Goal: Transaction & Acquisition: Purchase product/service

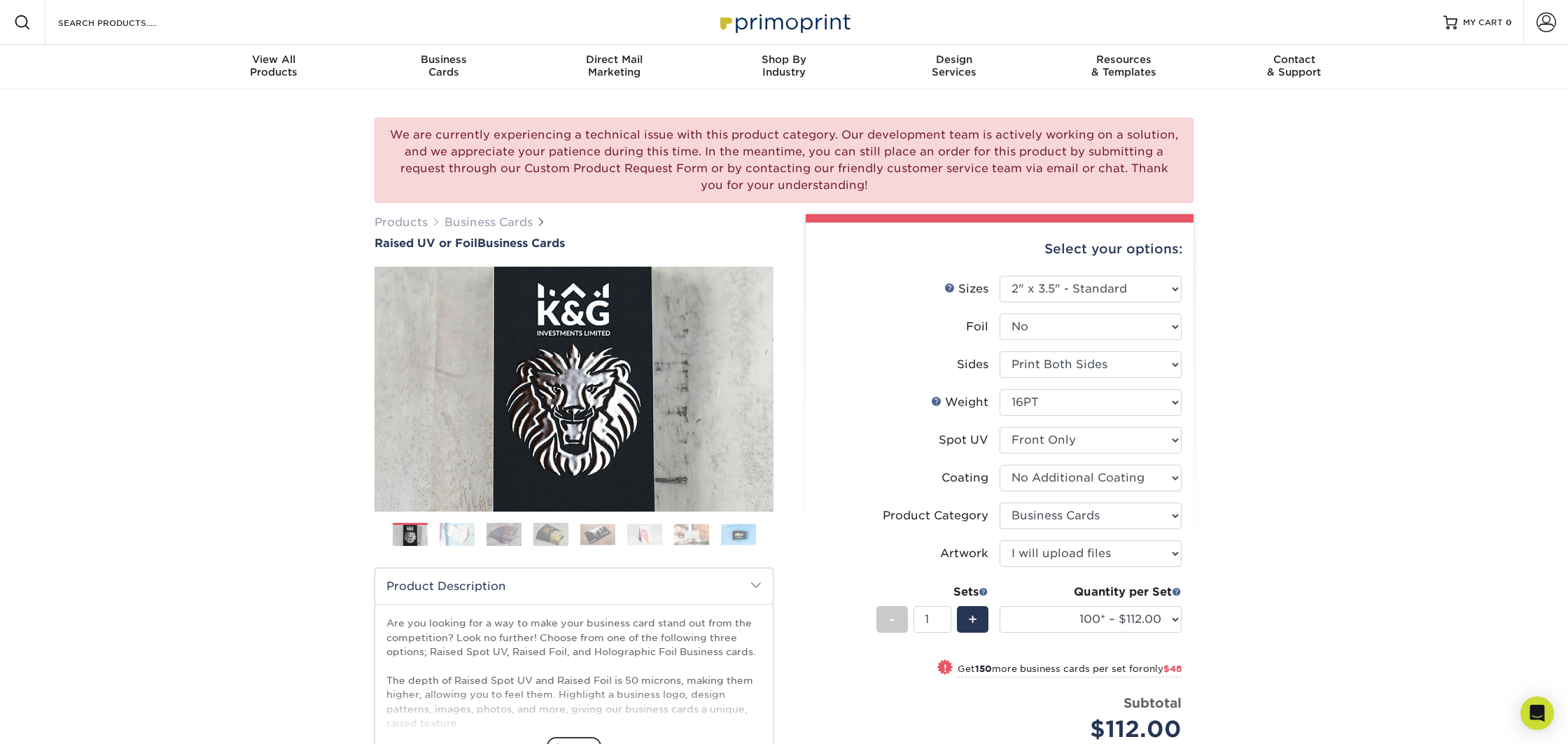
select select "2.00x3.50"
select select "upload"
click at [1535, 22] on link "Account" at bounding box center [1546, 22] width 45 height 45
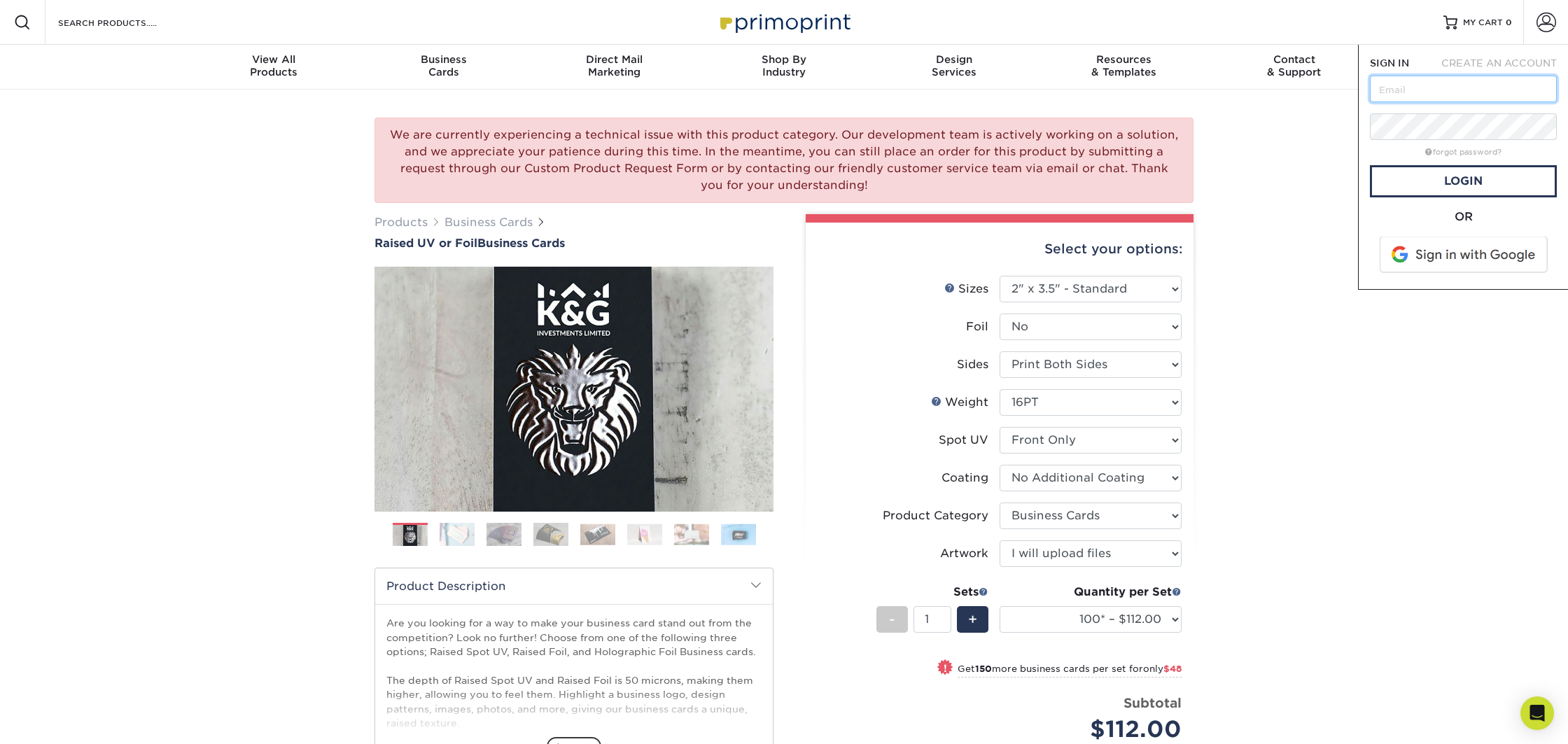
click at [1396, 96] on input "text" at bounding box center [1463, 89] width 187 height 26
type input "imageondowntown@gmail.com"
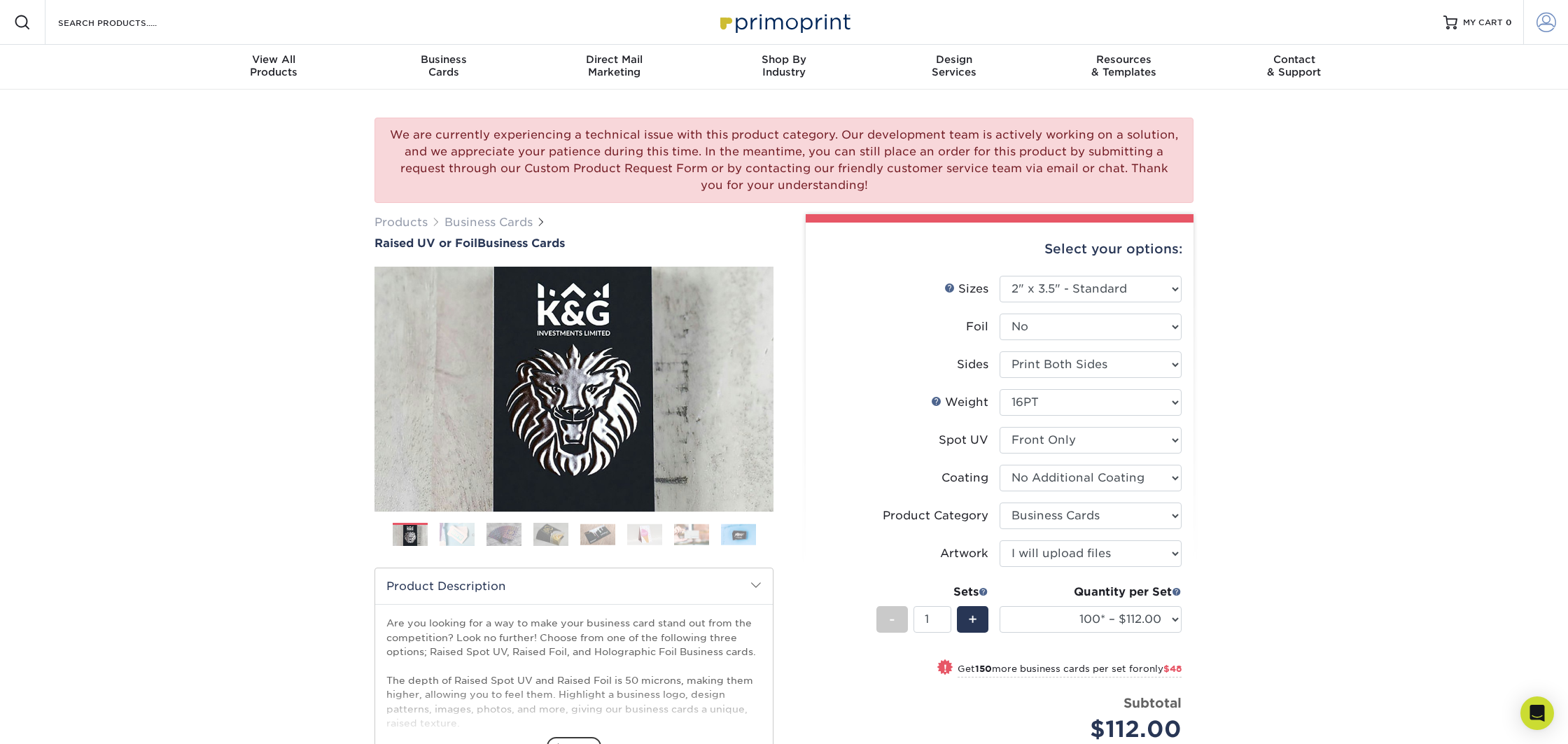
click at [1543, 26] on span at bounding box center [1546, 22] width 19 height 19
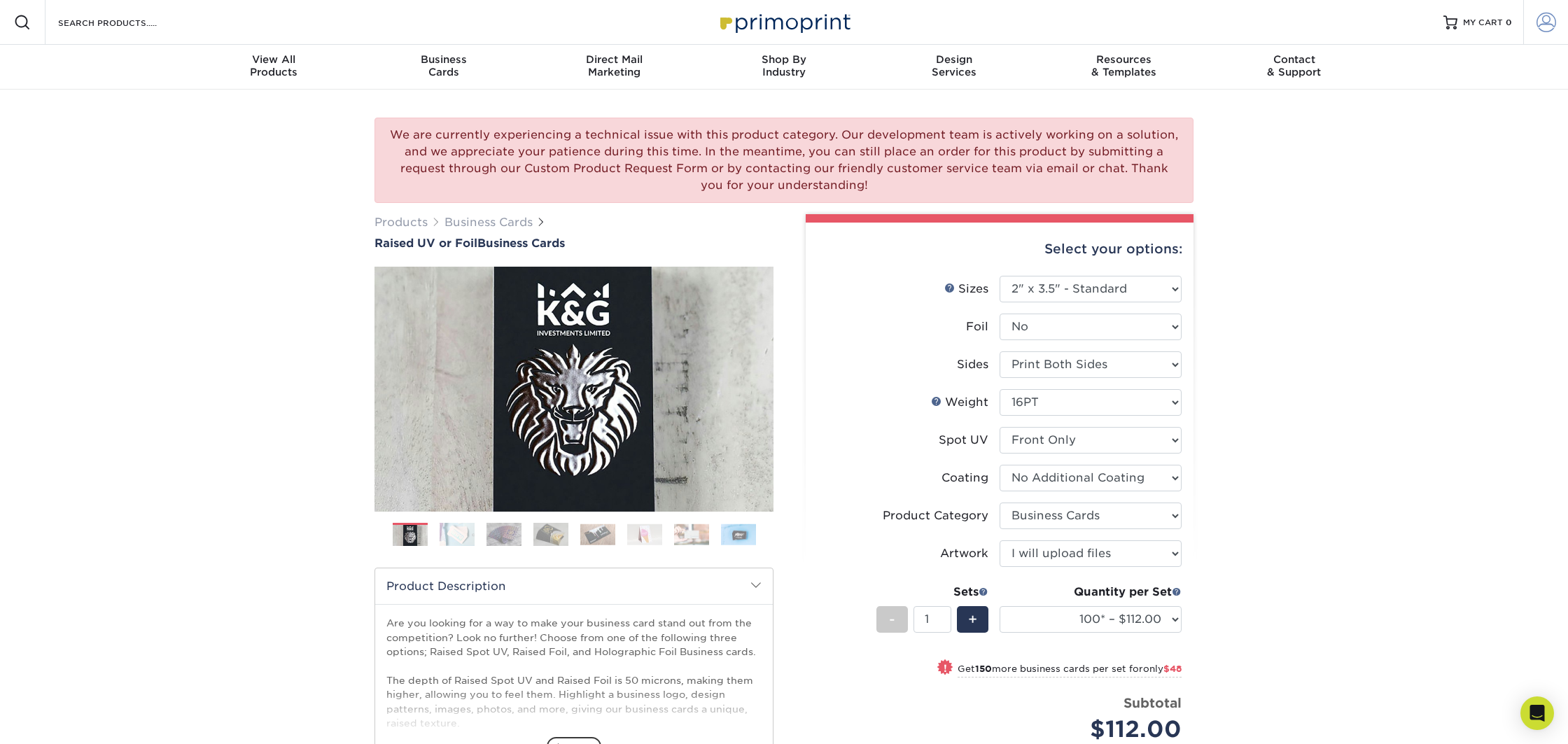
click at [1547, 27] on span at bounding box center [1546, 22] width 19 height 19
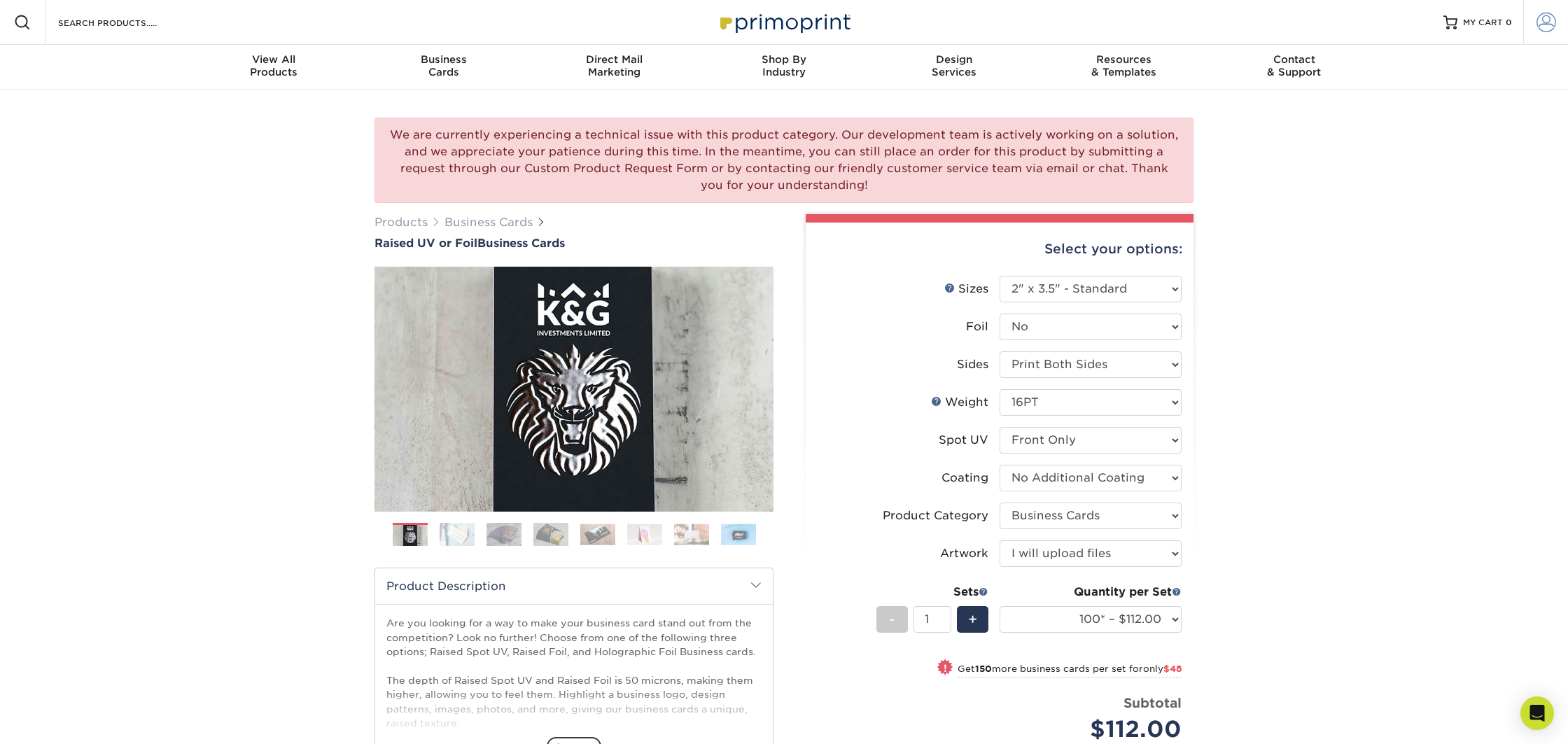
click at [1547, 15] on span at bounding box center [1546, 22] width 19 height 19
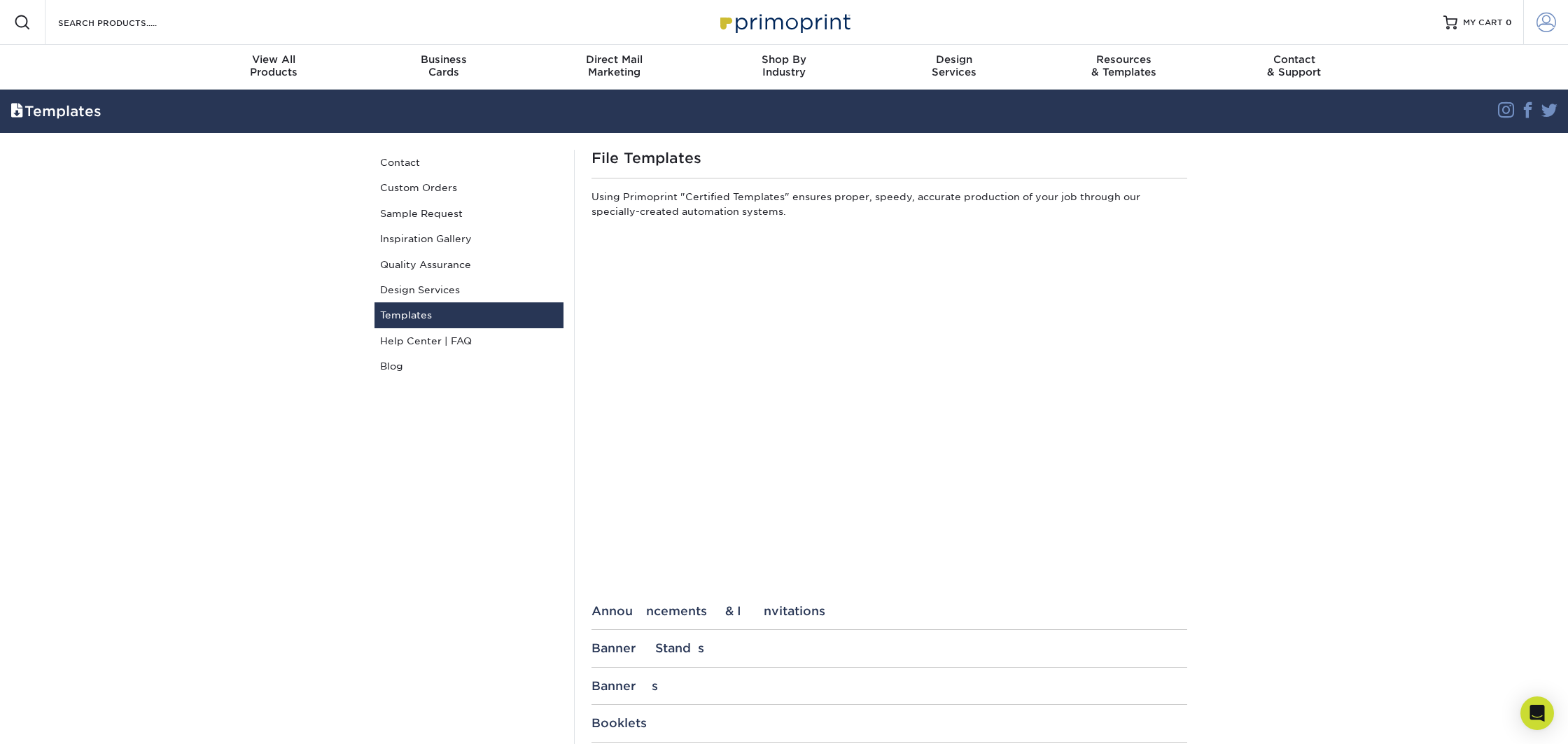
click at [1549, 24] on span at bounding box center [1546, 22] width 19 height 19
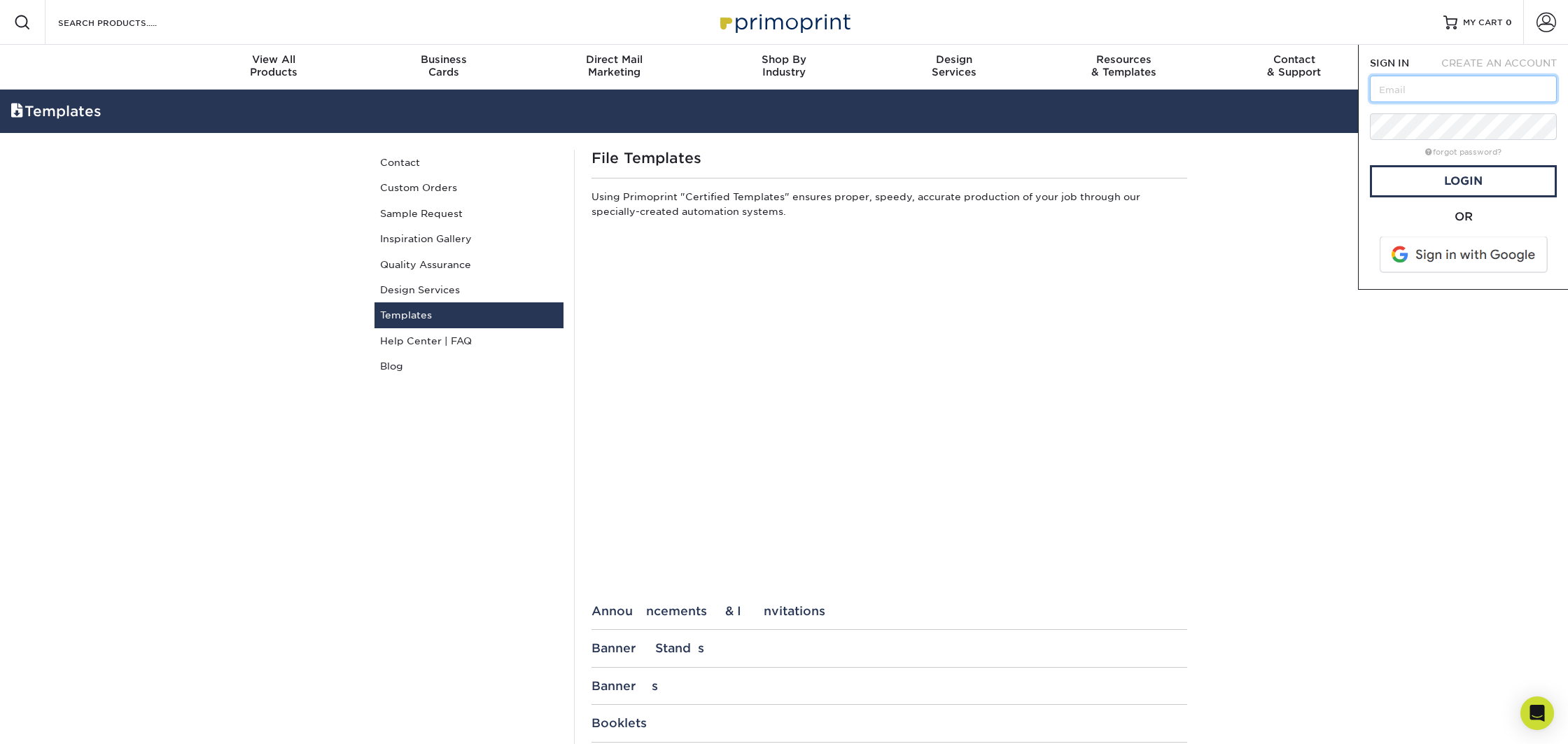
click at [1469, 99] on input "text" at bounding box center [1463, 89] width 187 height 26
click at [1479, 95] on input "orders@imageon.com" at bounding box center [1463, 89] width 187 height 26
type input "[EMAIL_ADDRESS][DOMAIN_NAME]"
click at [1447, 171] on link "Login" at bounding box center [1463, 181] width 187 height 32
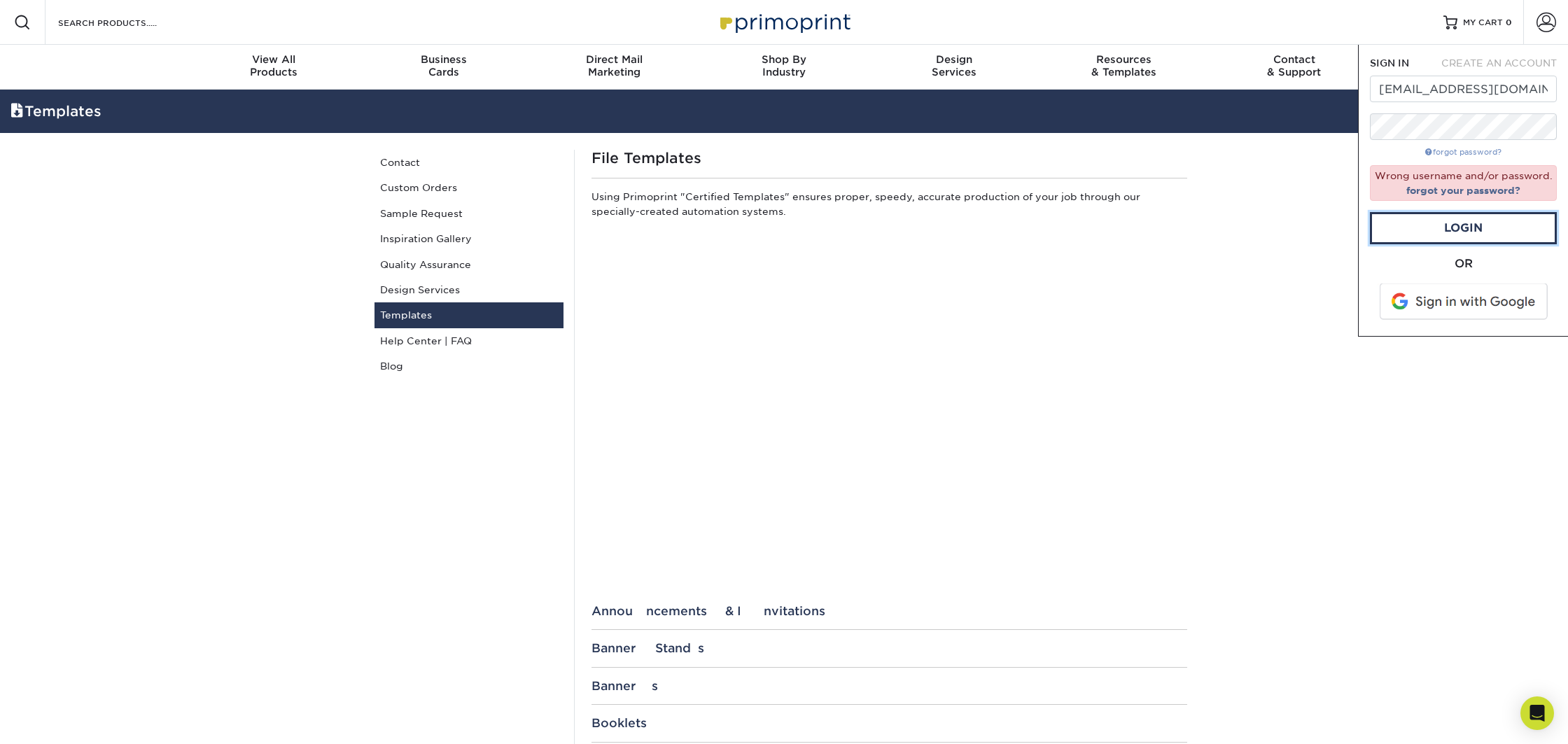
scroll to position [7, 0]
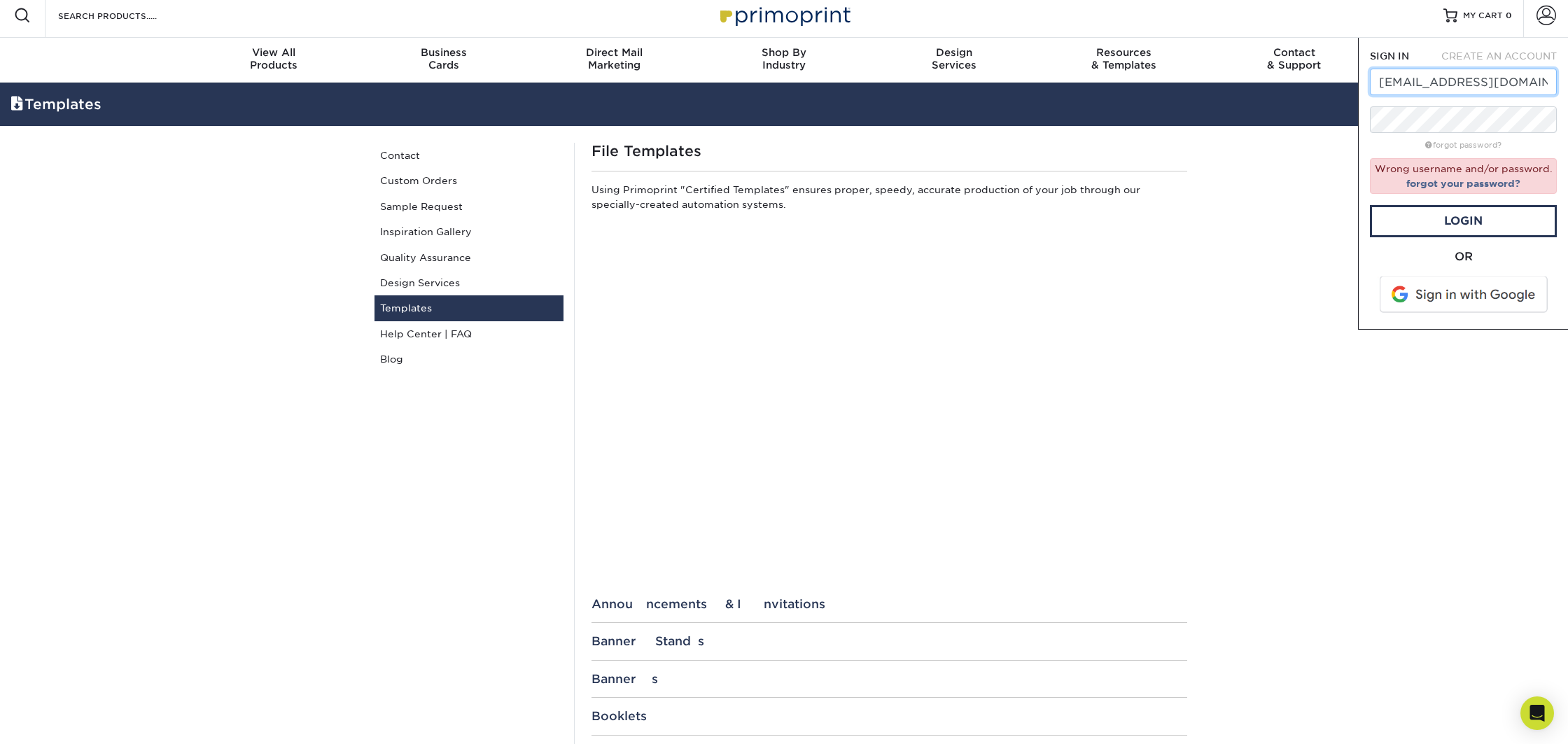
click at [1493, 86] on input "[EMAIL_ADDRESS][DOMAIN_NAME]" at bounding box center [1463, 82] width 187 height 26
click at [1493, 86] on input "orders@imageonsd.com" at bounding box center [1463, 82] width 187 height 26
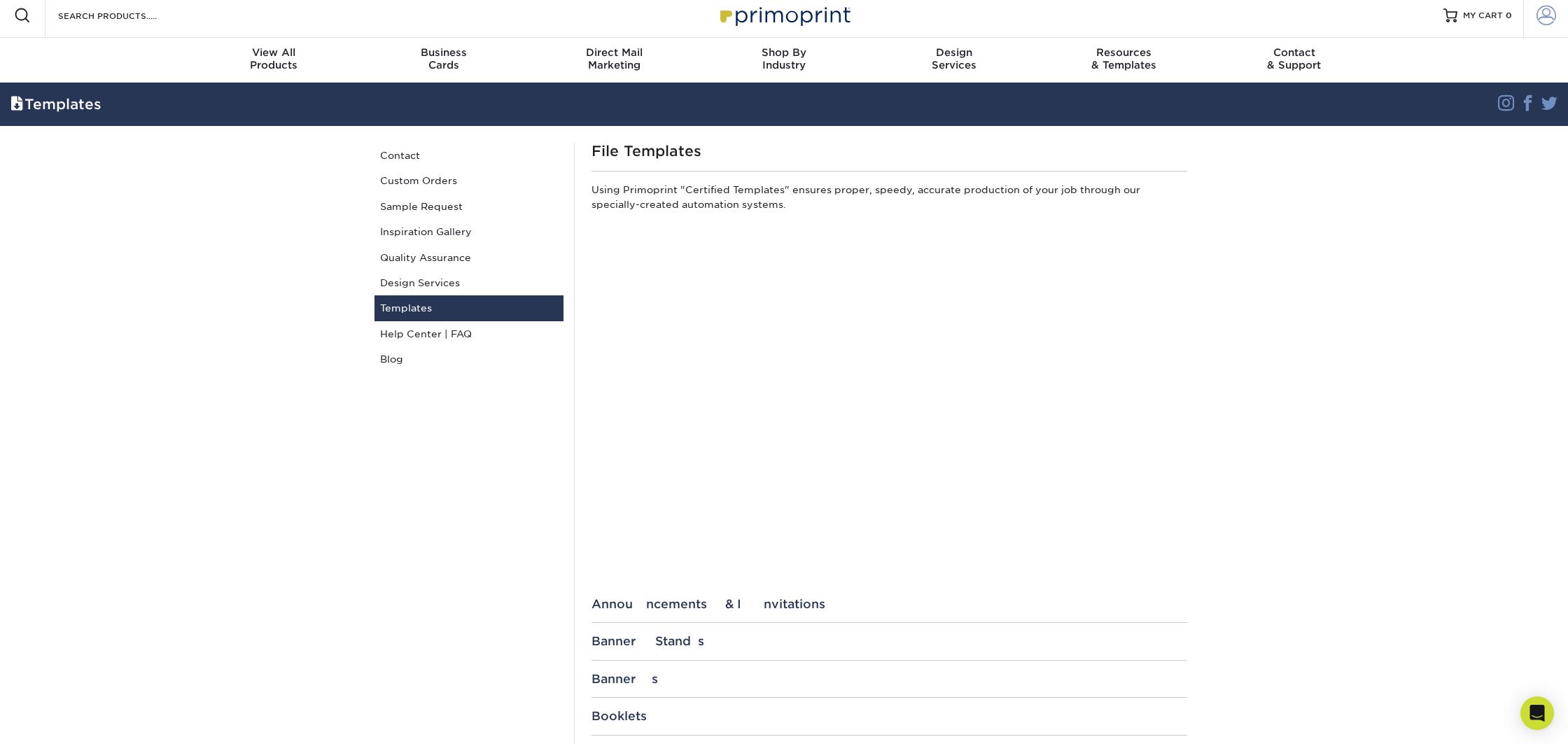
click at [1536, 22] on span at bounding box center [1546, 15] width 19 height 19
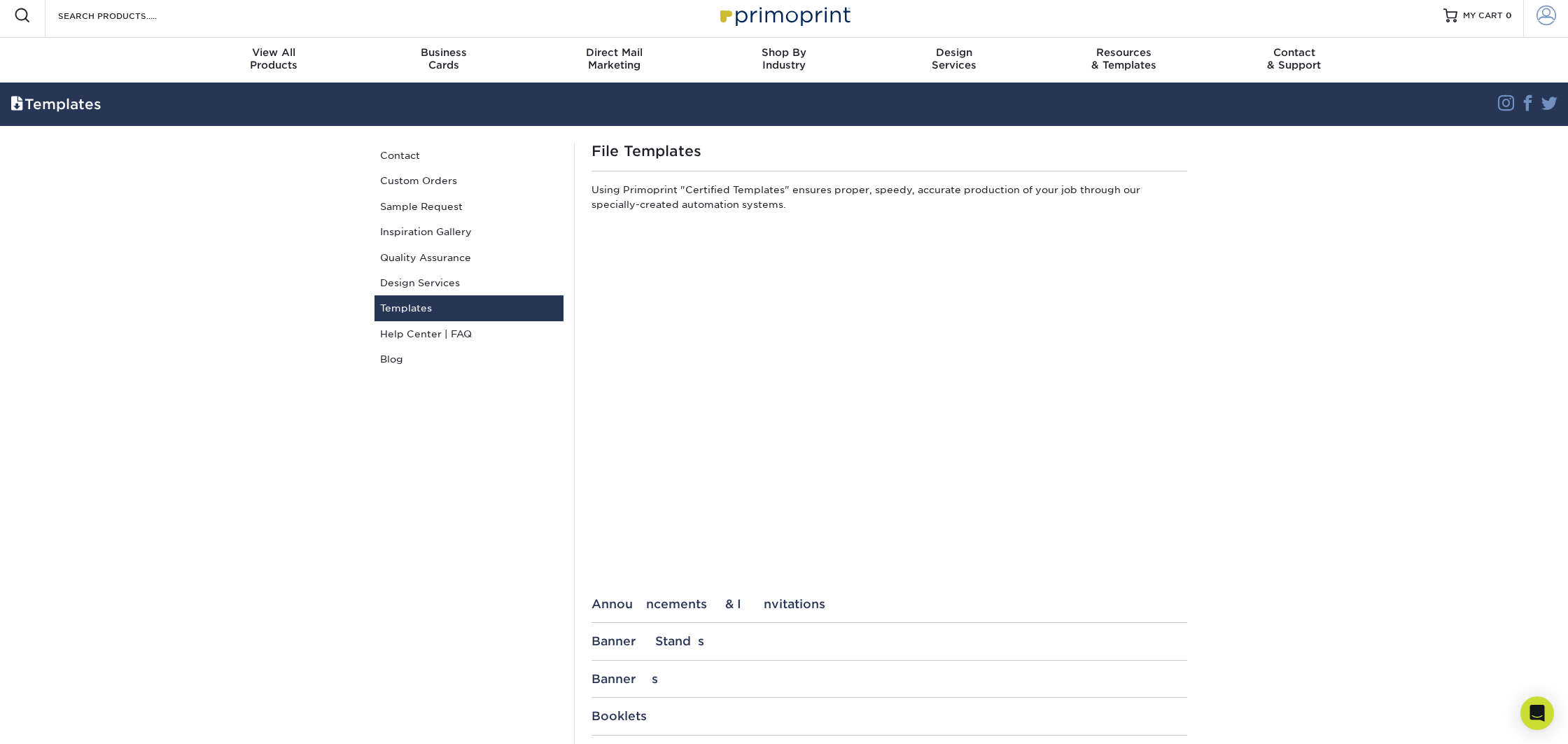
click at [1546, 24] on span at bounding box center [1546, 15] width 19 height 19
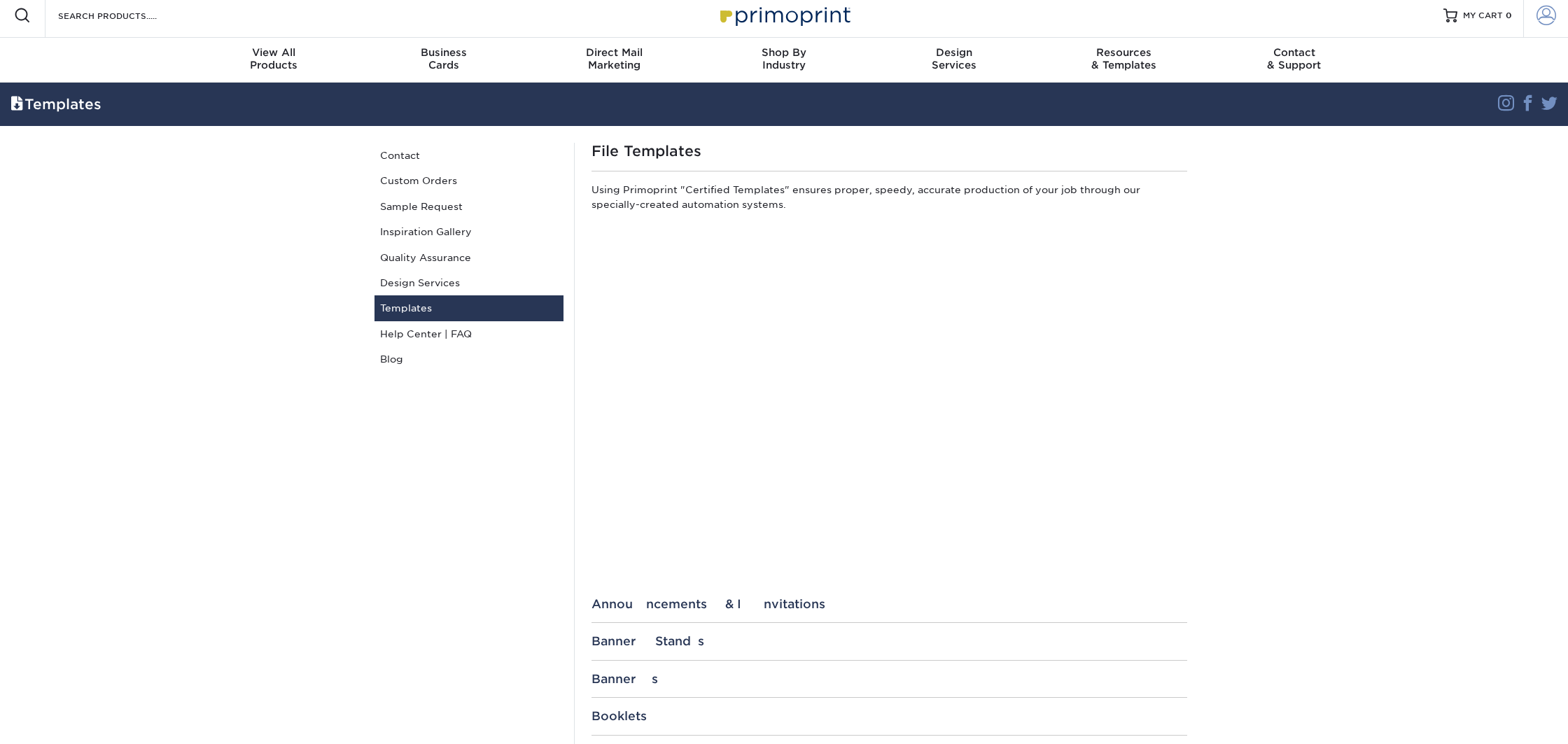
type input "[EMAIL_ADDRESS][DOMAIN_NAME]"
click at [1540, 26] on link "Account" at bounding box center [1546, 15] width 45 height 45
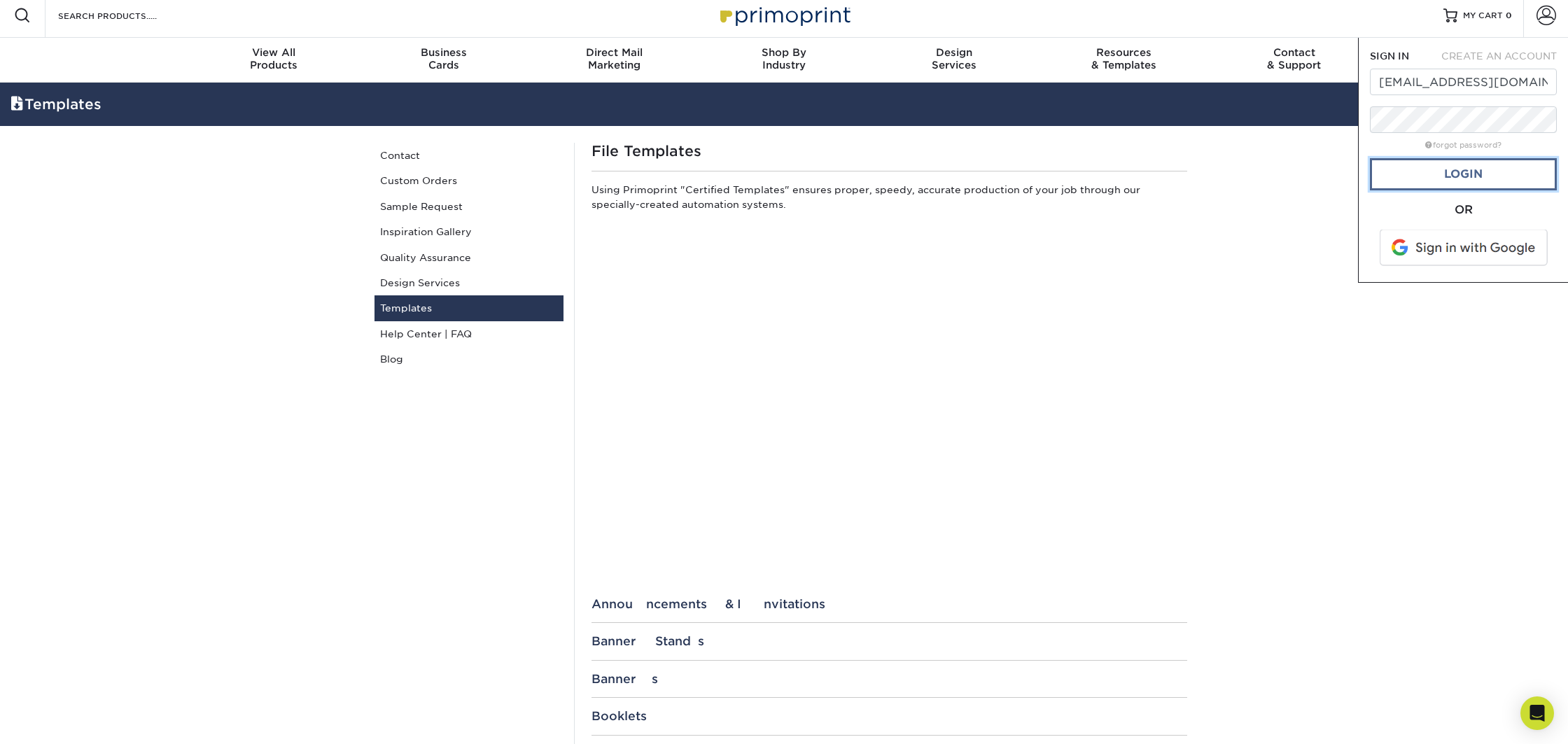
click at [1452, 163] on link "Login" at bounding box center [1463, 174] width 187 height 32
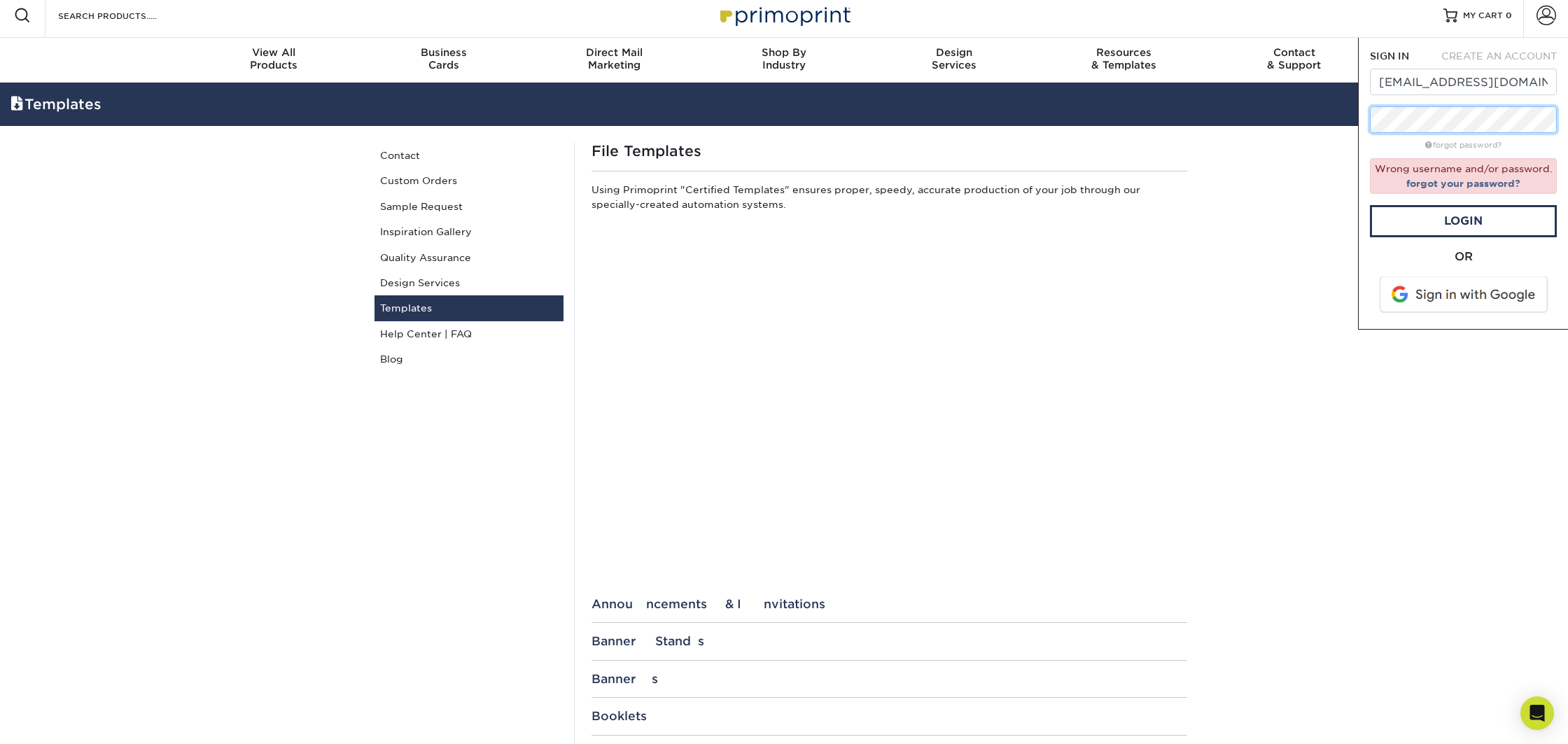
click at [1363, 119] on div "SIGN IN CREATE AN ACCOUNT orders@imageonsd.com forgot password? Wrong username …" at bounding box center [1463, 183] width 210 height 292
click at [1454, 221] on link "Login" at bounding box center [1463, 221] width 187 height 32
click at [1468, 183] on link "forgot your password?" at bounding box center [1464, 183] width 114 height 12
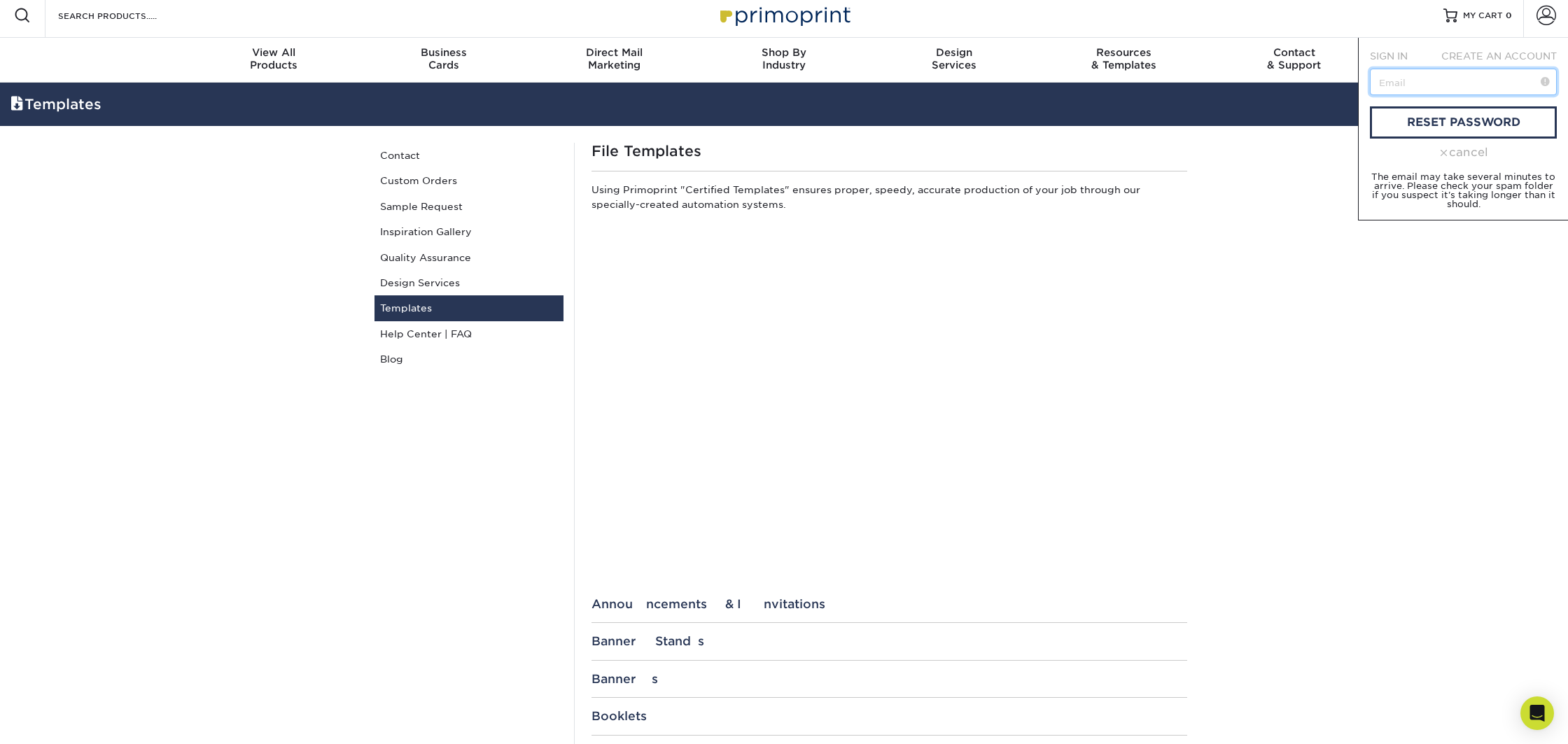
click at [1436, 87] on input "text" at bounding box center [1463, 82] width 187 height 26
type input "orders@imageonsd.com"
click at [1447, 128] on link "reset password" at bounding box center [1463, 123] width 187 height 32
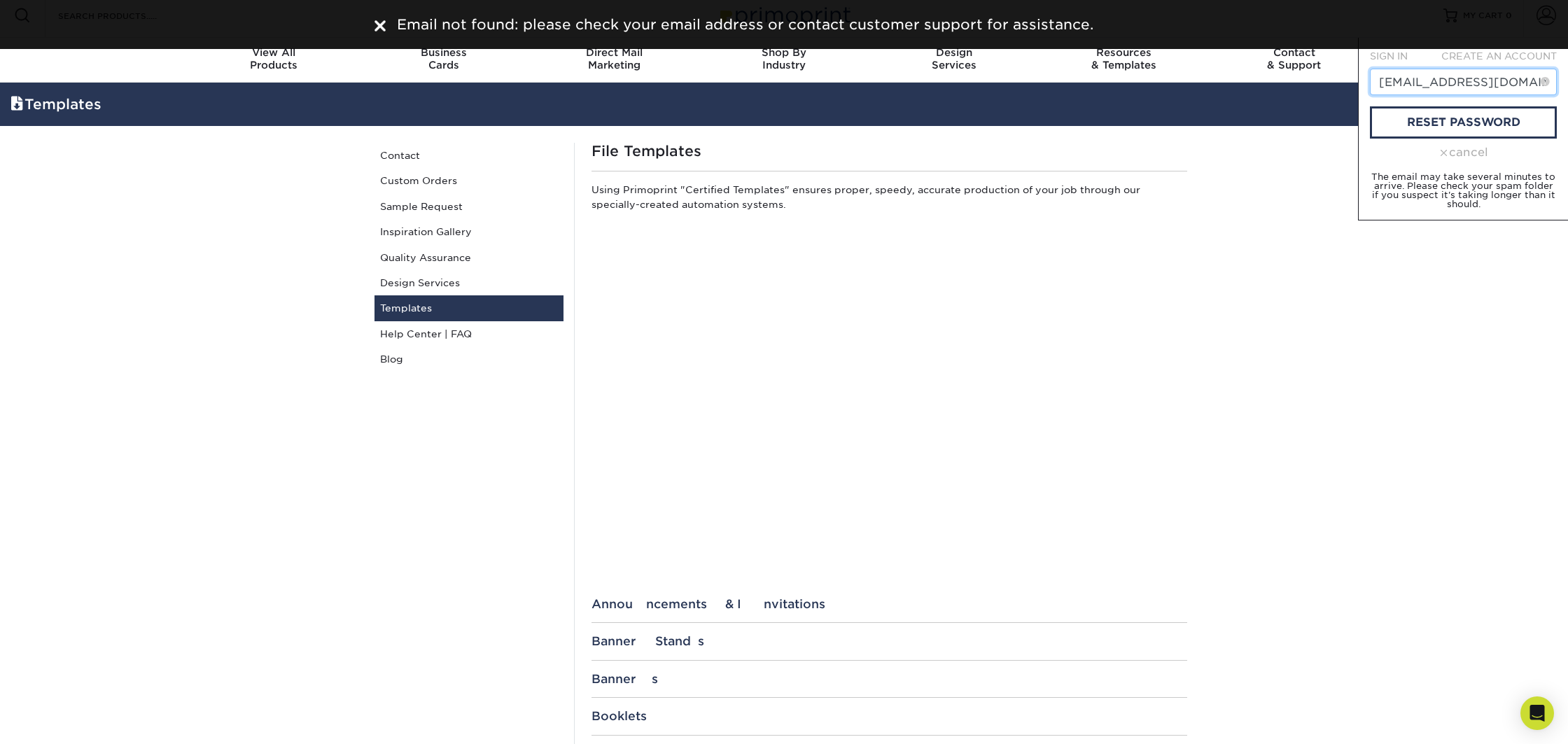
click at [1441, 84] on input "orders@imageonsd.com" at bounding box center [1463, 82] width 187 height 26
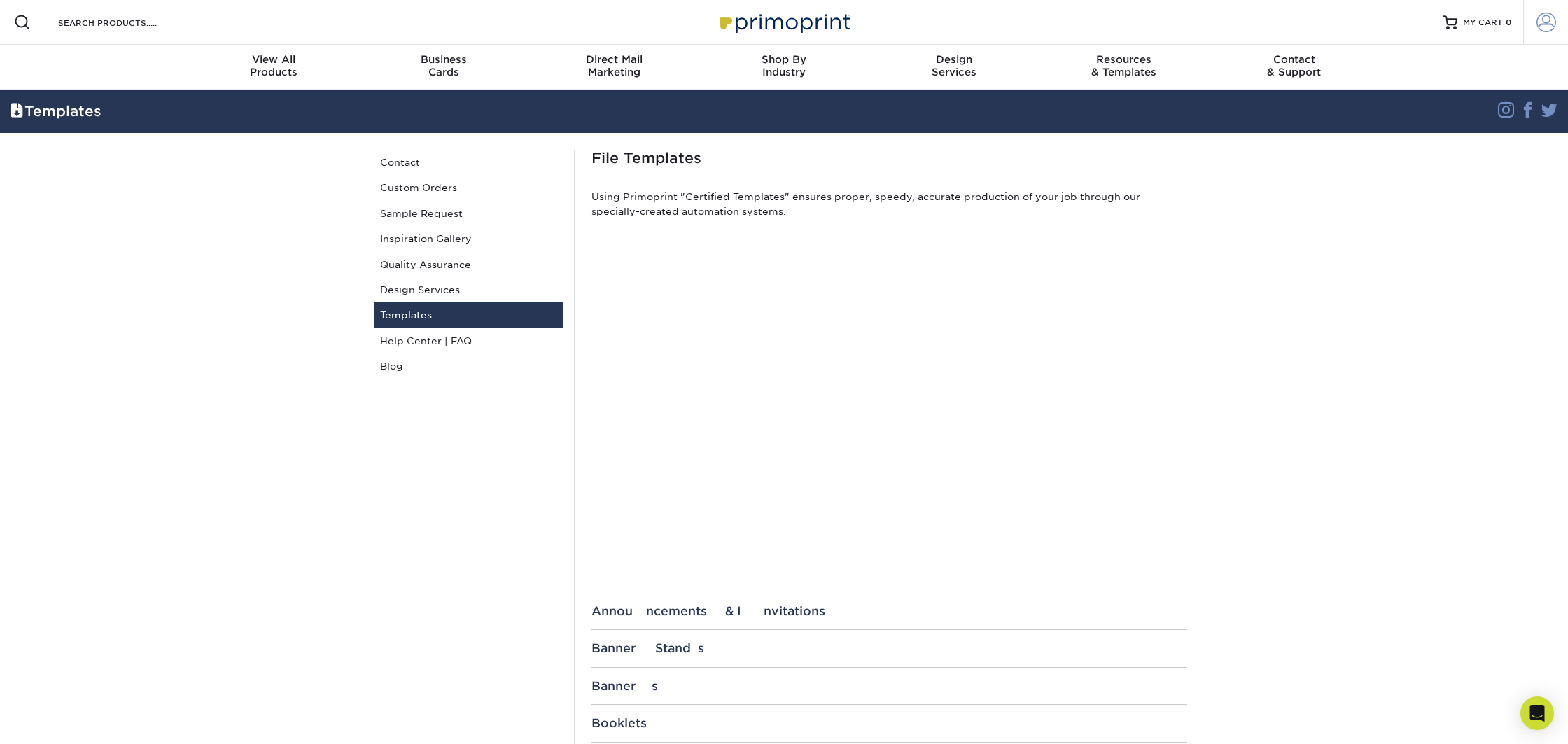
click at [1551, 22] on span at bounding box center [1546, 22] width 19 height 19
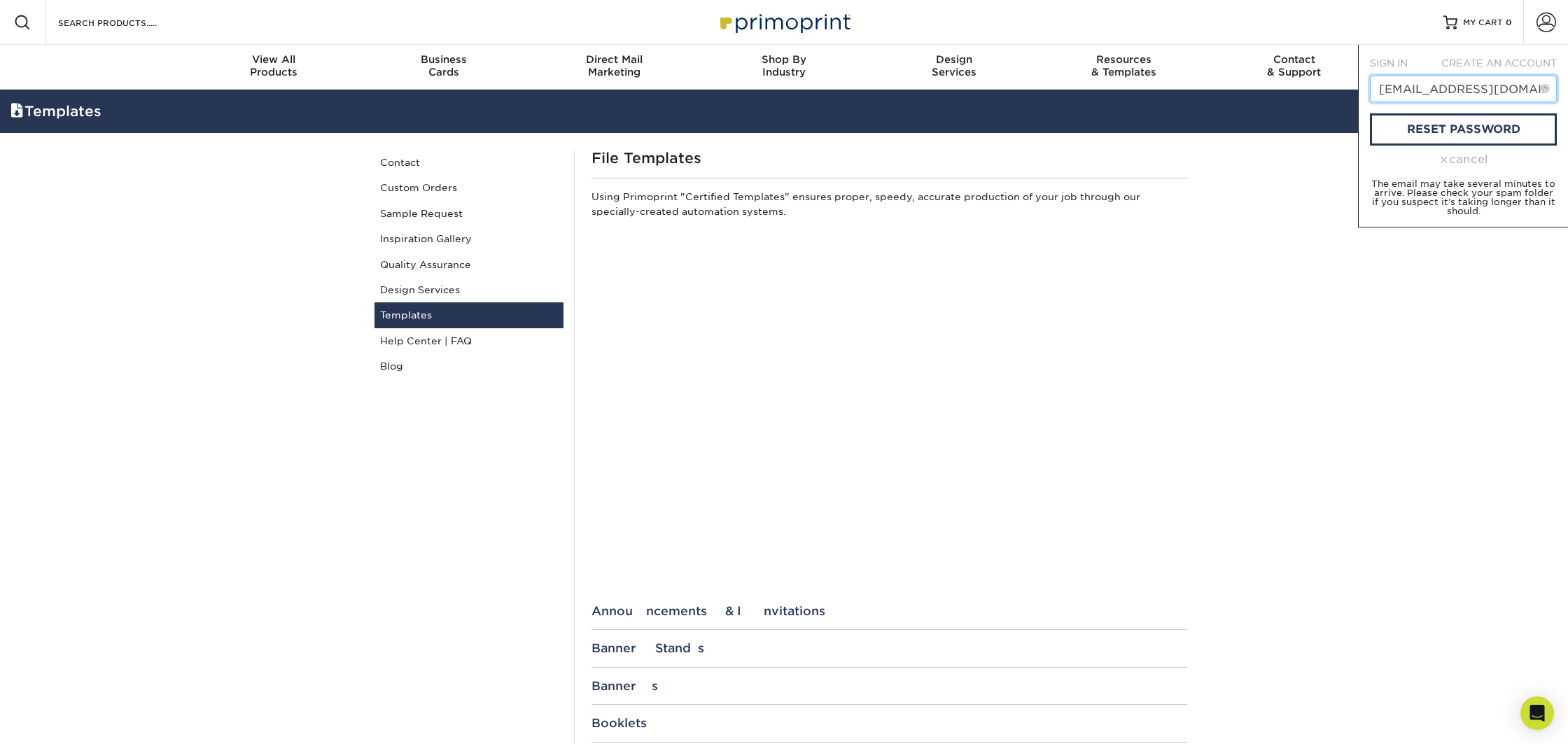
click at [1460, 96] on input "orders@imageonsd.com" at bounding box center [1463, 89] width 187 height 26
click at [1463, 94] on input "orders@imageonsd.com" at bounding box center [1463, 89] width 187 height 26
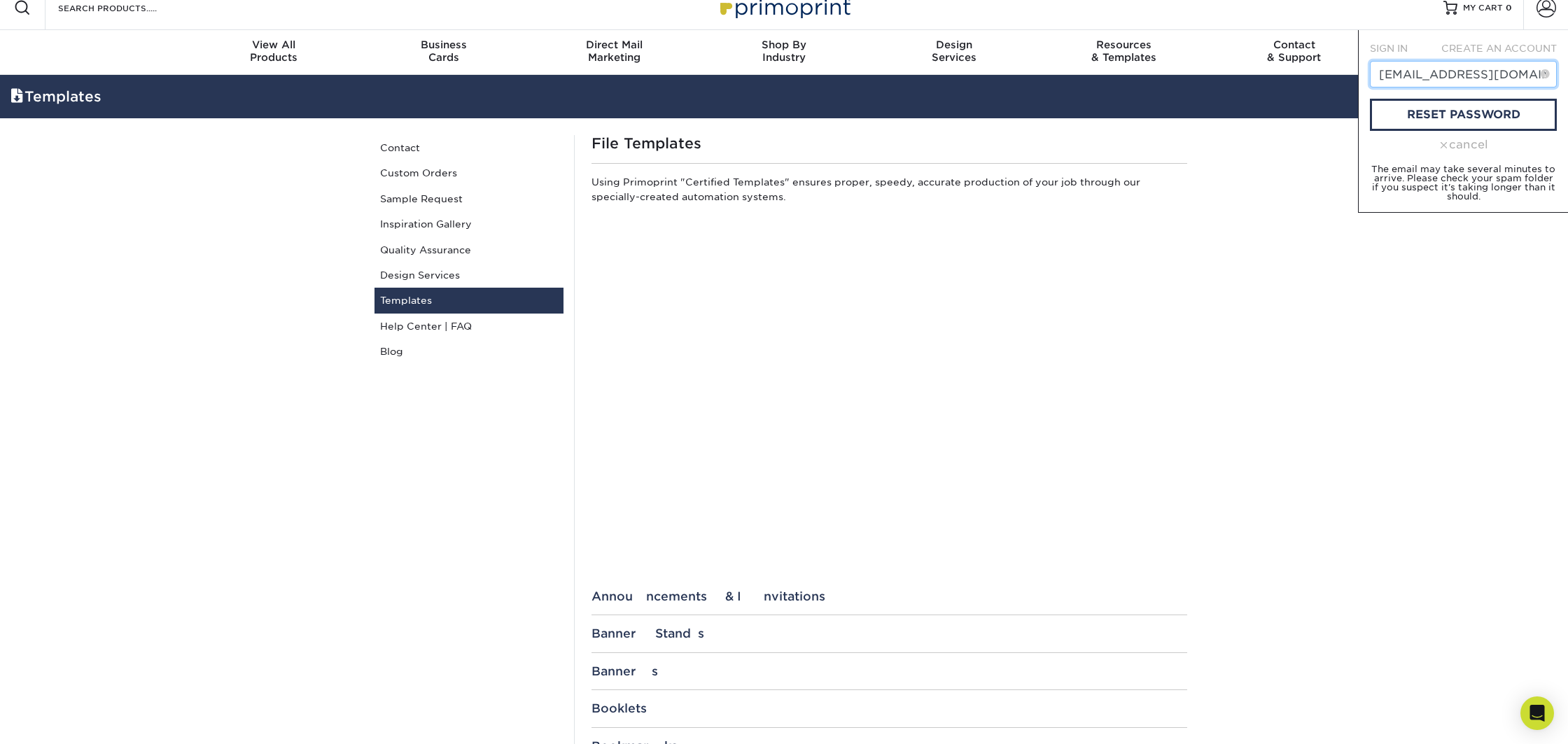
click at [1465, 80] on input "orders@imageonsd.com" at bounding box center [1463, 74] width 187 height 26
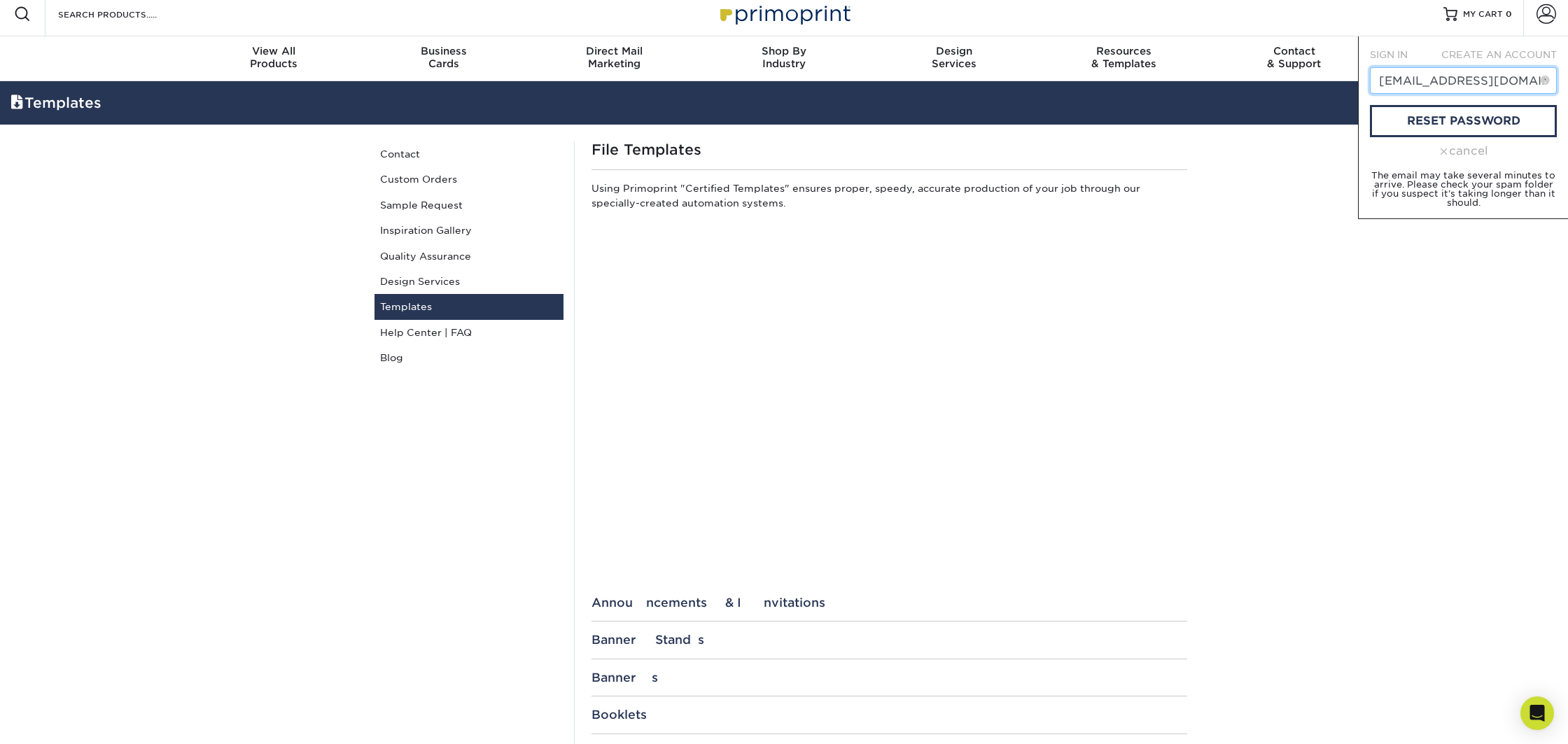
scroll to position [6, 0]
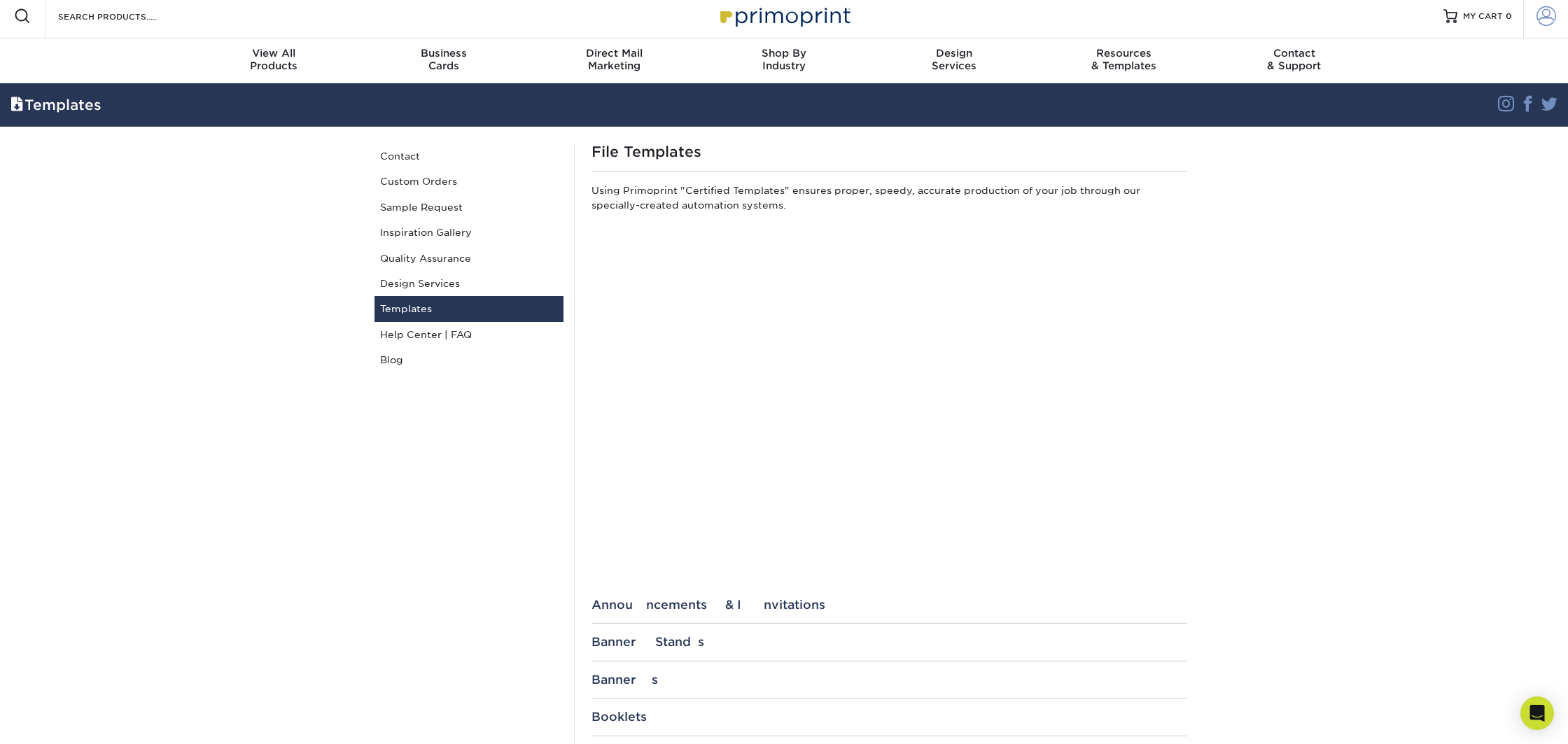
click at [1539, 19] on span at bounding box center [1546, 15] width 19 height 19
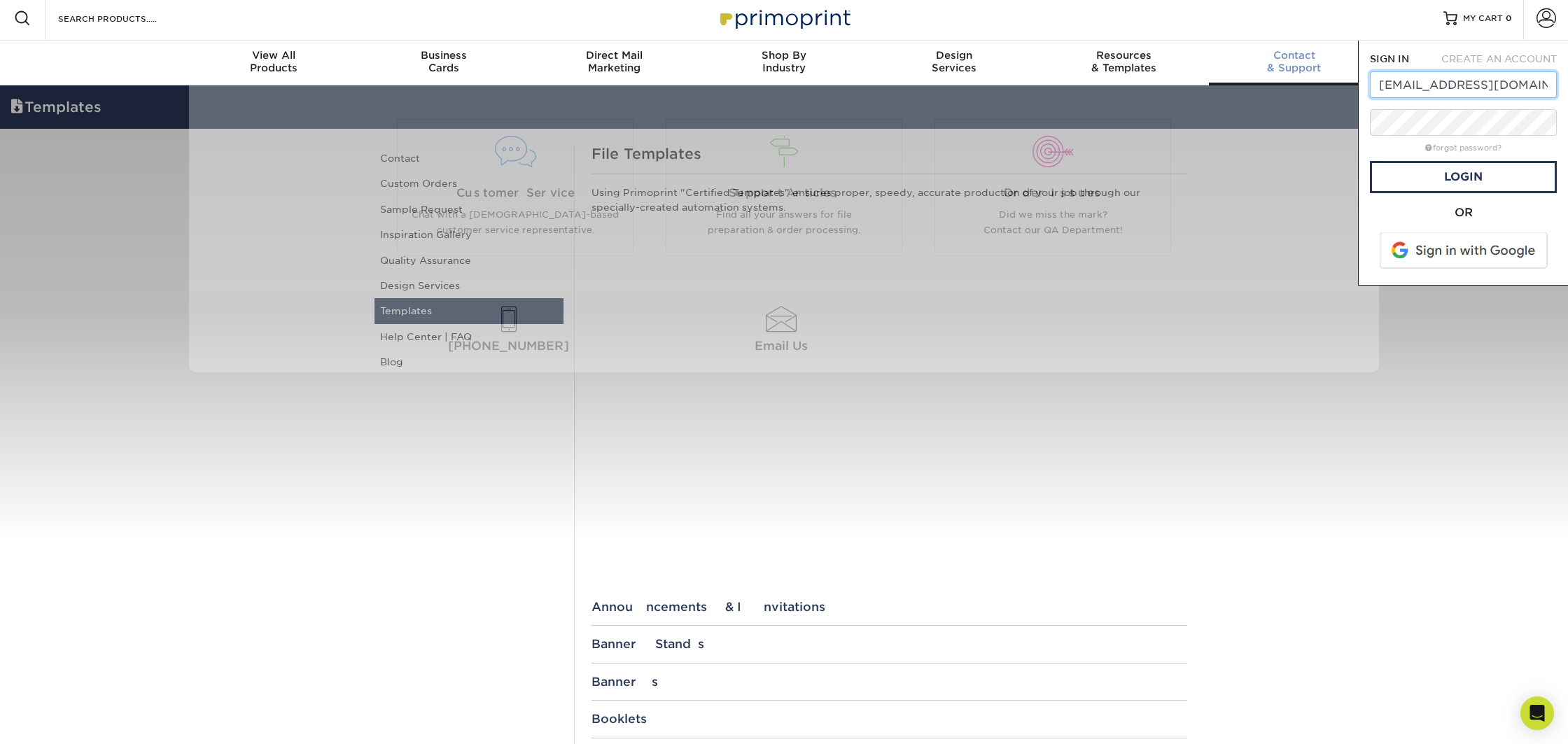
drag, startPoint x: 1526, startPoint y: 82, endPoint x: 1343, endPoint y: 76, distance: 183.1
click at [1343, 76] on nav "Resources Menu Search Products Account SIGN IN CREATE AN ACCOUNT [EMAIL_ADDRESS…" at bounding box center [784, 41] width 1568 height 89
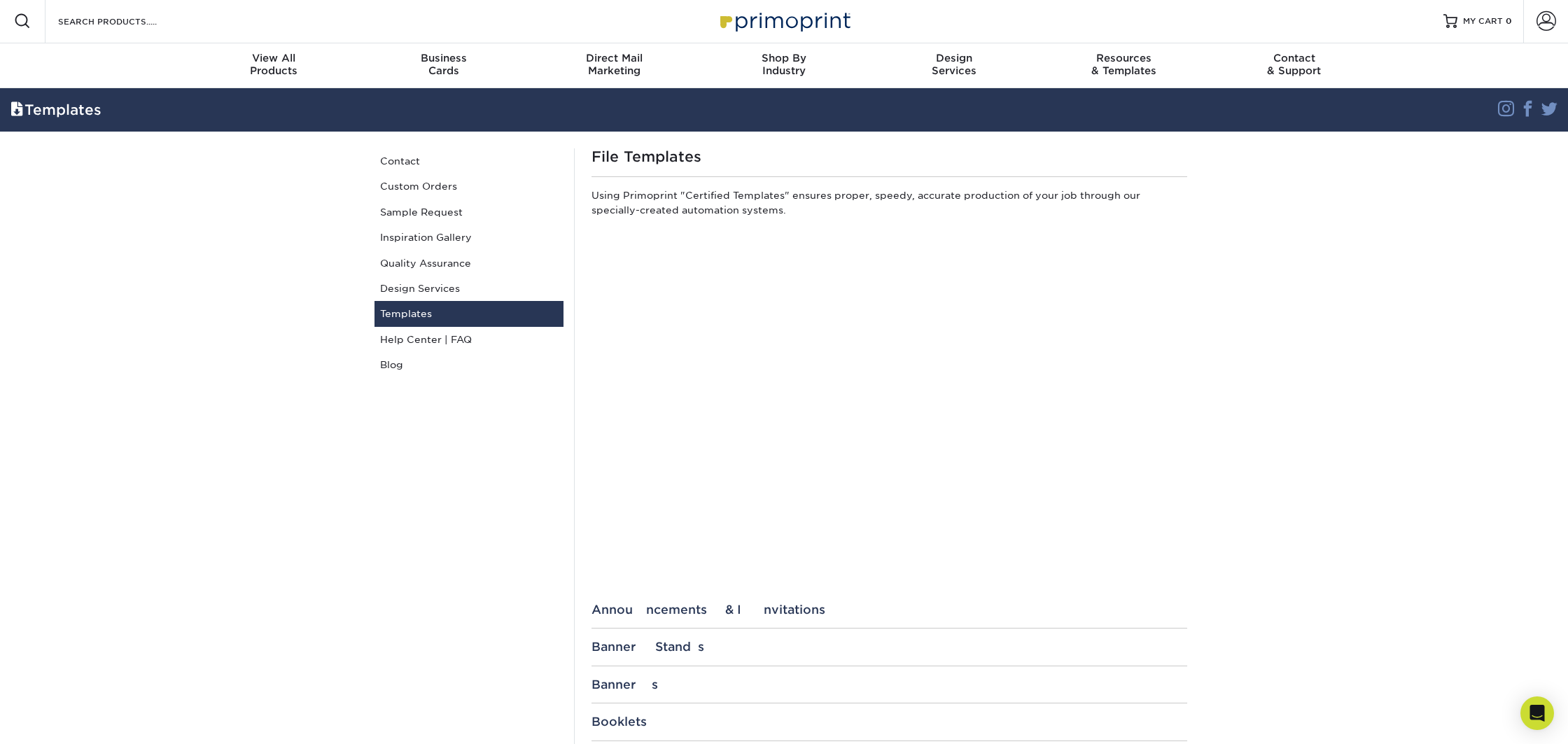
scroll to position [1, 0]
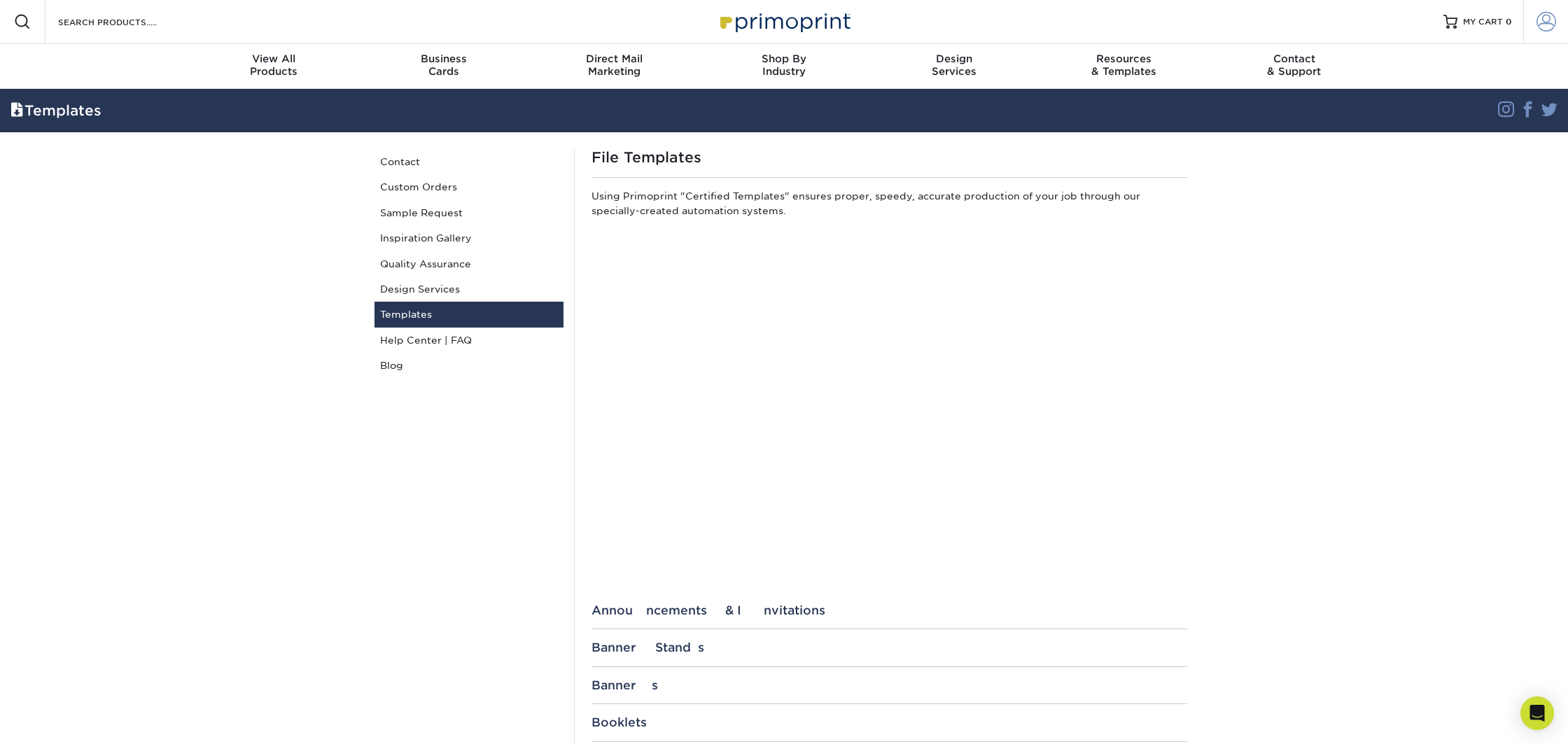
click at [1544, 19] on span at bounding box center [1546, 21] width 19 height 19
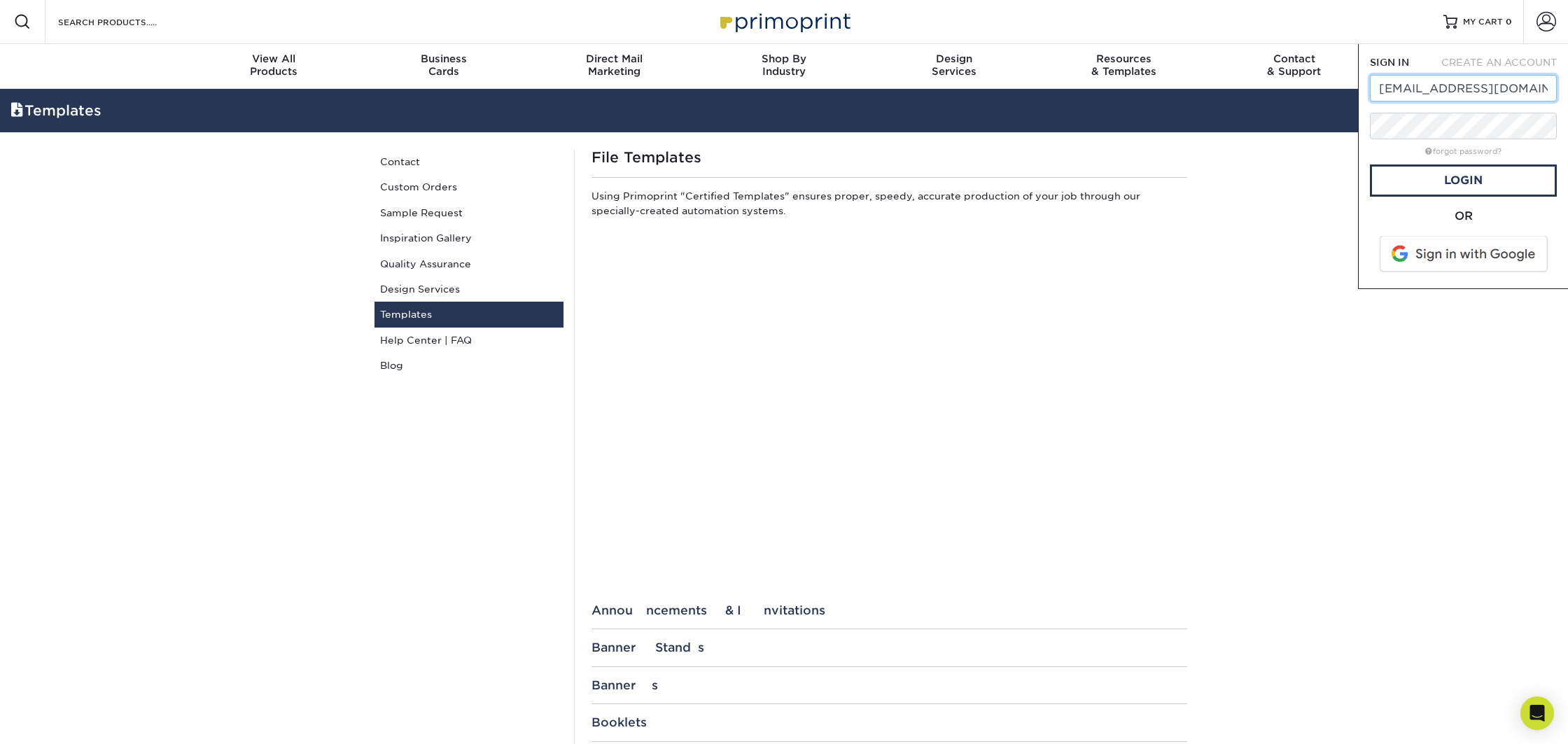
click at [1493, 89] on input "[EMAIL_ADDRESS][DOMAIN_NAME]" at bounding box center [1463, 88] width 187 height 26
drag, startPoint x: 1522, startPoint y: 89, endPoint x: 1377, endPoint y: 86, distance: 145.0
click at [1377, 86] on input "[EMAIL_ADDRESS][DOMAIN_NAME]" at bounding box center [1463, 88] width 187 height 26
type input "[EMAIL_ADDRESS][DOMAIN_NAME]"
drag, startPoint x: 1333, startPoint y: 160, endPoint x: 1348, endPoint y: 163, distance: 15.3
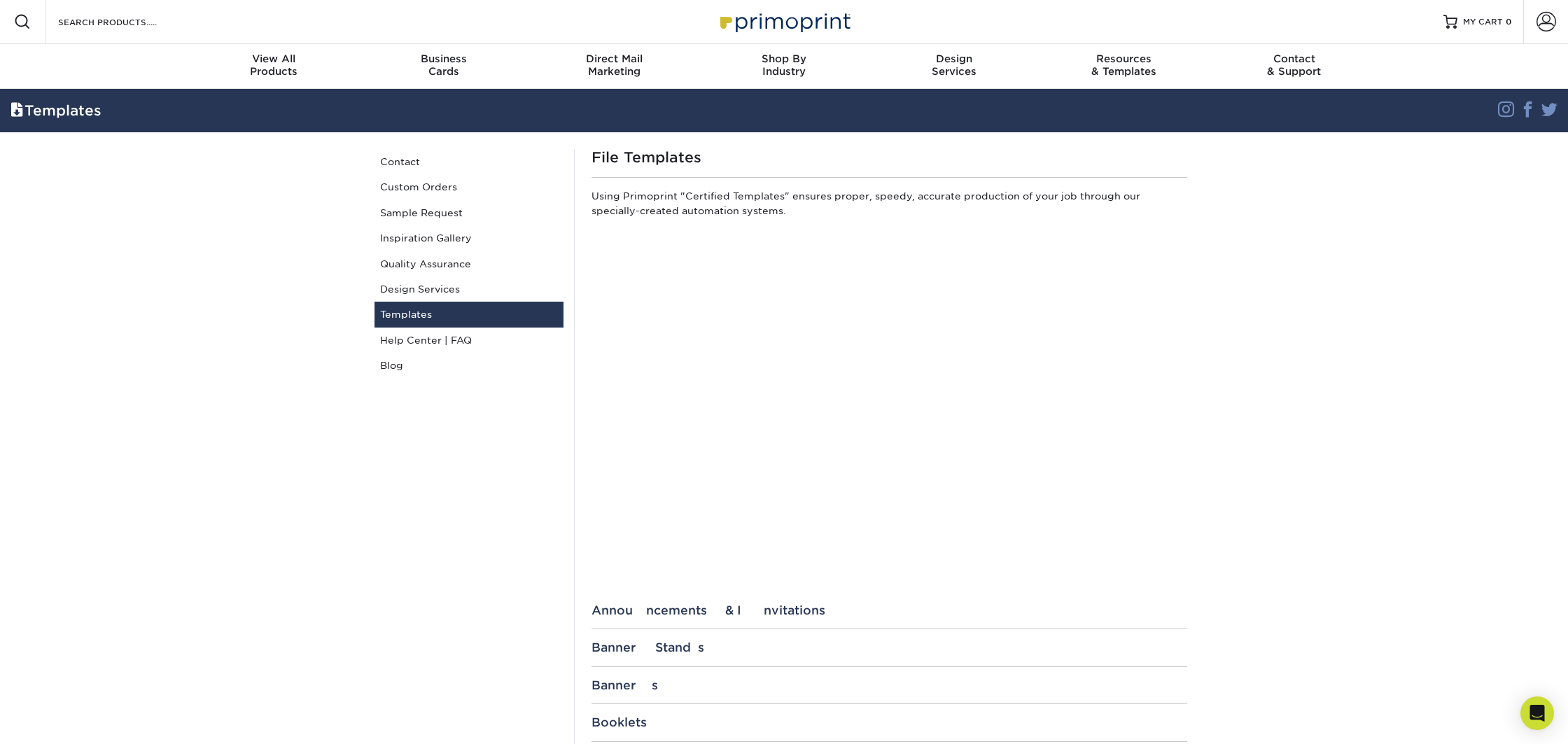
click at [1533, 22] on link "Account" at bounding box center [1546, 22] width 45 height 45
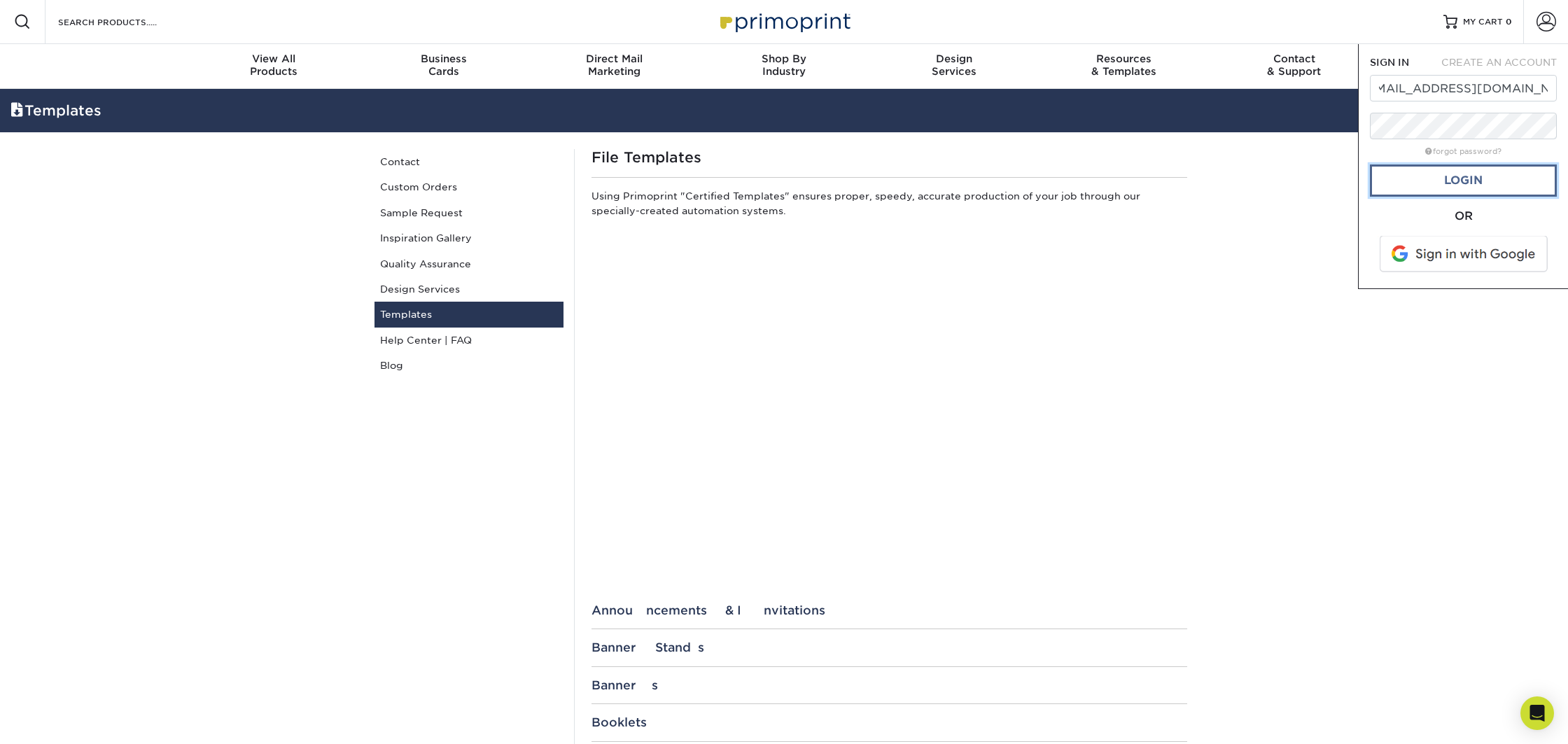
scroll to position [0, 0]
click at [1463, 180] on link "Login" at bounding box center [1463, 180] width 187 height 32
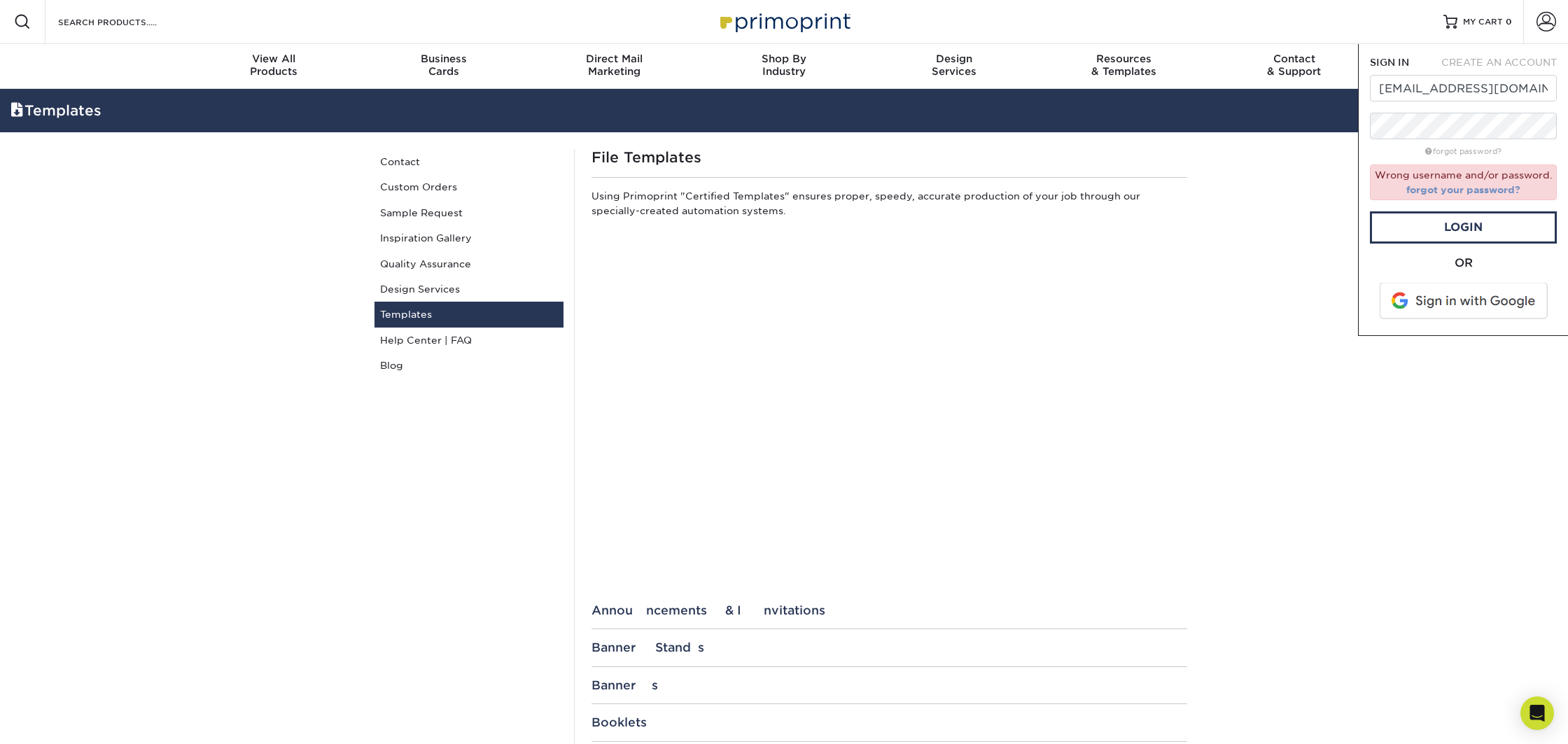
click at [1462, 186] on link "forgot your password?" at bounding box center [1464, 190] width 114 height 12
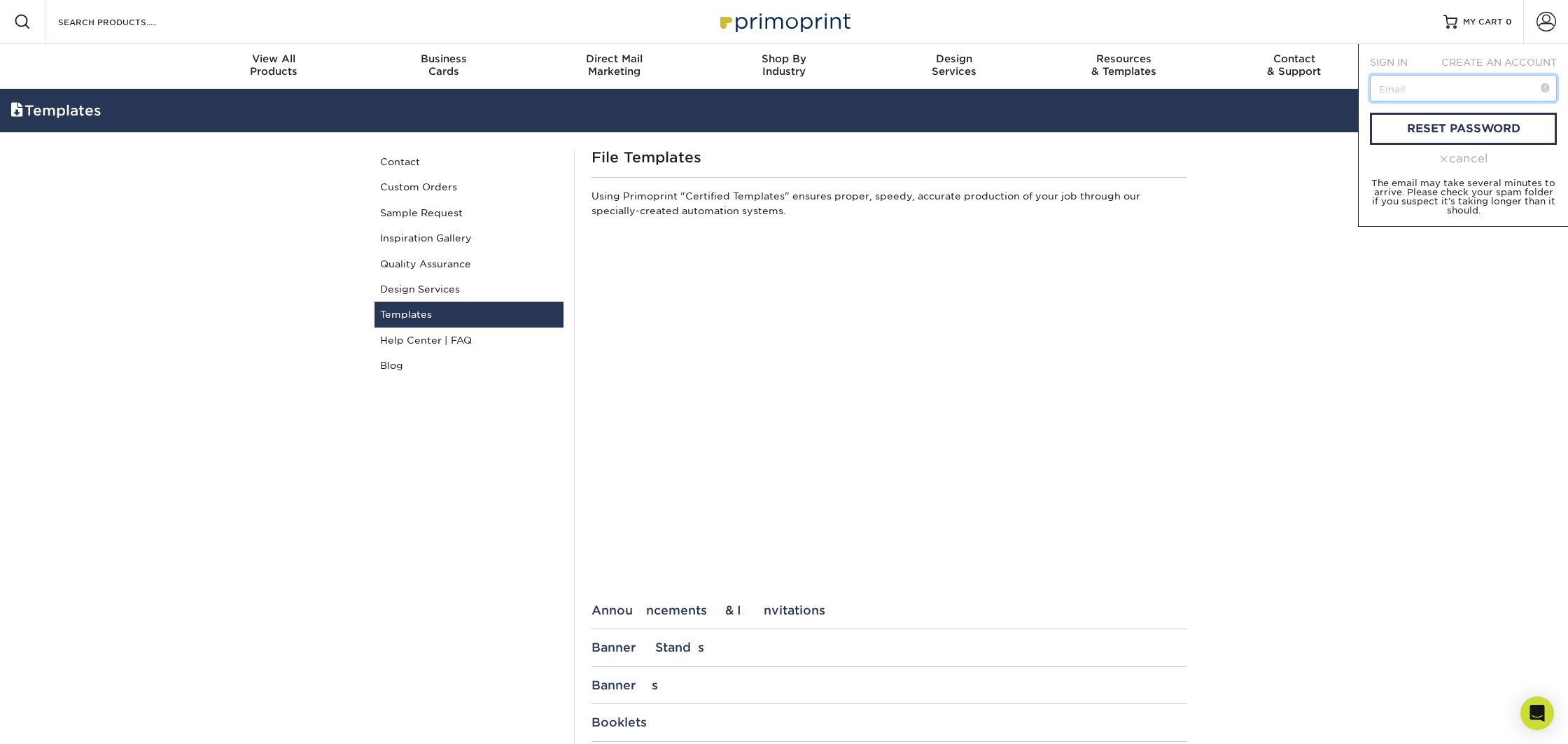
click at [1442, 90] on input "text" at bounding box center [1463, 88] width 187 height 26
type input "imageondowntown@gmail.com"
click at [1438, 133] on link "reset password" at bounding box center [1463, 129] width 187 height 32
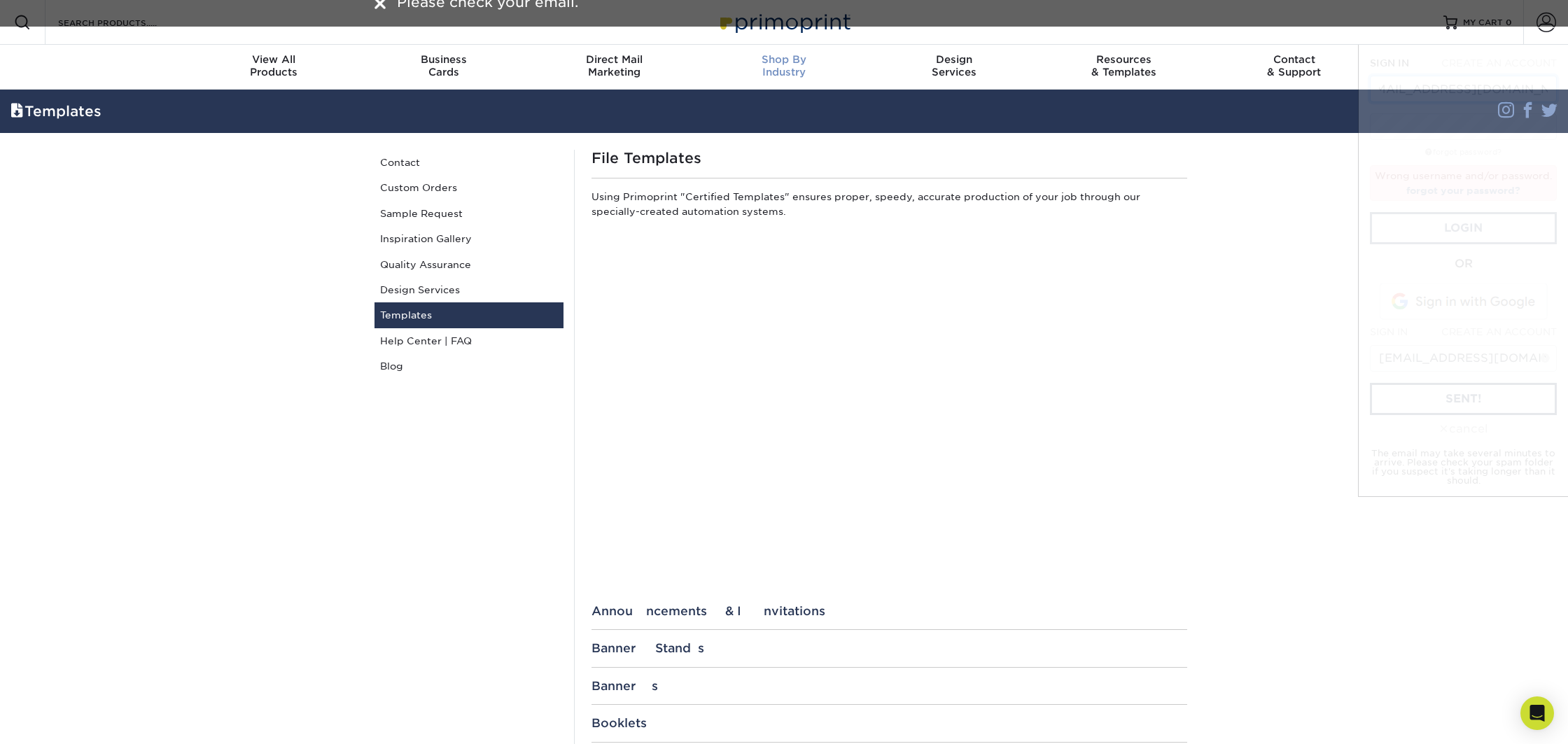
scroll to position [3, 0]
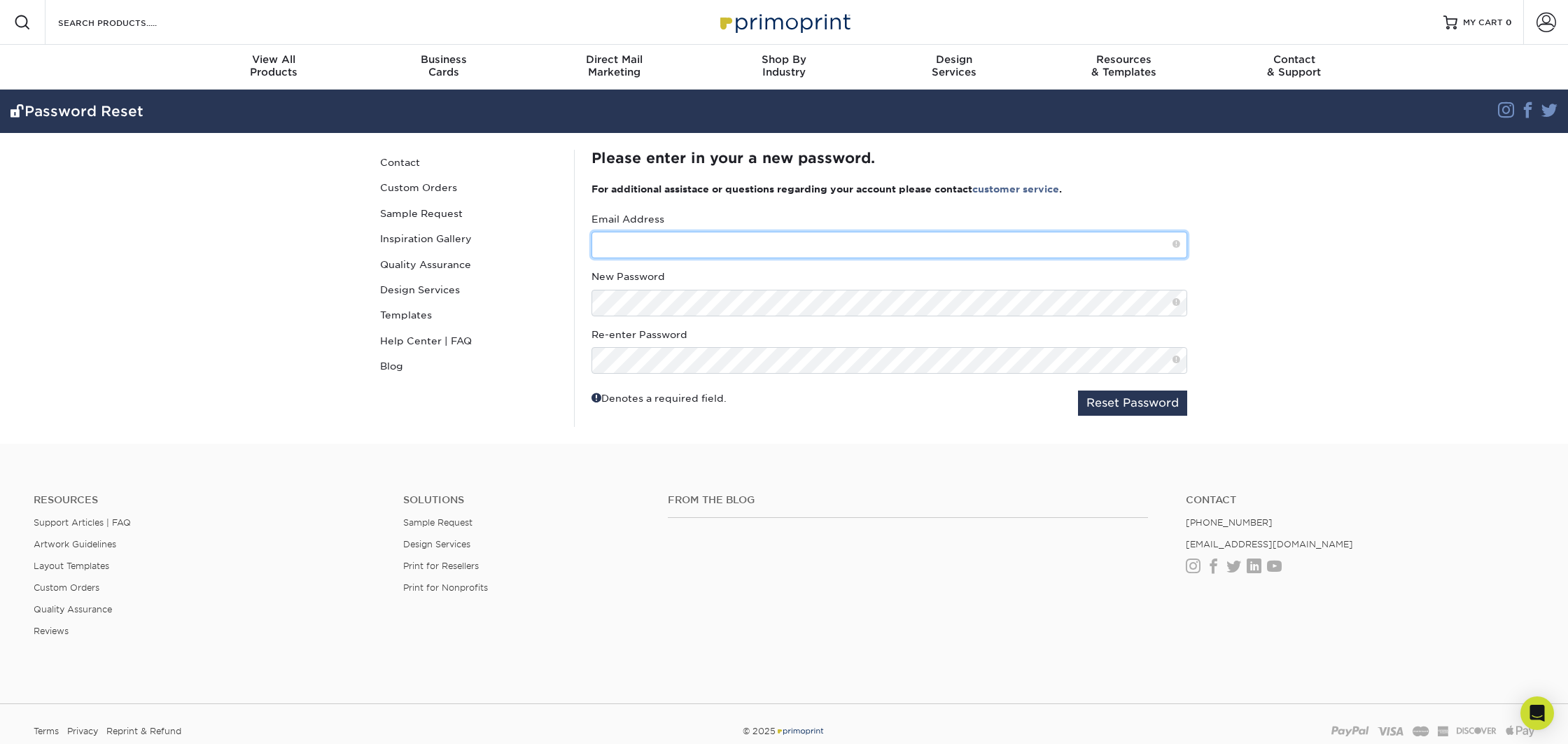
click at [631, 247] on input "text" at bounding box center [889, 244] width 595 height 26
type input "[EMAIL_ADDRESS][DOMAIN_NAME]"
click at [998, 435] on div "Password Reset Contact Custom Orders Sample Request Inspiration Gallery Quality…" at bounding box center [784, 288] width 840 height 311
click at [1126, 398] on button "Reset Password" at bounding box center [1133, 402] width 110 height 25
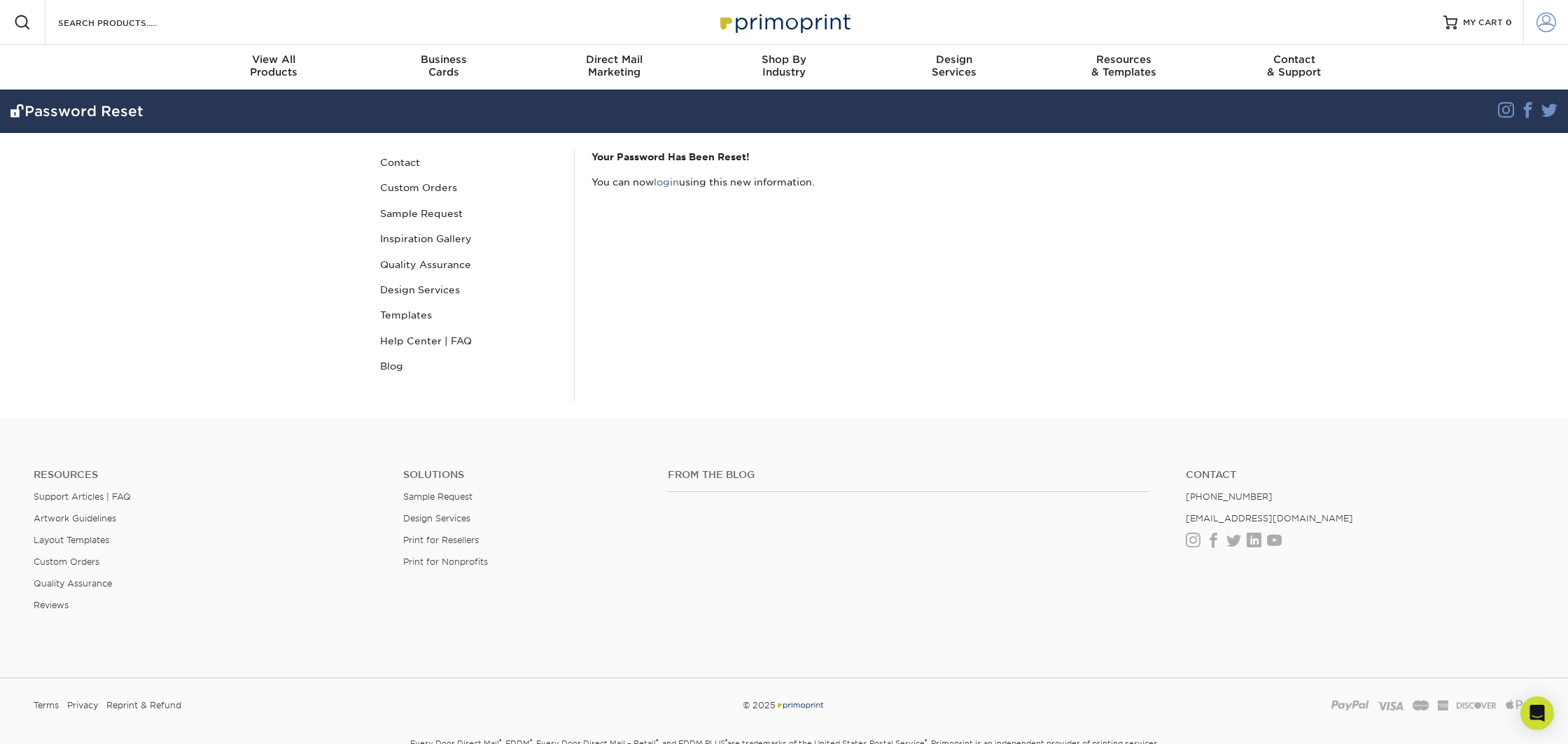
type input "[EMAIL_ADDRESS][DOMAIN_NAME]"
click at [1552, 21] on span at bounding box center [1546, 22] width 19 height 19
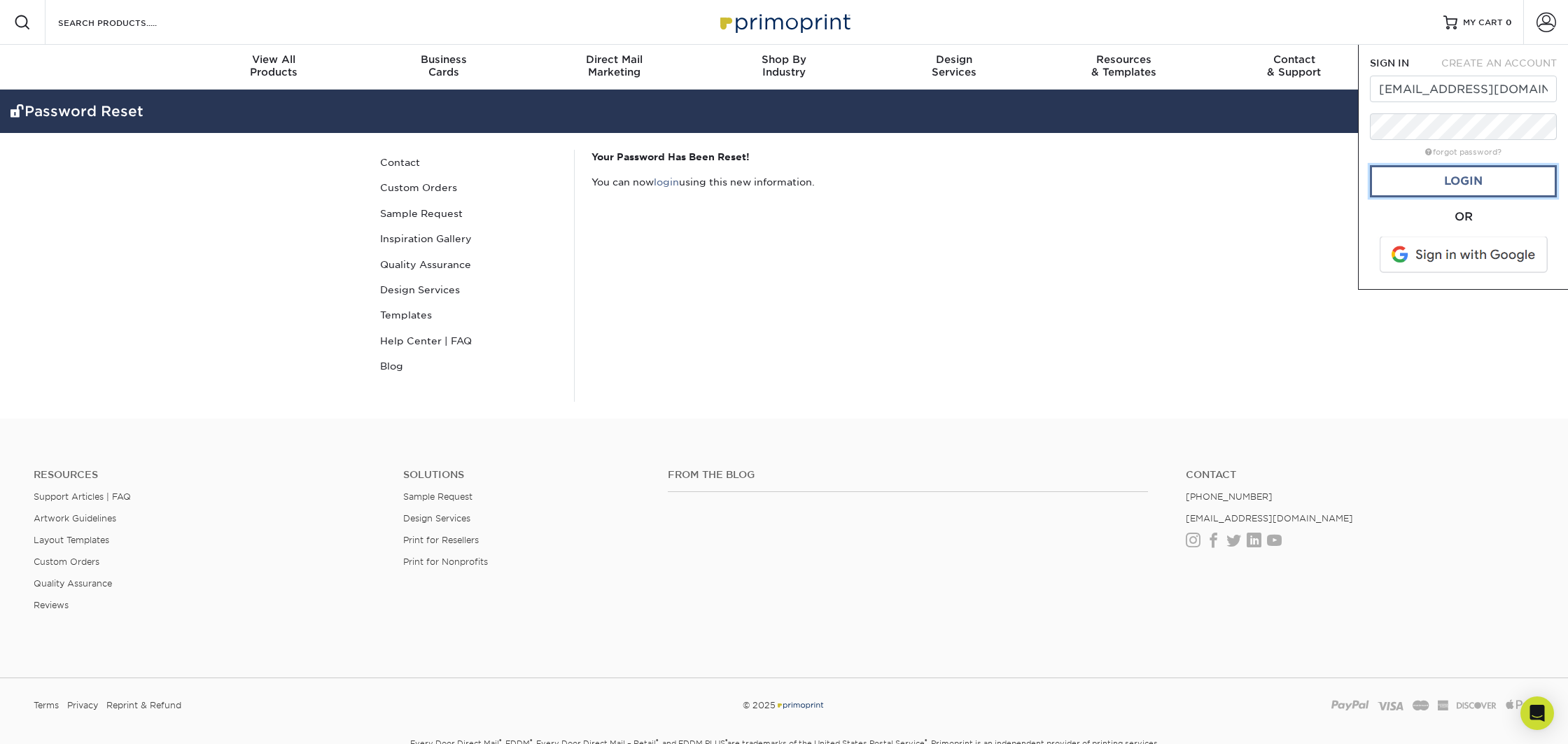
click at [1452, 186] on link "Login" at bounding box center [1463, 181] width 187 height 32
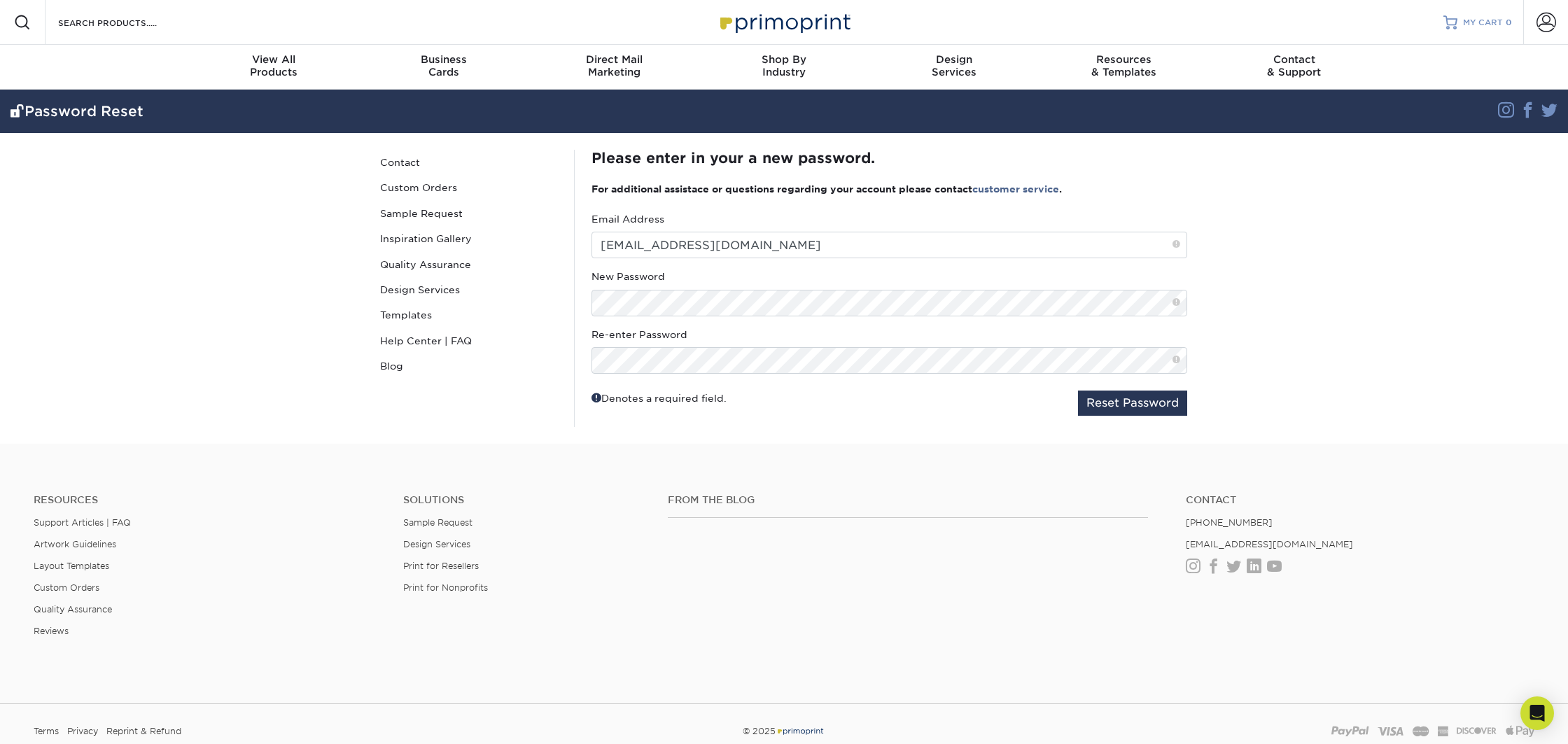
click at [1467, 22] on span "MY CART" at bounding box center [1483, 22] width 40 height 12
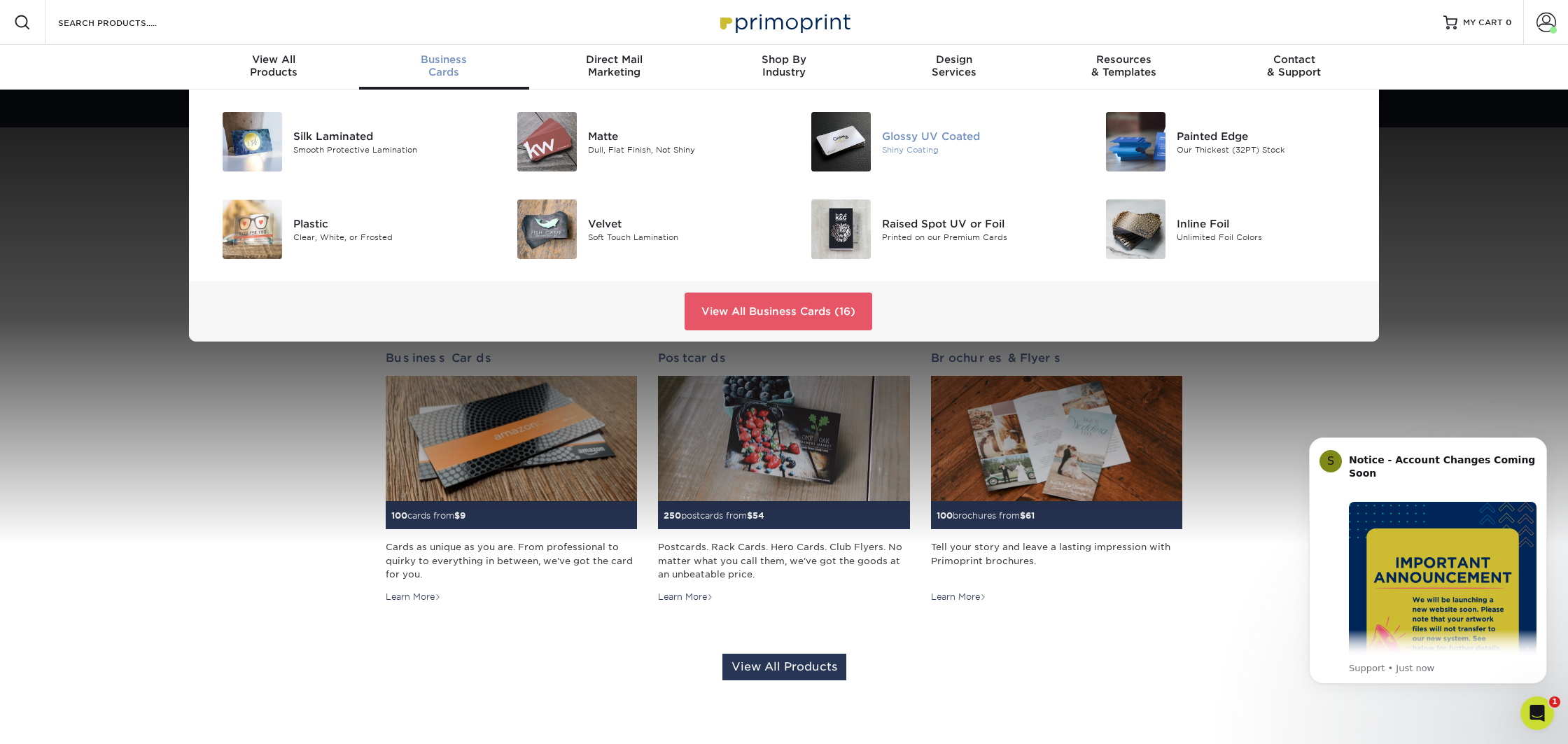
click at [858, 150] on img at bounding box center [841, 141] width 59 height 59
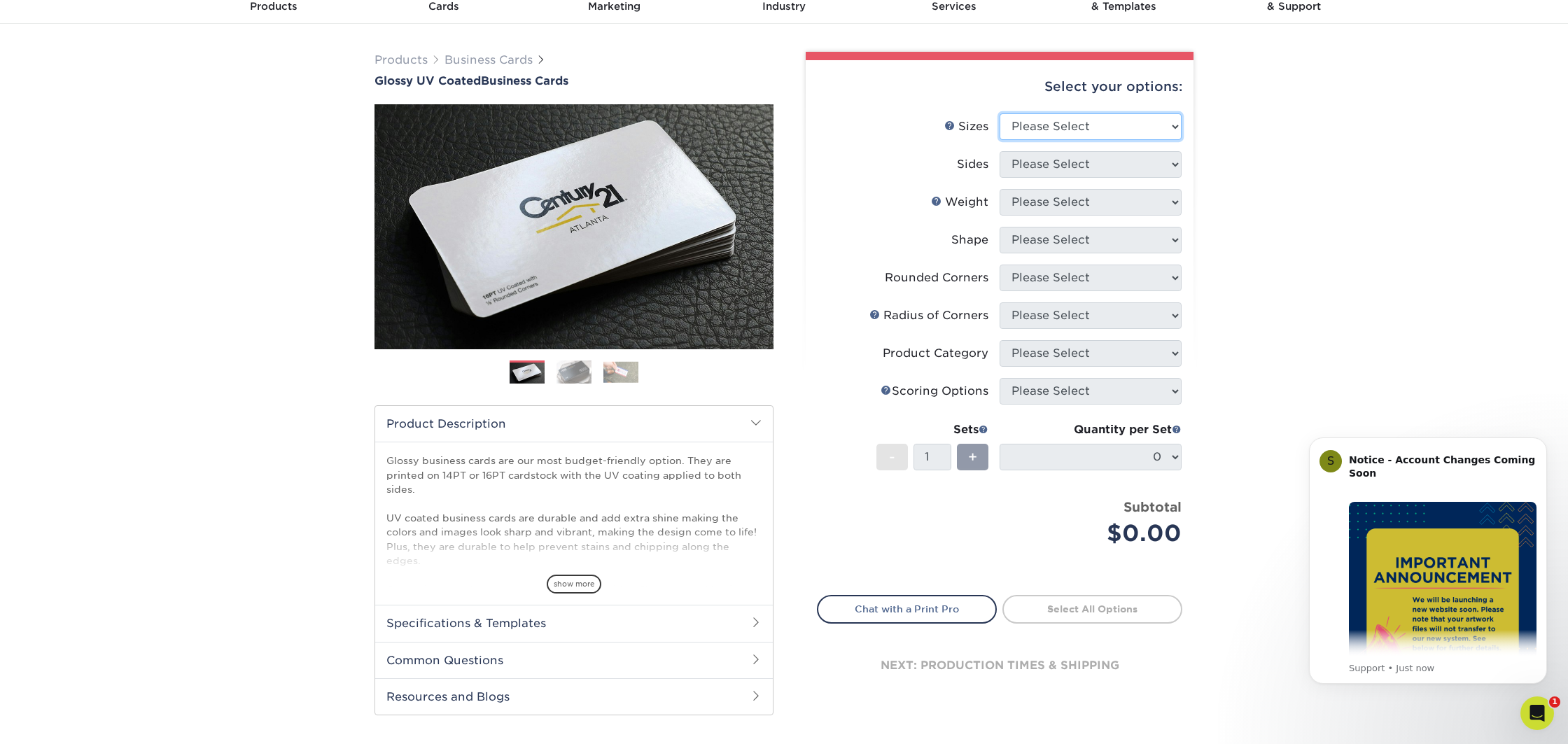
click at [1060, 130] on select "Please Select 1.5" x 3.5" - Mini 1.75" x 3.5" - Mini 2" x 2" - Square 2" x 3" -…" at bounding box center [1091, 126] width 182 height 26
select select "2.00x3.50"
click at [1000, 113] on select "Please Select 1.5" x 3.5" - Mini 1.75" x 3.5" - Mini 2" x 2" - Square 2" x 3" -…" at bounding box center [1091, 126] width 182 height 26
click at [1047, 165] on select "Please Select Print Both Sides Print Front Only" at bounding box center [1091, 164] width 182 height 26
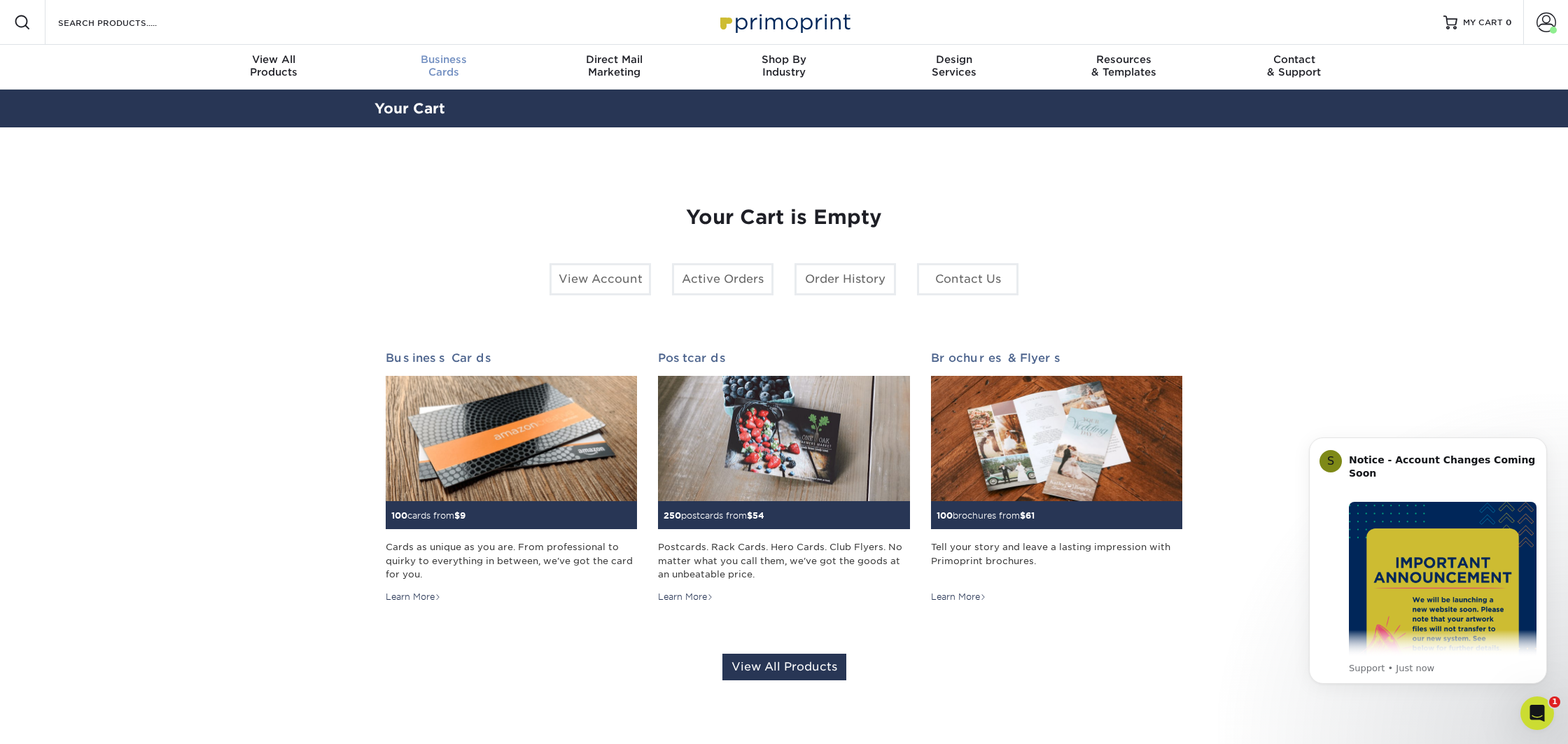
click at [440, 71] on div "Business Cards" at bounding box center [444, 66] width 170 height 25
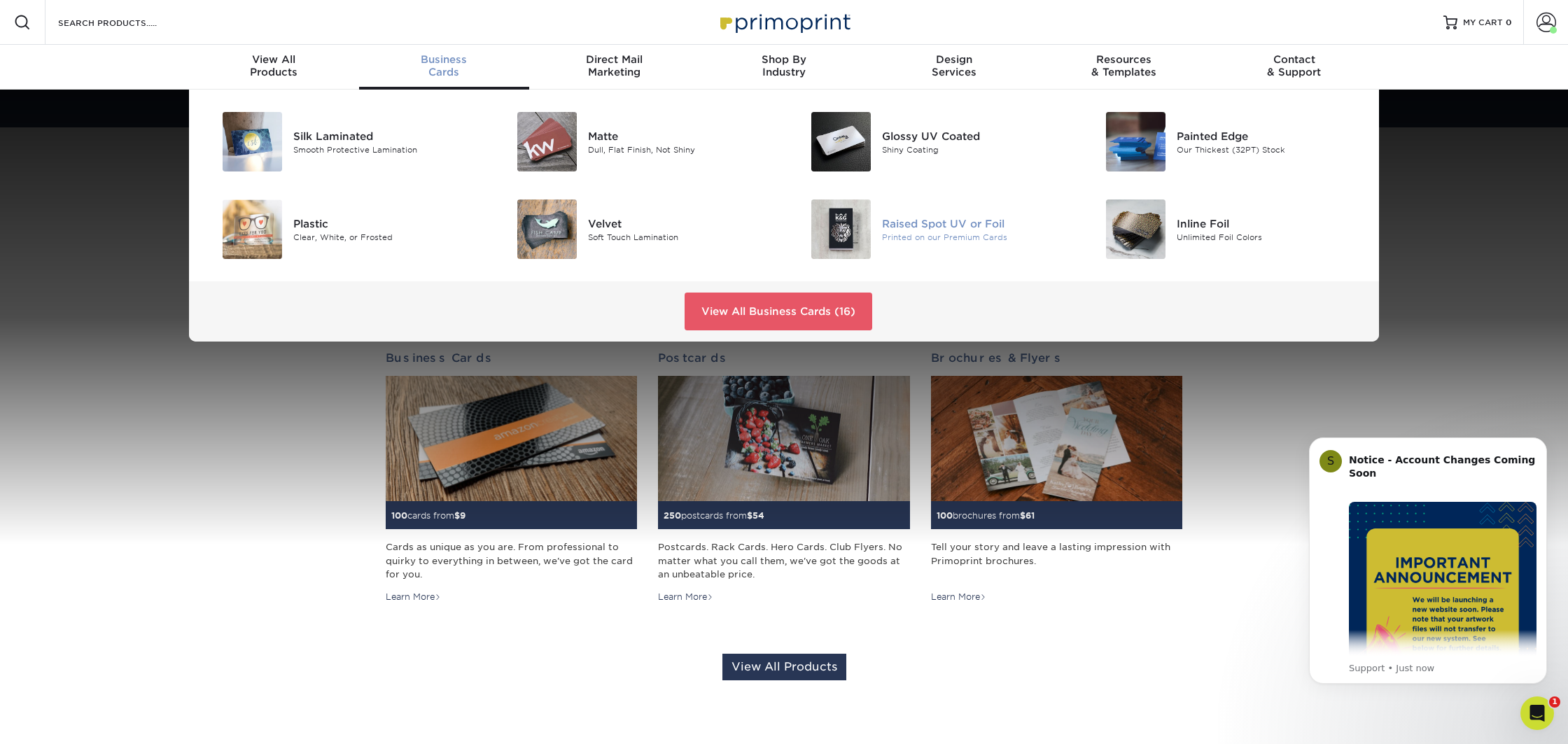
click at [993, 245] on div "Raised Spot UV or Foil Printed on our Premium Cards" at bounding box center [980, 229] width 196 height 59
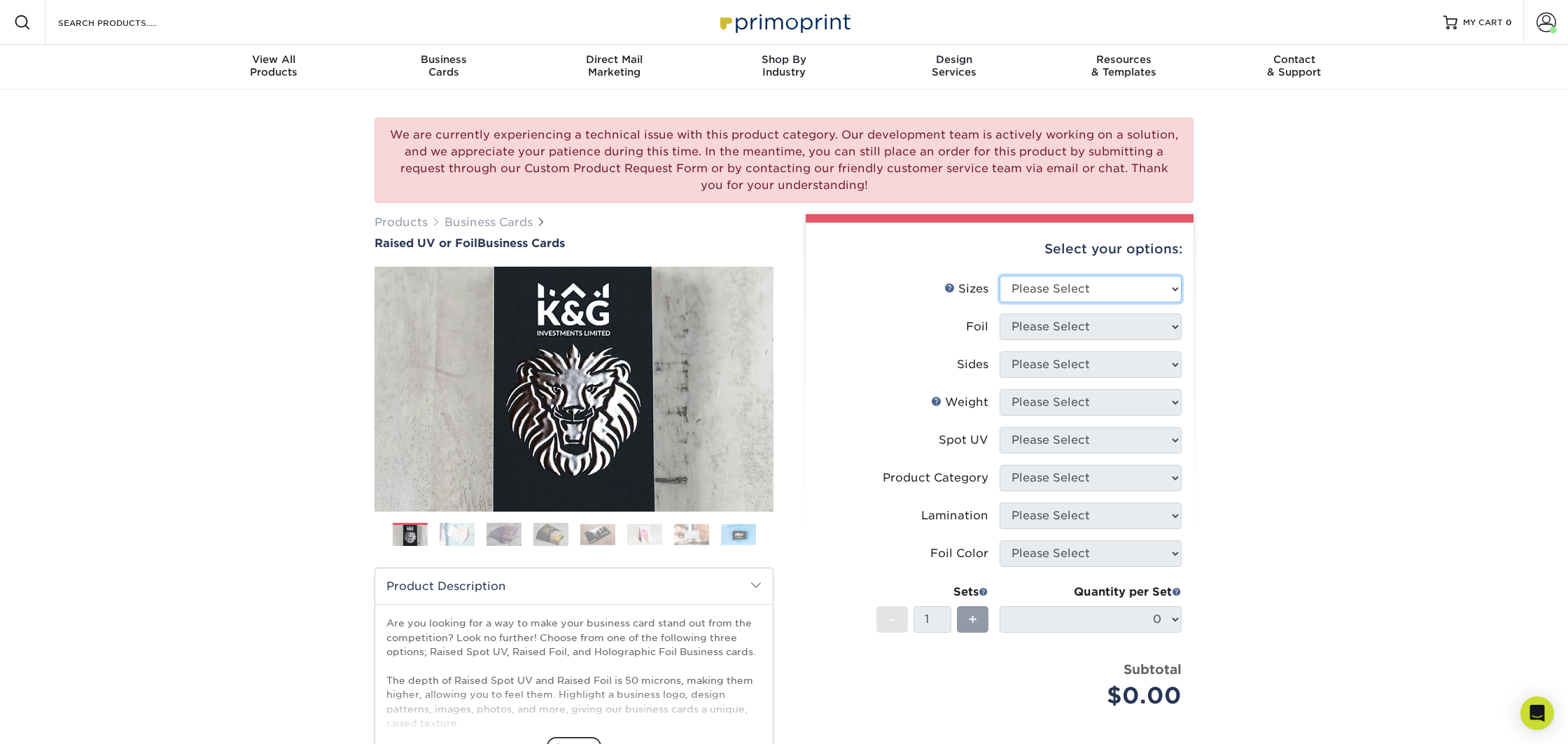
click at [1060, 289] on select "Please Select 2" x 3.5" - Standard" at bounding box center [1091, 289] width 182 height 26
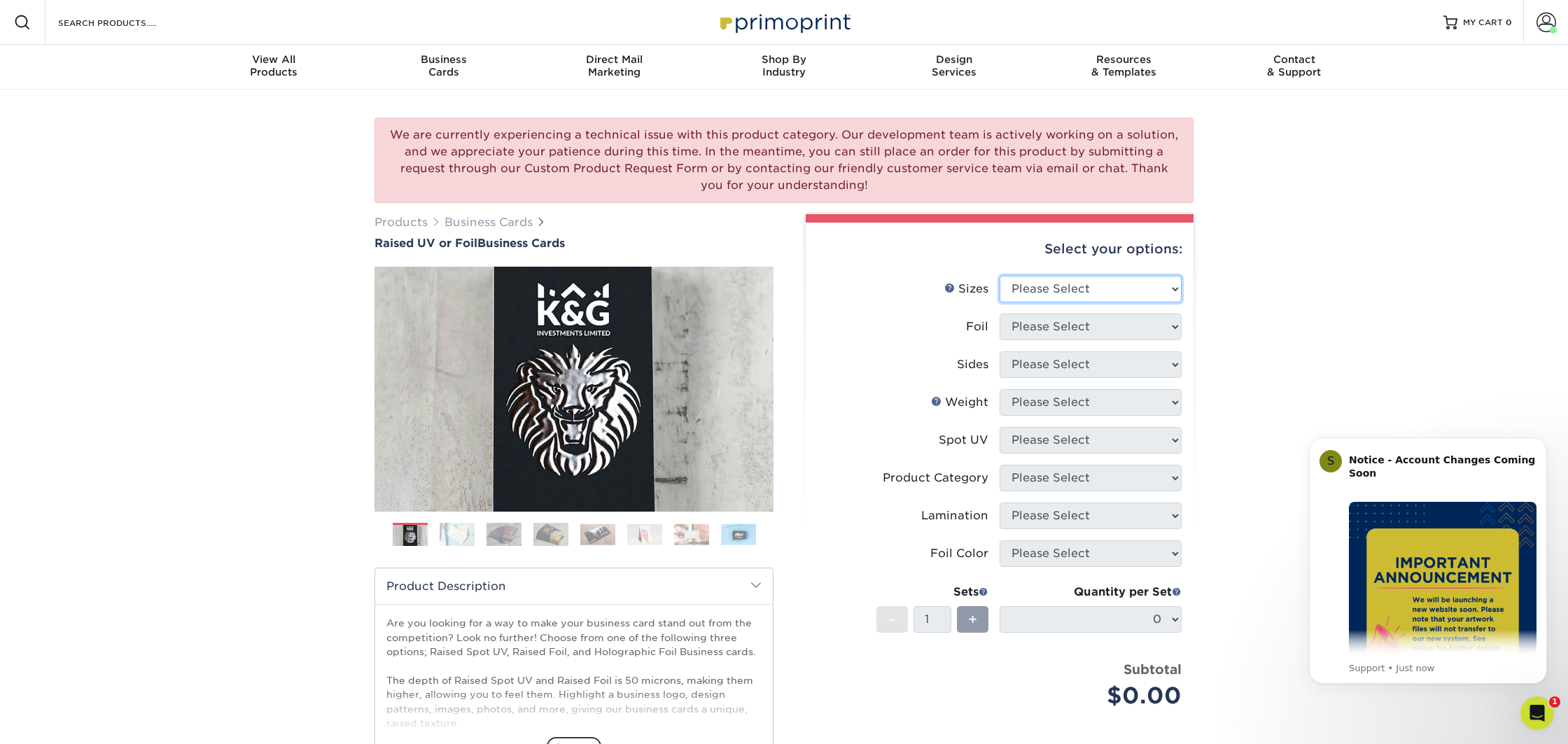
select select "2.00x3.50"
click at [1000, 276] on select "Please Select 2" x 3.5" - Standard" at bounding box center [1091, 289] width 182 height 26
click at [1042, 328] on select "Please Select No Yes" at bounding box center [1091, 327] width 182 height 26
click at [1045, 322] on select "Please Select No Yes" at bounding box center [1091, 327] width 182 height 26
select select "0"
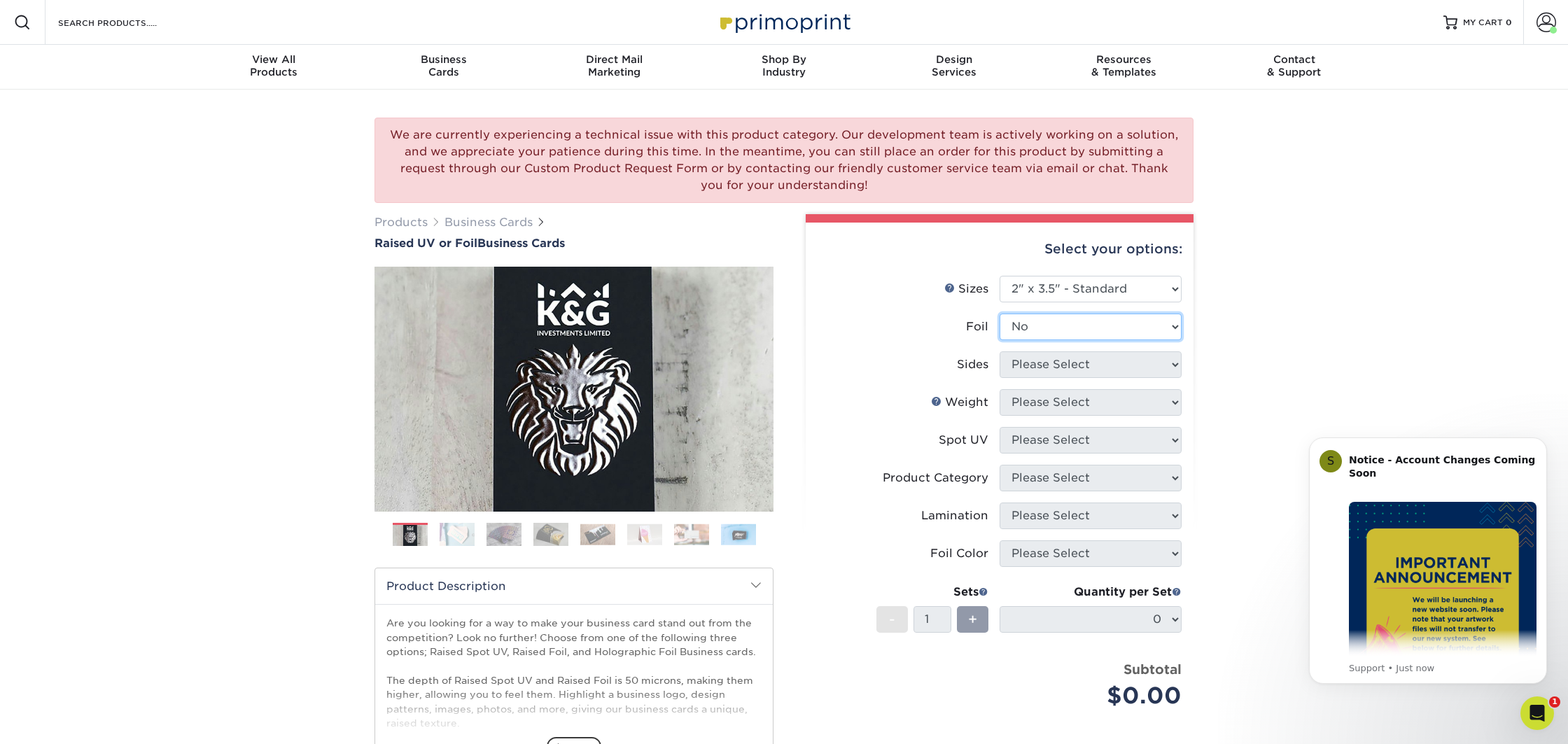
click at [1000, 314] on select "Please Select No Yes" at bounding box center [1091, 327] width 182 height 26
click at [1056, 364] on select "Please Select Print Both Sides Print Front Only" at bounding box center [1091, 365] width 182 height 26
select select "13abbda7-1d64-4f25-8bb2-c179b224825d"
click at [1000, 352] on select "Please Select Print Both Sides Print Front Only" at bounding box center [1091, 365] width 182 height 26
click at [1062, 399] on select "Please Select 16PT" at bounding box center [1091, 402] width 182 height 26
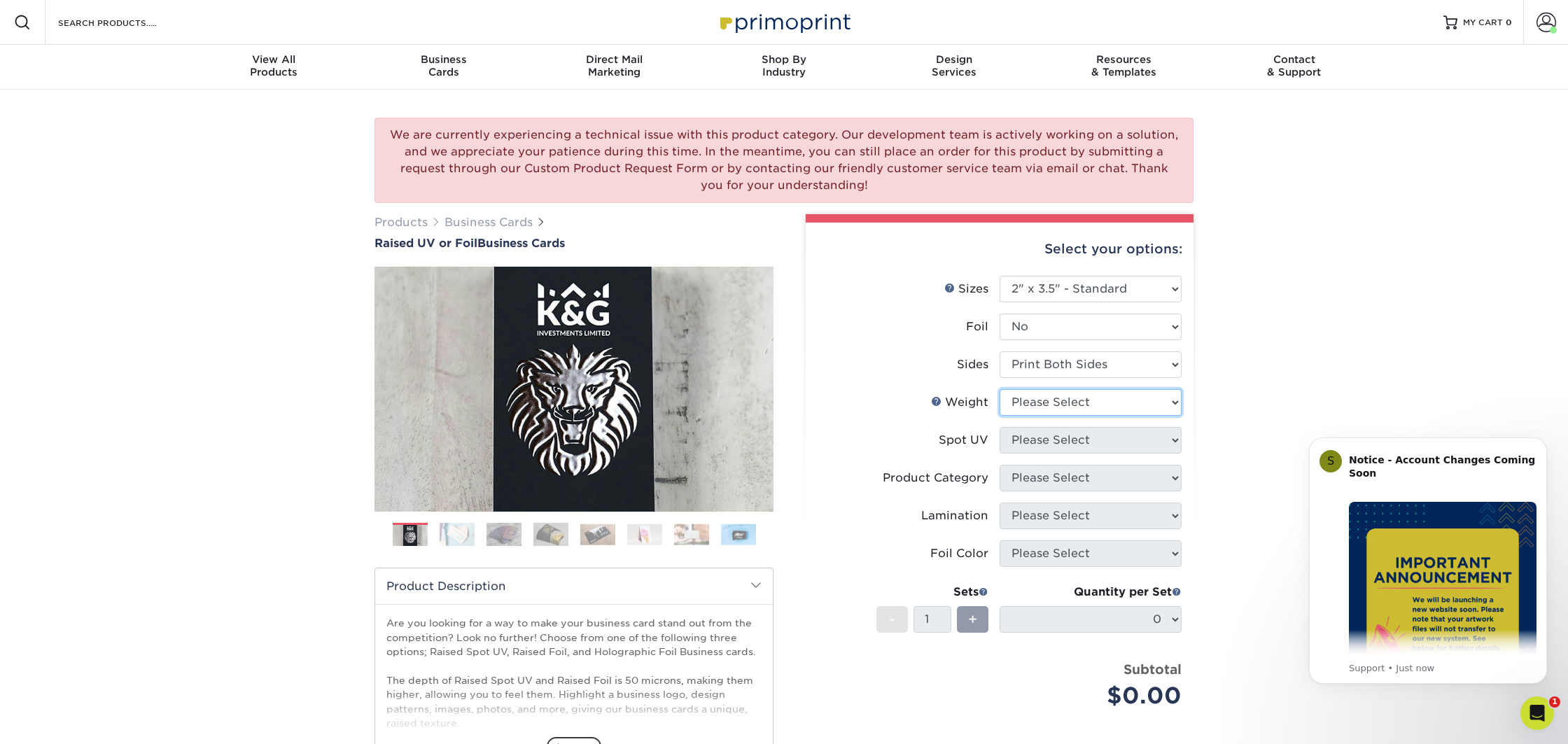
select select "16PT"
click at [1000, 389] on select "Please Select 16PT" at bounding box center [1091, 402] width 182 height 26
click at [1067, 436] on select "Please Select No Spot UV Front Only" at bounding box center [1091, 440] width 182 height 26
select select "1"
click at [1000, 427] on select "Please Select No Spot UV Front Only" at bounding box center [1091, 440] width 182 height 26
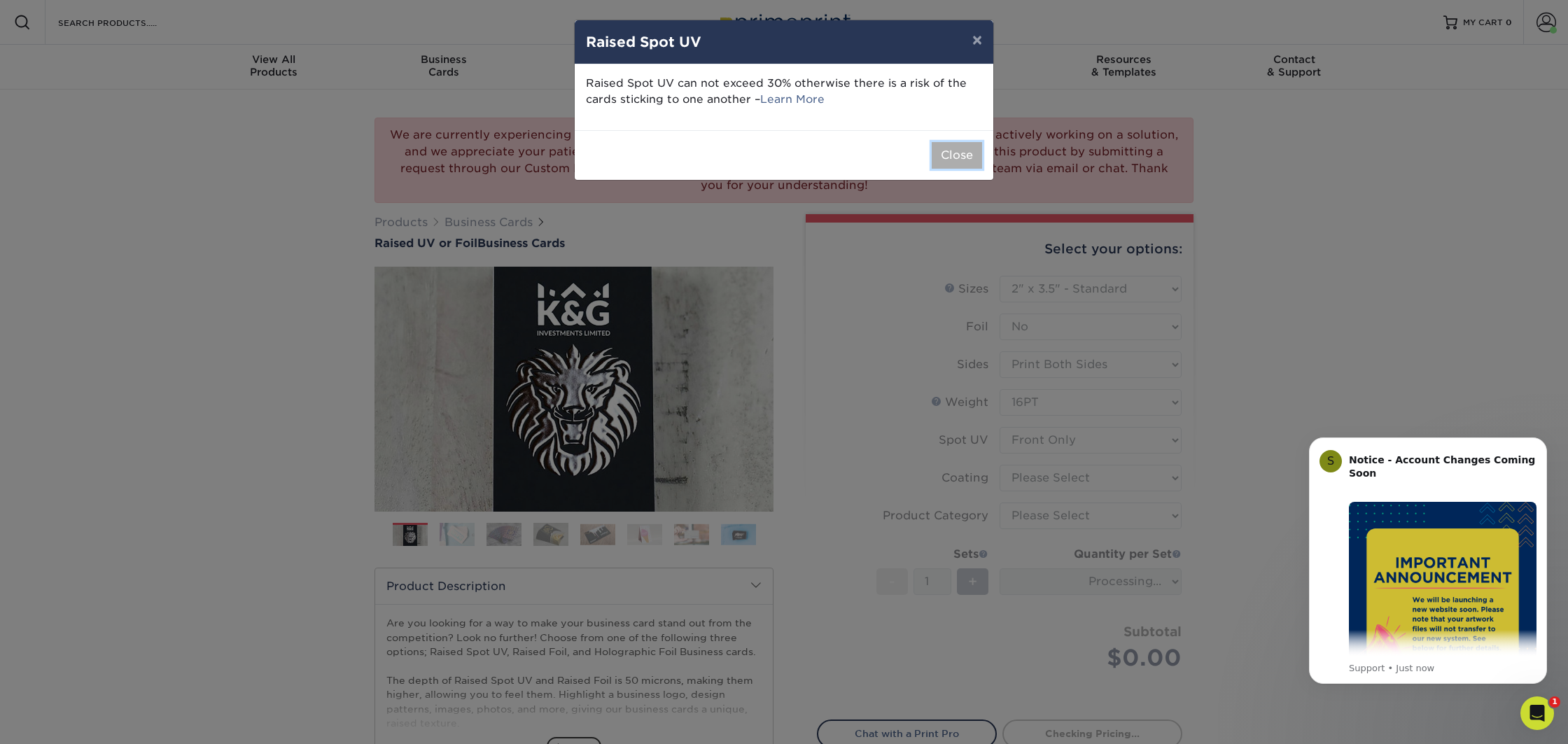
click at [944, 156] on button "Close" at bounding box center [956, 155] width 50 height 26
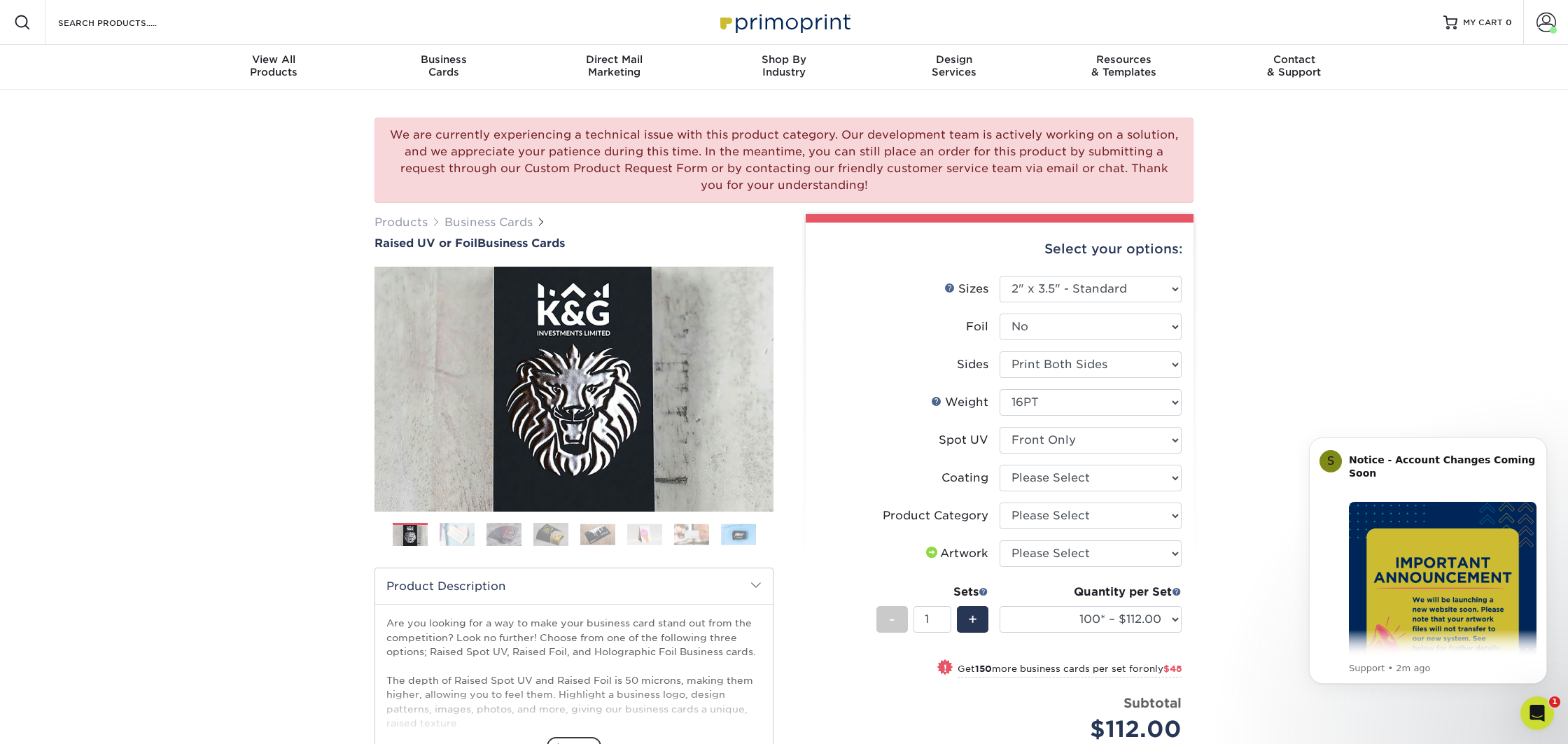
scroll to position [1, 0]
click at [25, 182] on div "We are currently experiencing a technical issue with this product category. Our…" at bounding box center [784, 534] width 1568 height 892
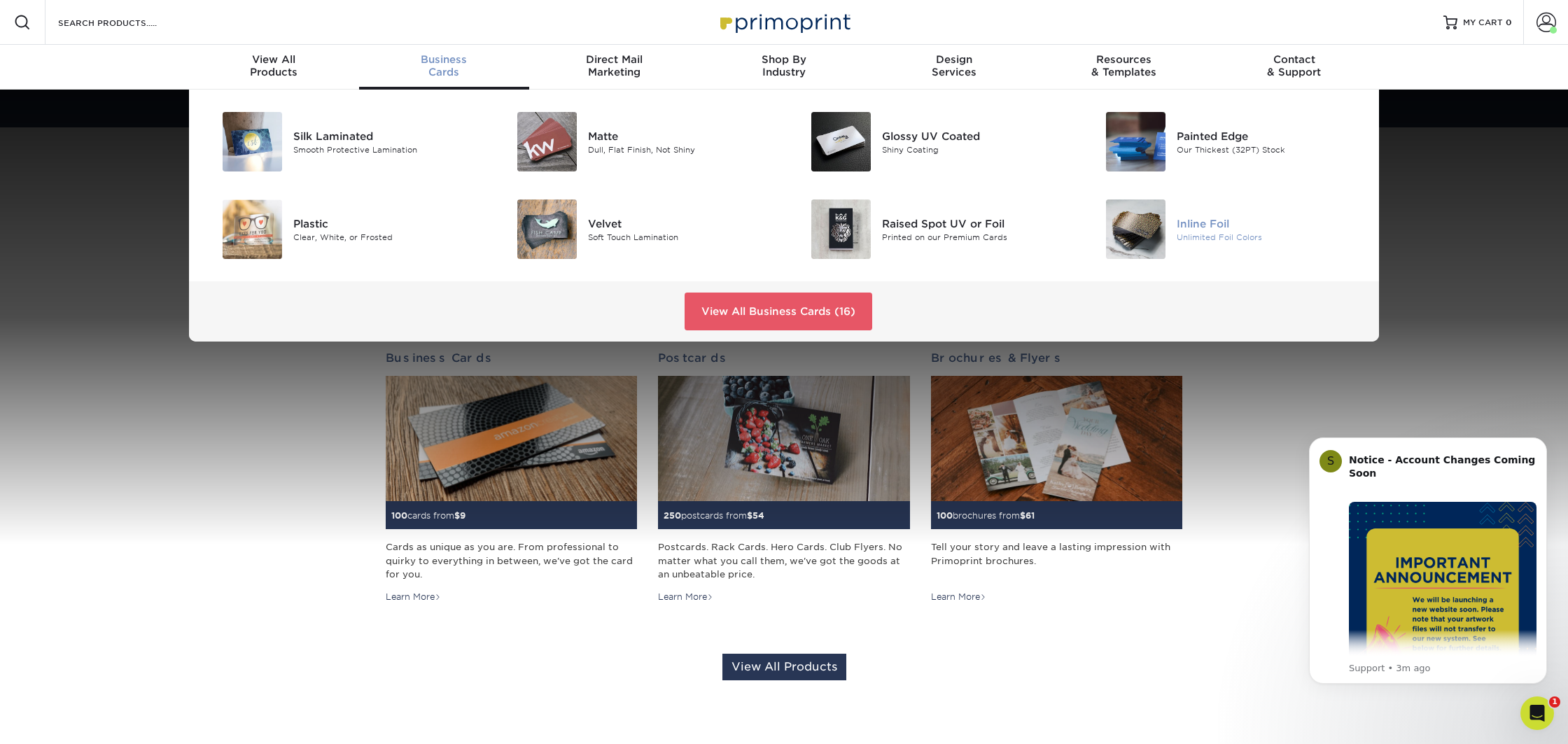
click at [1151, 236] on img at bounding box center [1135, 229] width 59 height 59
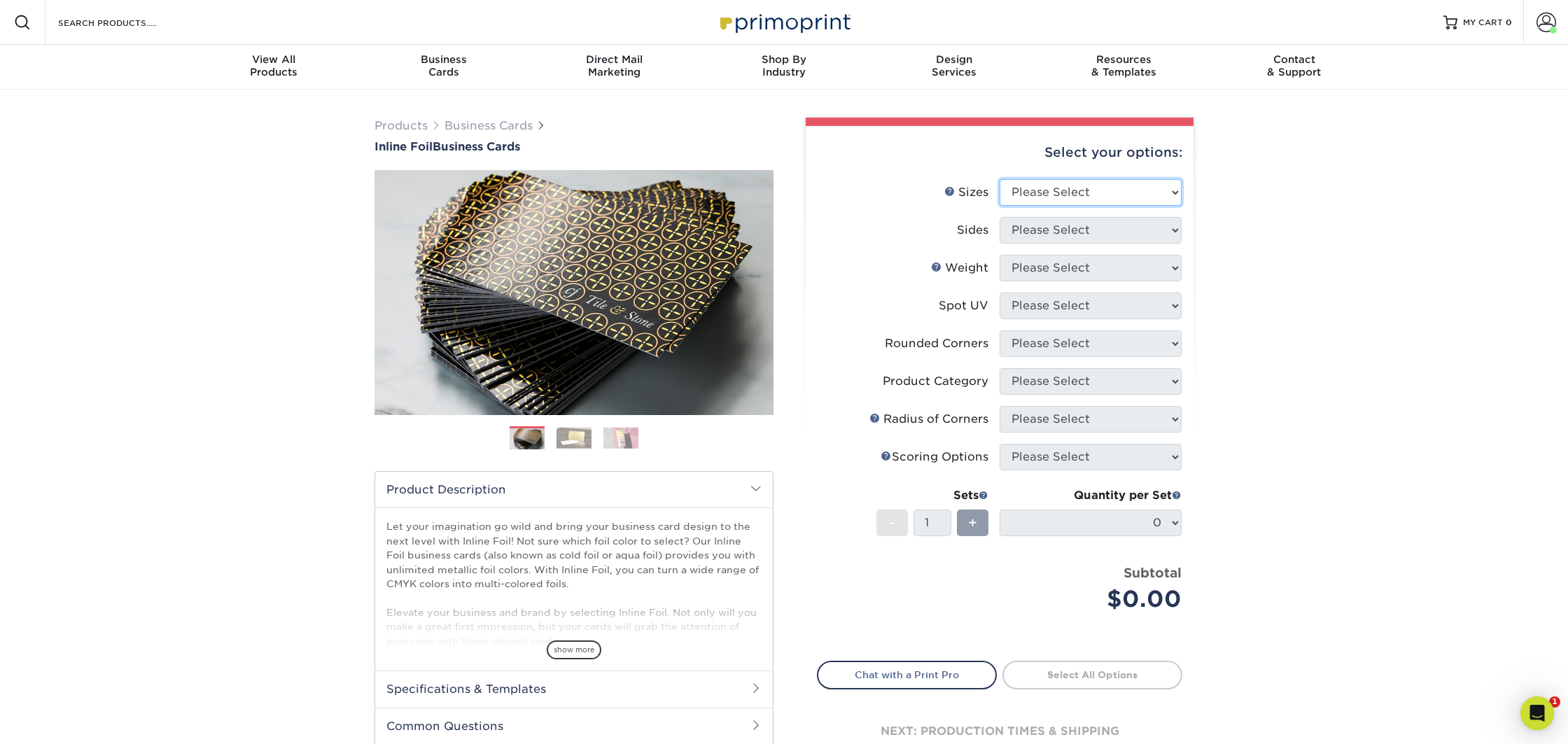
click at [1083, 190] on select "Please Select 1.5" x 3.5" - Mini 1.75" x 3.5" - Mini 2" x 2" - Square 2" x 3" -…" at bounding box center [1091, 192] width 182 height 26
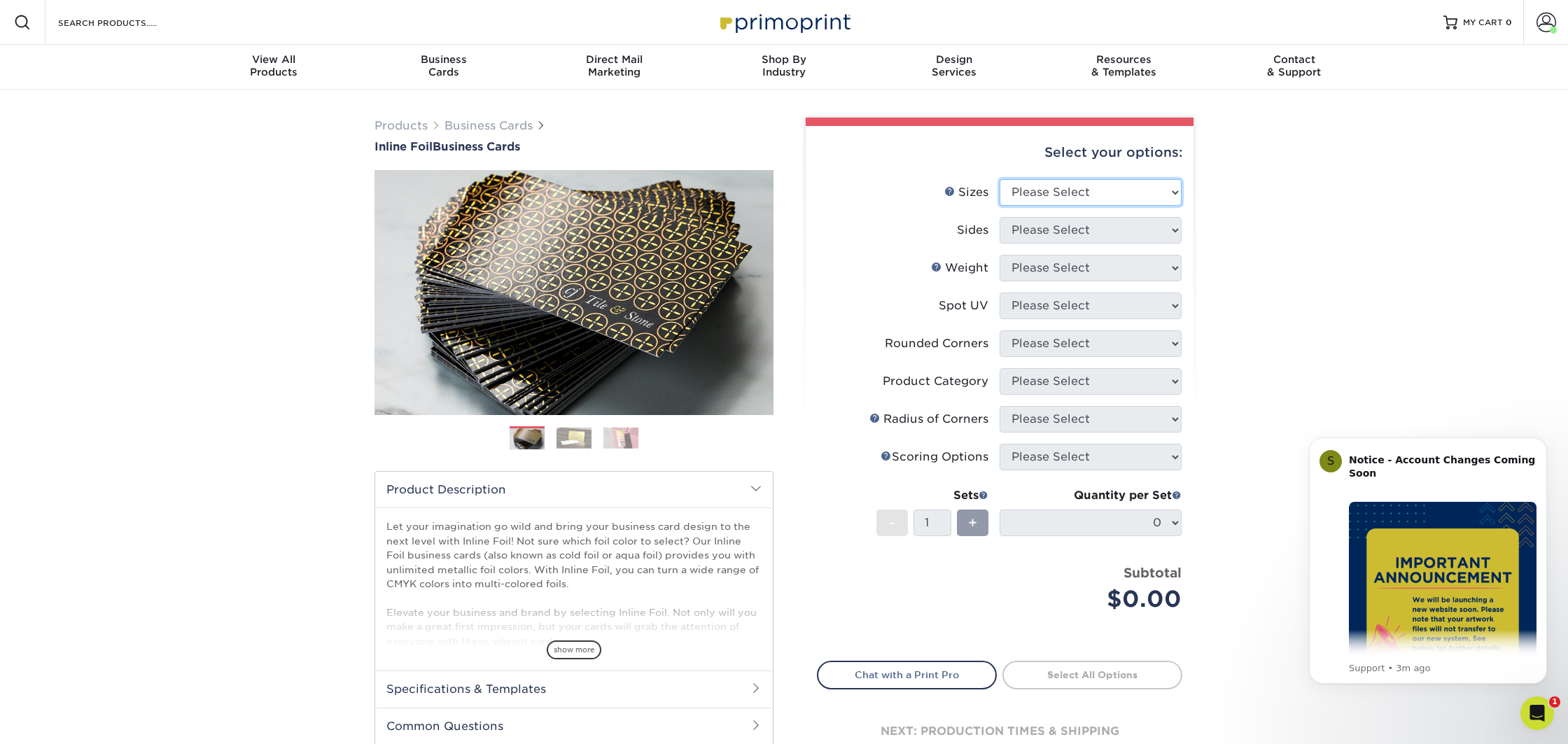
select select "2.00x3.50"
click at [1000, 179] on select "Please Select 1.5" x 3.5" - Mini 1.75" x 3.5" - Mini 2" x 2" - Square 2" x 3" -…" at bounding box center [1091, 192] width 182 height 26
click at [1073, 231] on select "Please Select Print Both Sides - Foil Back Only Print Both Sides - Foil Both Si…" at bounding box center [1091, 230] width 182 height 26
select select "e9e9dfb3-fba1-4d60-972c-fd9ca5904d33"
click at [1000, 217] on select "Please Select Print Both Sides - Foil Back Only Print Both Sides - Foil Both Si…" at bounding box center [1091, 230] width 182 height 26
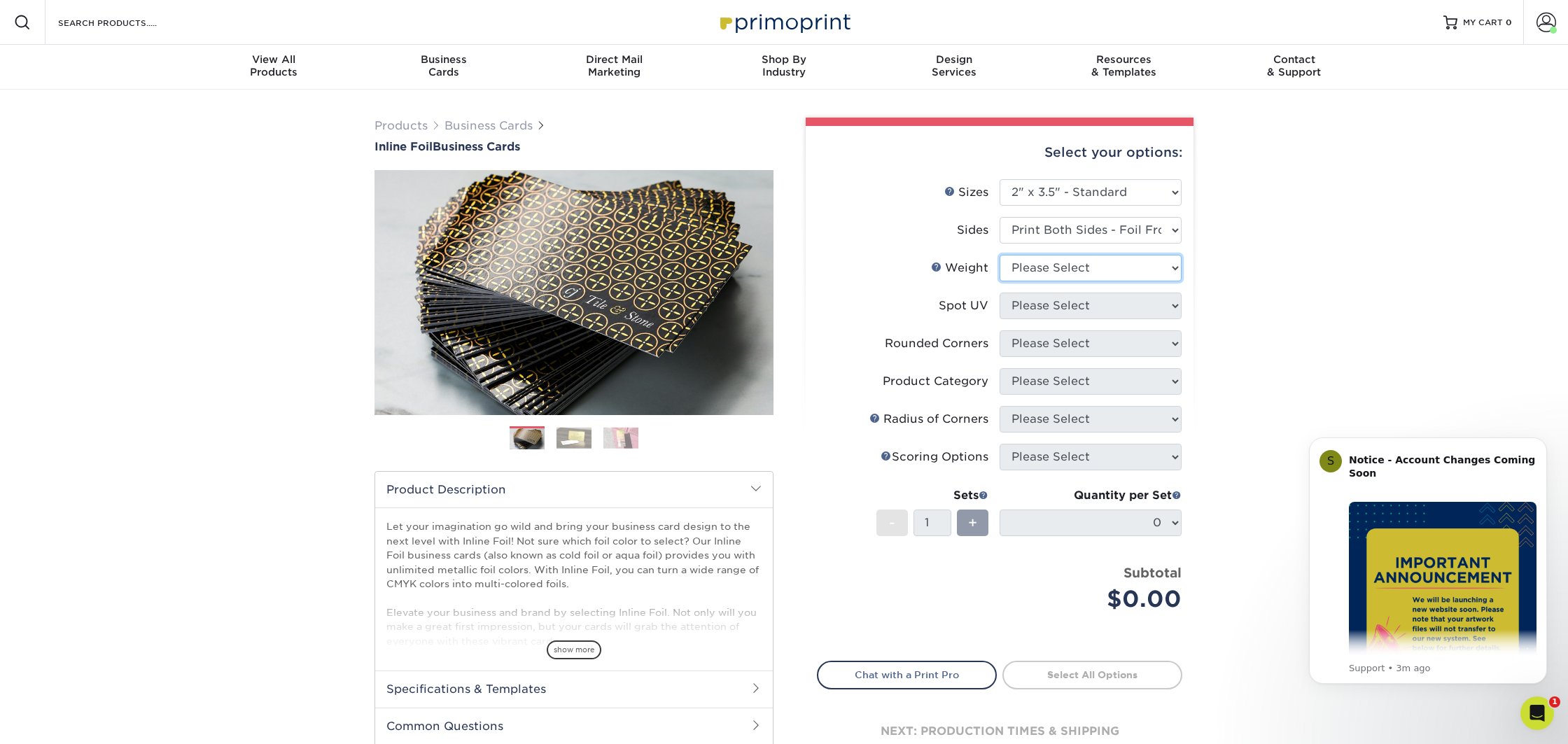
click at [1133, 274] on select "Please Select 16PT" at bounding box center [1091, 268] width 182 height 26
select select "16PT"
click at [1000, 254] on select "Please Select 16PT" at bounding box center [1091, 268] width 182 height 26
click at [1111, 306] on select "Please Select No Spot UV Front and Back (Both Sides) Front Only Back Only" at bounding box center [1091, 305] width 182 height 26
select select "1"
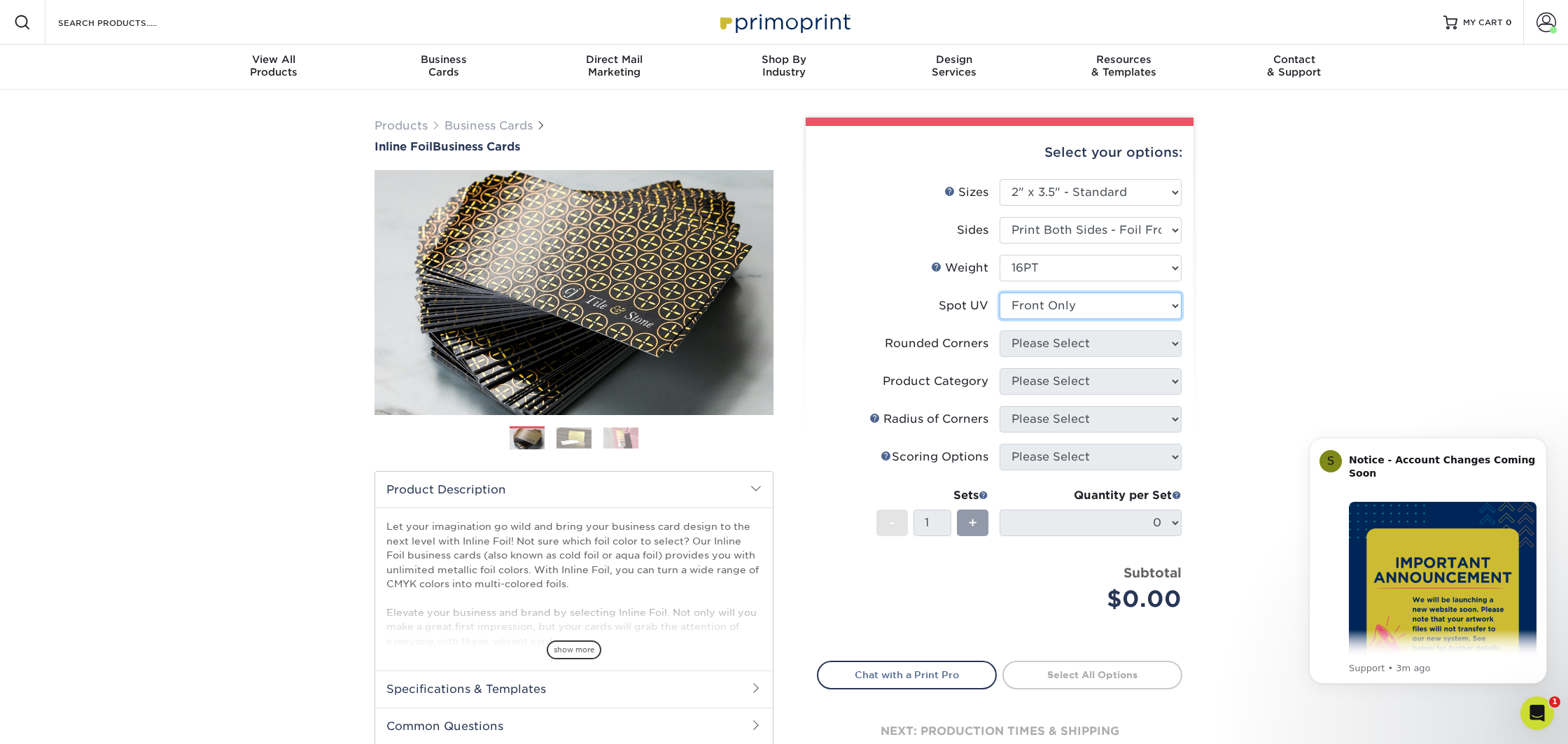
click at [1000, 292] on select "Please Select No Spot UV Front and Back (Both Sides) Front Only Back Only" at bounding box center [1091, 305] width 182 height 26
click at [1094, 346] on select "Please Select Yes - Round 2 Corners Yes - Round 4 Corners No" at bounding box center [1091, 343] width 182 height 26
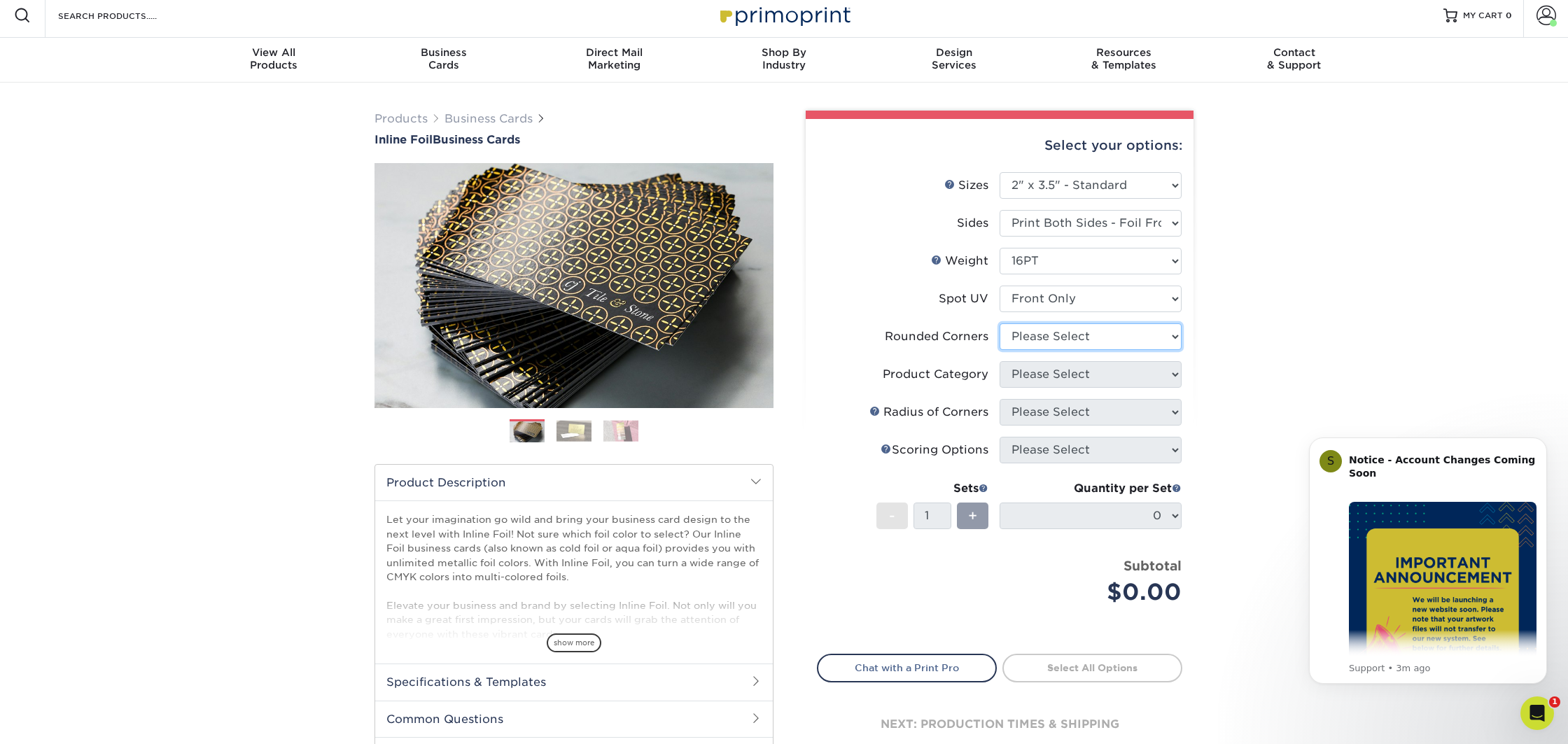
select select "7672df9e-0e0a-464d-8e1f-920c575e4da3"
click at [1000, 323] on select "Please Select Yes - Round 2 Corners Yes - Round 4 Corners No" at bounding box center [1091, 336] width 182 height 26
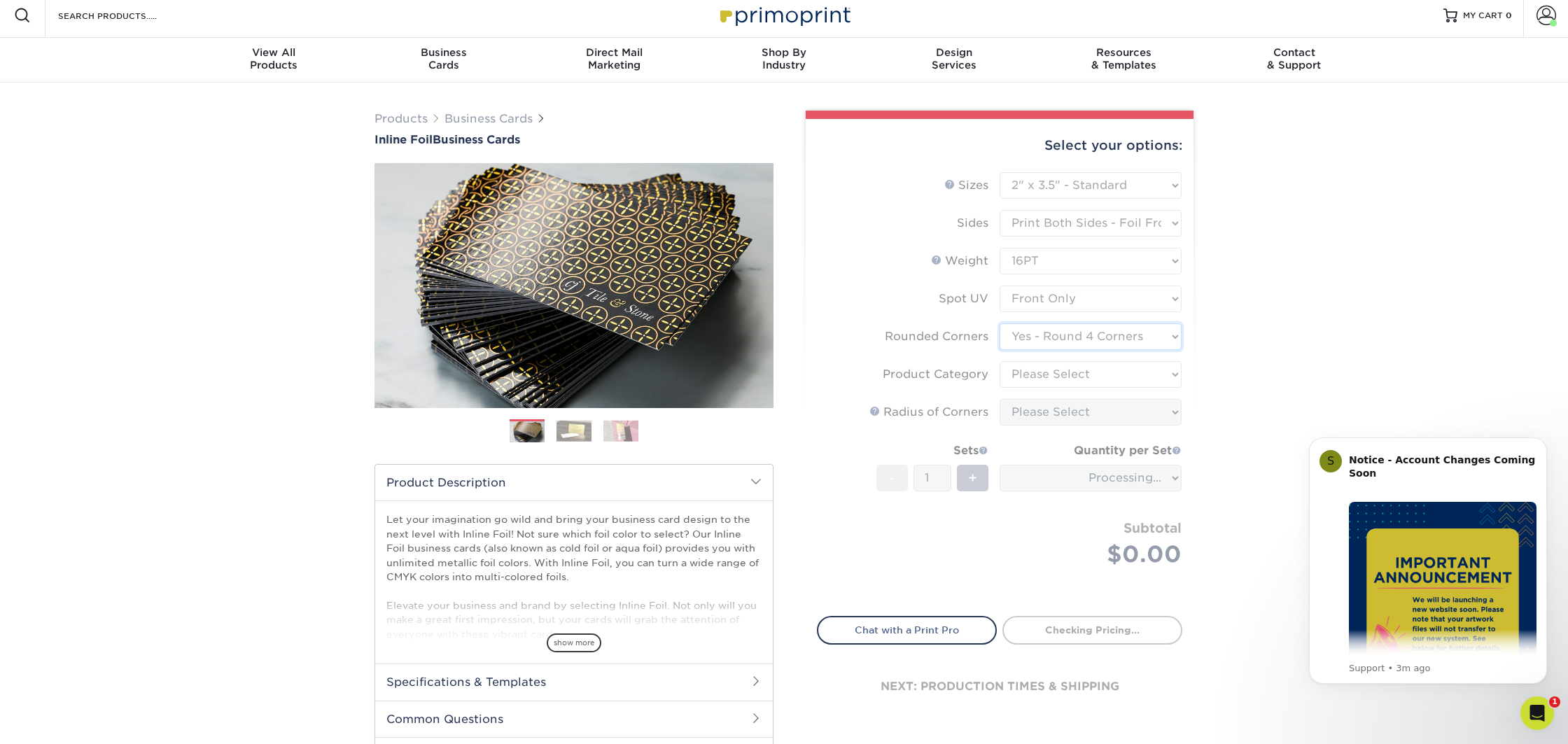
scroll to position [0, 0]
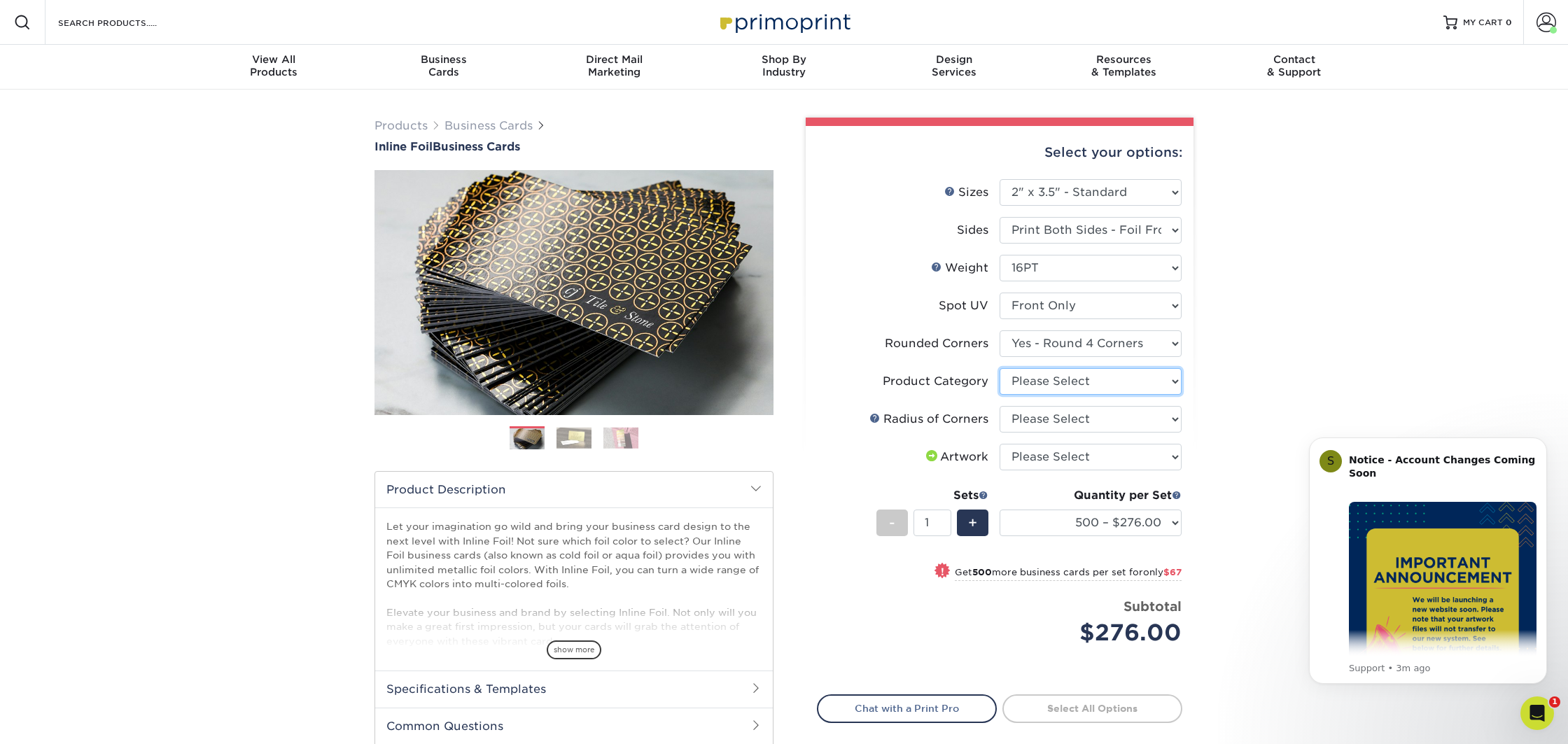
click at [1102, 385] on select "Please Select Business Cards" at bounding box center [1091, 381] width 182 height 26
select select "3b5148f1-0588-4f88-a218-97bcfdce65c1"
click at [1000, 368] on select "Please Select Business Cards" at bounding box center [1091, 381] width 182 height 26
click at [1086, 413] on select "Please Select Rounded 1/8" Rounded 1/4"" at bounding box center [1091, 419] width 182 height 26
select select "589680c7-ee9a-431b-9d12-d7aeb1386a97"
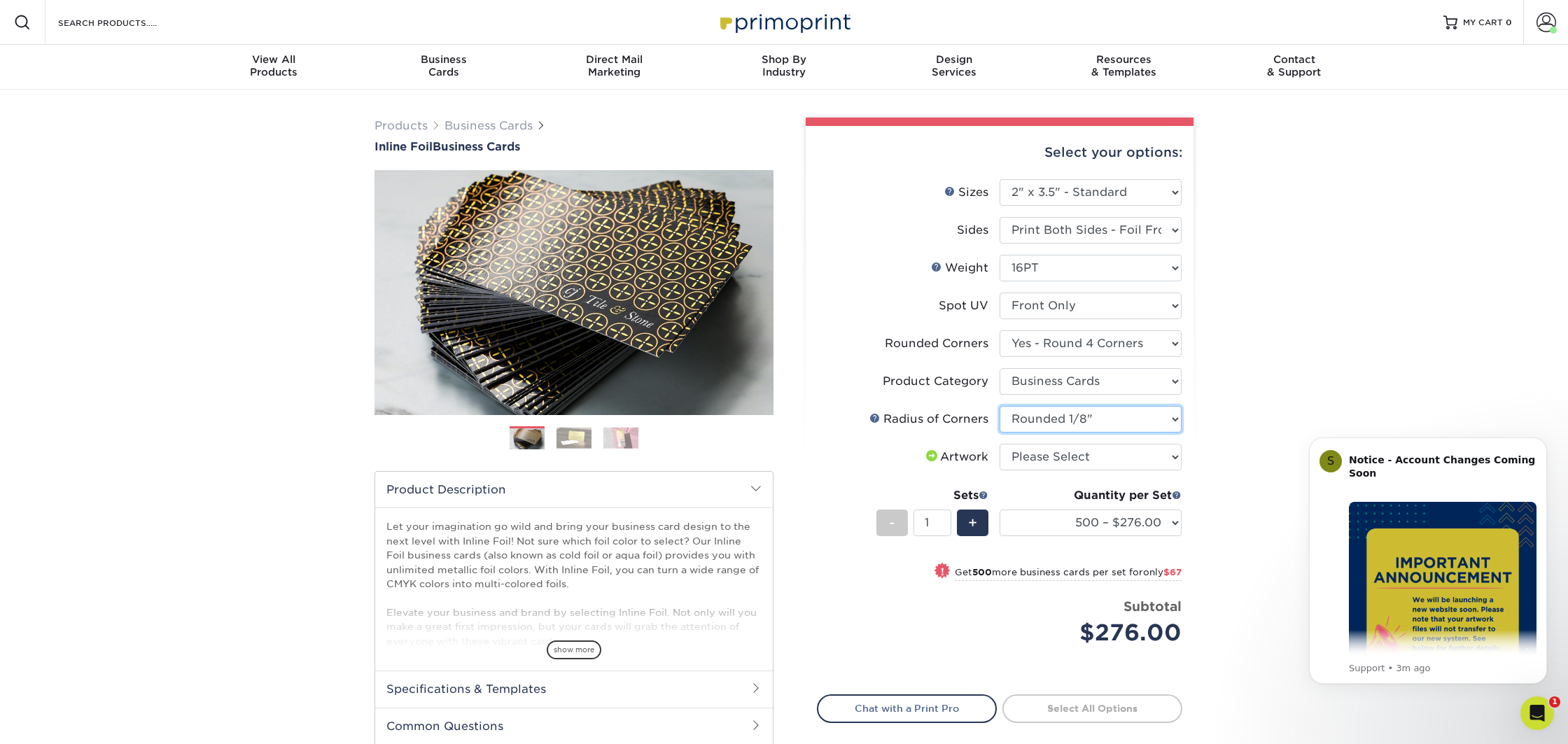
click at [1000, 406] on select "Please Select Rounded 1/8" Rounded 1/4"" at bounding box center [1091, 419] width 182 height 26
click at [1085, 456] on select "Please Select I will upload files I need a design - $100" at bounding box center [1091, 456] width 182 height 26
select select "upload"
click at [1000, 443] on select "Please Select I will upload files I need a design - $100" at bounding box center [1091, 456] width 182 height 26
click at [1036, 227] on select "Please Select Print Both Sides - Foil Back Only Print Both Sides - Foil Both Si…" at bounding box center [1091, 230] width 182 height 26
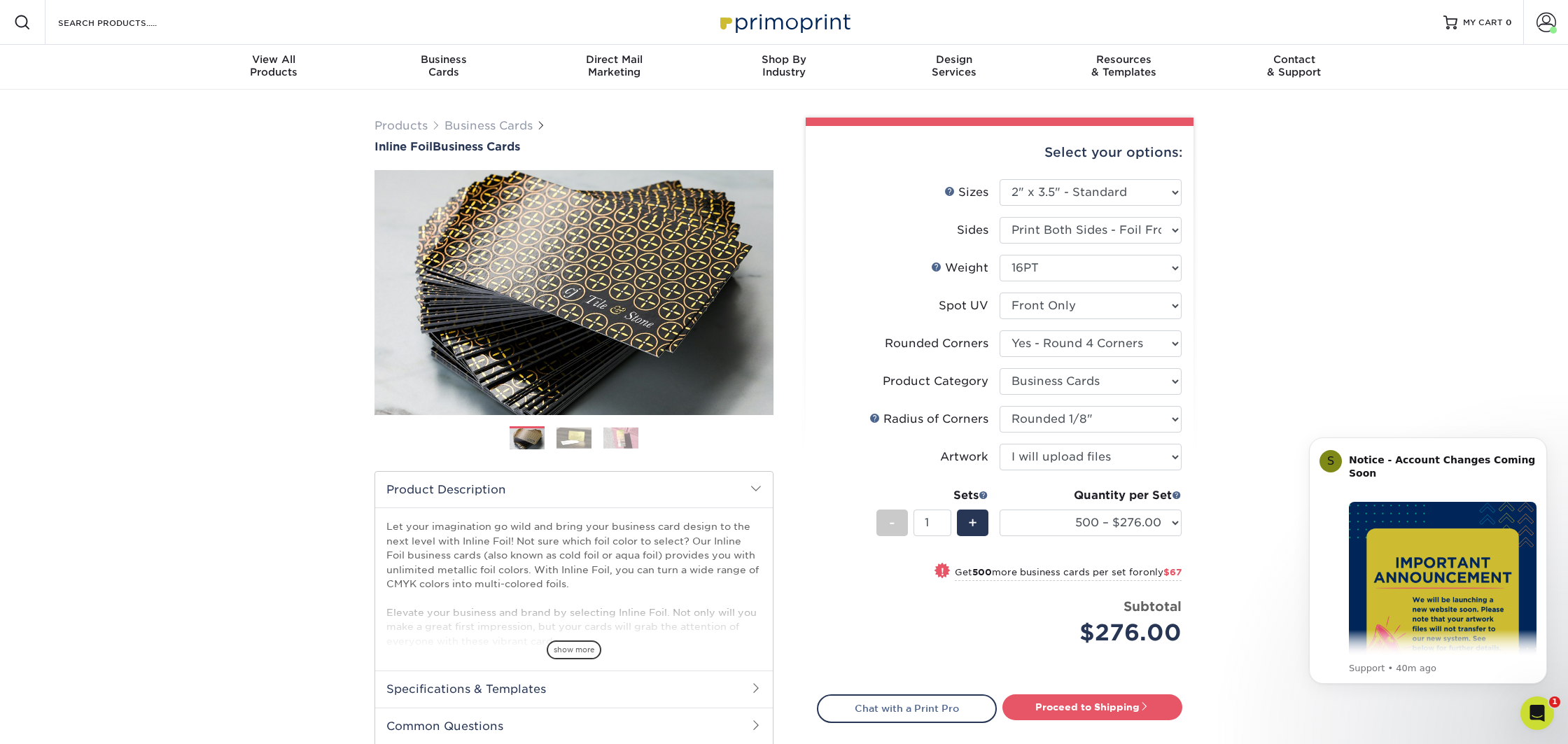
click at [297, 512] on div "Products Business Cards Inline Foil Business Cards Previous Next" at bounding box center [784, 473] width 1568 height 768
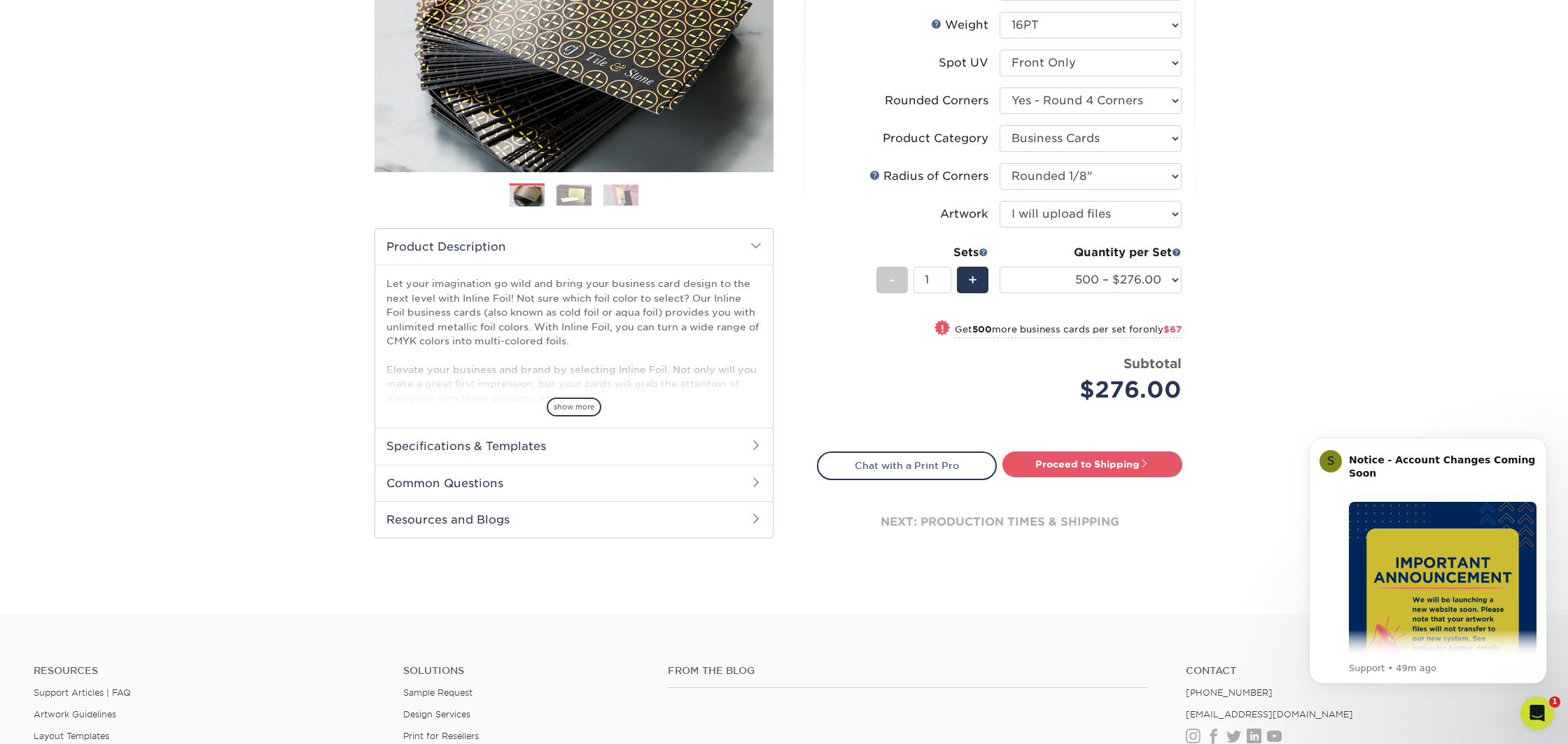
scroll to position [279, 0]
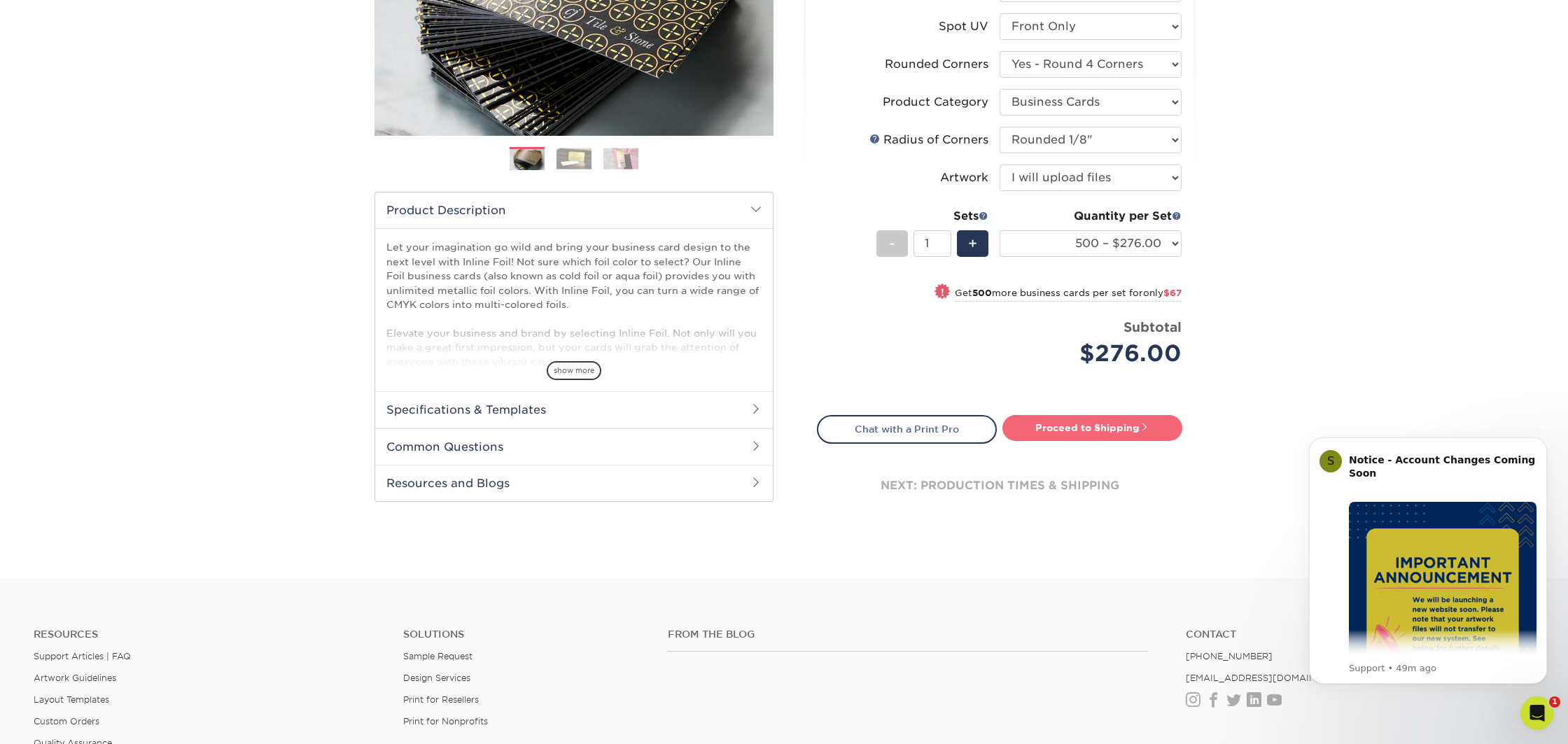
click at [1067, 426] on link "Proceed to Shipping" at bounding box center [1092, 427] width 180 height 25
type input "Set 1"
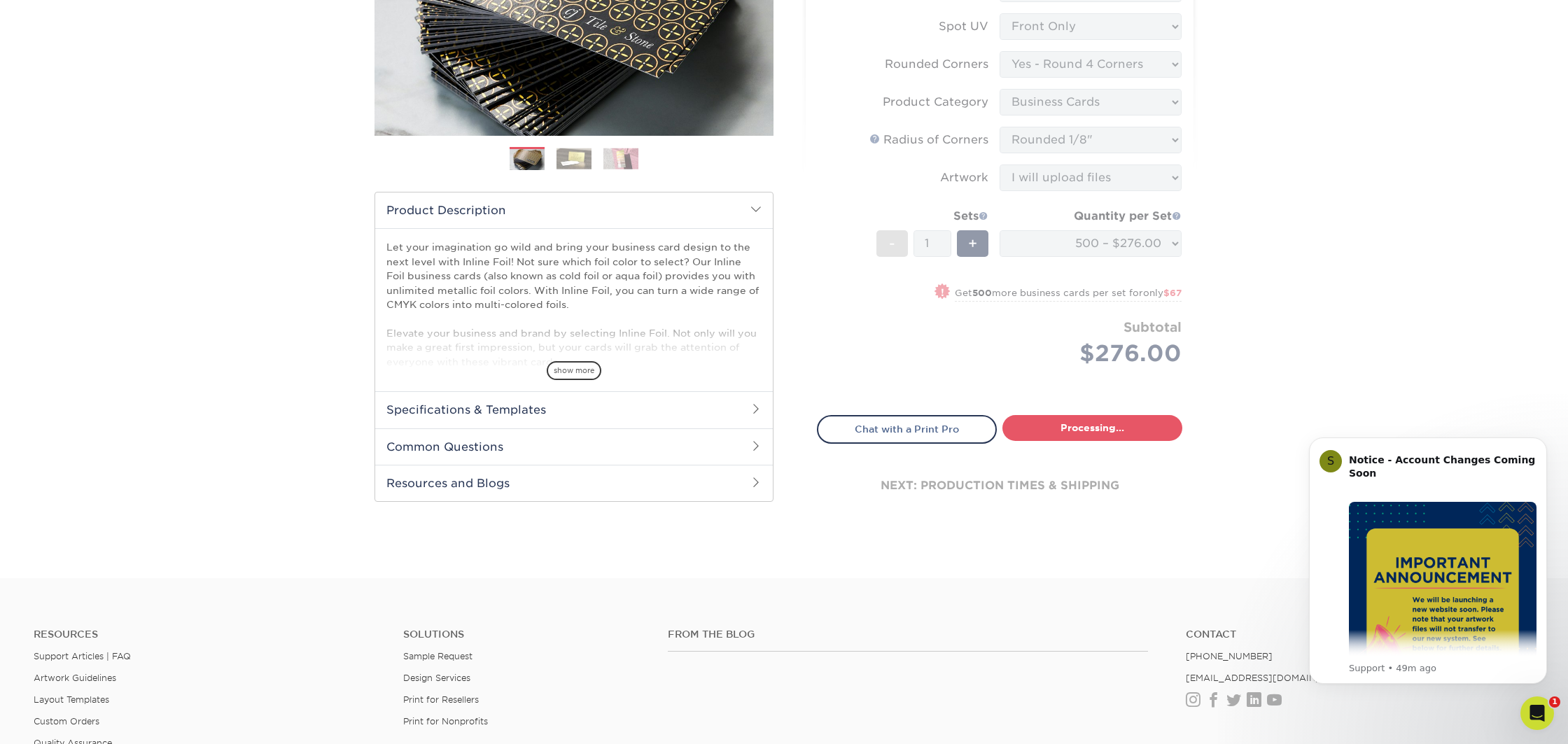
select select "03dc5739-829b-4155-9ca8-ea4ce5f0aa2b"
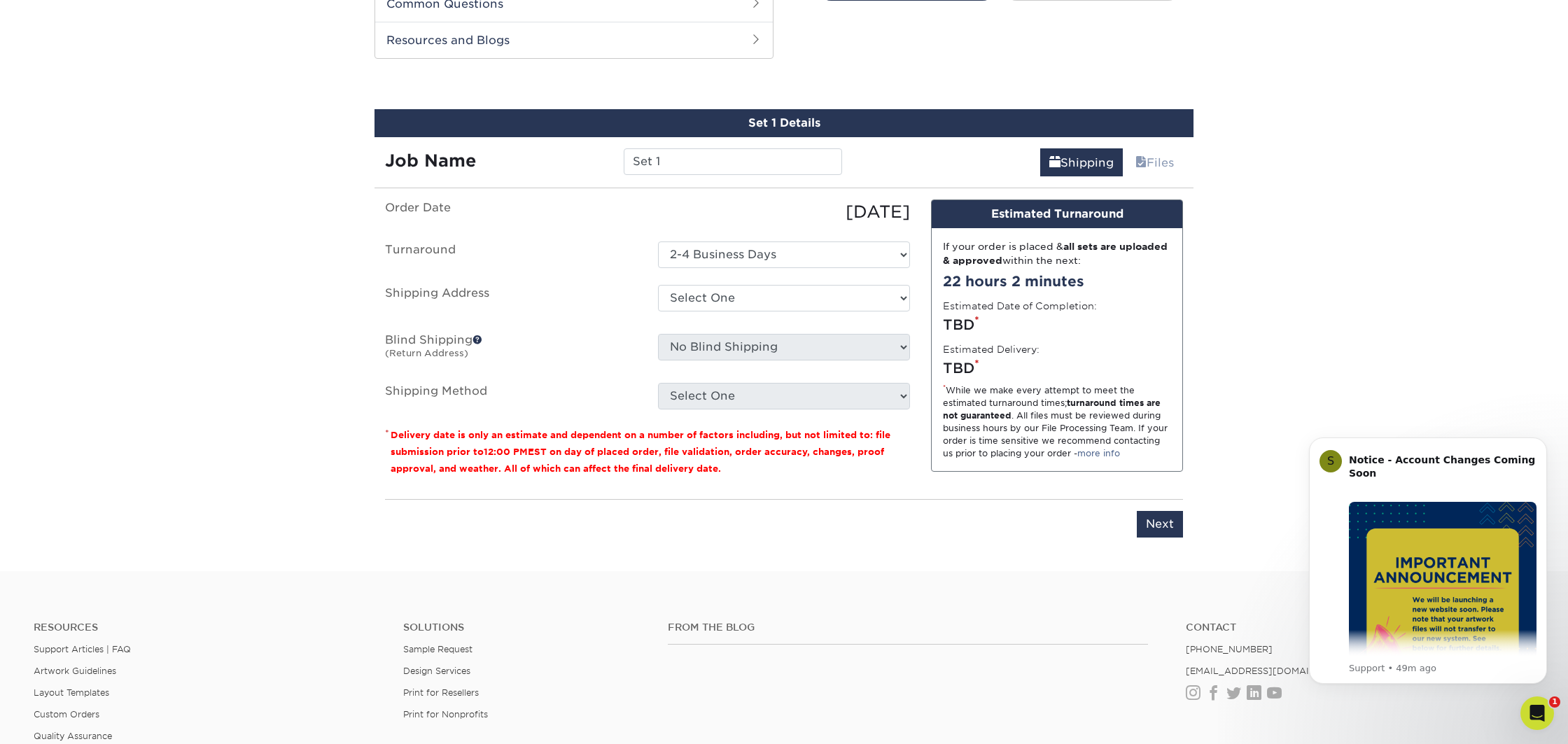
scroll to position [732, 0]
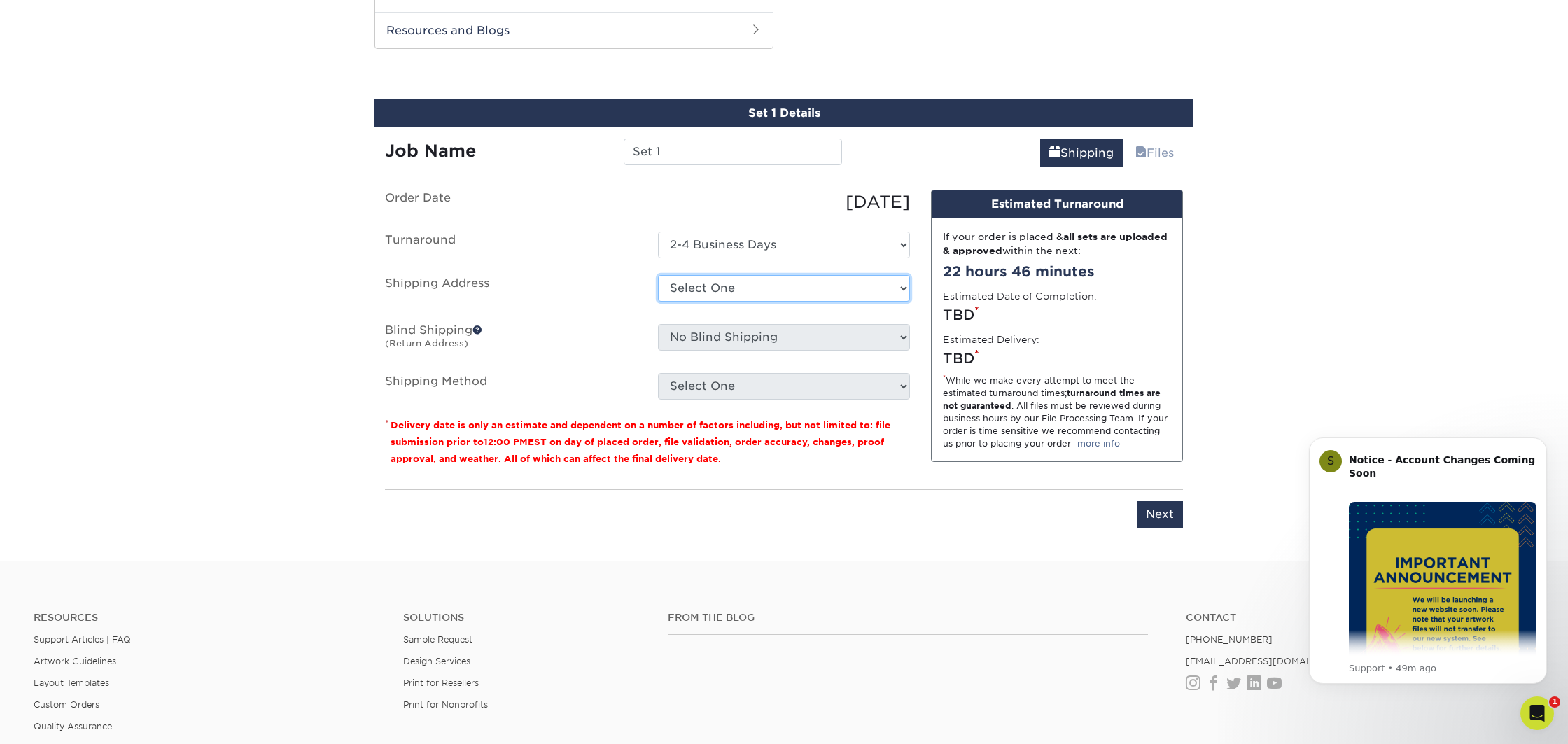
click at [712, 287] on select "Select One + Add New Address" at bounding box center [784, 288] width 252 height 26
select select "newaddress"
click at [658, 275] on select "Select One + Add New Address" at bounding box center [784, 288] width 252 height 26
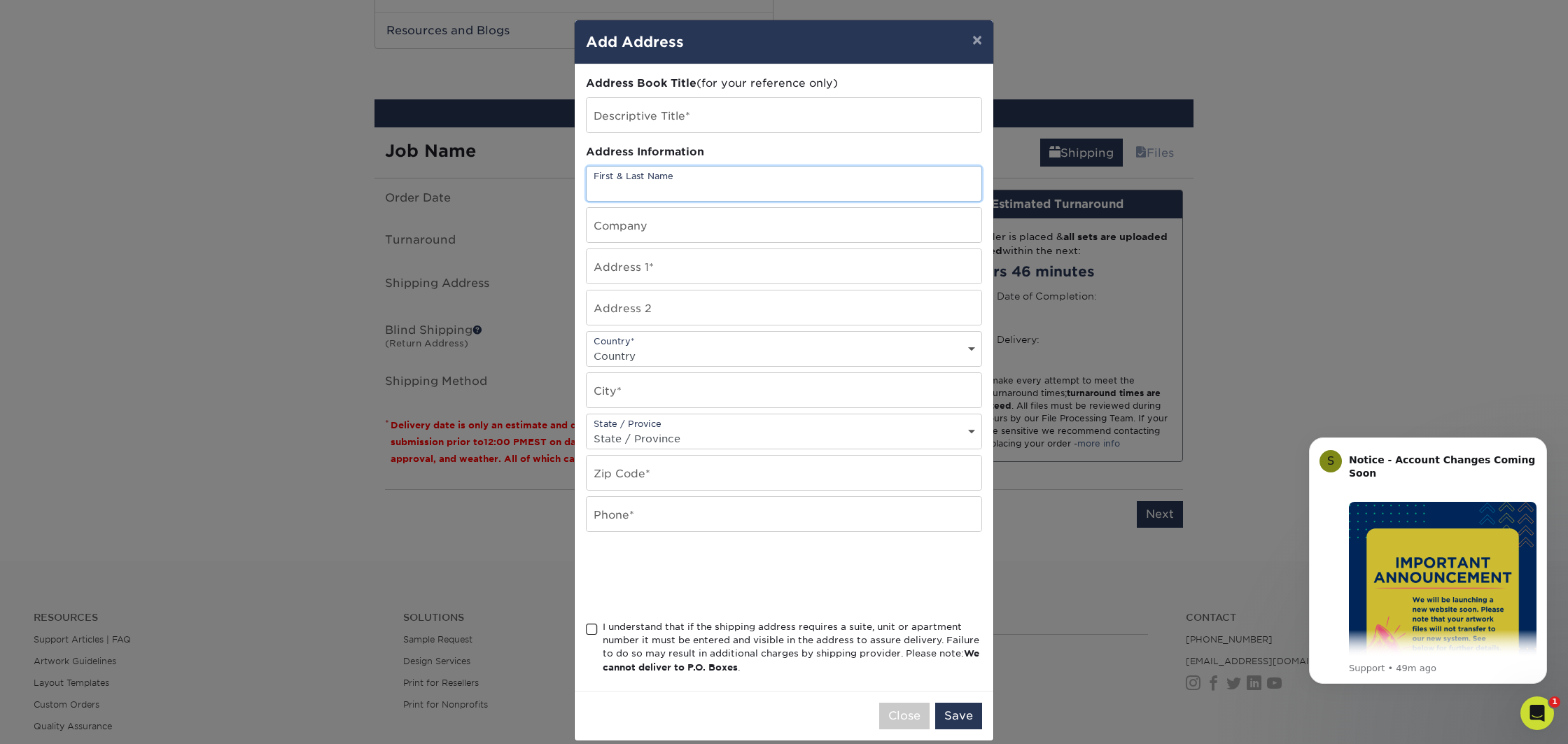
click at [674, 190] on input "text" at bounding box center [784, 183] width 395 height 34
type input "Jan Shammas"
click at [684, 227] on input "text" at bounding box center [784, 225] width 395 height 34
type input "image on downtown"
type input "1071 MARKET ST"
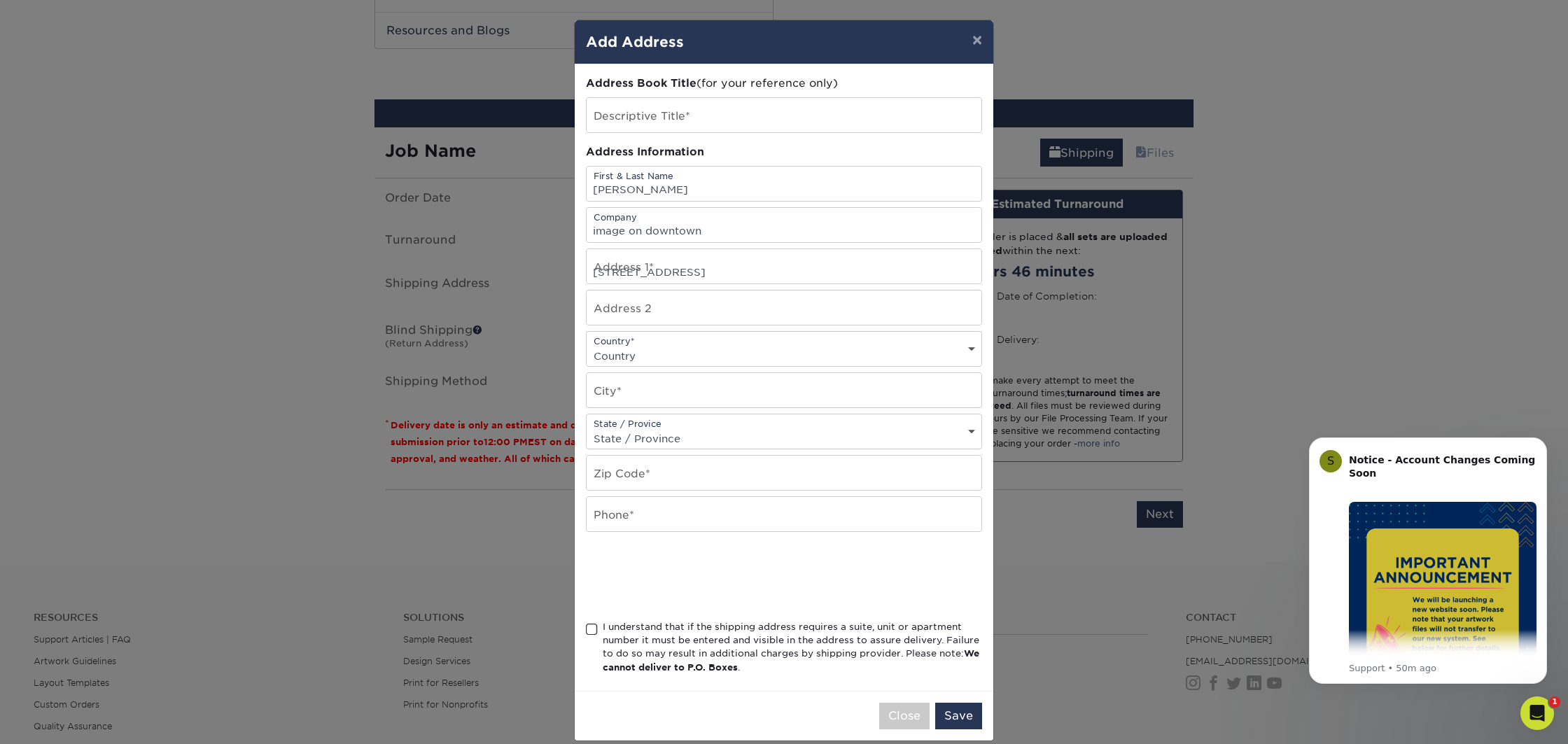
select select "US"
type input "SAN DIEGO"
select select "CA"
type input "92101-7233"
type input "6192554644"
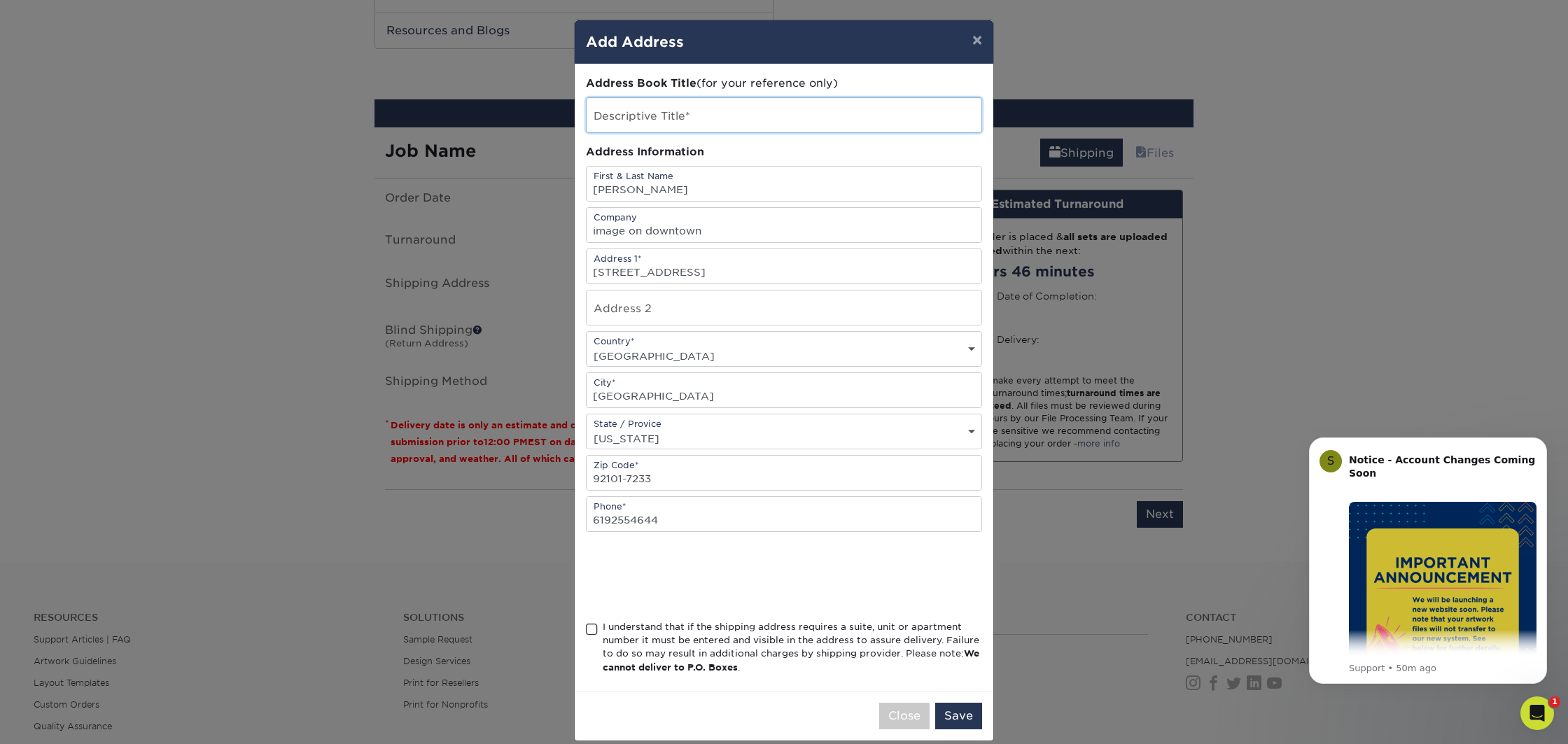
click at [696, 120] on input "text" at bounding box center [784, 115] width 395 height 34
type input "Bizz Cards"
click at [591, 629] on span at bounding box center [592, 629] width 12 height 13
click at [0, 0] on input "I understand that if the shipping address requires a suite, unit or apartment n…" at bounding box center [0, 0] width 0 height 0
click at [663, 312] on input "text" at bounding box center [784, 308] width 395 height 34
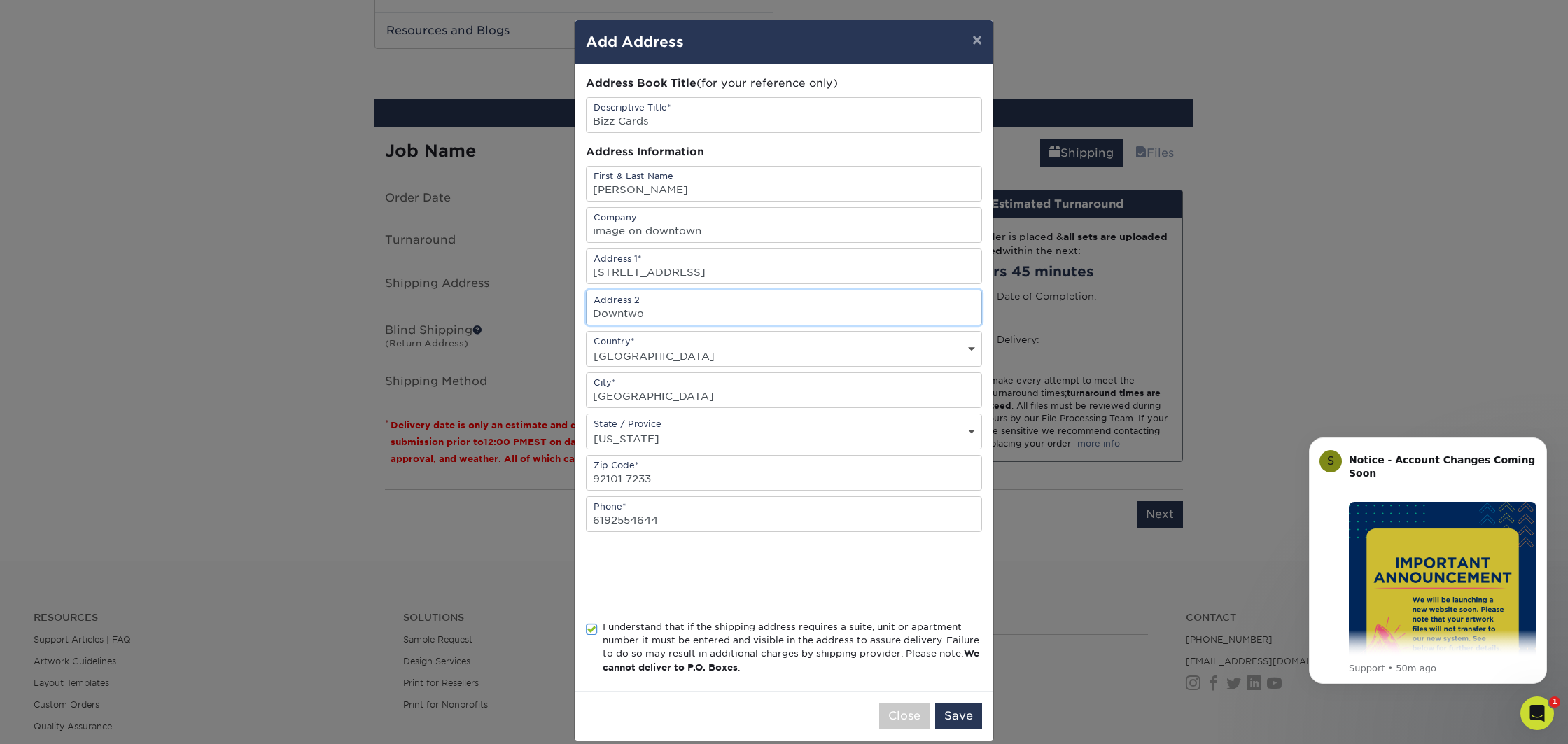
type input "Downtwon"
drag, startPoint x: 699, startPoint y: 311, endPoint x: 561, endPoint y: 317, distance: 138.1
click at [561, 317] on div "× Add Address Address Book Title (for your reference only) Descriptive Title* B…" at bounding box center [784, 372] width 1568 height 744
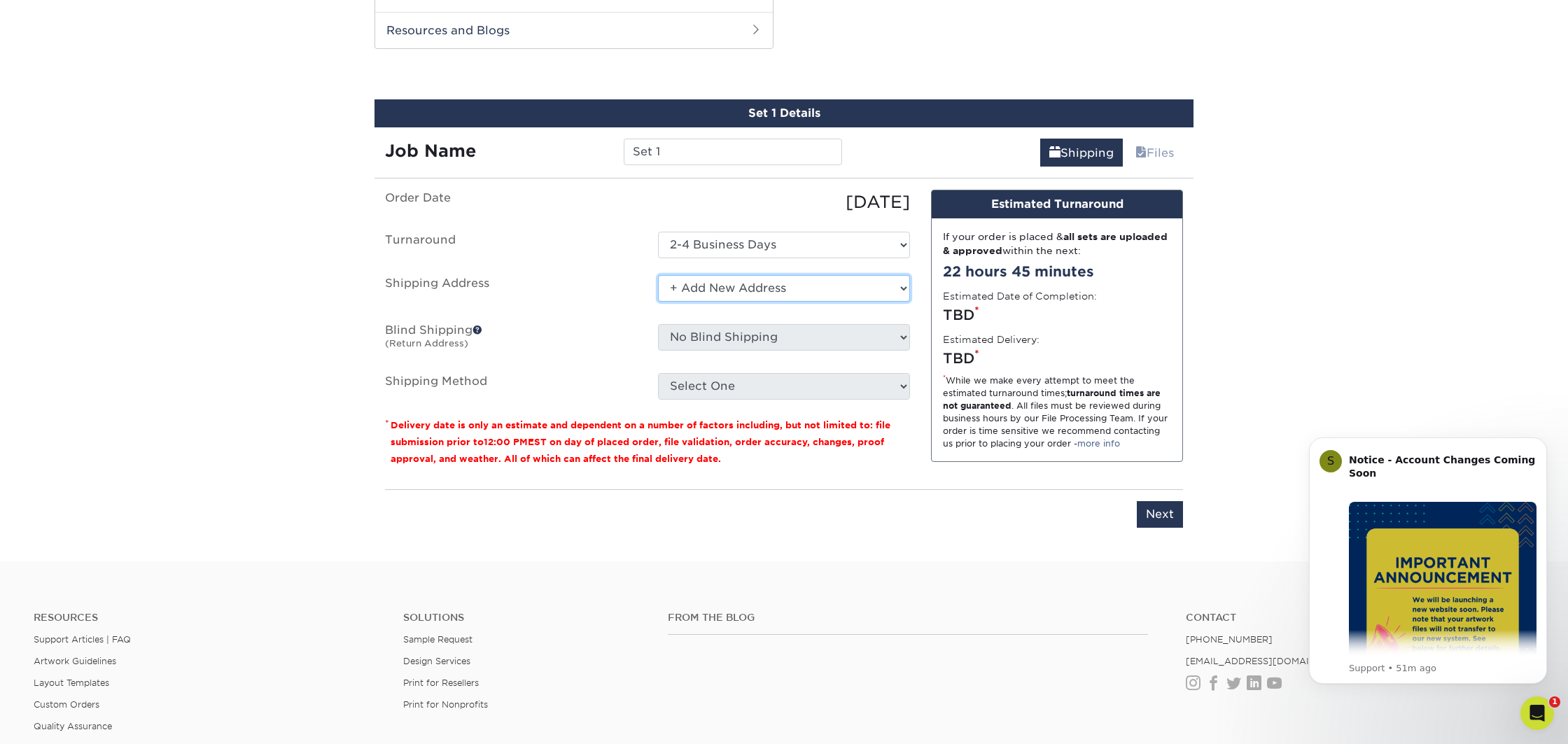
click at [726, 284] on select "Select One + Add New Address" at bounding box center [784, 288] width 252 height 26
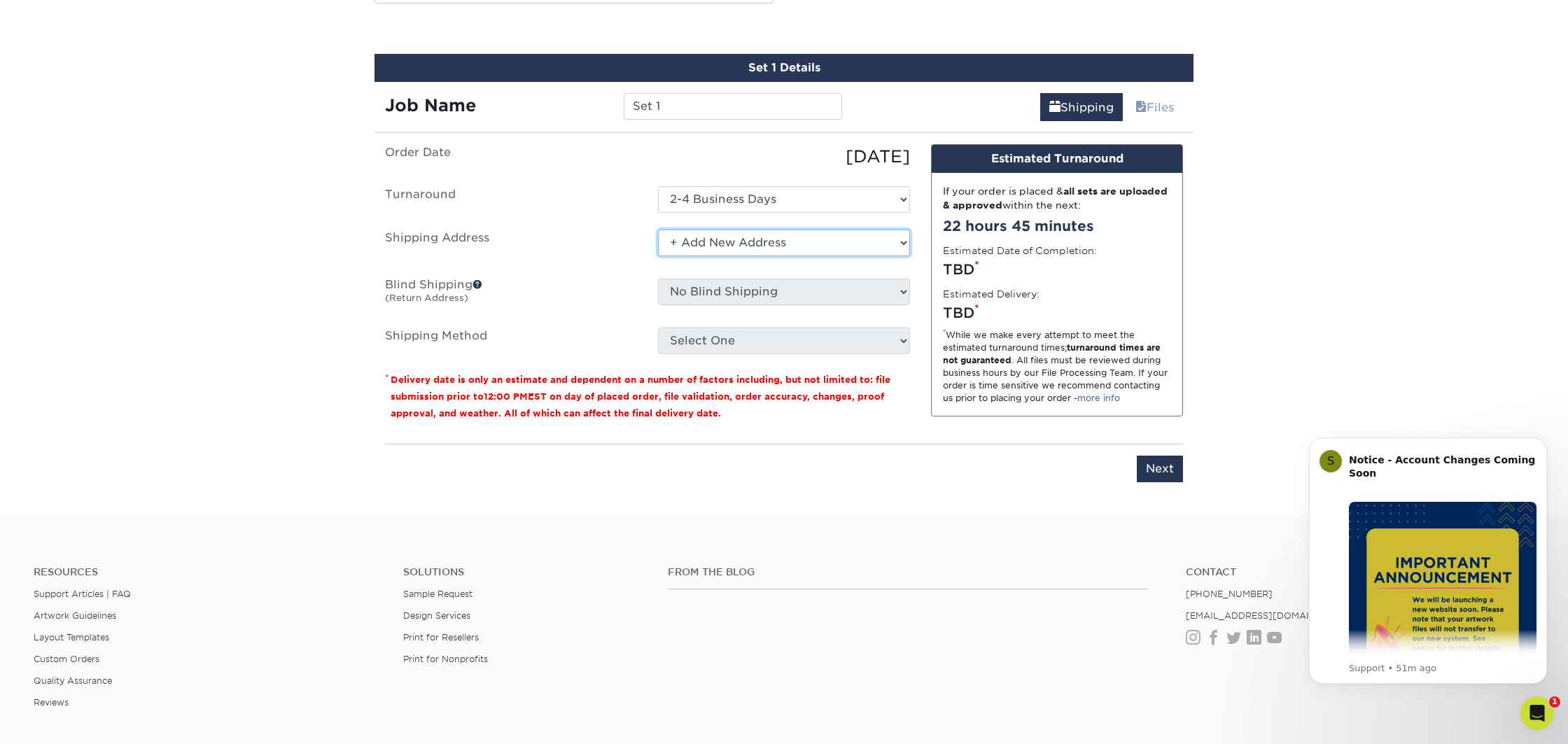
scroll to position [776, 0]
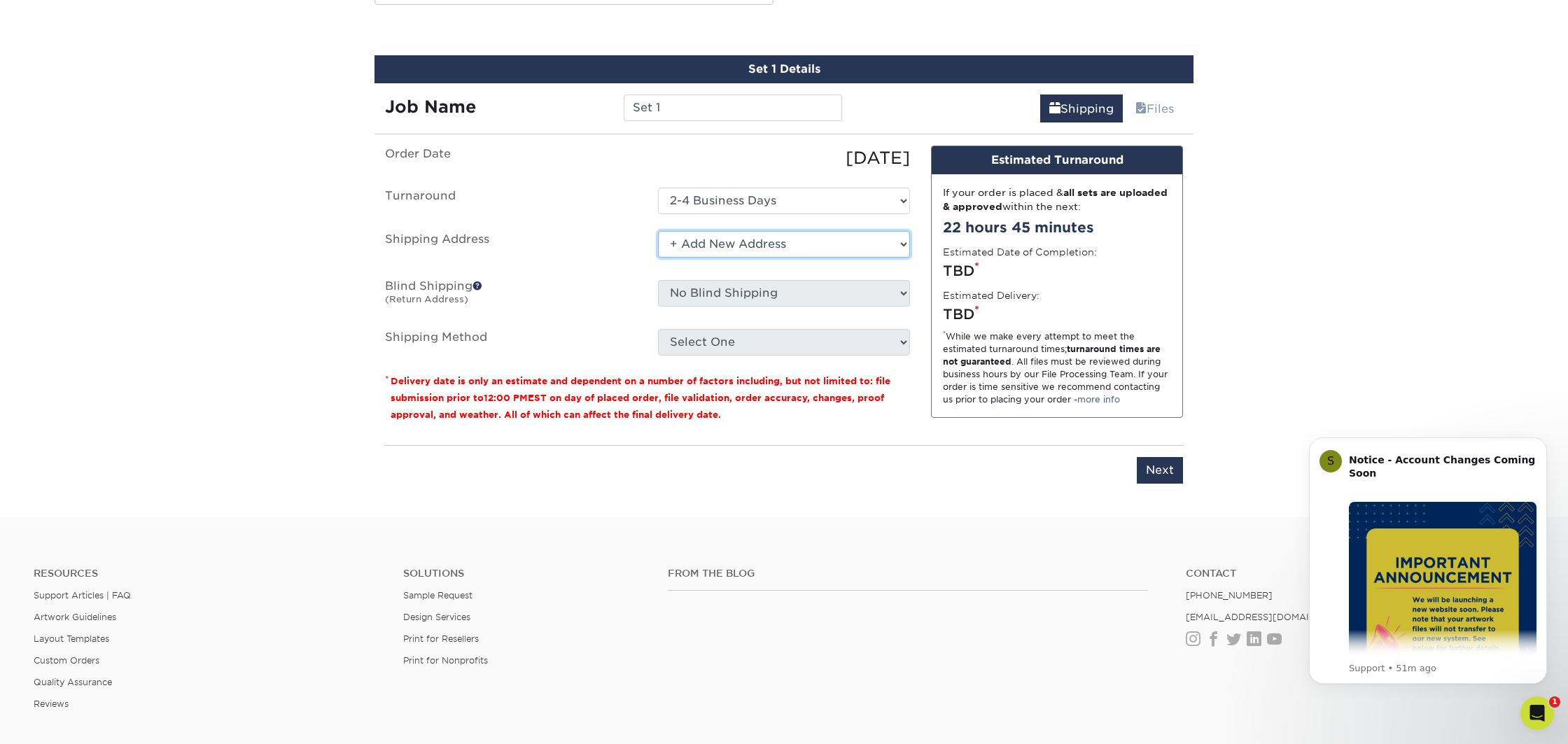
click at [737, 246] on select "Select One + Add New Address" at bounding box center [784, 244] width 252 height 26
click at [658, 231] on select "Select One + Add New Address" at bounding box center [784, 244] width 252 height 26
click at [707, 244] on select "Select One + Add New Address" at bounding box center [784, 244] width 252 height 26
select select "newaddress"
click at [658, 231] on select "Select One + Add New Address" at bounding box center [784, 244] width 252 height 26
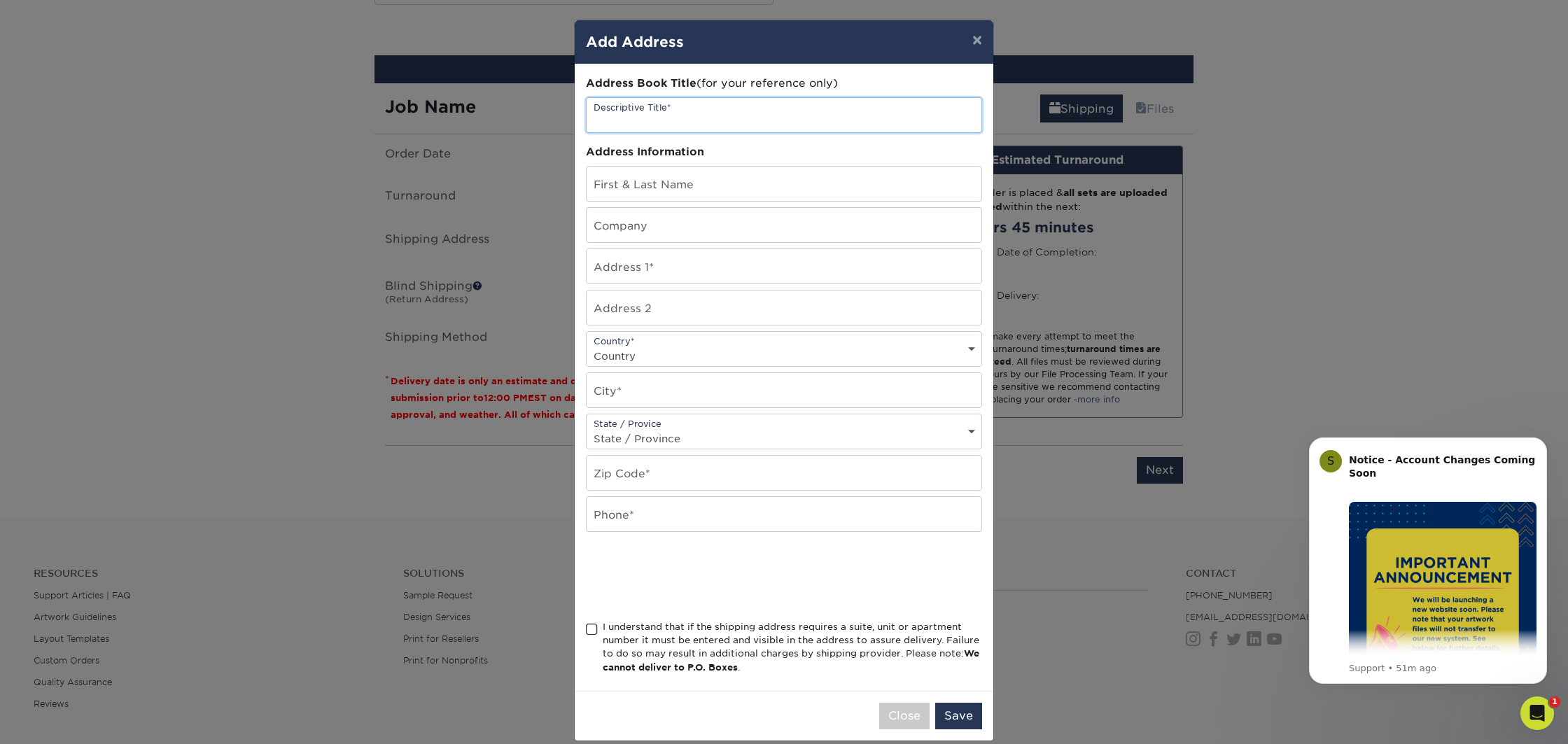
click at [633, 117] on input "text" at bounding box center [784, 115] width 395 height 34
type input "Bizz Cards"
click at [669, 181] on input "text" at bounding box center [784, 183] width 395 height 34
type input "Jan Shammas"
click at [681, 233] on input "text" at bounding box center [784, 225] width 395 height 34
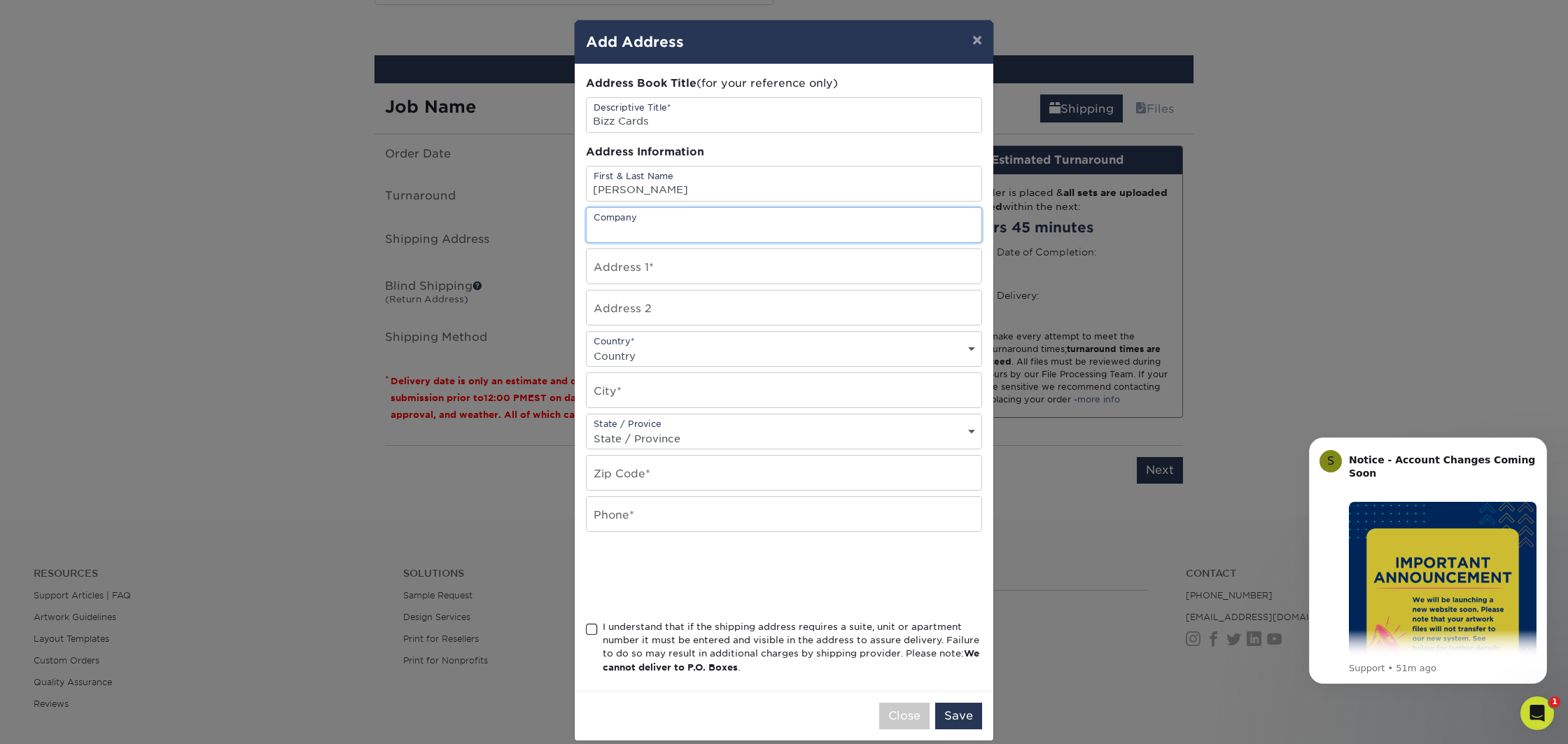
type input "image on downtown"
type input "1071 MARKET ST"
select select "US"
type input "SAN DIEGO"
select select "CA"
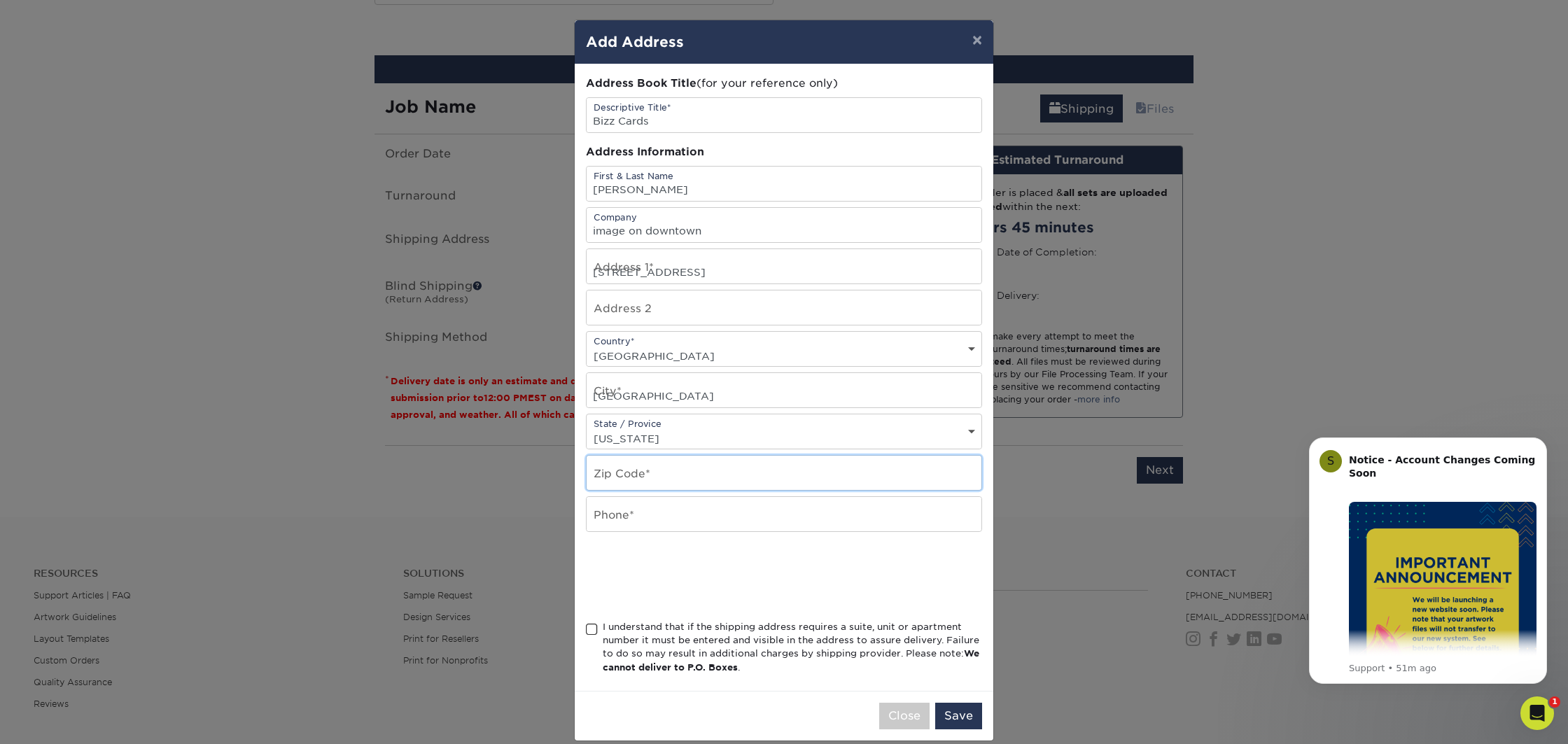
type input "92101-7233"
type input "6192554644"
drag, startPoint x: 711, startPoint y: 270, endPoint x: 718, endPoint y: 269, distance: 7.1
click at [711, 269] on input "1071 MARKET ST" at bounding box center [784, 266] width 395 height 34
click at [592, 629] on span at bounding box center [592, 629] width 12 height 13
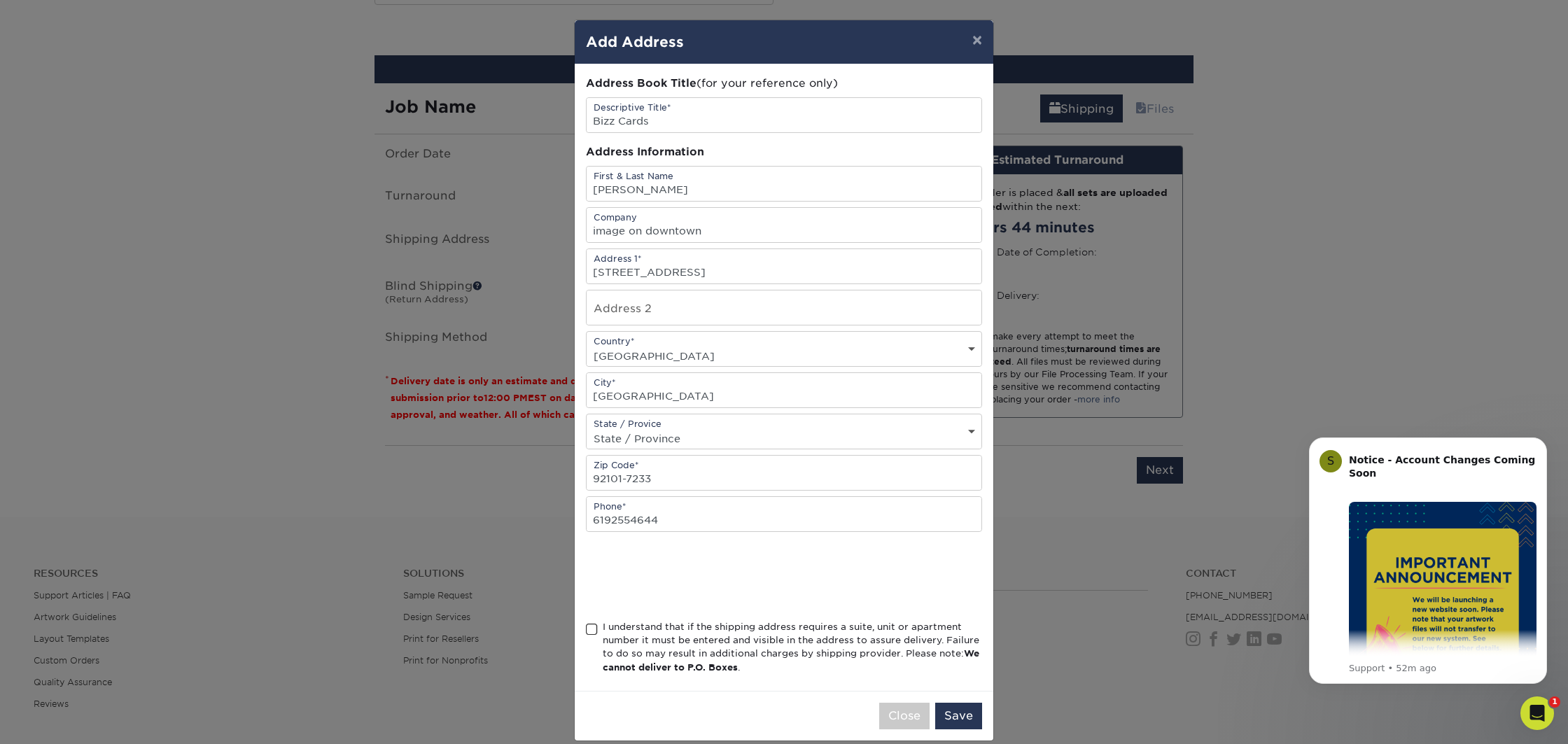
click at [0, 0] on input "I understand that if the shipping address requires a suite, unit or apartment n…" at bounding box center [0, 0] width 0 height 0
drag, startPoint x: 749, startPoint y: 268, endPoint x: 686, endPoint y: 268, distance: 63.0
click at [686, 268] on input "1071 MARKET ST DownTown" at bounding box center [784, 266] width 395 height 34
type input "1071 MARKET ST"
click at [821, 306] on input "text" at bounding box center [784, 308] width 395 height 34
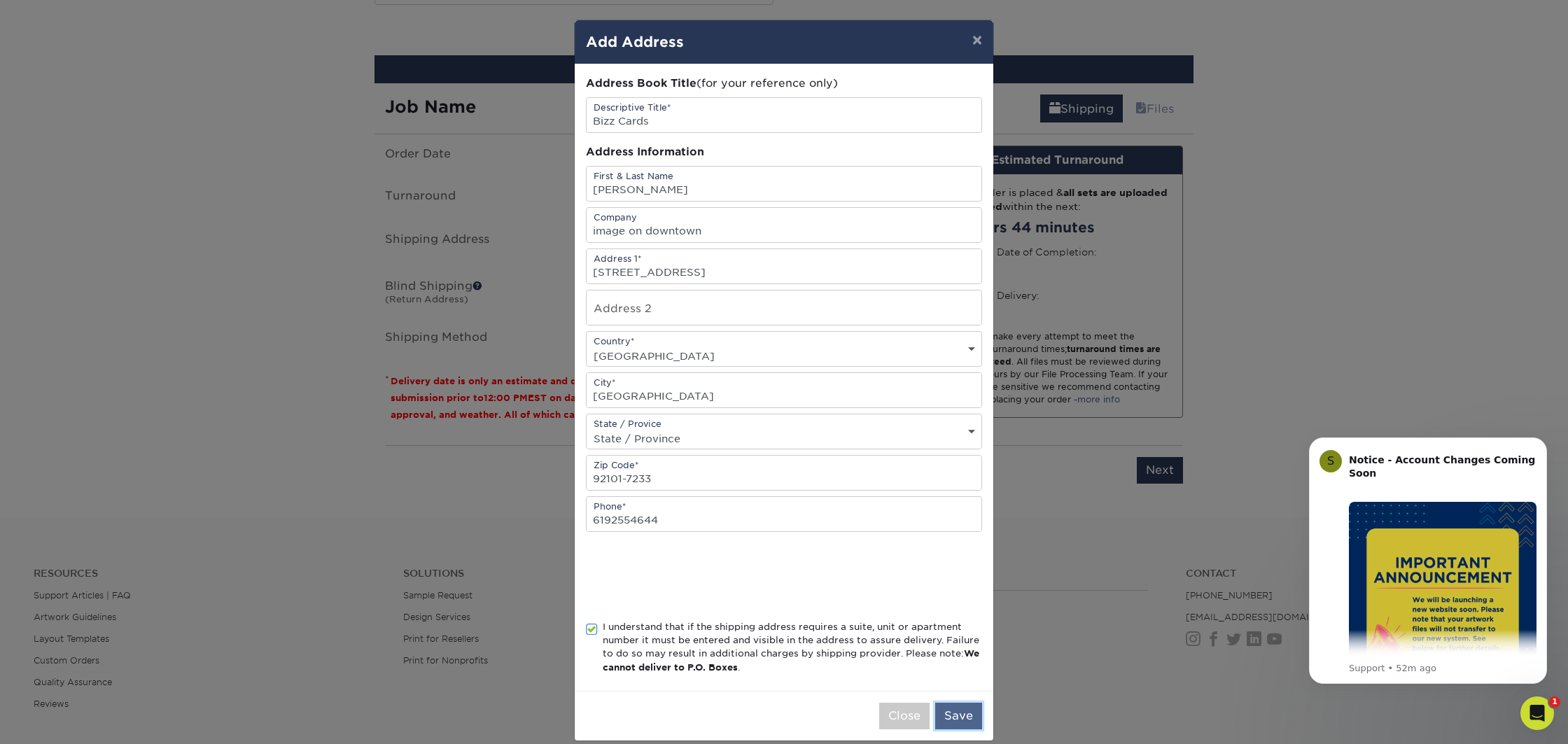
click at [946, 710] on button "Save" at bounding box center [959, 715] width 47 height 26
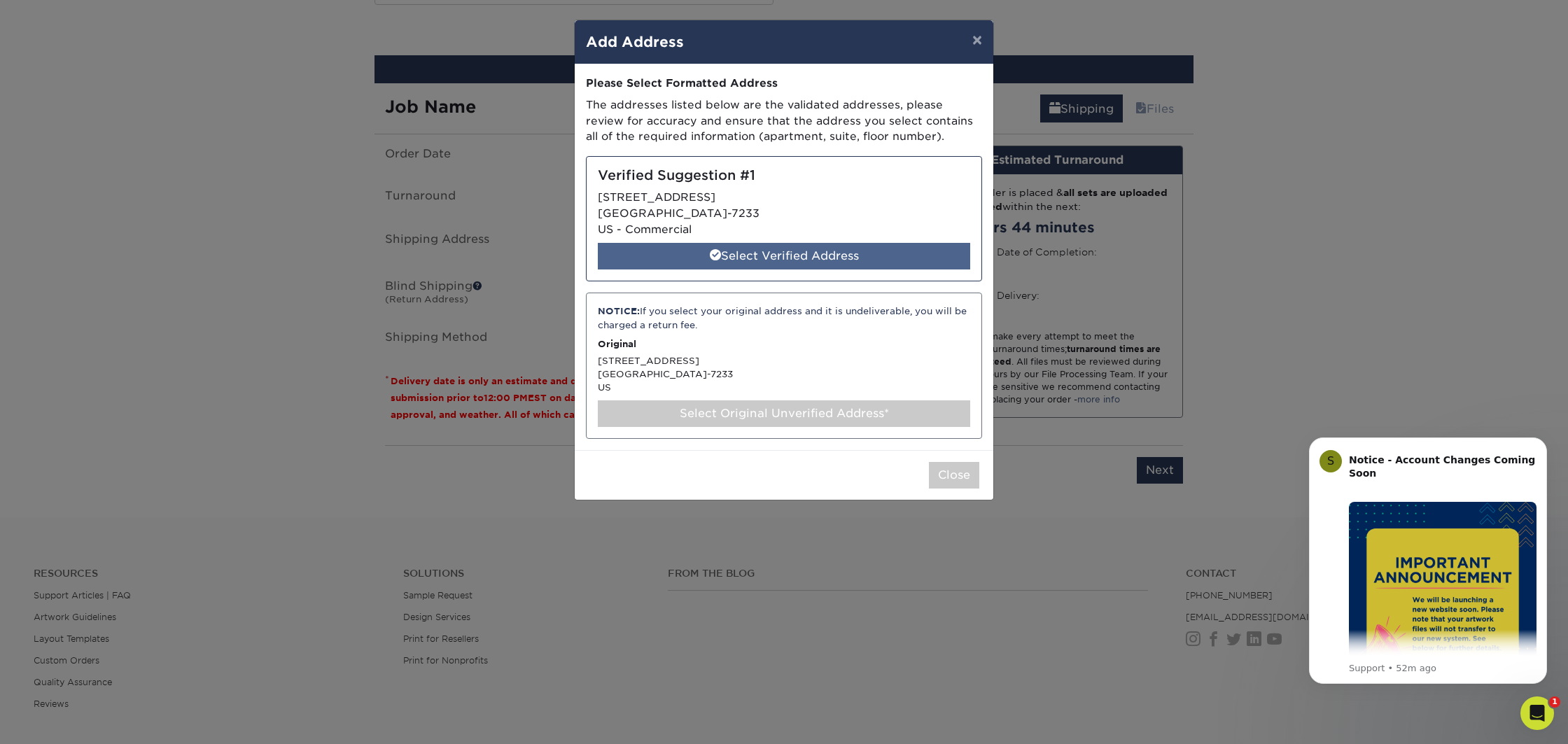
click at [769, 261] on div "Select Verified Address" at bounding box center [784, 256] width 373 height 26
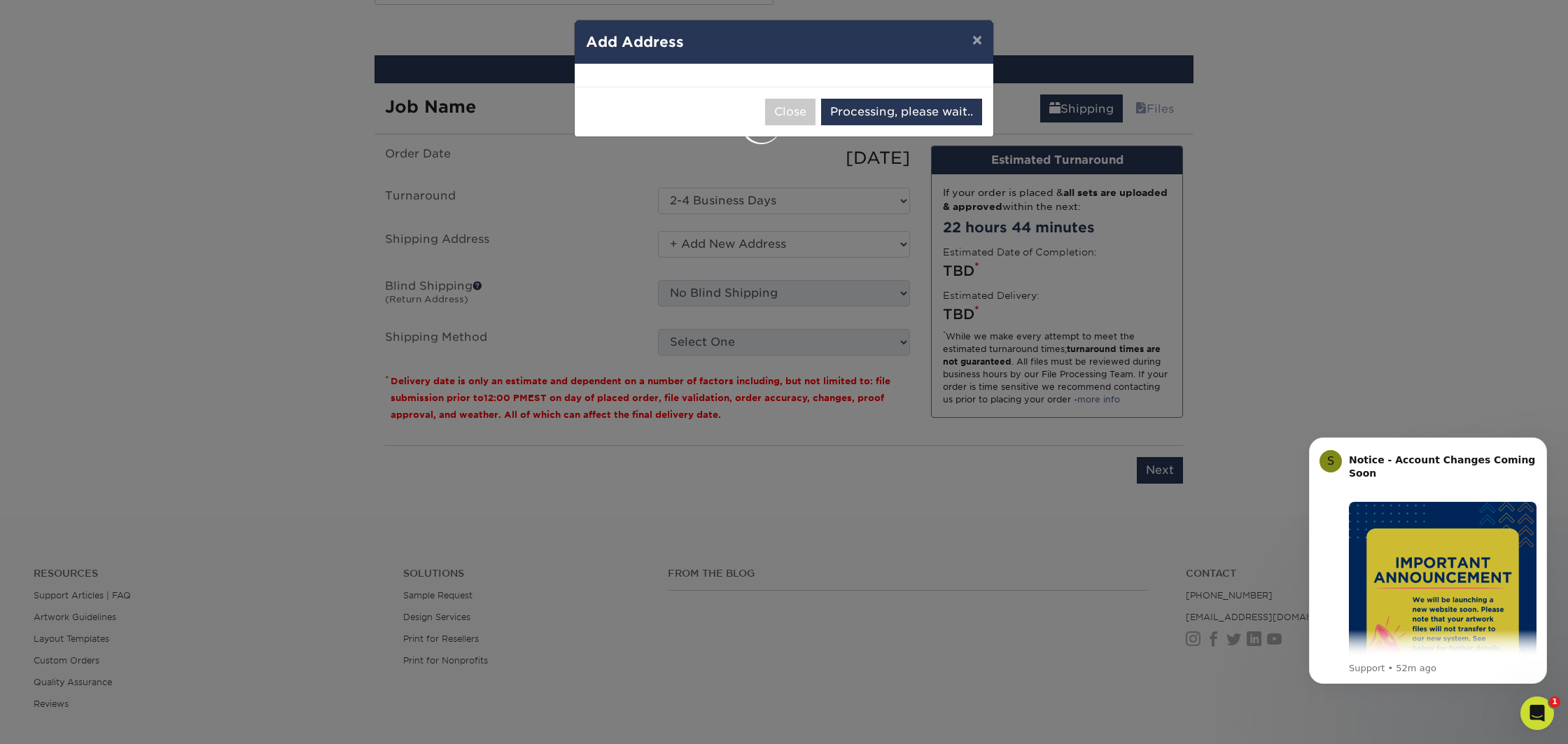
select select "285273"
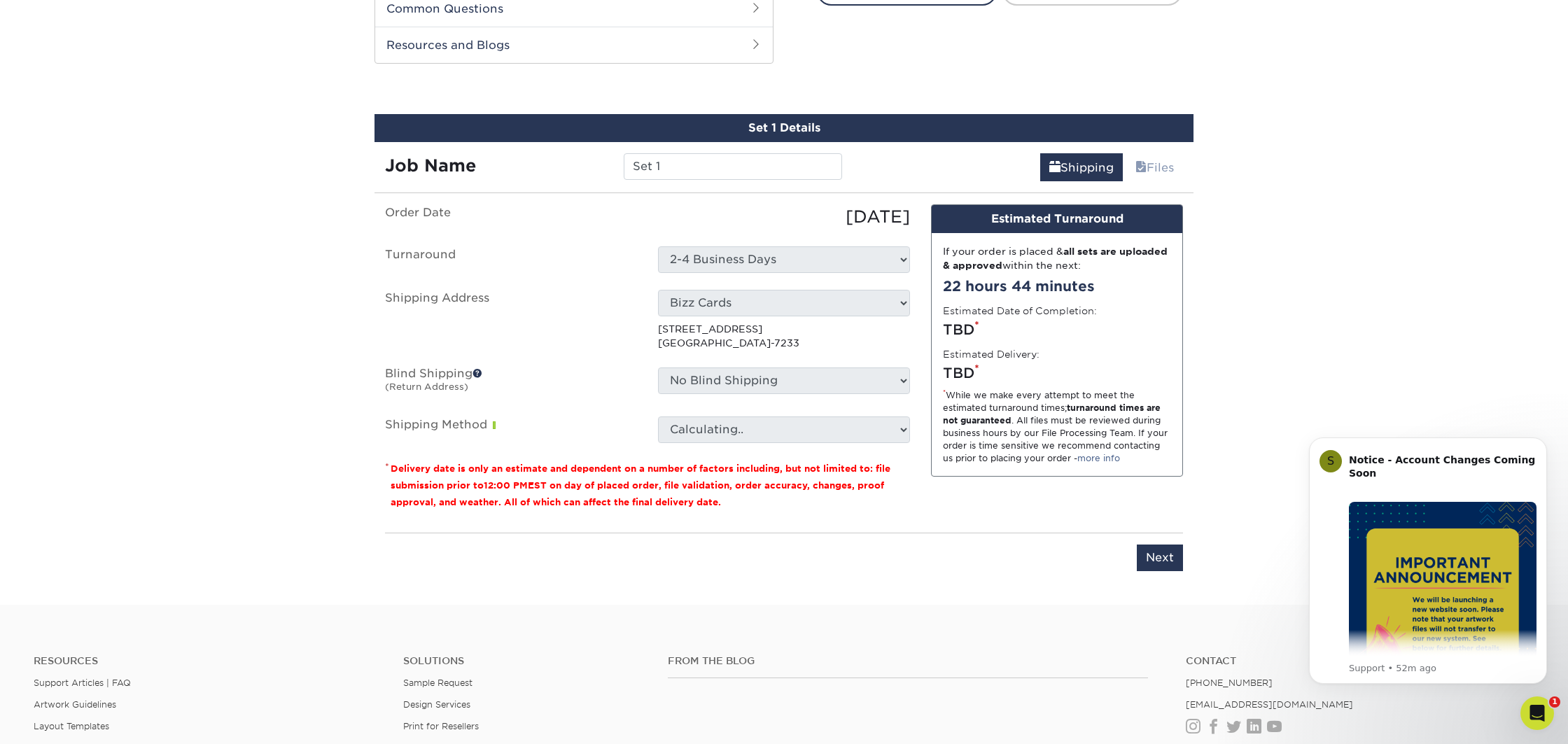
scroll to position [716, 0]
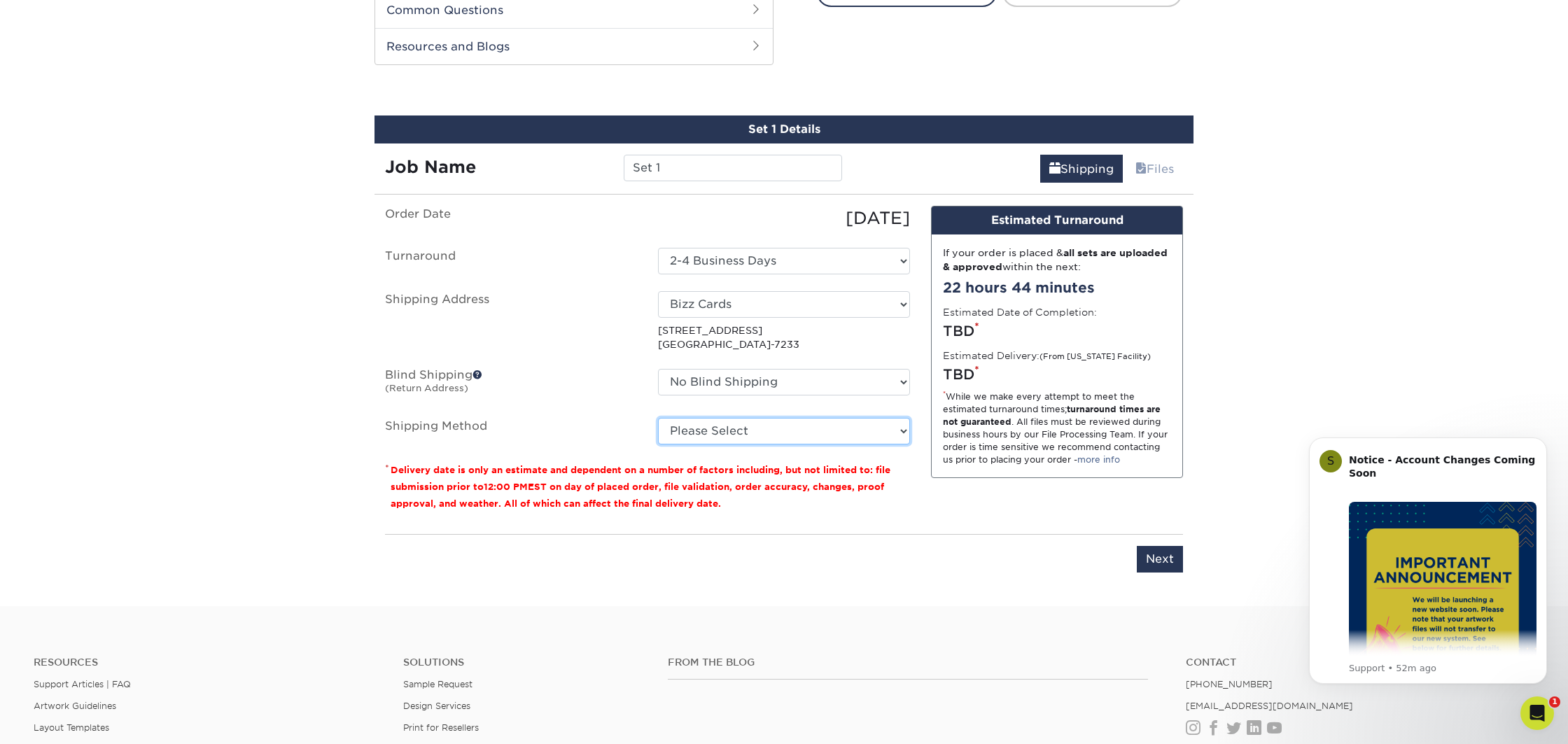
click at [732, 438] on select "Please Select Ground Shipping (+$8.96) 3 Day Shipping Service (+$15.34) 2 Day A…" at bounding box center [784, 431] width 252 height 26
click at [658, 418] on select "Please Select Ground Shipping (+$8.96) 3 Day Shipping Service (+$15.34) 2 Day A…" at bounding box center [784, 431] width 252 height 26
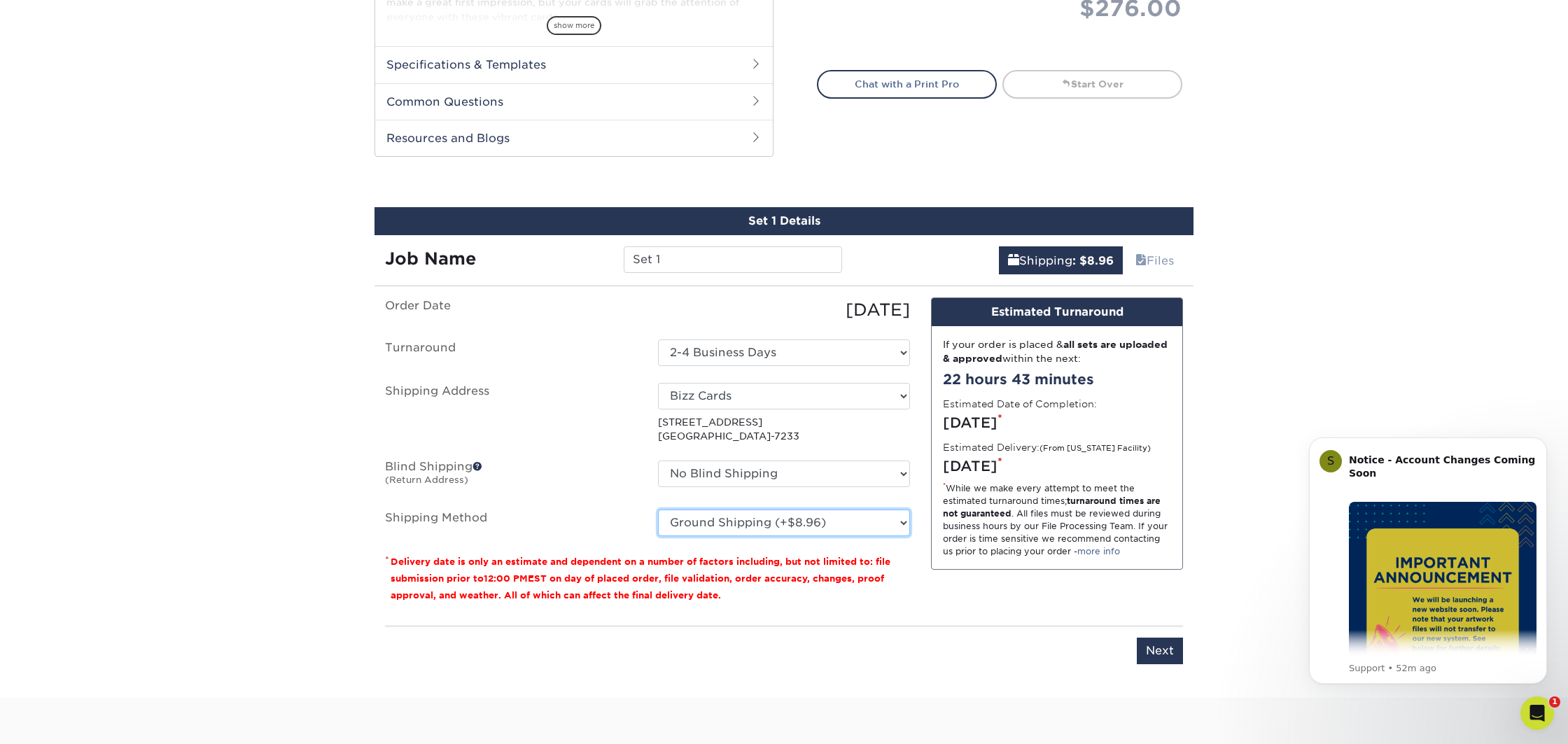
scroll to position [641, 0]
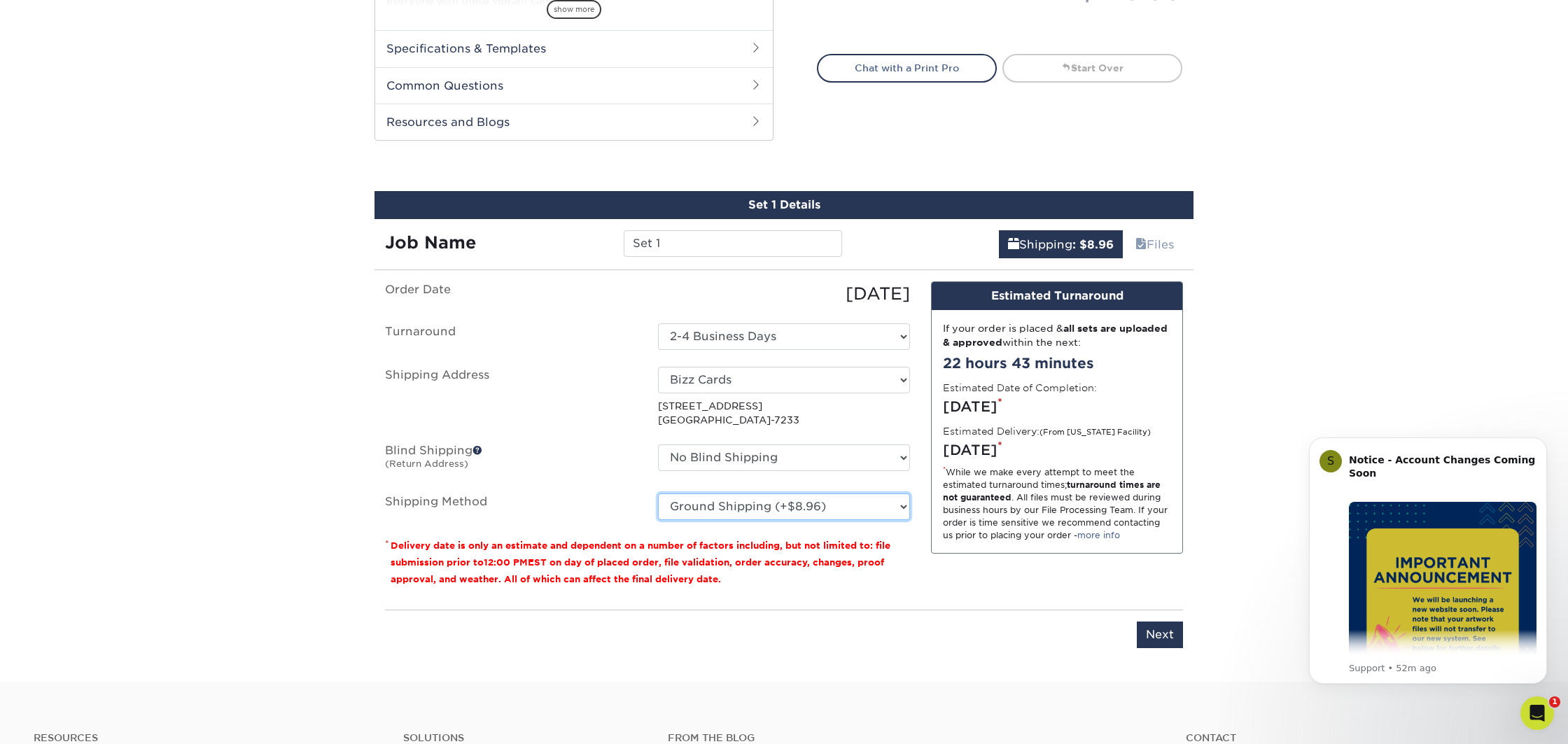
click at [737, 512] on select "Please Select Ground Shipping (+$8.96) 3 Day Shipping Service (+$15.34) 2 Day A…" at bounding box center [784, 507] width 252 height 26
click at [658, 493] on select "Please Select Ground Shipping (+$8.96) 3 Day Shipping Service (+$15.34) 2 Day A…" at bounding box center [784, 507] width 252 height 26
click at [732, 330] on select "Select One 2-4 Business Days" at bounding box center [784, 336] width 252 height 26
click at [878, 498] on select "Please Select Ground Shipping (+$8.96) 3 Day Shipping Service (+$15.34) 2 Day A…" at bounding box center [784, 507] width 252 height 26
click at [658, 493] on select "Please Select Ground Shipping (+$8.96) 3 Day Shipping Service (+$15.34) 2 Day A…" at bounding box center [784, 507] width 252 height 26
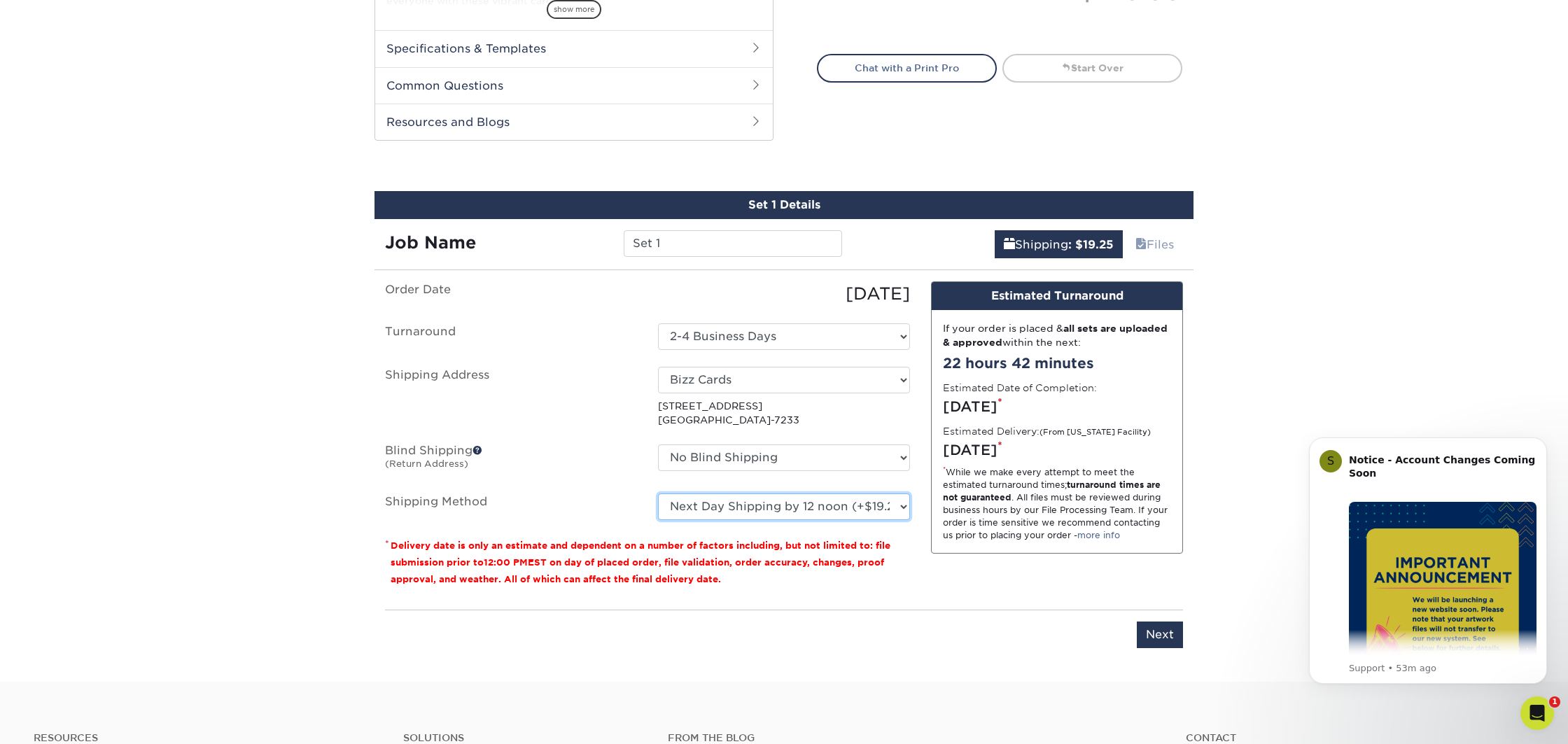
scroll to position [631, 0]
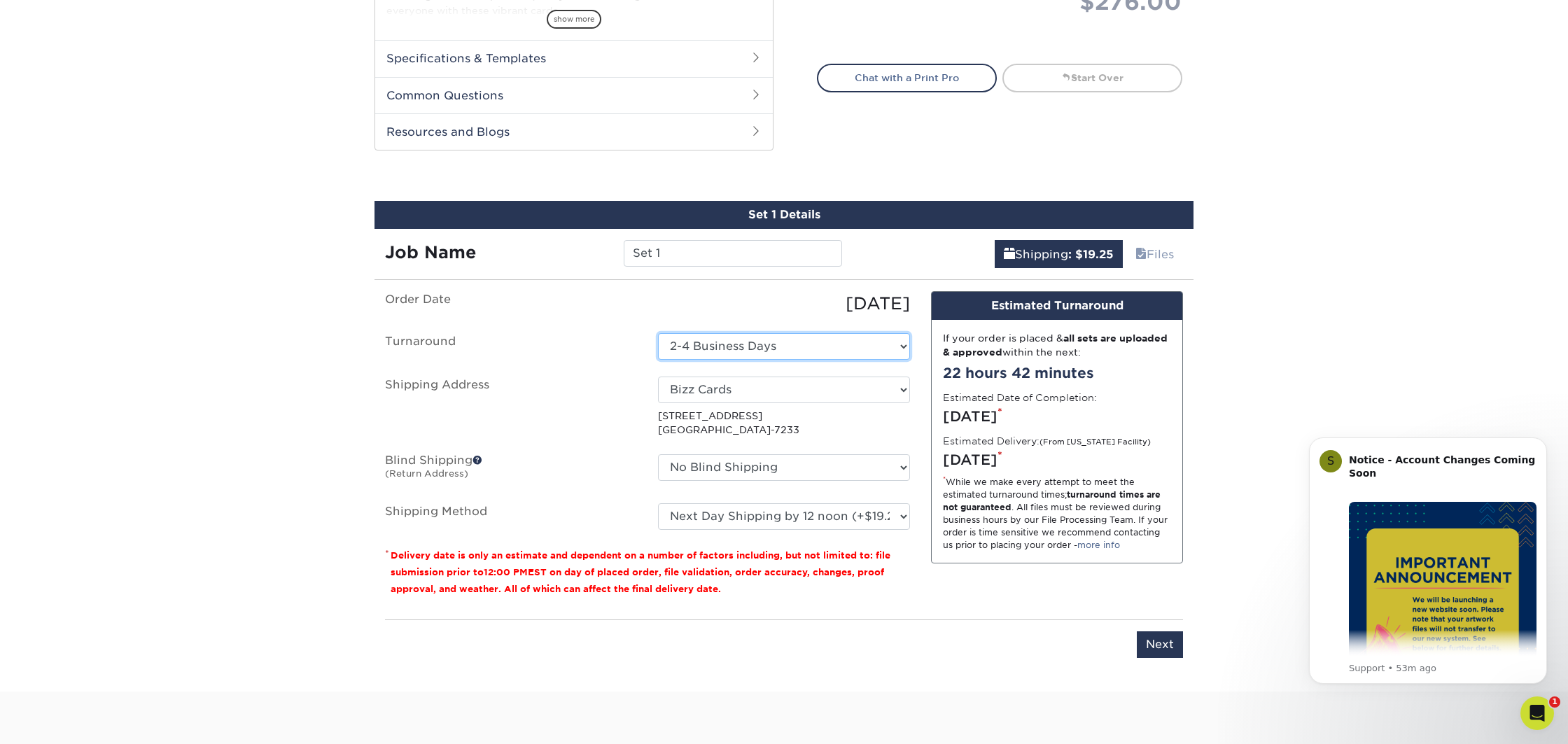
click at [764, 345] on select "Select One 2-4 Business Days" at bounding box center [784, 346] width 252 height 26
click at [875, 388] on select "Select One Bizz Cards + Add New Address" at bounding box center [784, 389] width 252 height 26
click at [811, 520] on select "Please Select Ground Shipping (+$8.96) 3 Day Shipping Service (+$15.34) 2 Day A…" at bounding box center [784, 517] width 252 height 26
click at [658, 503] on select "Please Select Ground Shipping (+$8.96) 3 Day Shipping Service (+$15.34) 2 Day A…" at bounding box center [784, 517] width 252 height 26
click at [842, 512] on select "Please Select Ground Shipping (+$8.96) 3 Day Shipping Service (+$15.34) 2 Day A…" at bounding box center [784, 517] width 252 height 26
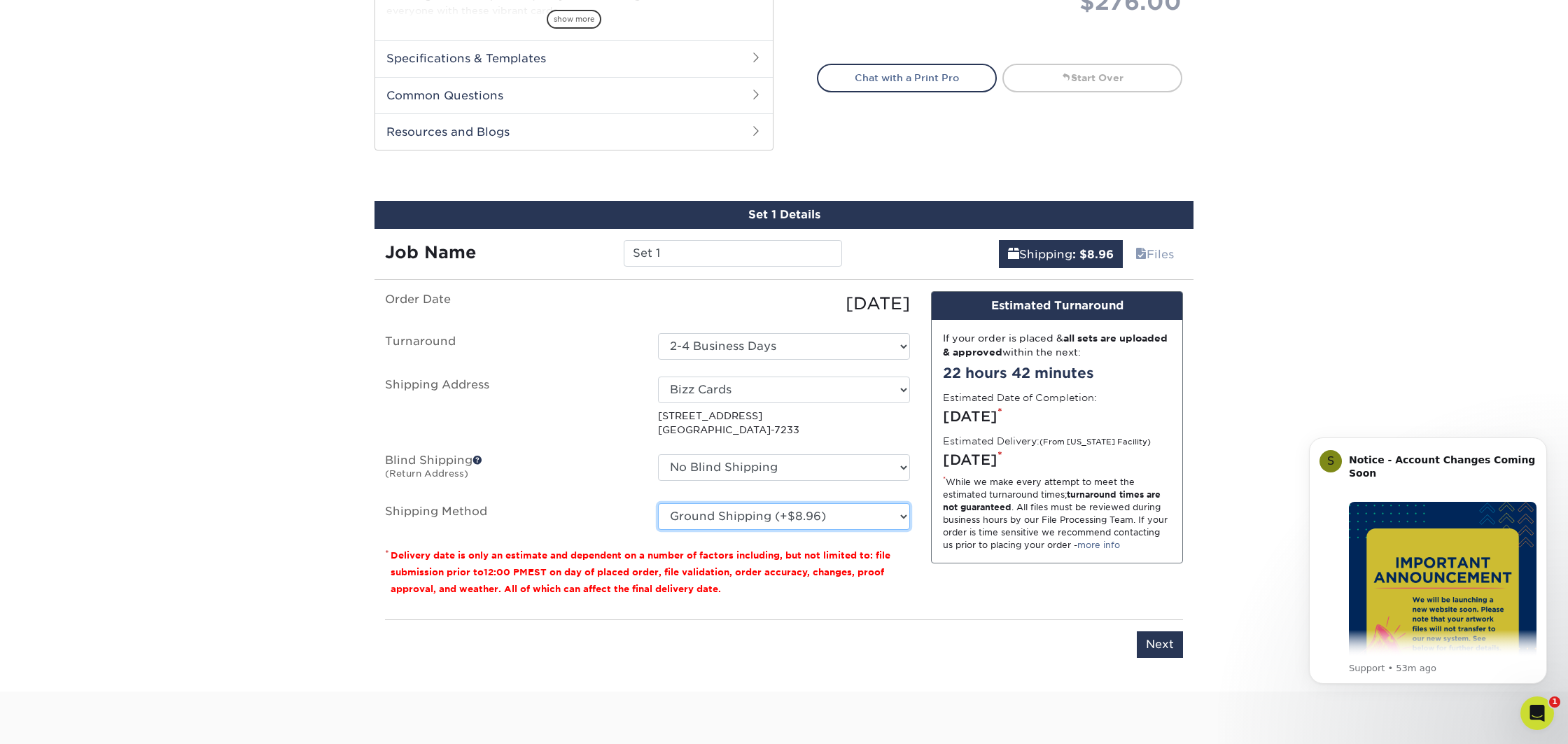
select select "01"
click at [658, 503] on select "Please Select Ground Shipping (+$8.96) 3 Day Shipping Service (+$15.34) 2 Day A…" at bounding box center [784, 517] width 252 height 26
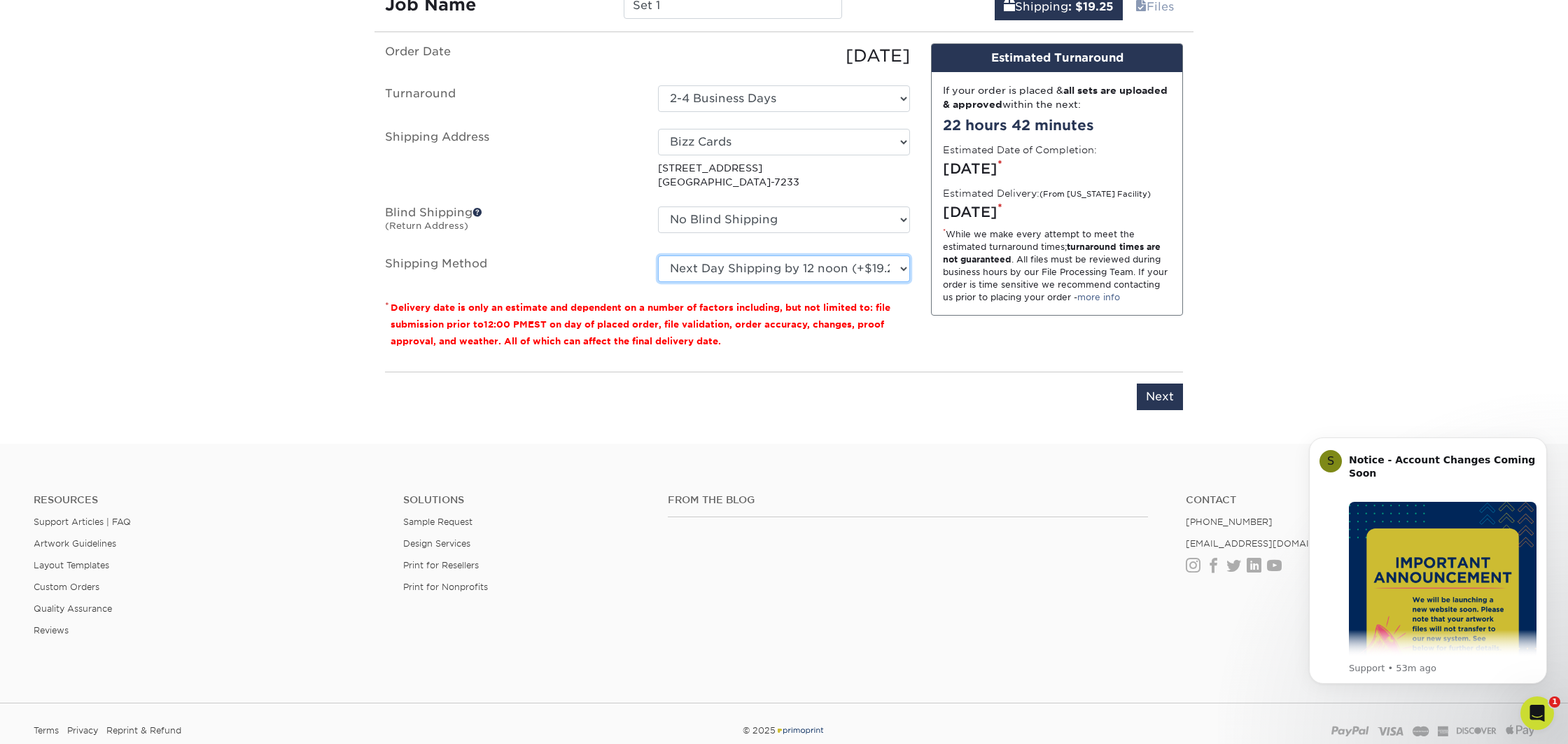
scroll to position [887, 0]
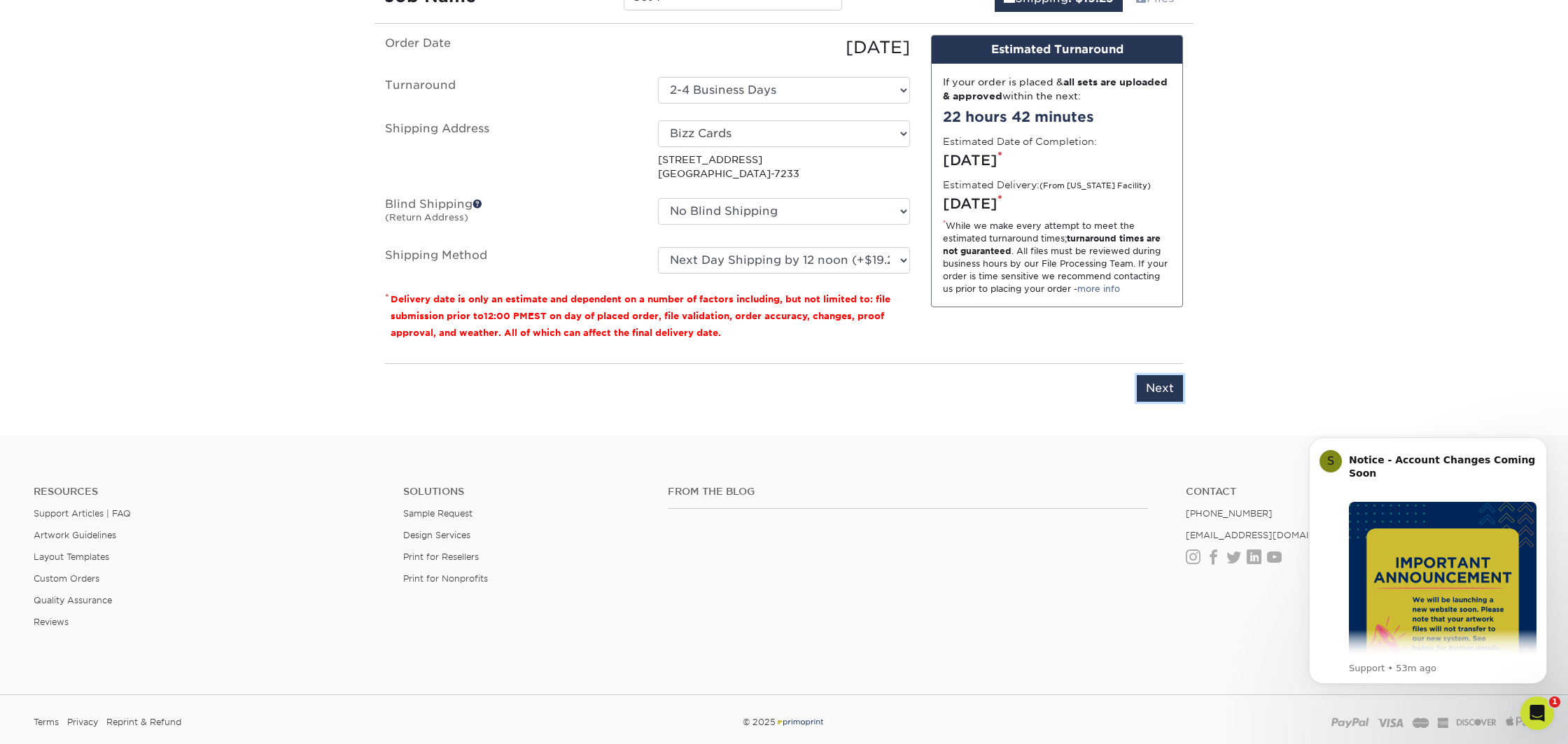
click at [1149, 383] on input "Next" at bounding box center [1160, 389] width 46 height 26
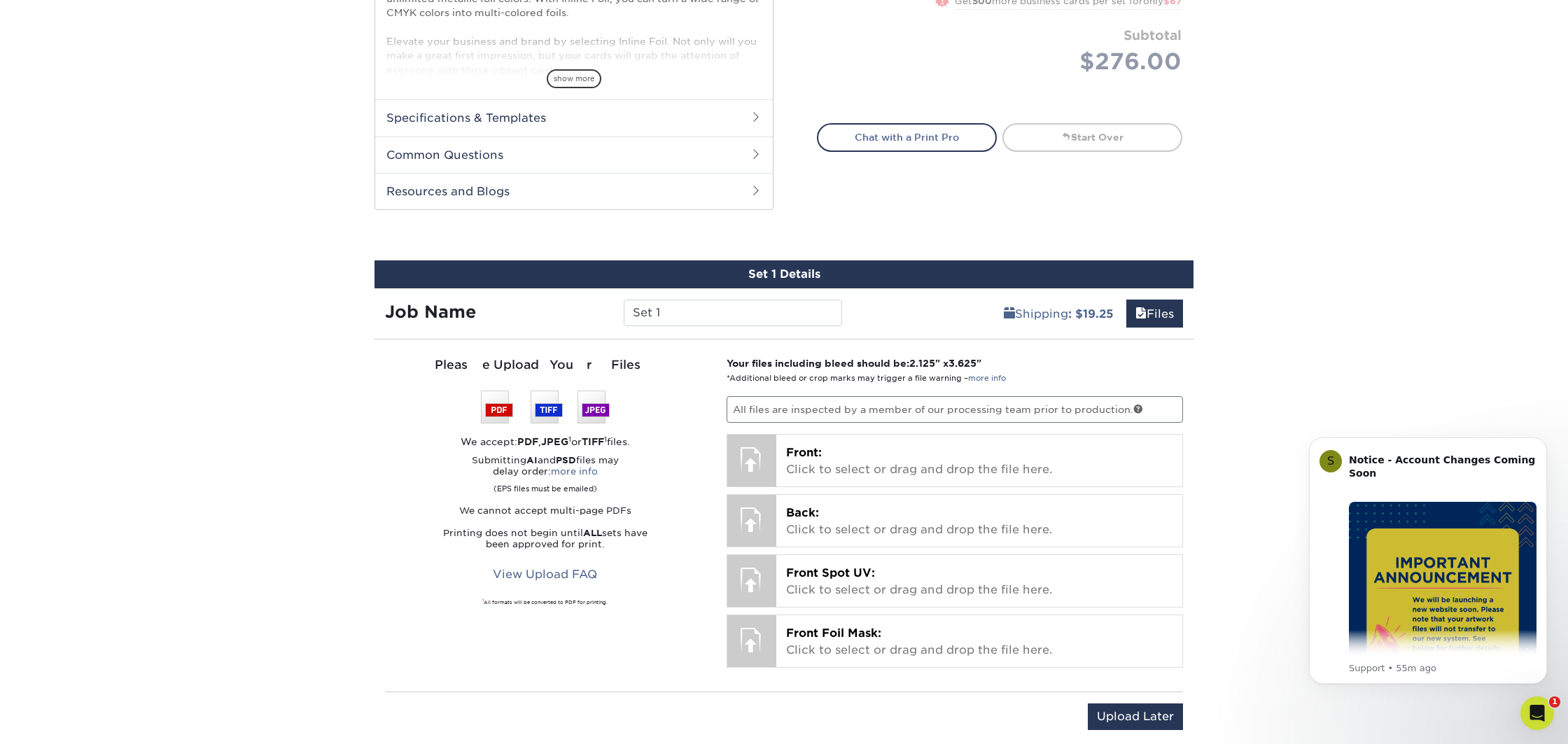
scroll to position [560, 0]
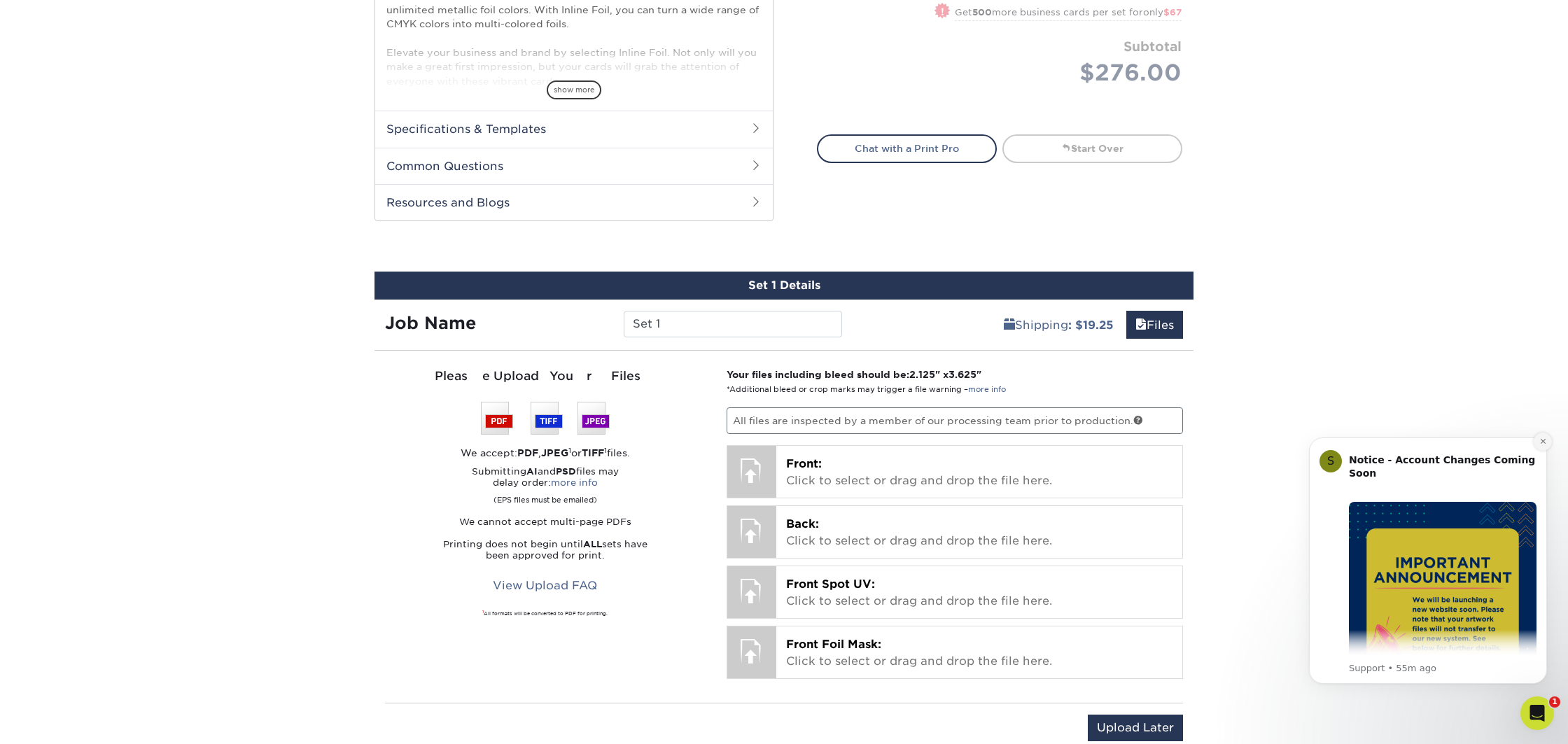
click at [1539, 441] on icon "Dismiss notification" at bounding box center [1543, 441] width 8 height 8
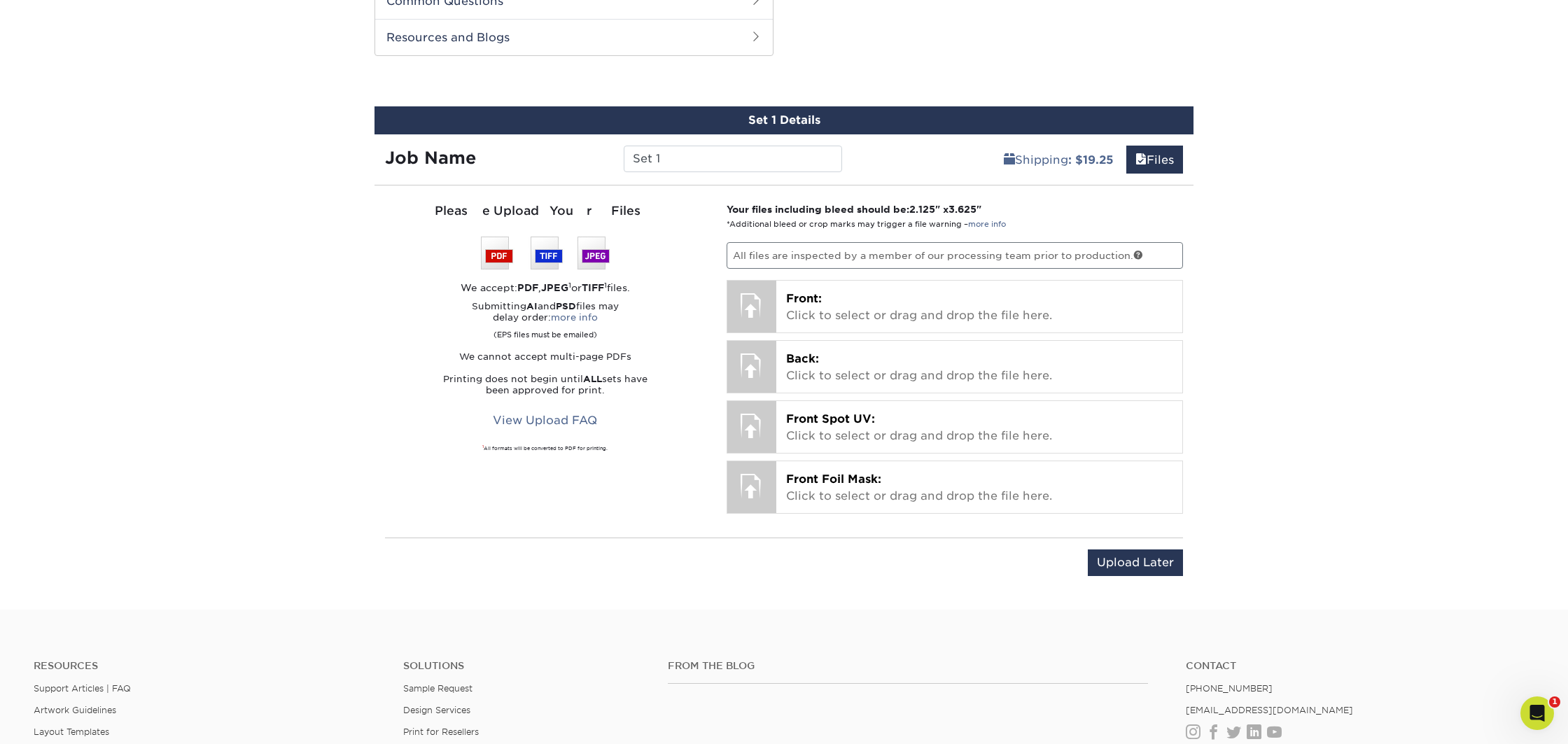
scroll to position [0, 0]
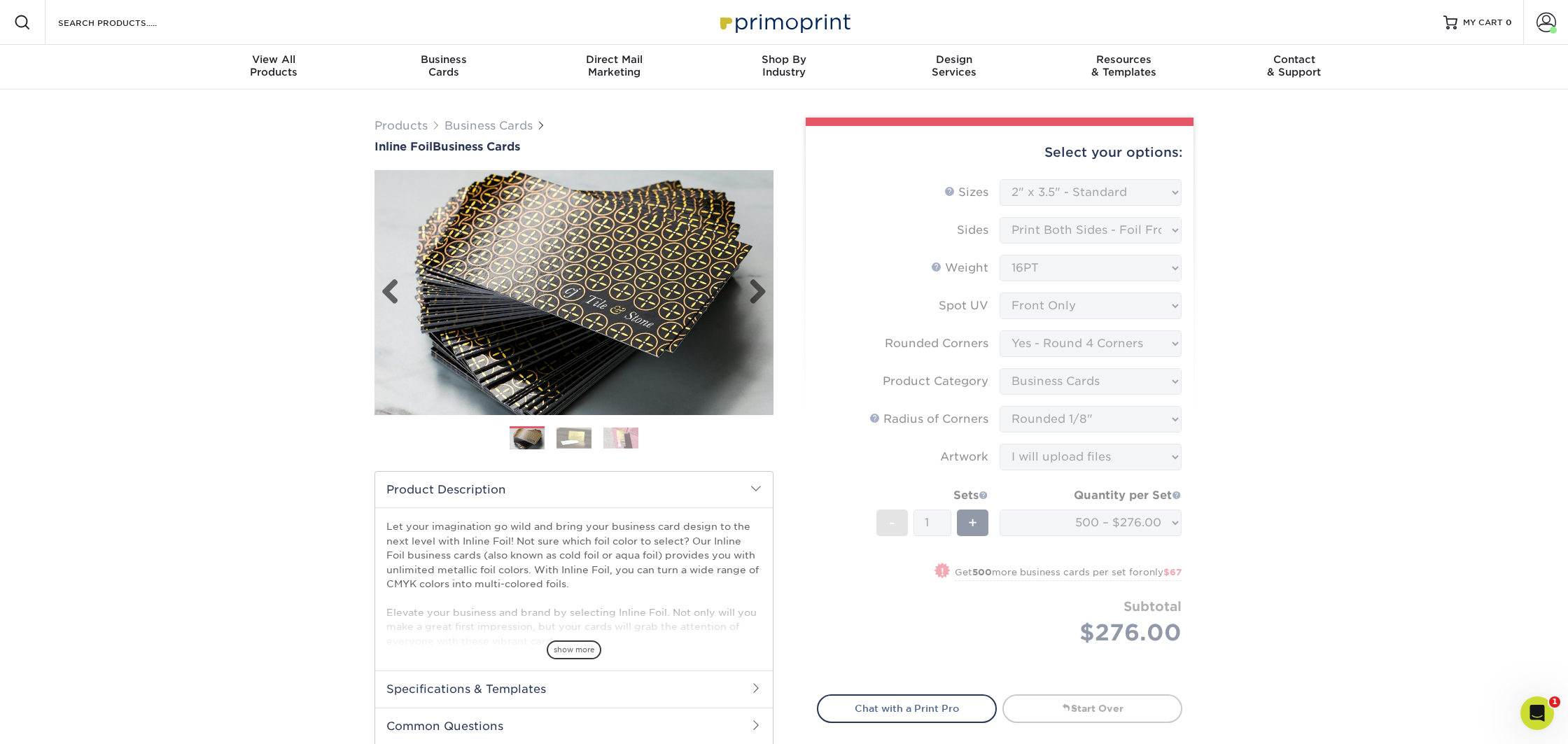
click at [524, 261] on img at bounding box center [574, 292] width 399 height 399
click at [531, 441] on img at bounding box center [527, 438] width 35 height 35
click at [566, 429] on img at bounding box center [574, 438] width 35 height 22
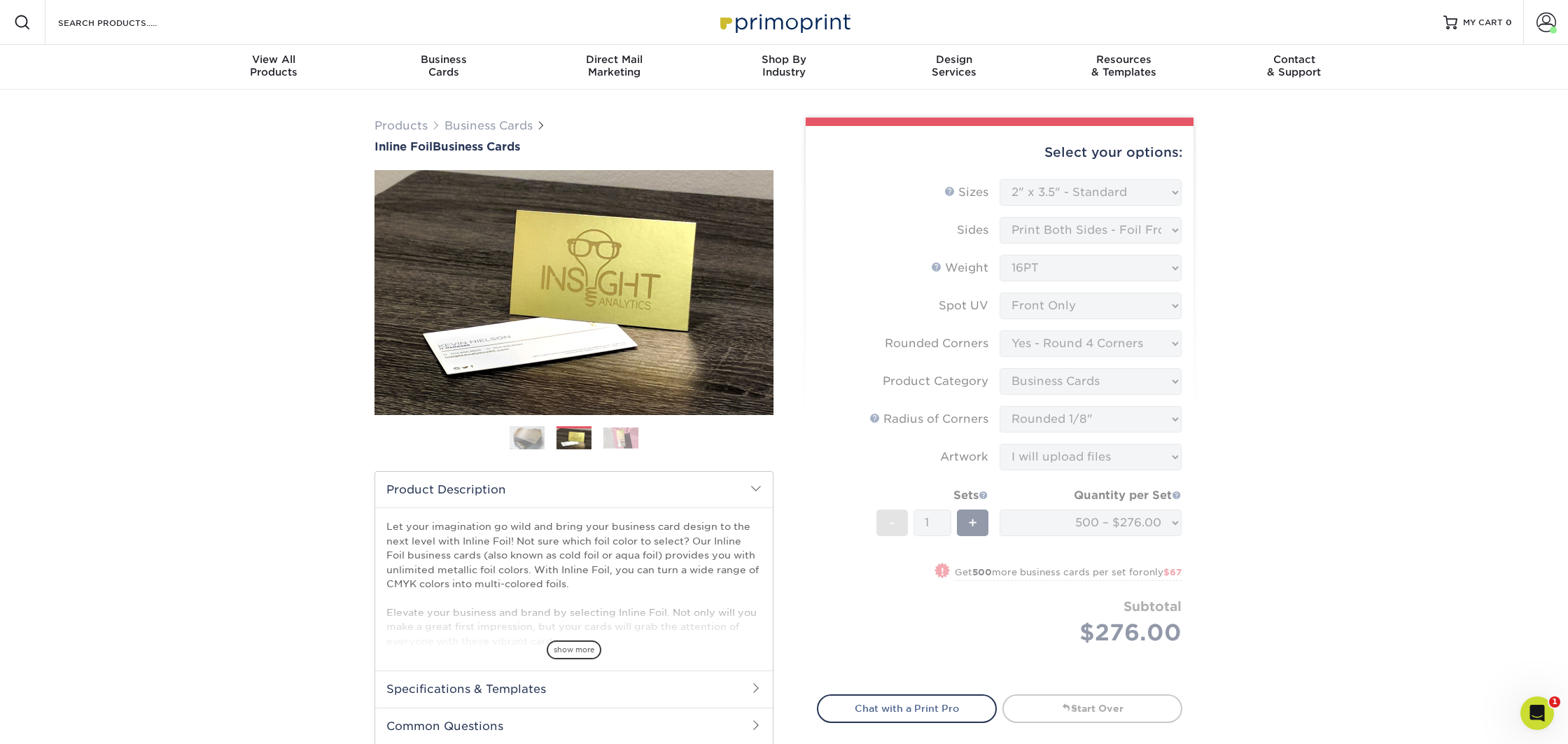
click at [622, 436] on img at bounding box center [620, 438] width 35 height 22
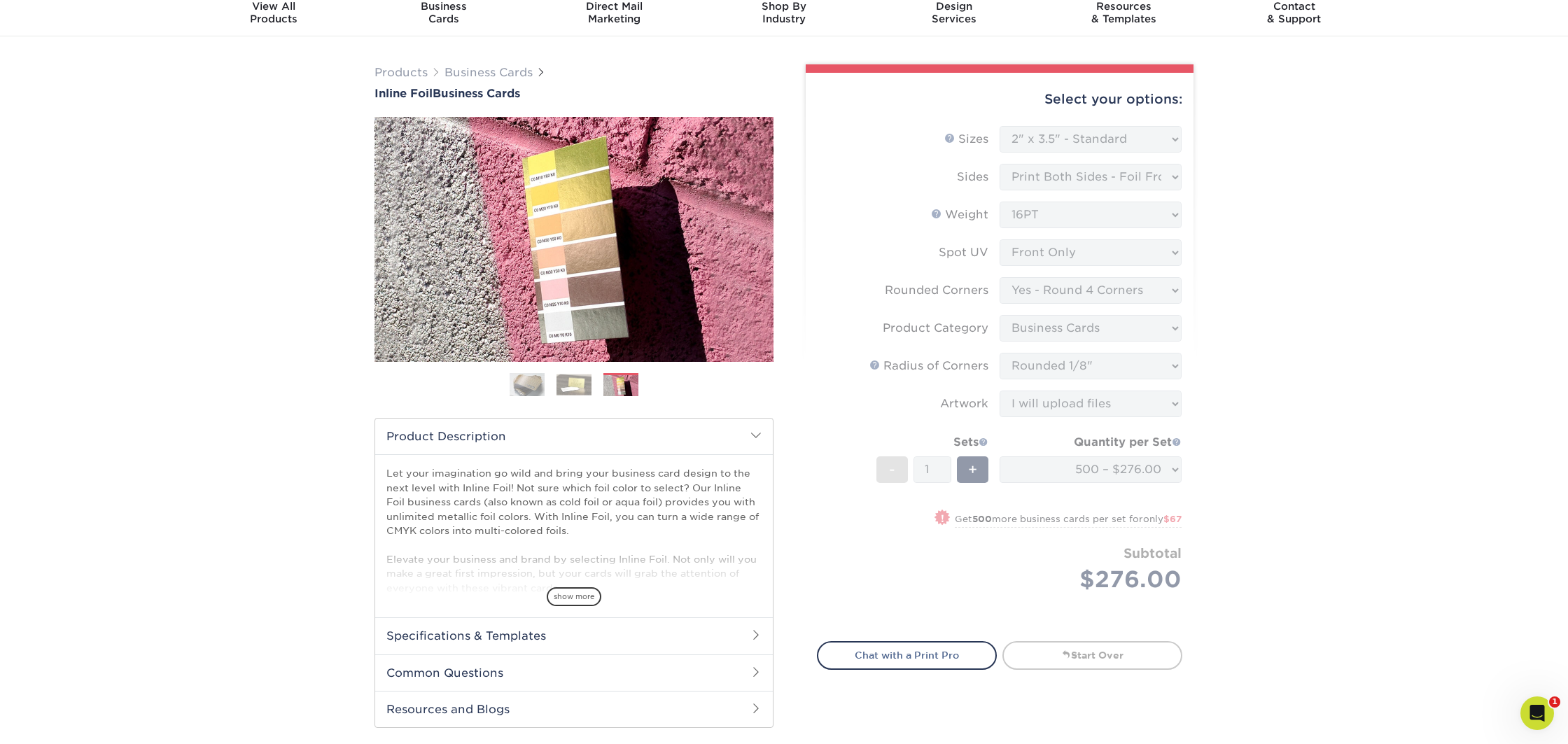
scroll to position [56, 0]
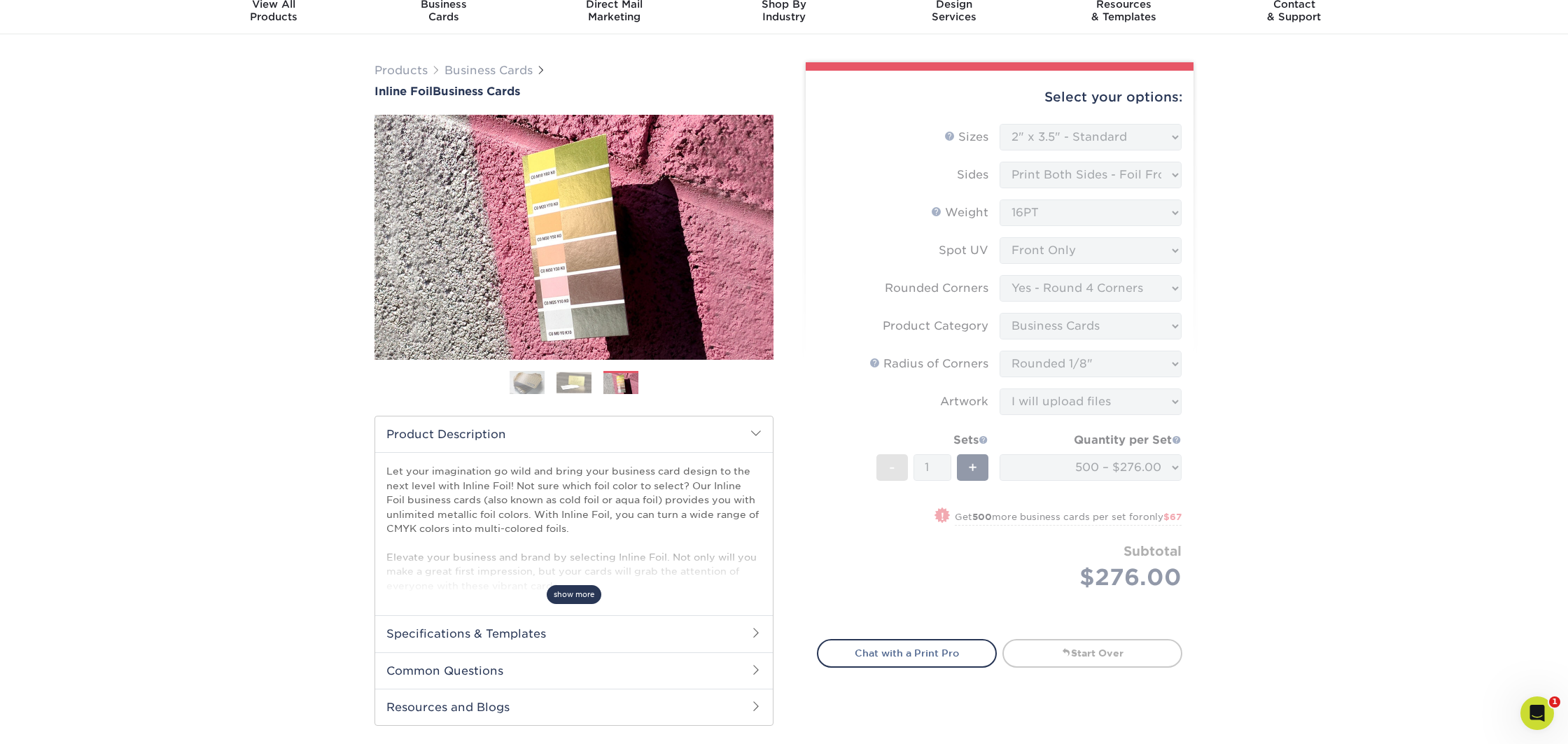
click at [572, 587] on span "show more" at bounding box center [574, 594] width 55 height 19
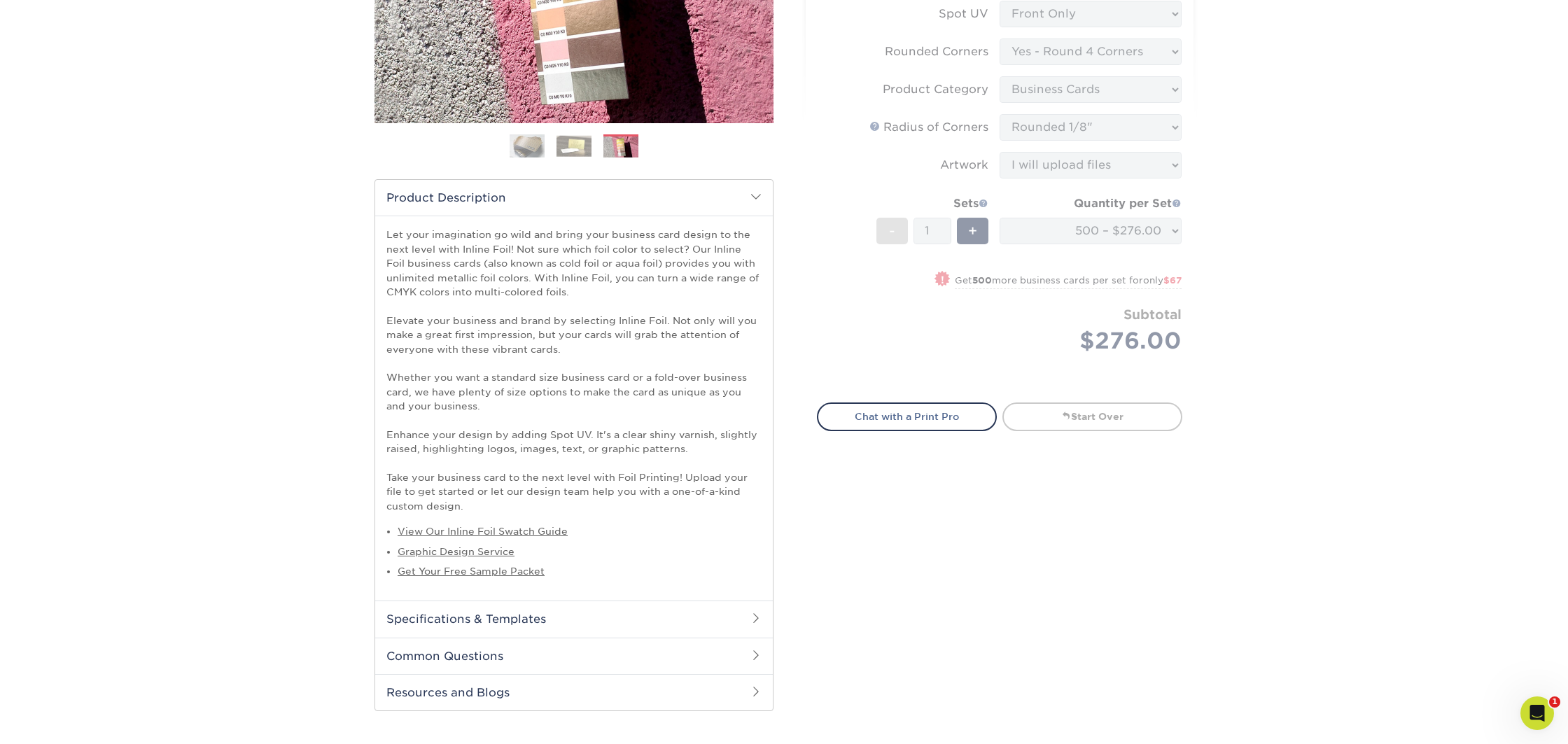
scroll to position [303, 0]
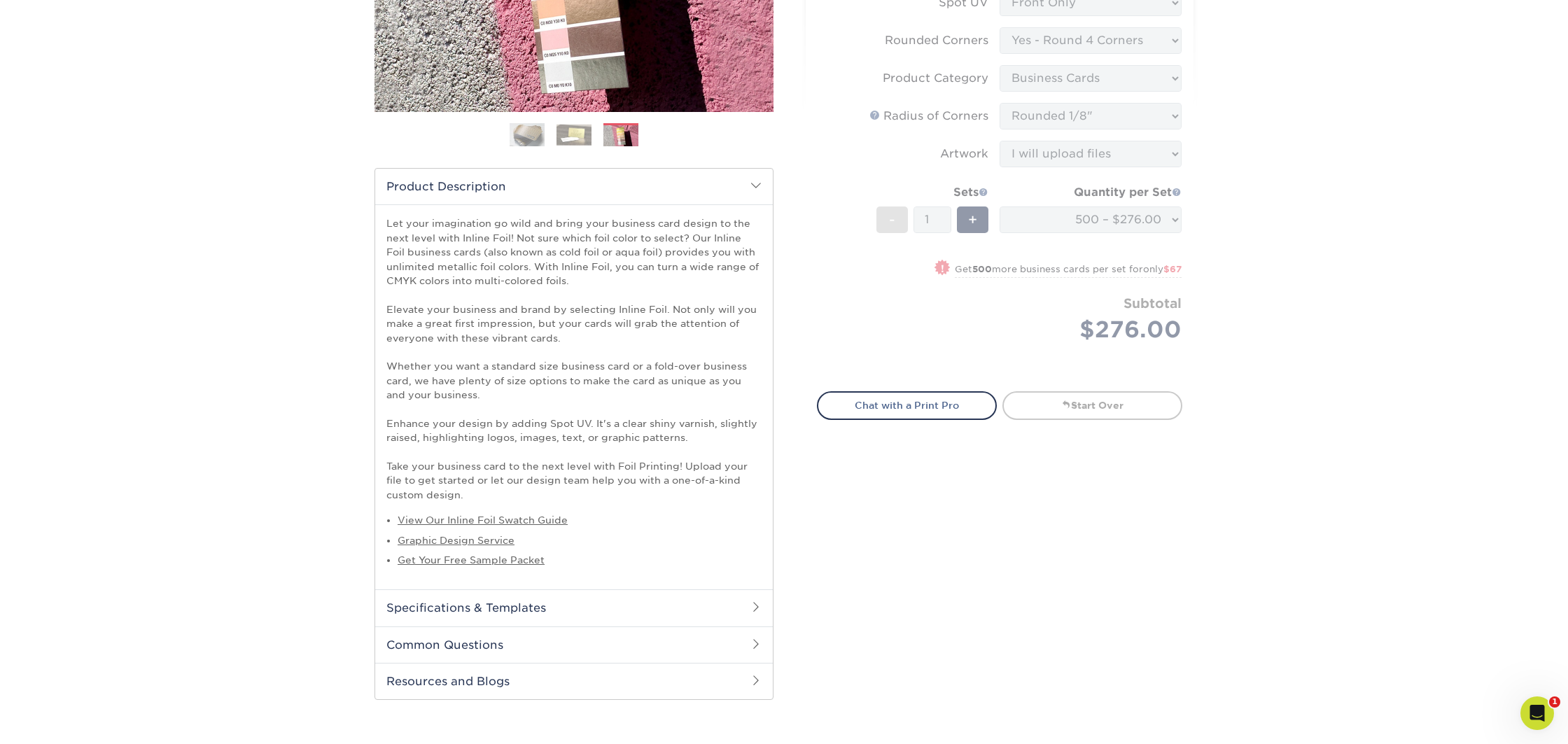
click at [453, 604] on h2 "Specifications & Templates" at bounding box center [575, 607] width 398 height 36
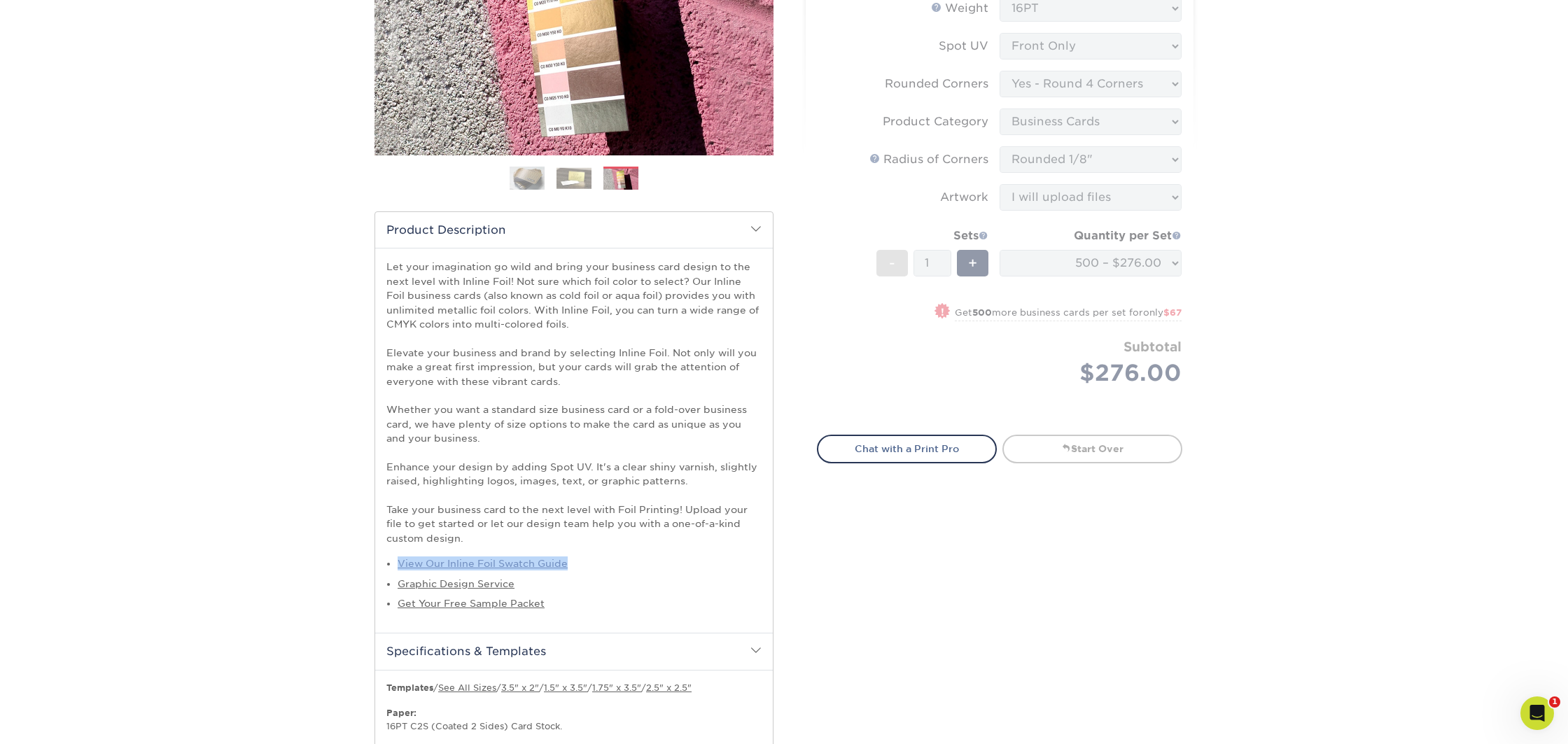
scroll to position [256, 0]
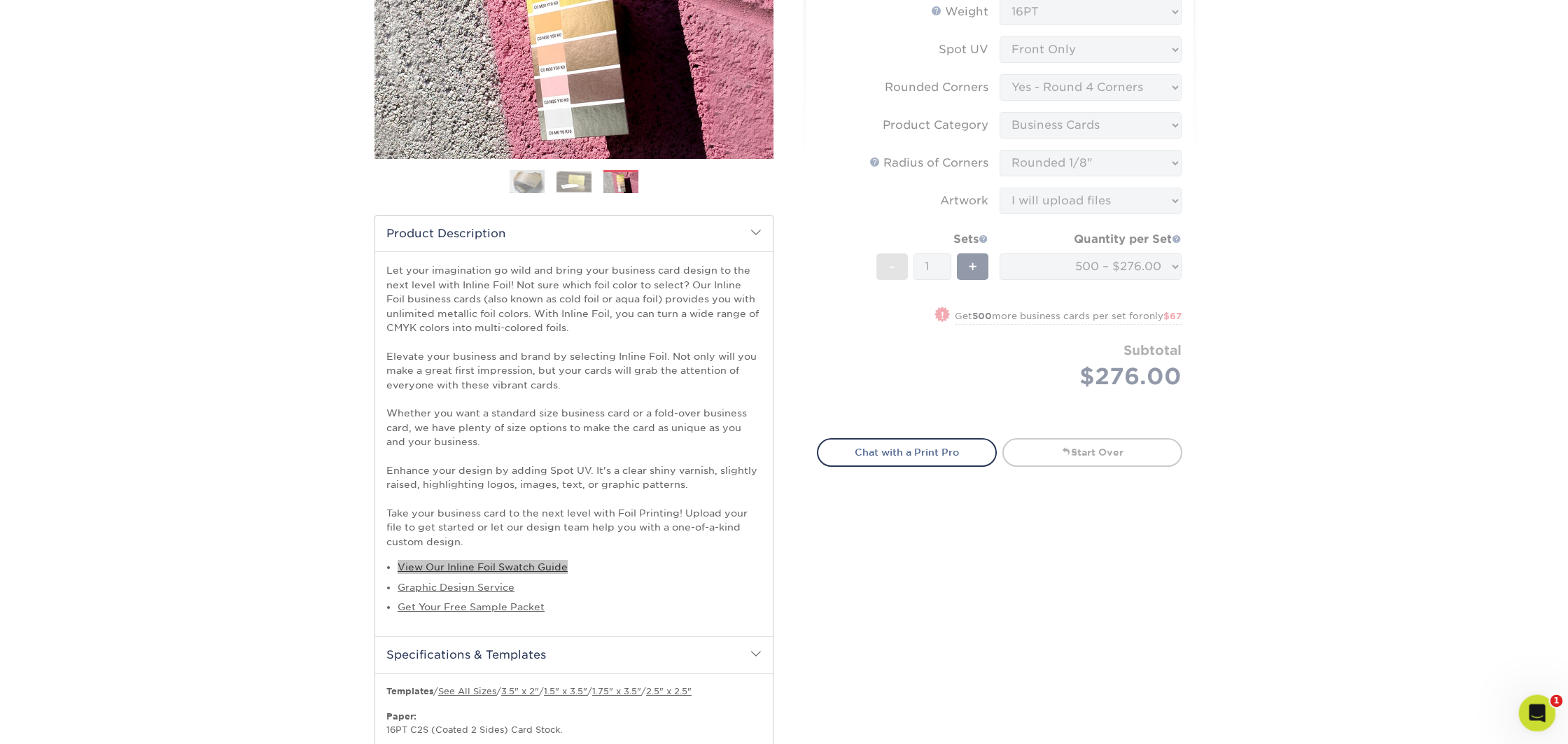
click at [1526, 715] on icon "Open Intercom Messenger" at bounding box center [1536, 712] width 23 height 23
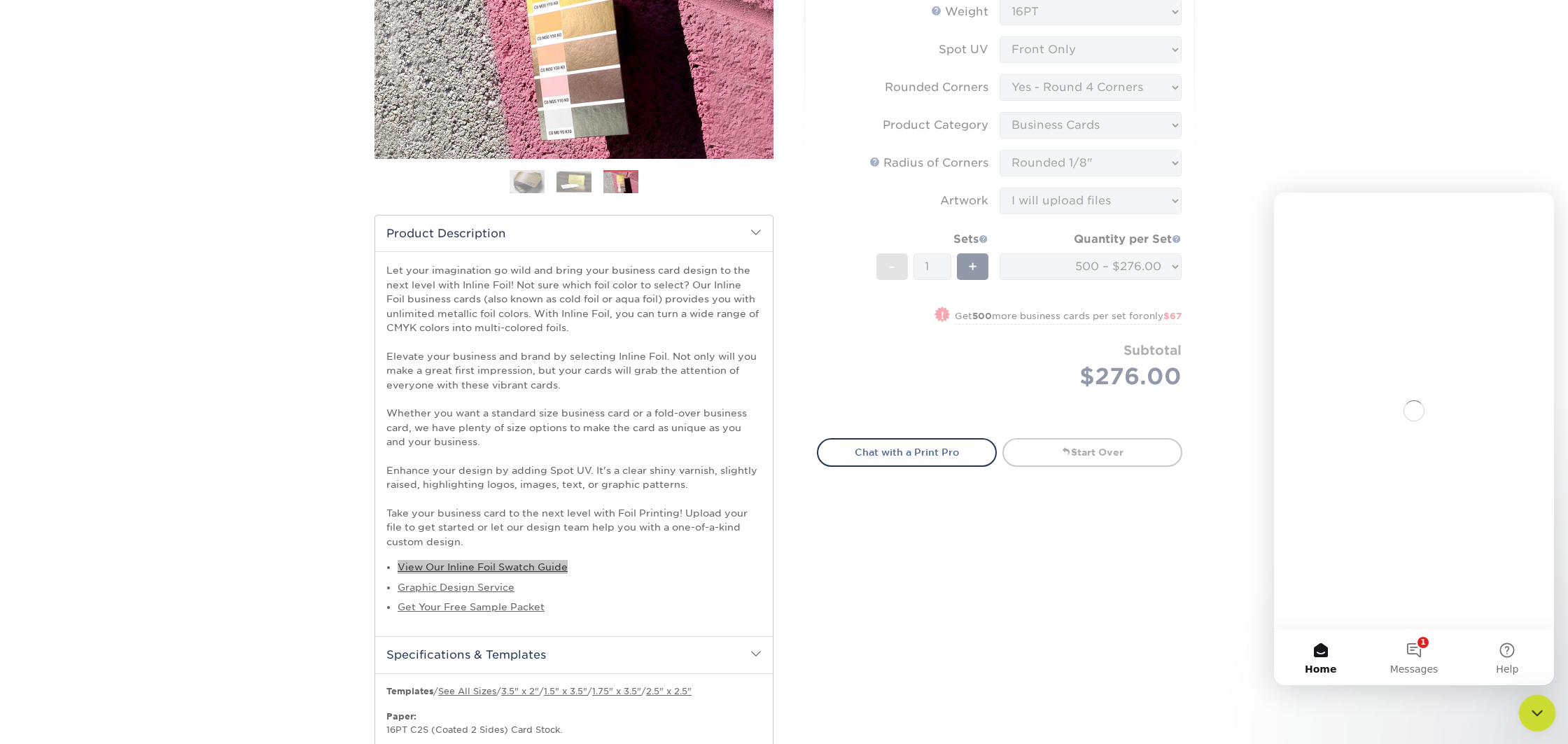
scroll to position [0, 0]
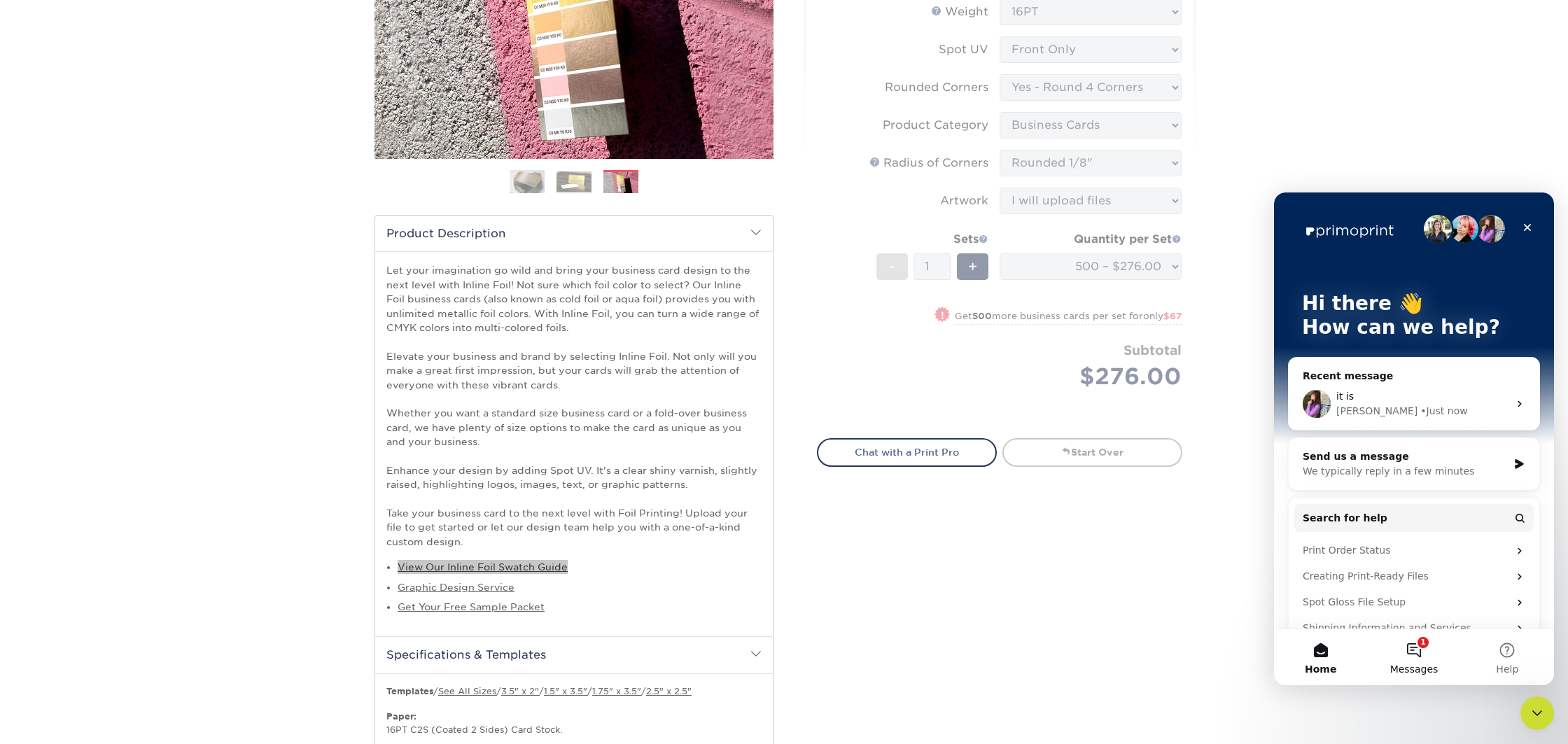
click at [1413, 654] on button "1 Messages" at bounding box center [1414, 657] width 93 height 56
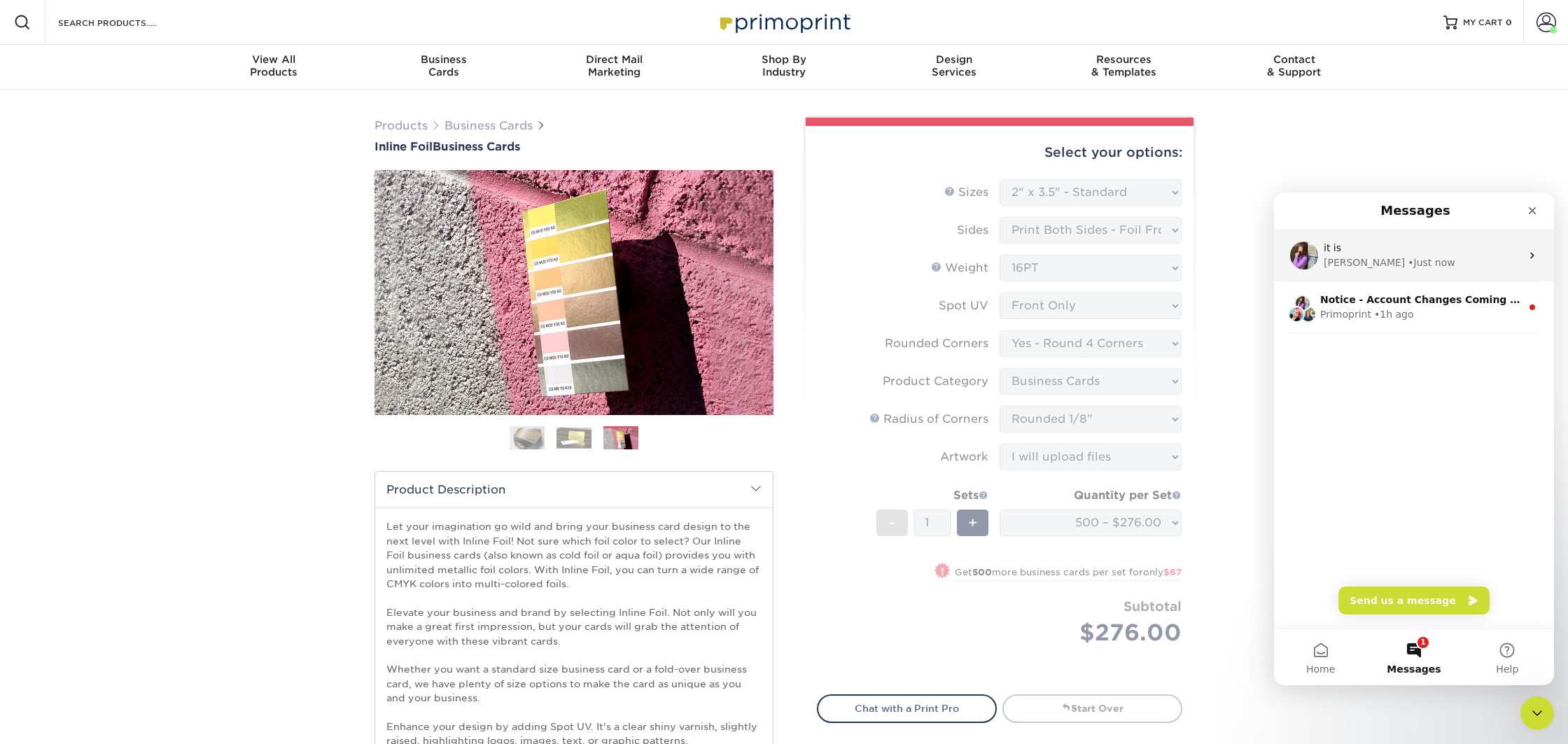
click at [1352, 270] on div "it is Erica • Just now" at bounding box center [1414, 255] width 280 height 52
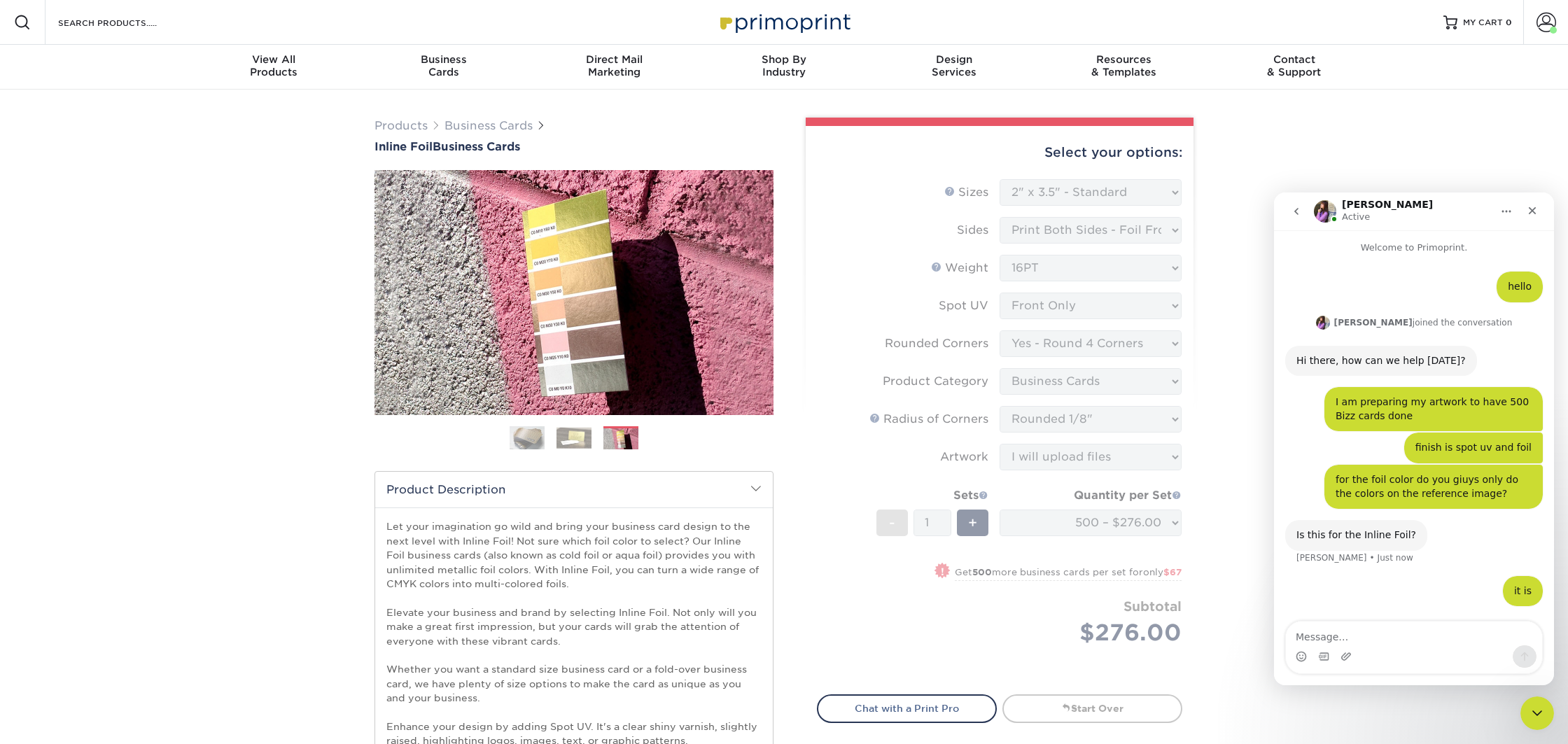
scroll to position [56, 0]
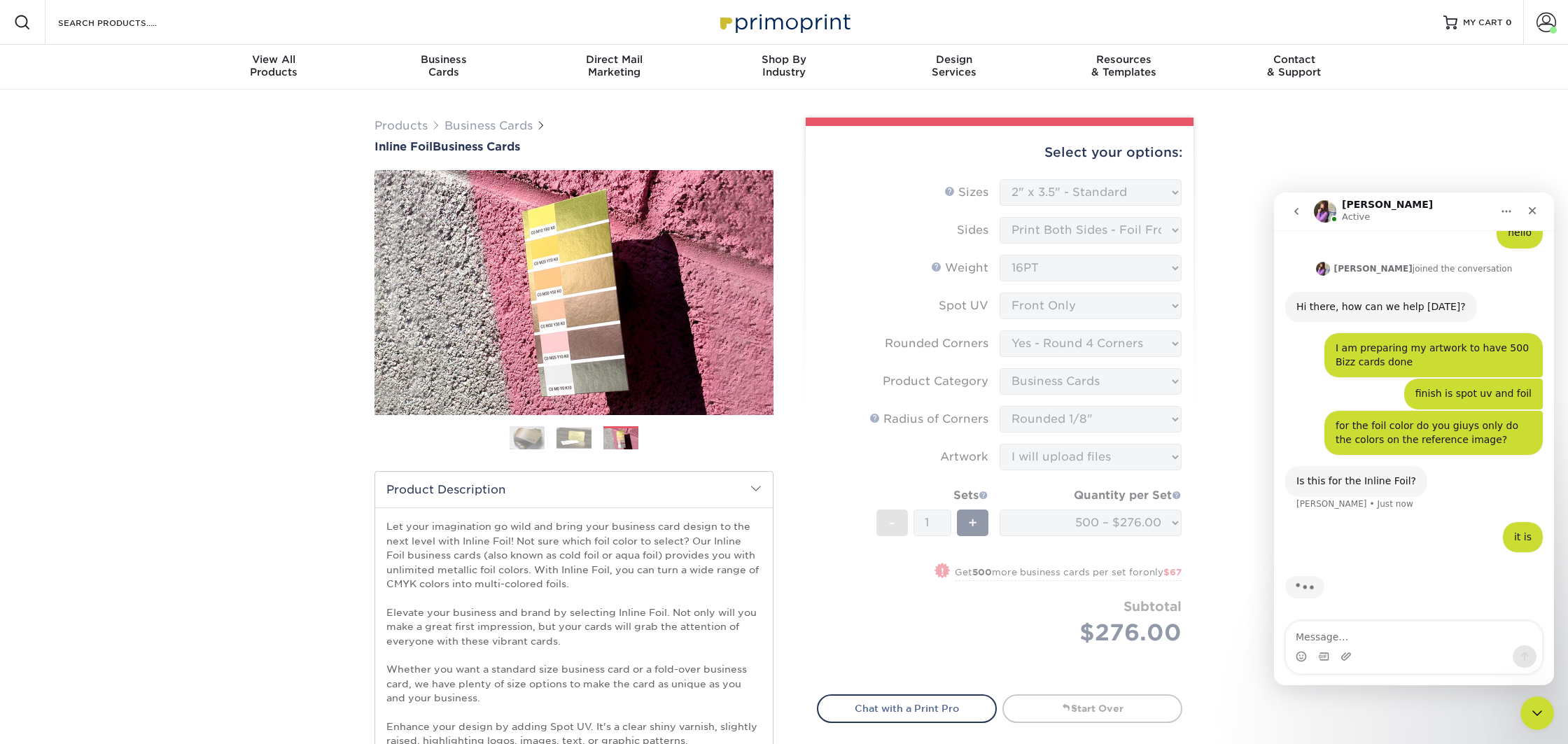
click at [1378, 631] on textarea "Message…" at bounding box center [1414, 633] width 256 height 24
type textarea "what exactly means inline"
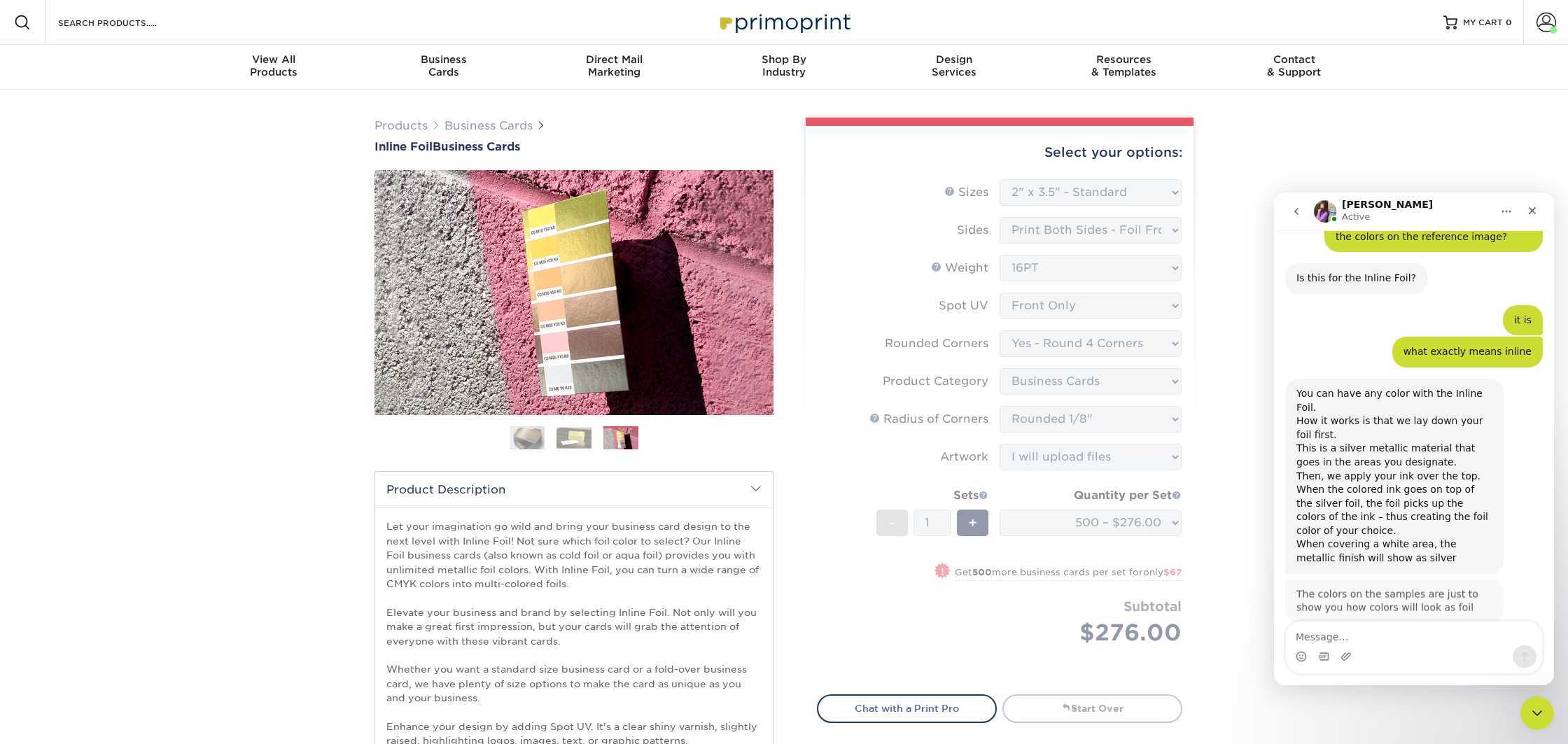
scroll to position [258, 0]
type textarea "[PERSON_NAME]"
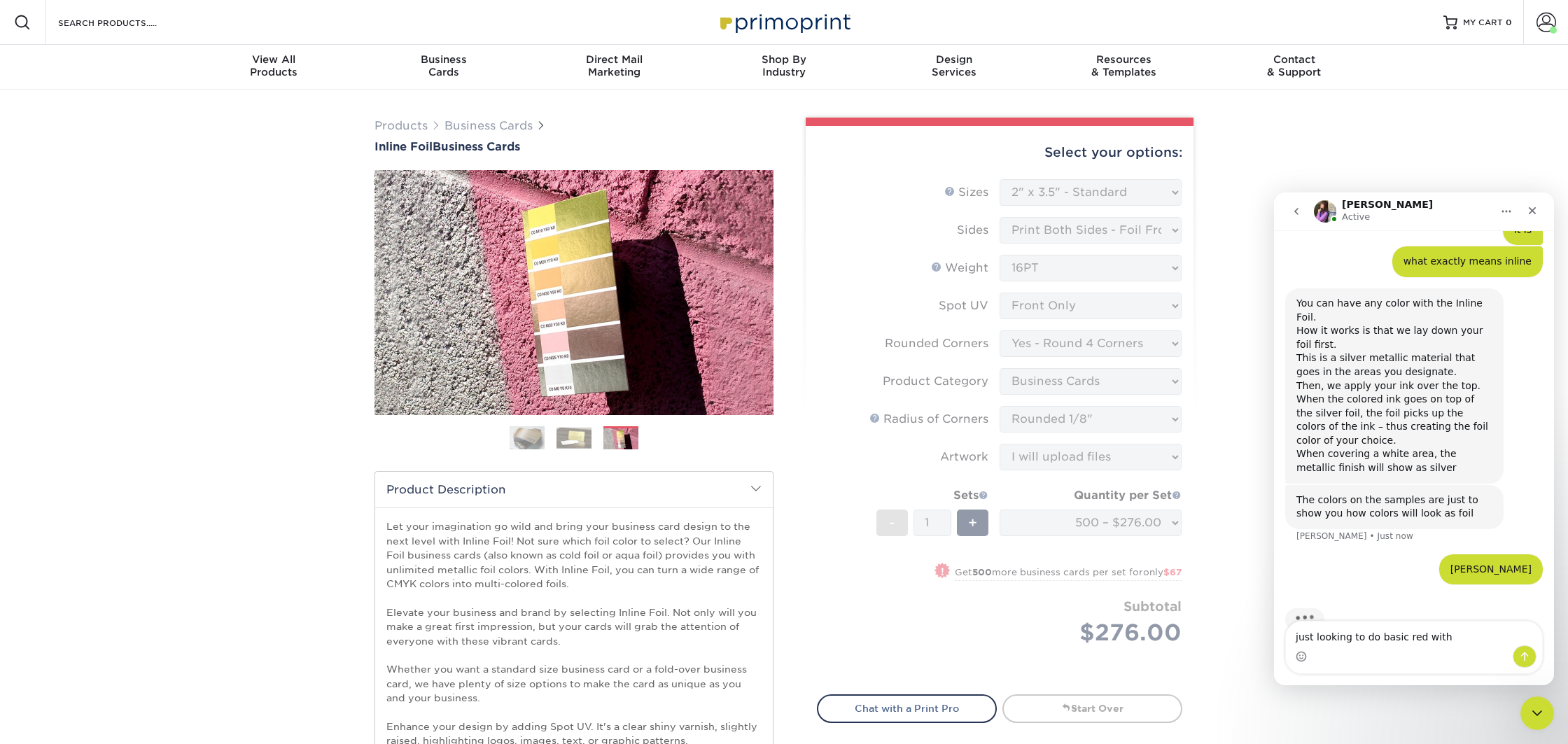
scroll to position [353, 0]
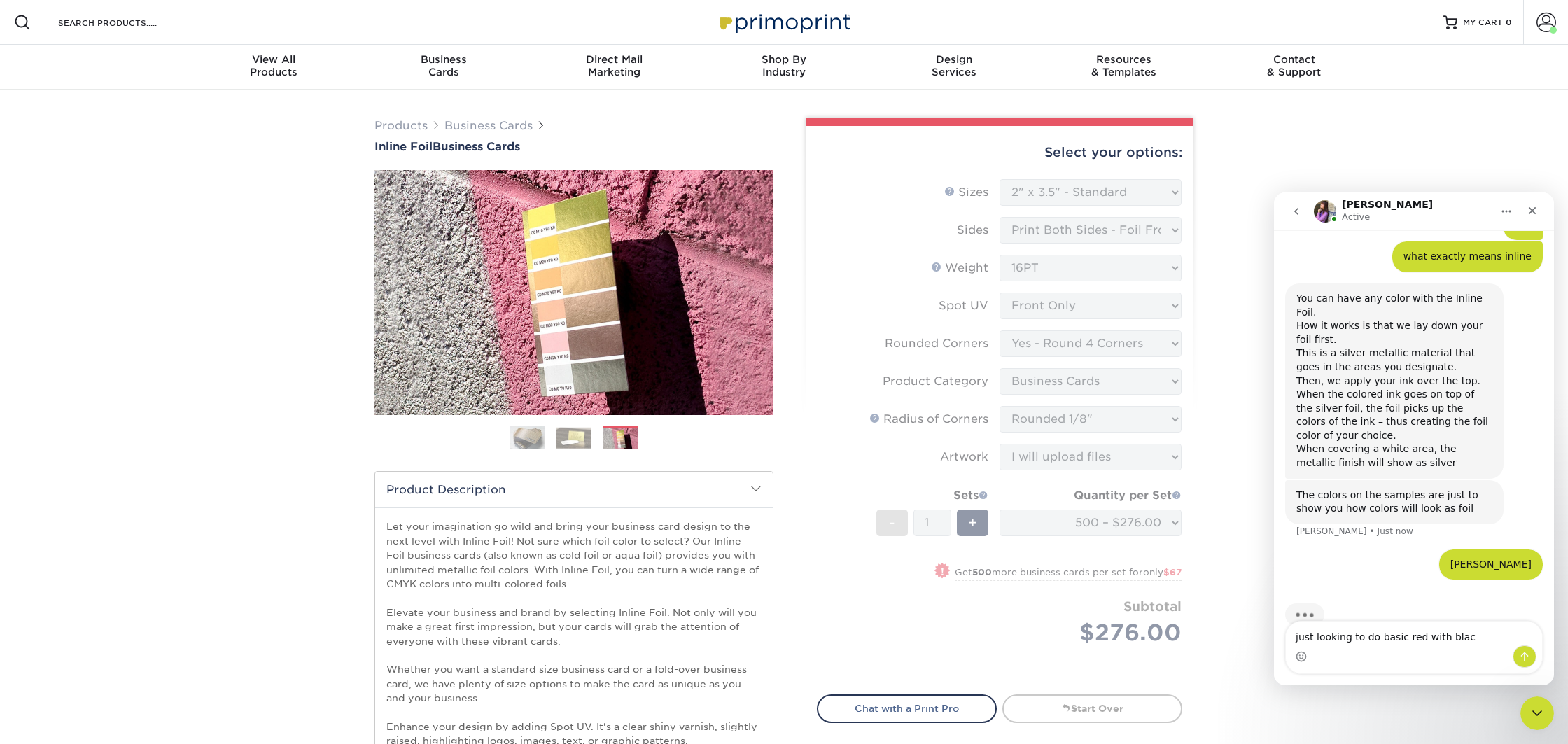
type textarea "just looking to do basic red with black"
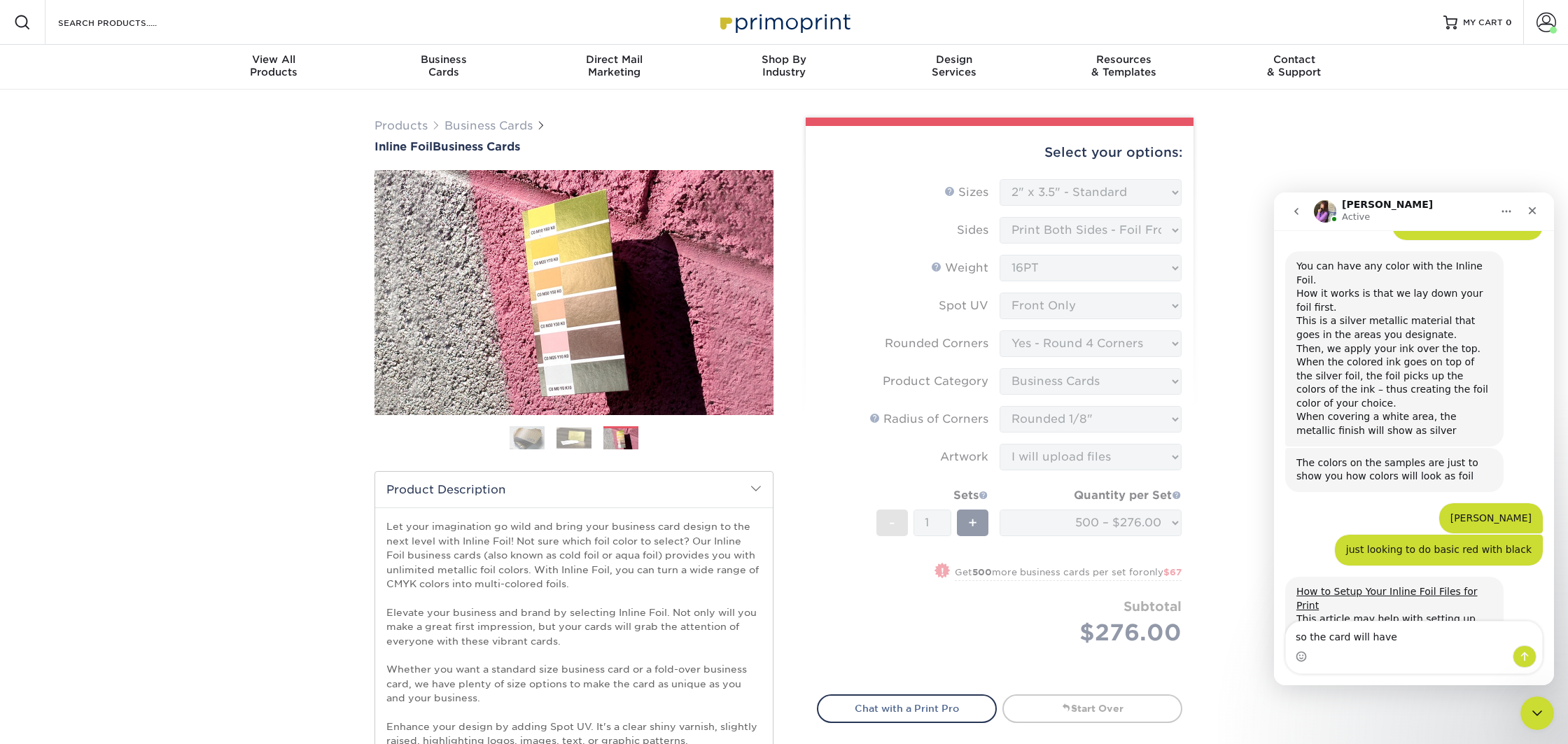
scroll to position [400, 0]
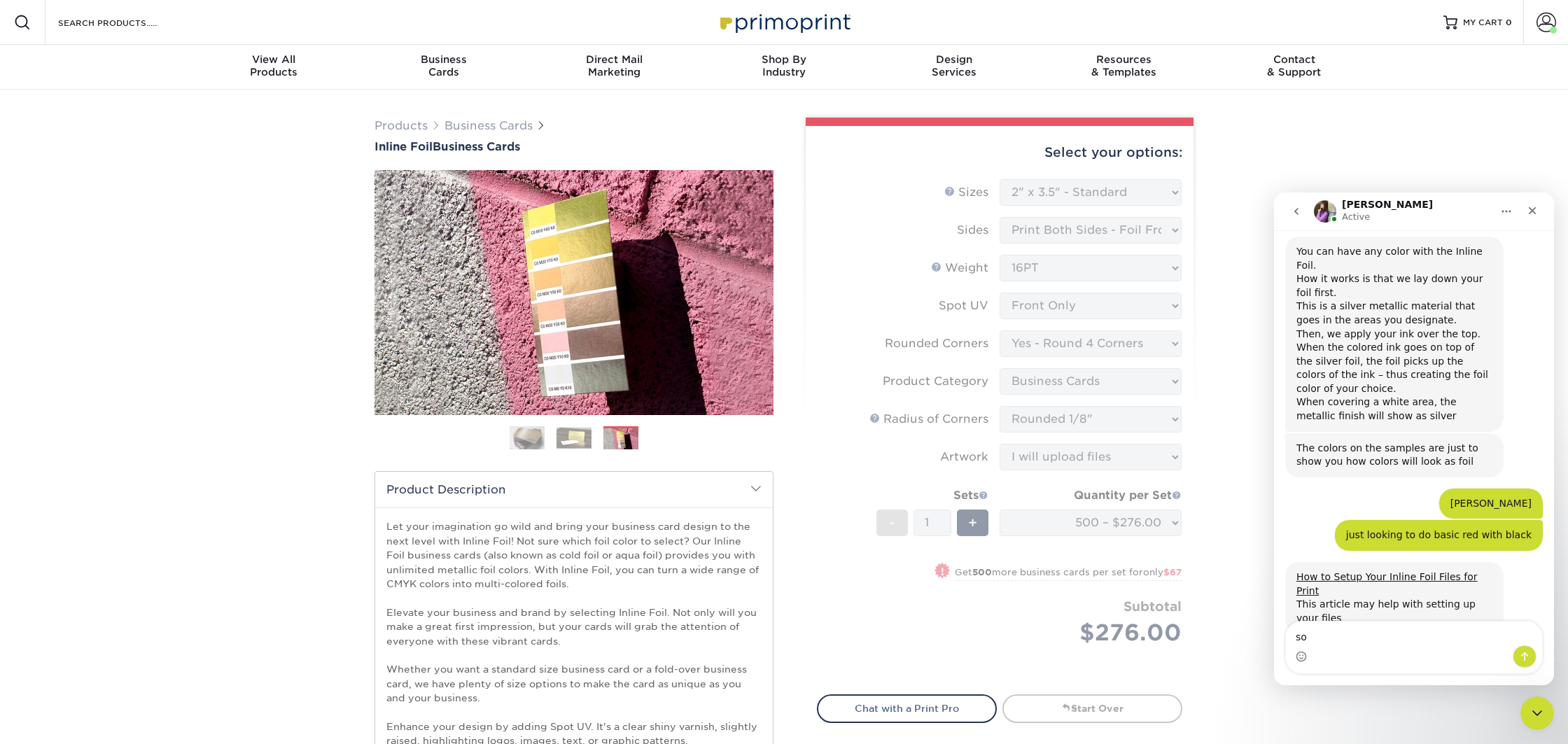
type textarea "s"
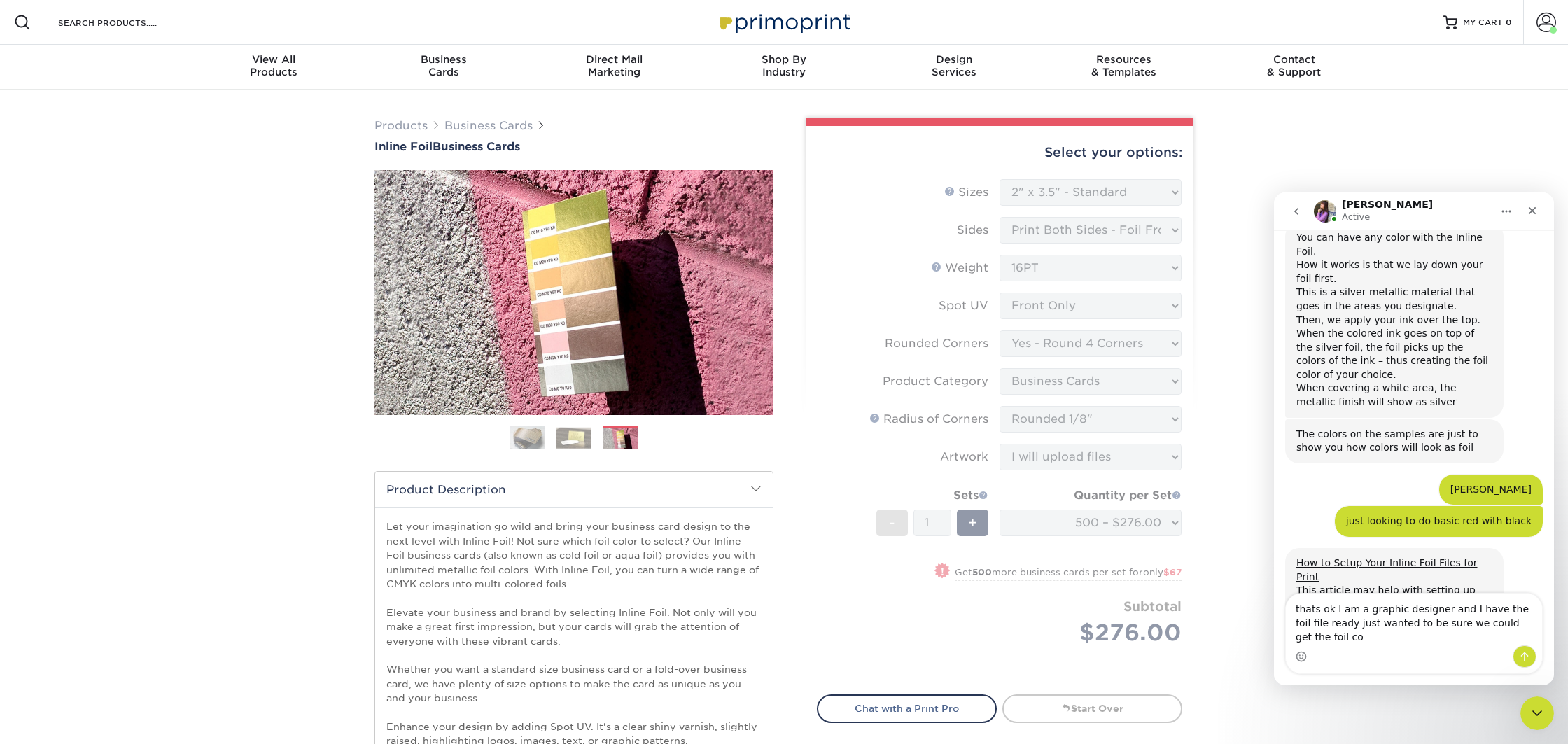
scroll to position [429, 0]
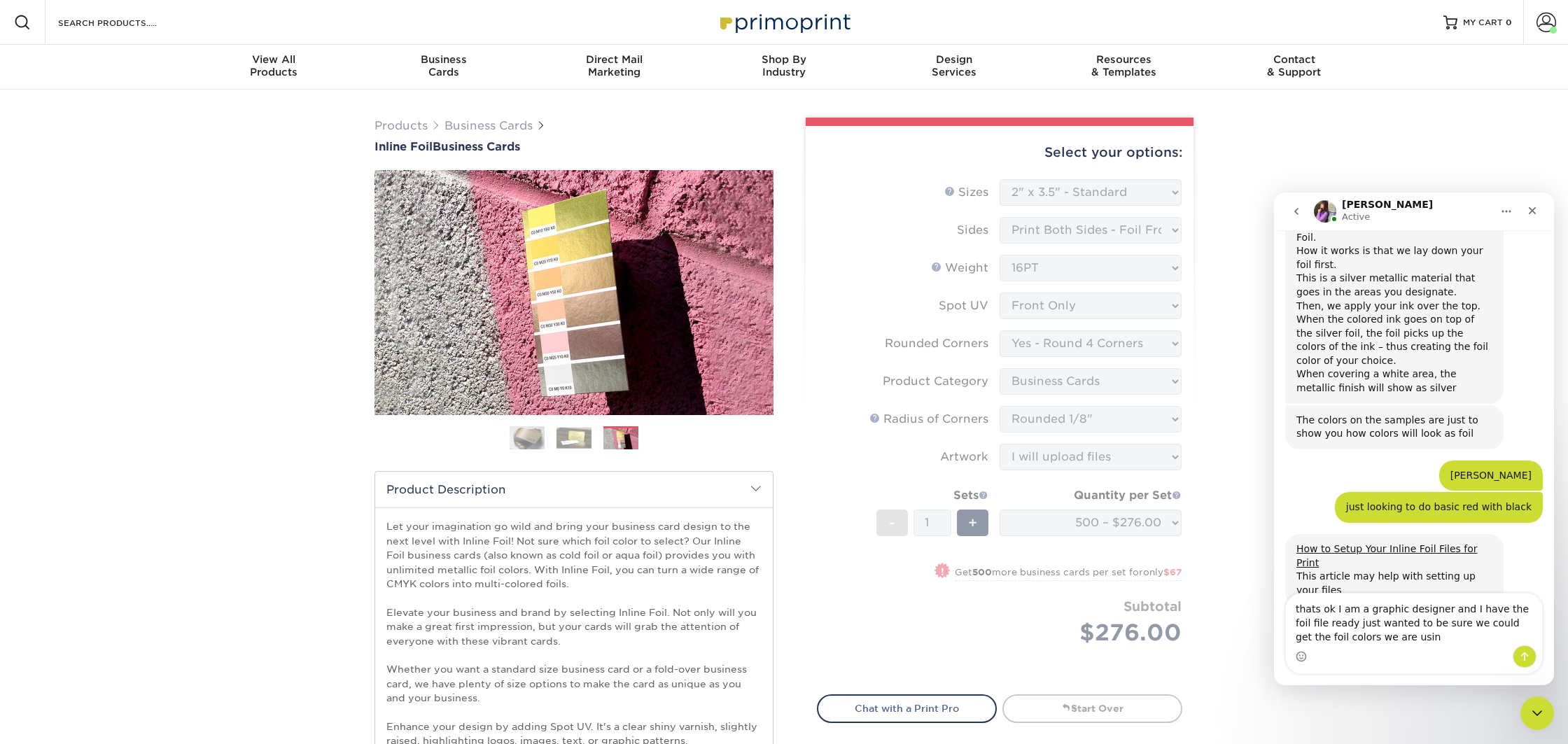
type textarea "thats ok I am a graphic designer and I have the foil file ready just wanted to …"
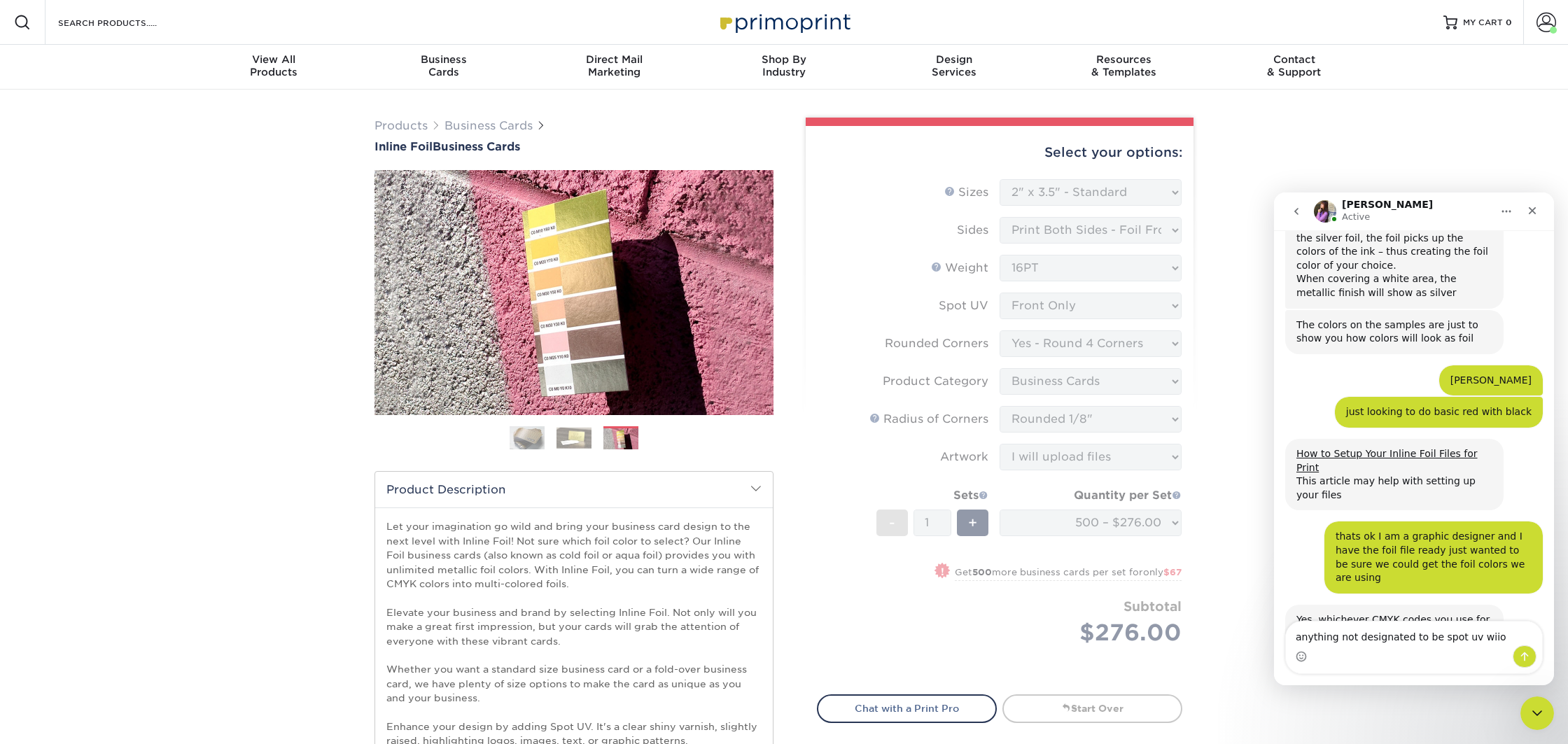
scroll to position [525, 0]
type textarea "anything not designated to be spot uv will be matte?"
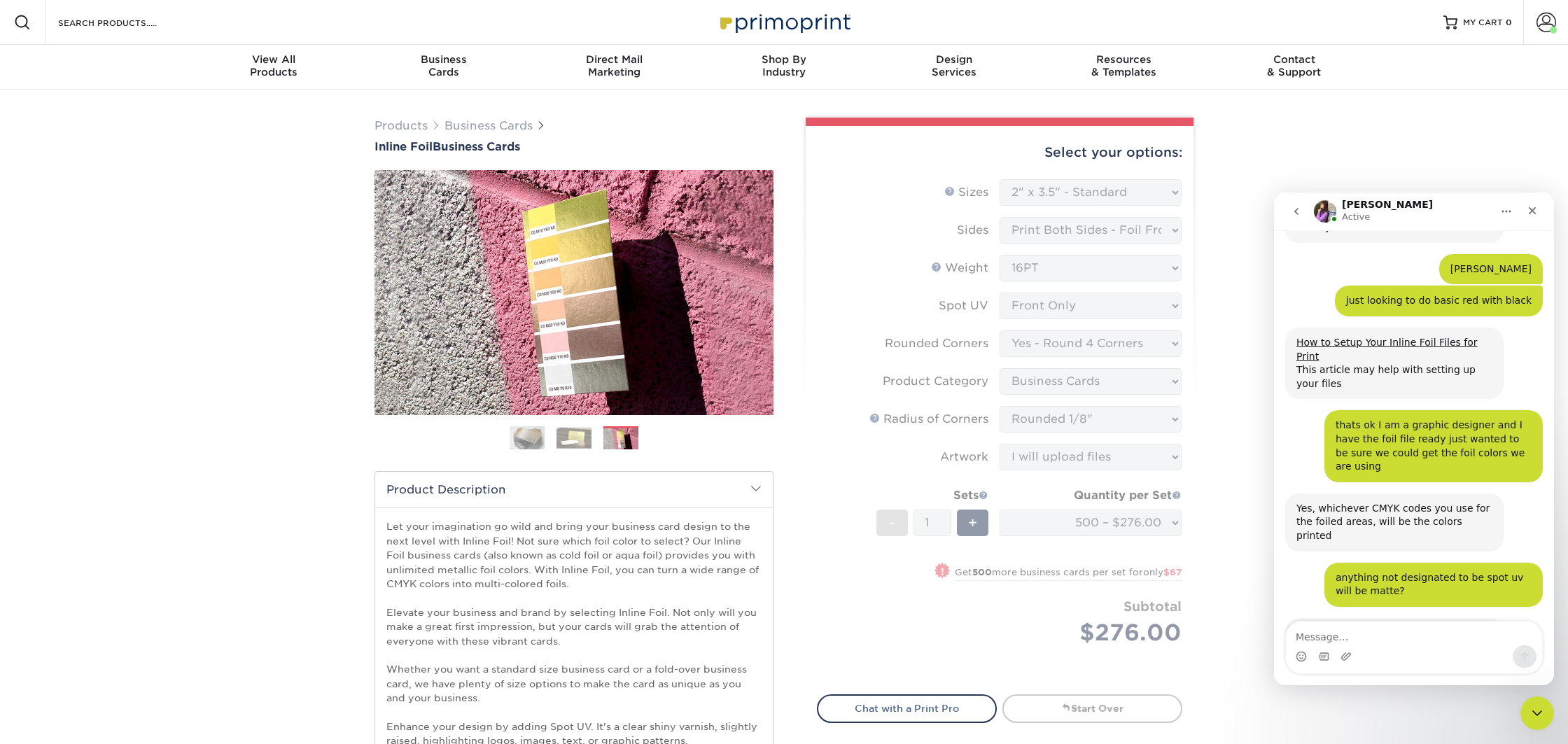
scroll to position [636, 0]
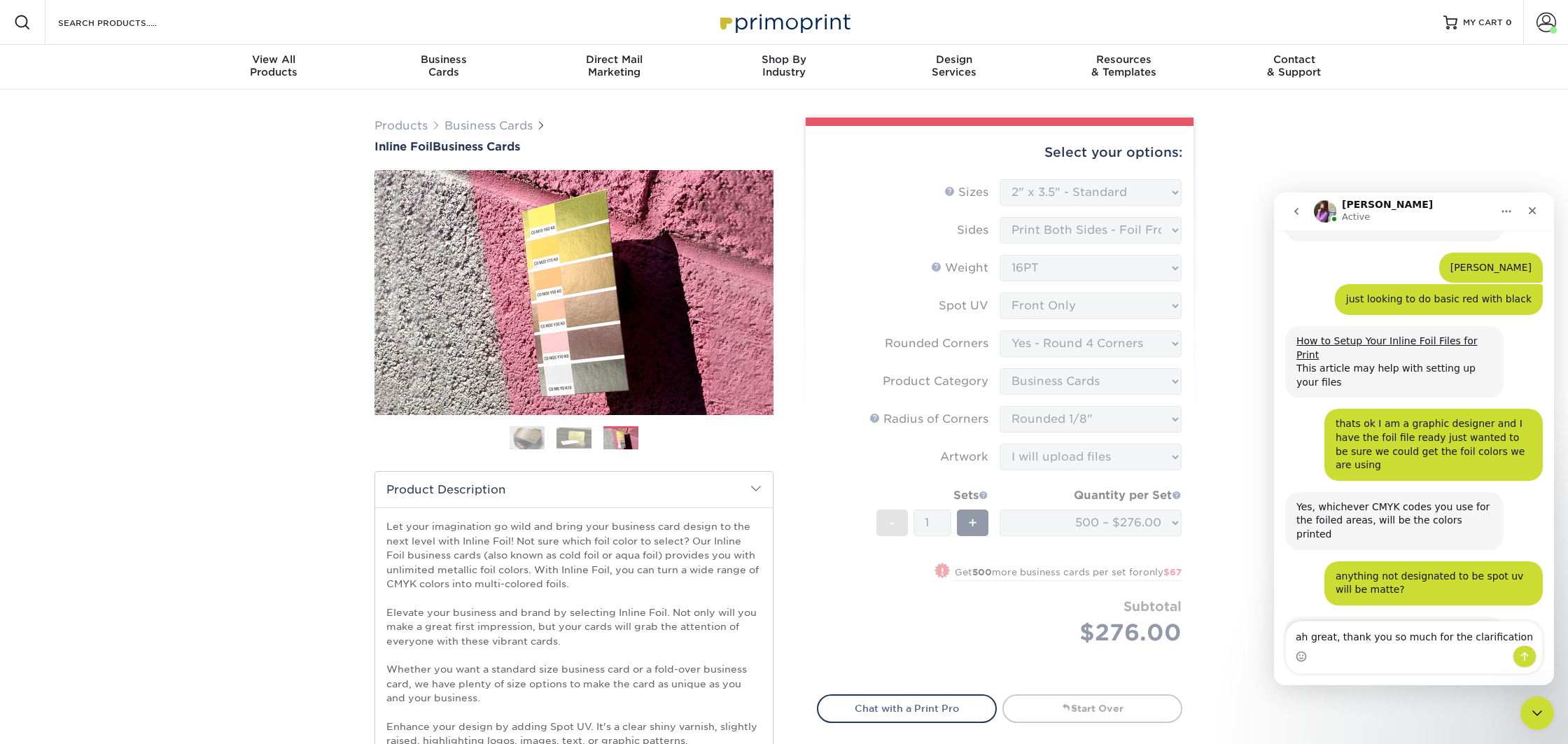
type textarea "ah great, thank you so much for the clarification"
click at [1533, 653] on button "Send a message…" at bounding box center [1525, 656] width 24 height 22
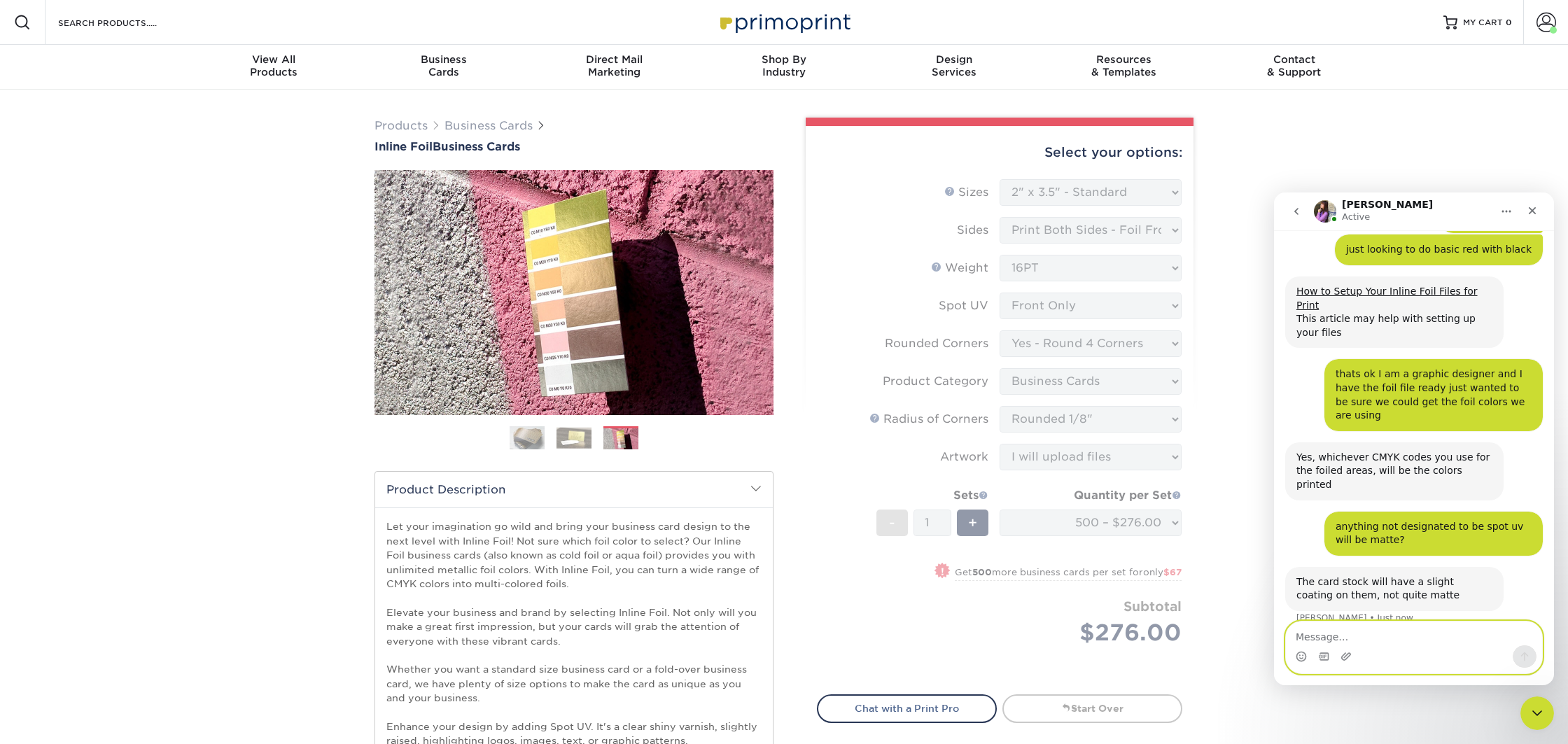
scroll to position [692, 0]
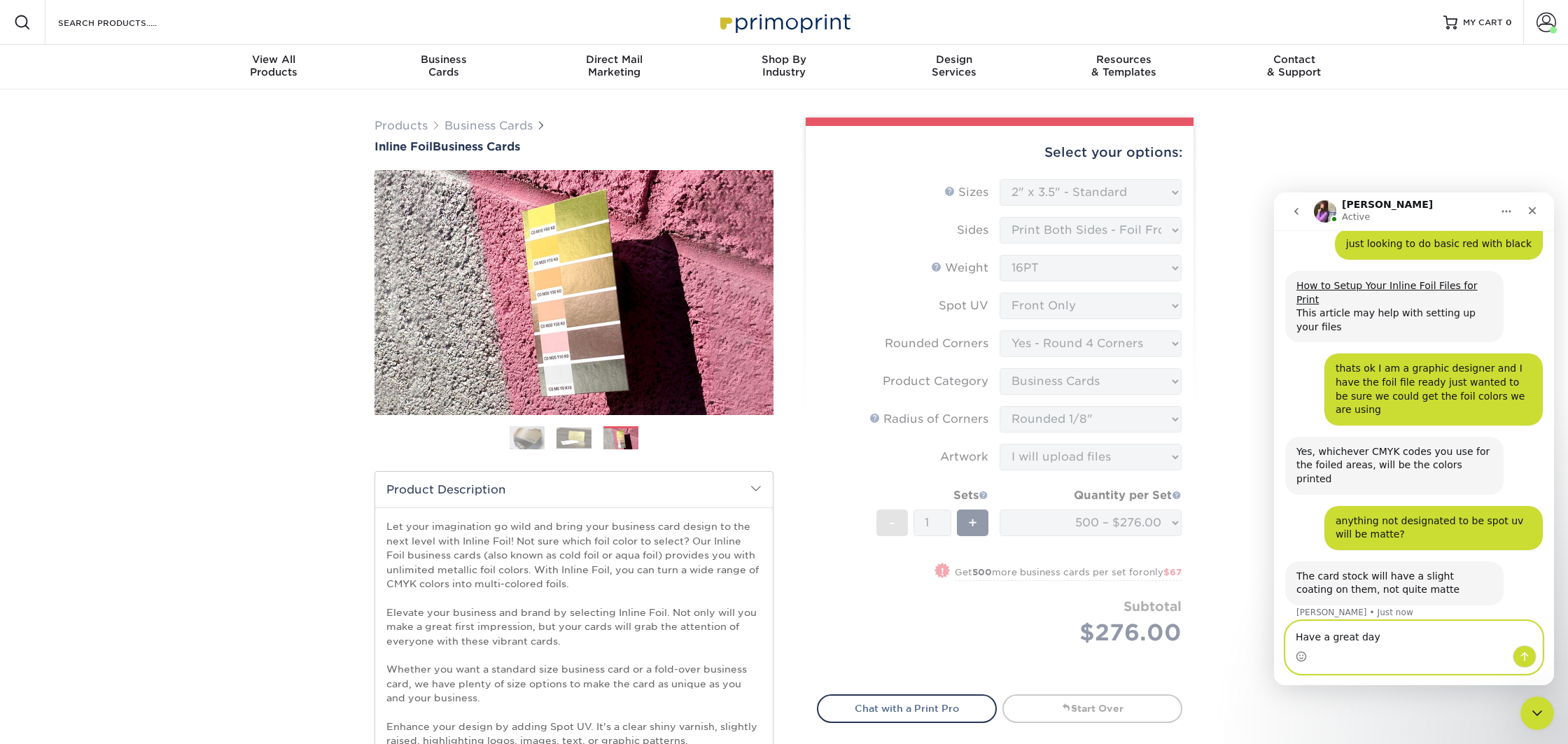
type textarea "Have a great day!"
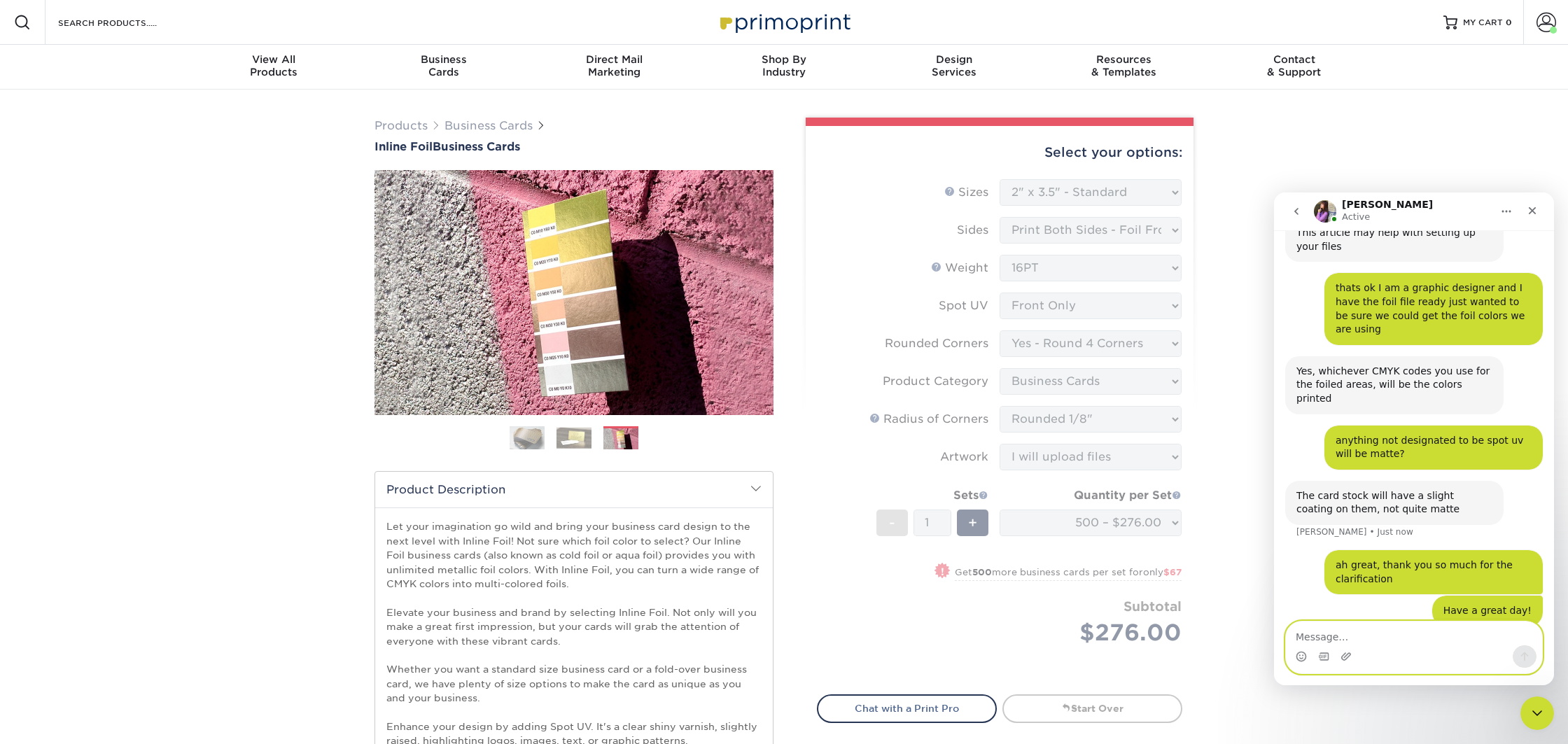
scroll to position [777, 0]
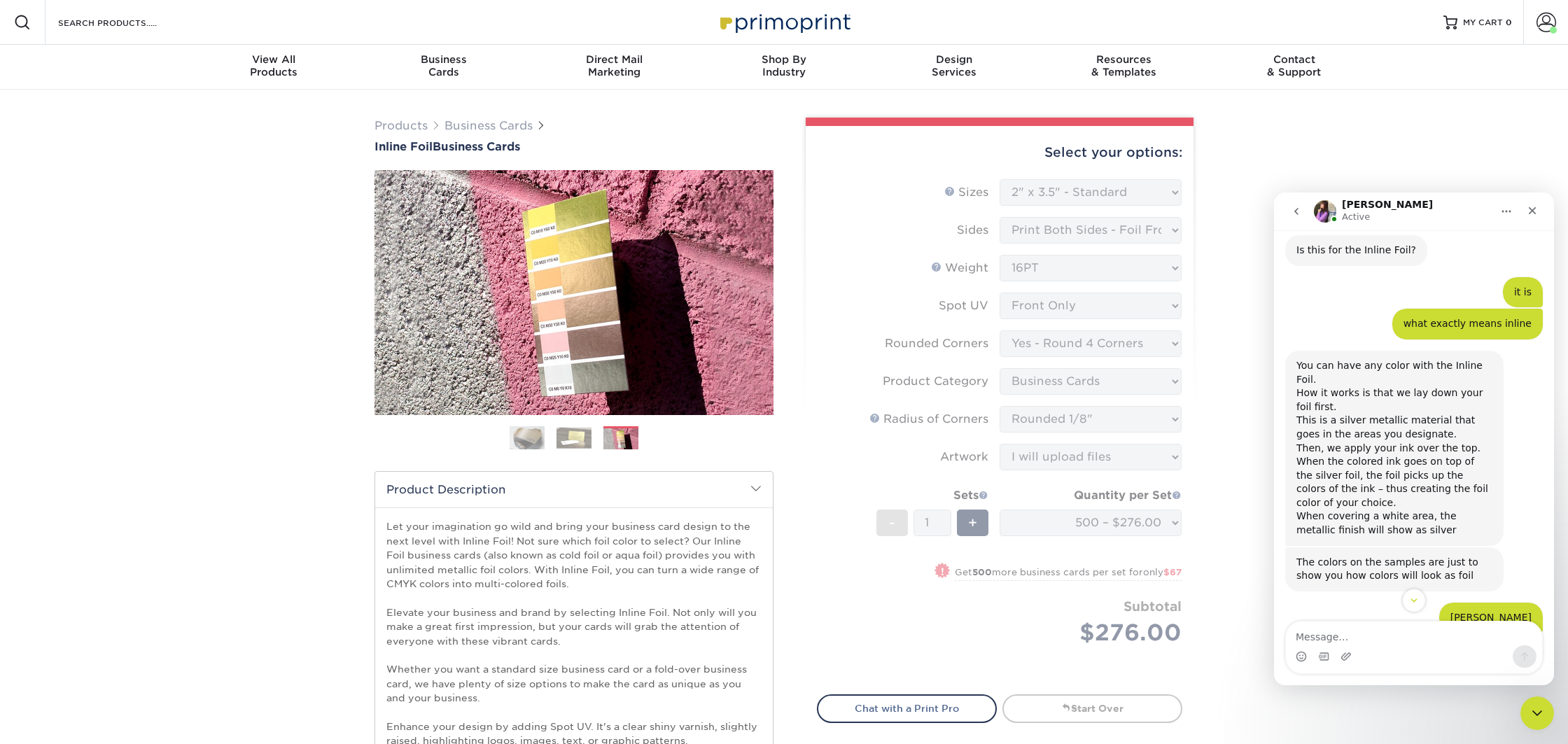
scroll to position [235, 0]
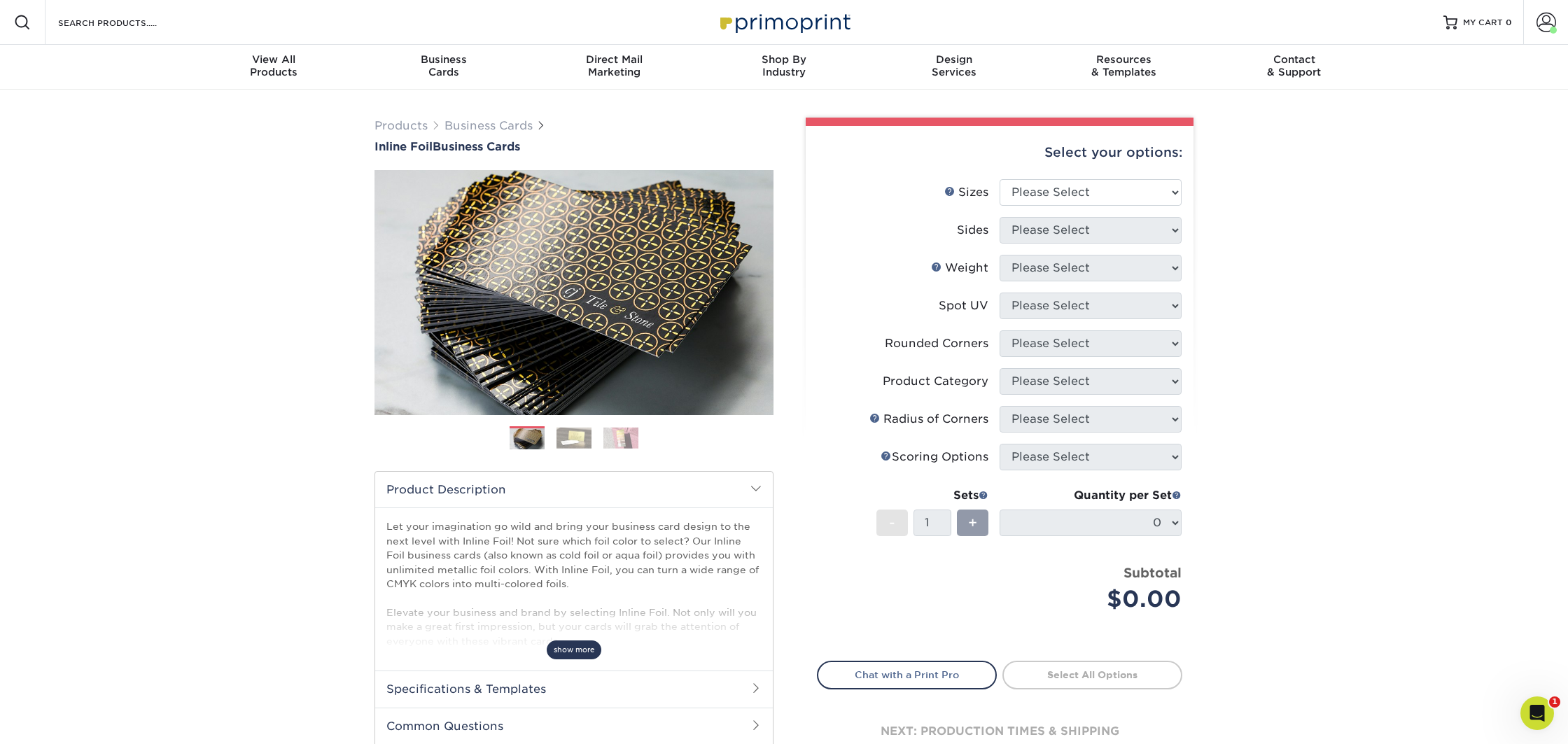
click at [576, 654] on span "show more" at bounding box center [574, 650] width 55 height 19
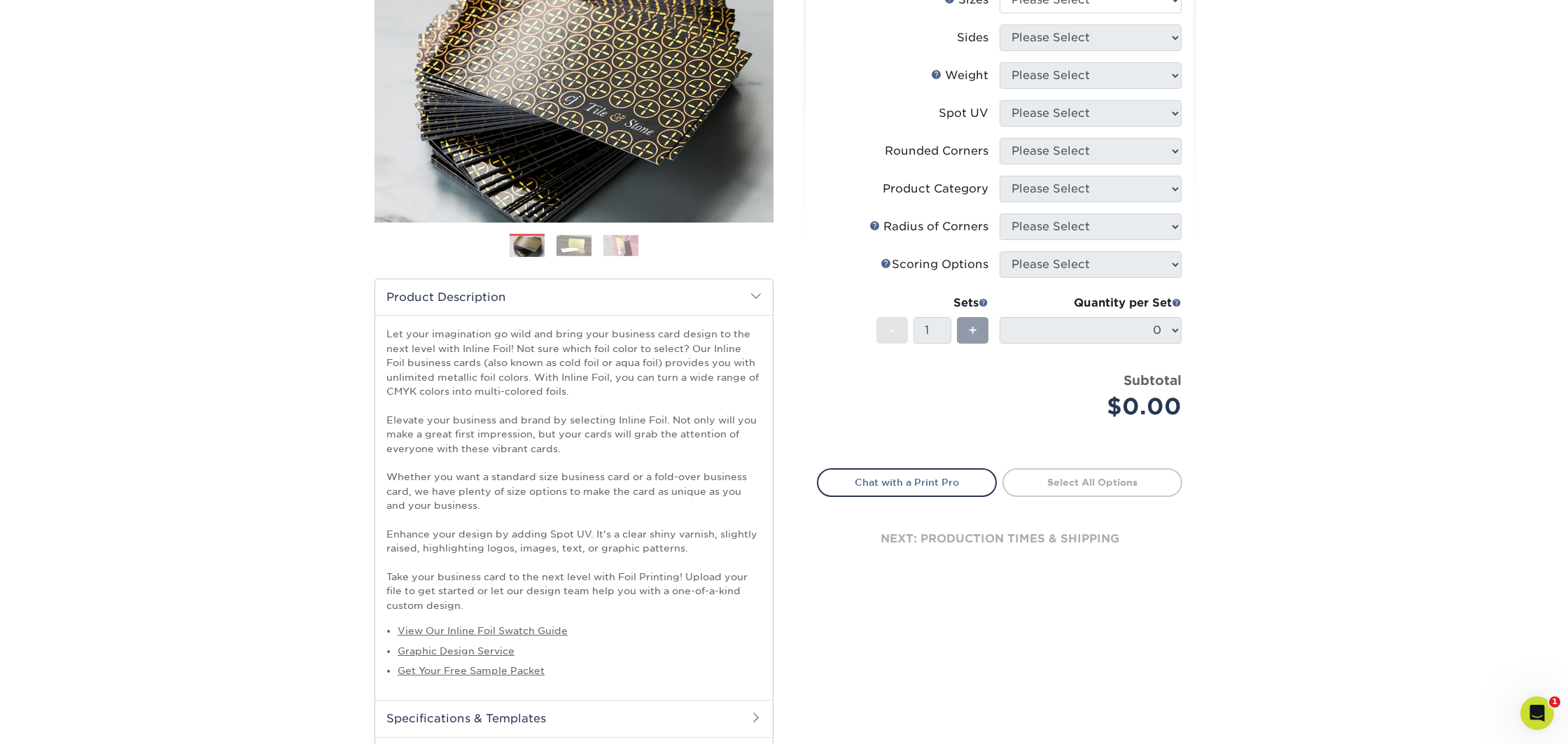
scroll to position [143, 0]
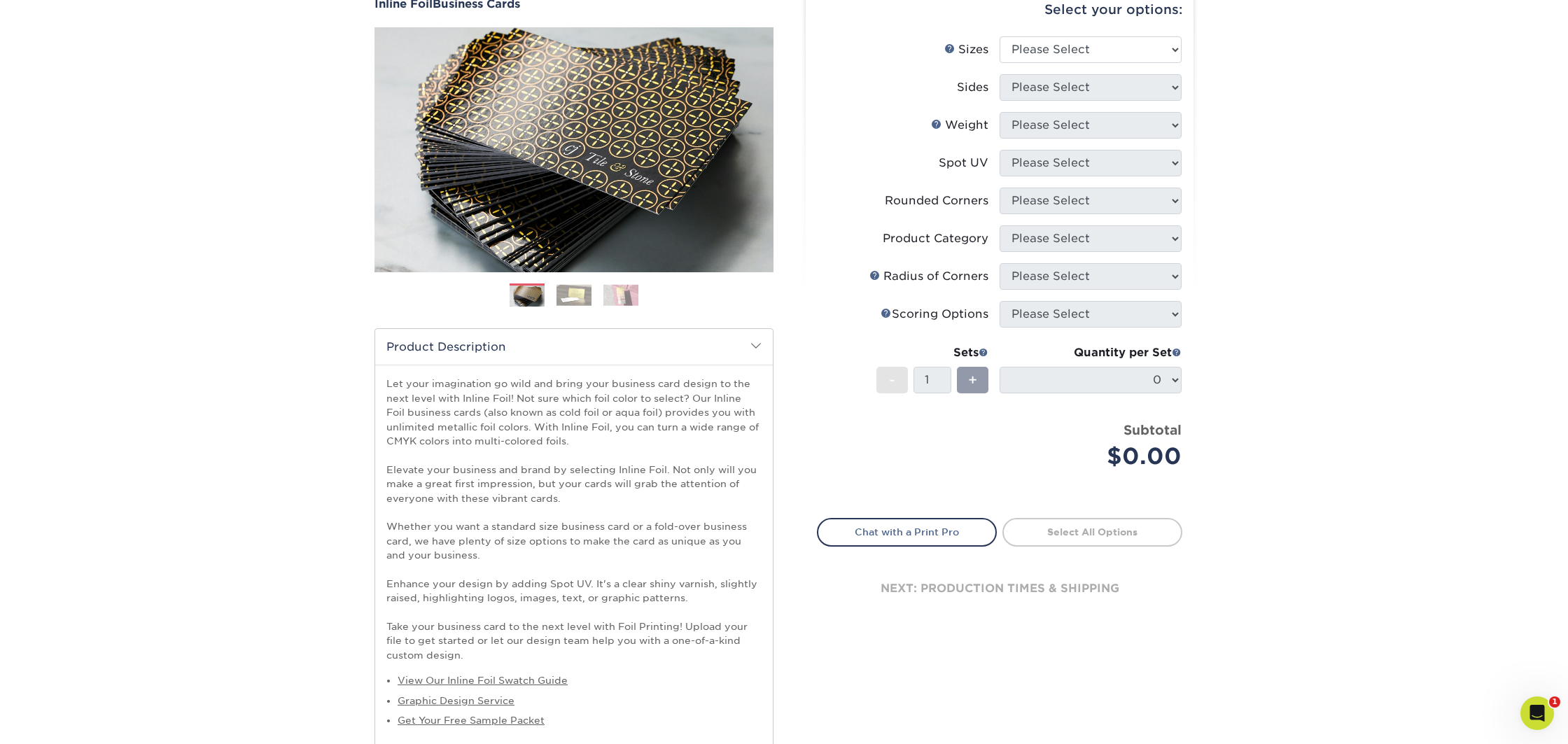
click at [629, 299] on img at bounding box center [620, 295] width 35 height 22
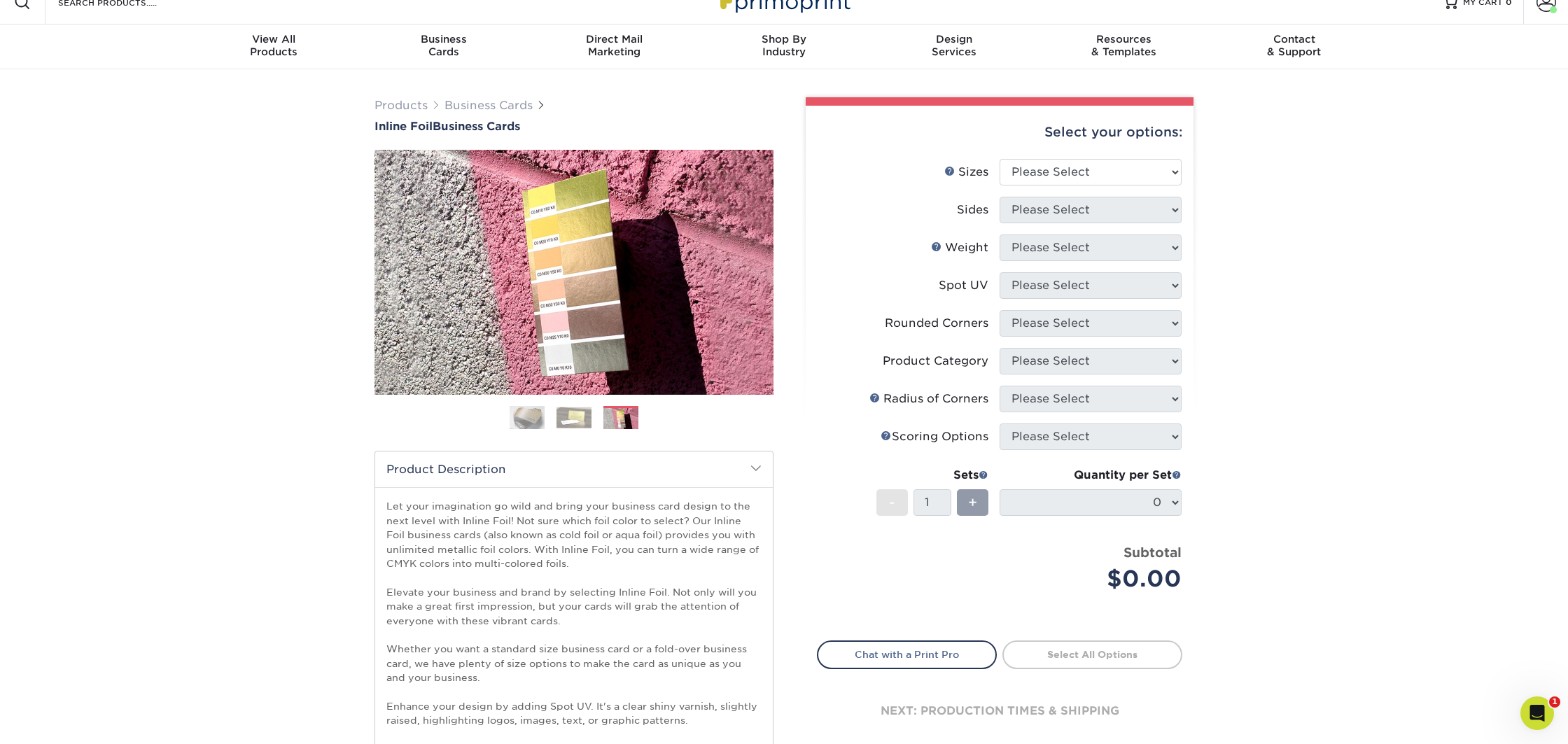
scroll to position [0, 0]
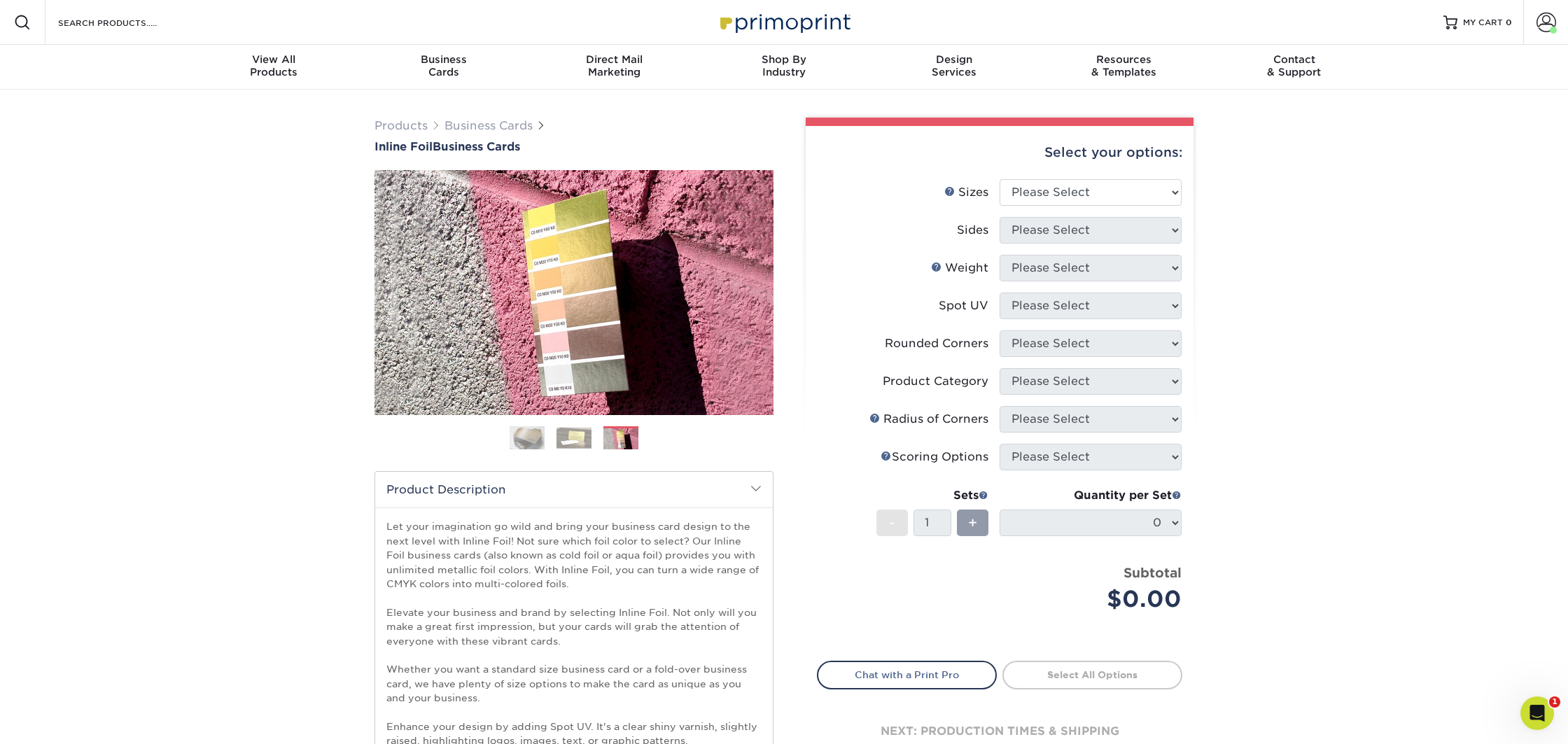
click at [580, 436] on img at bounding box center [574, 438] width 35 height 22
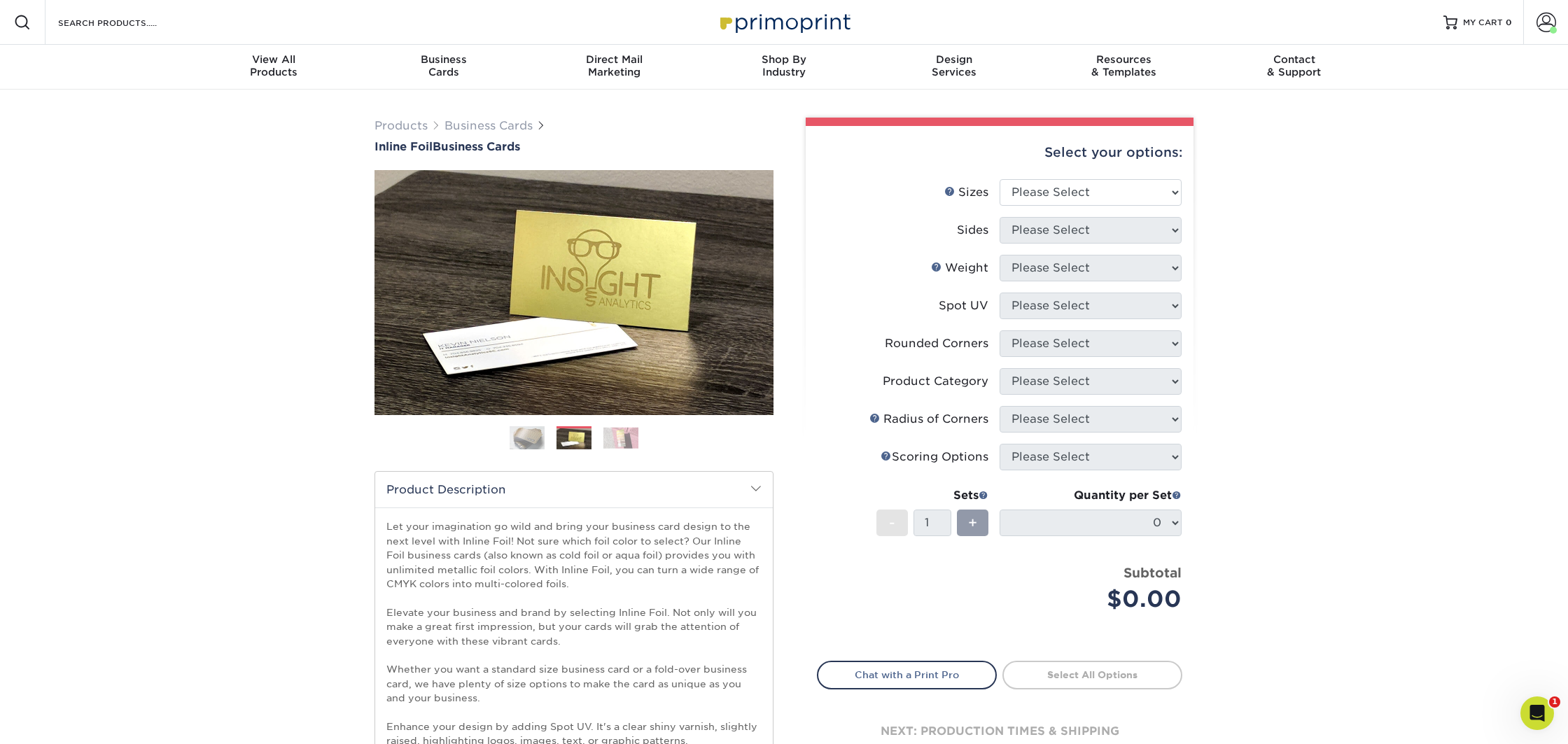
click at [618, 442] on img at bounding box center [620, 438] width 35 height 22
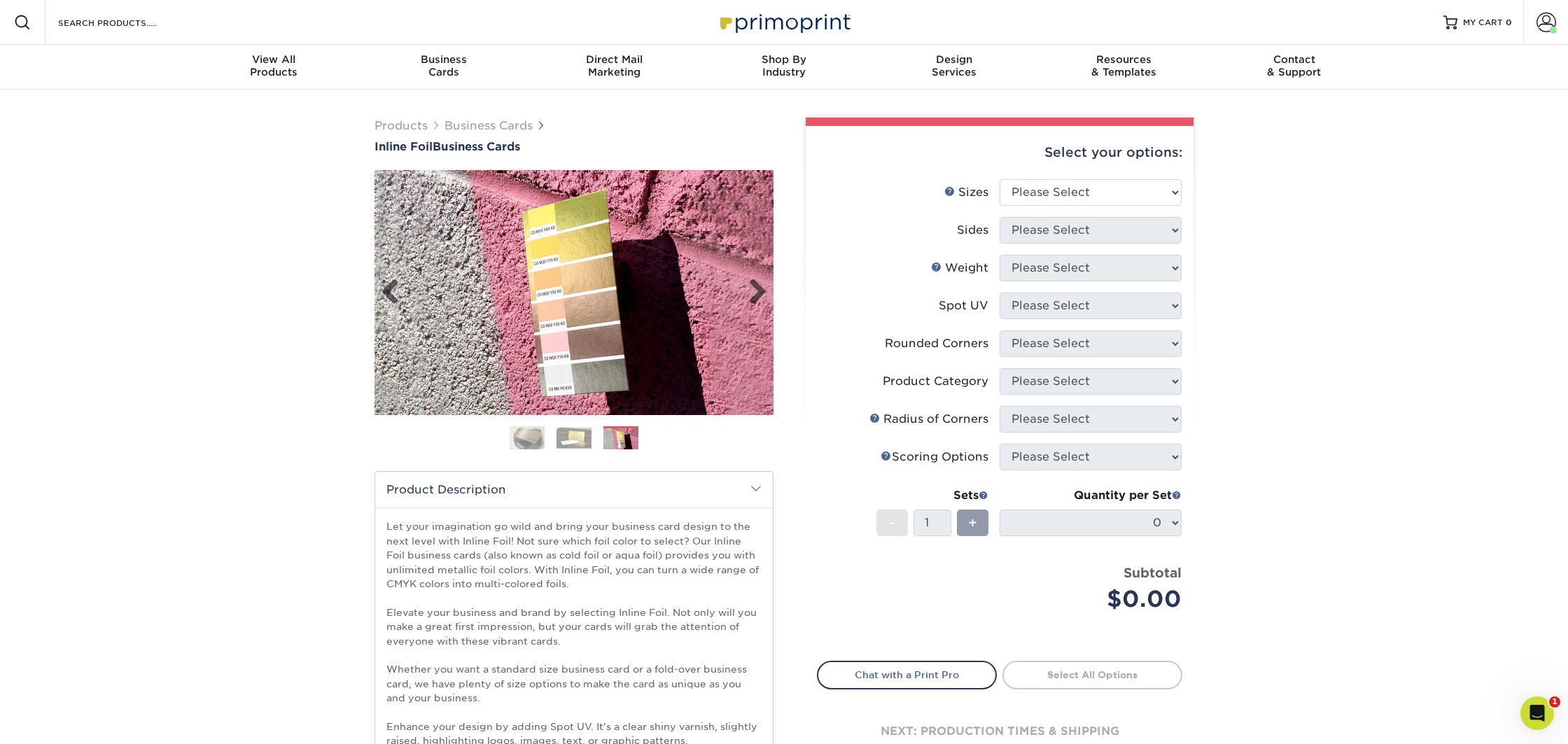
click at [565, 322] on img at bounding box center [574, 293] width 399 height 245
click at [619, 443] on img at bounding box center [620, 439] width 35 height 22
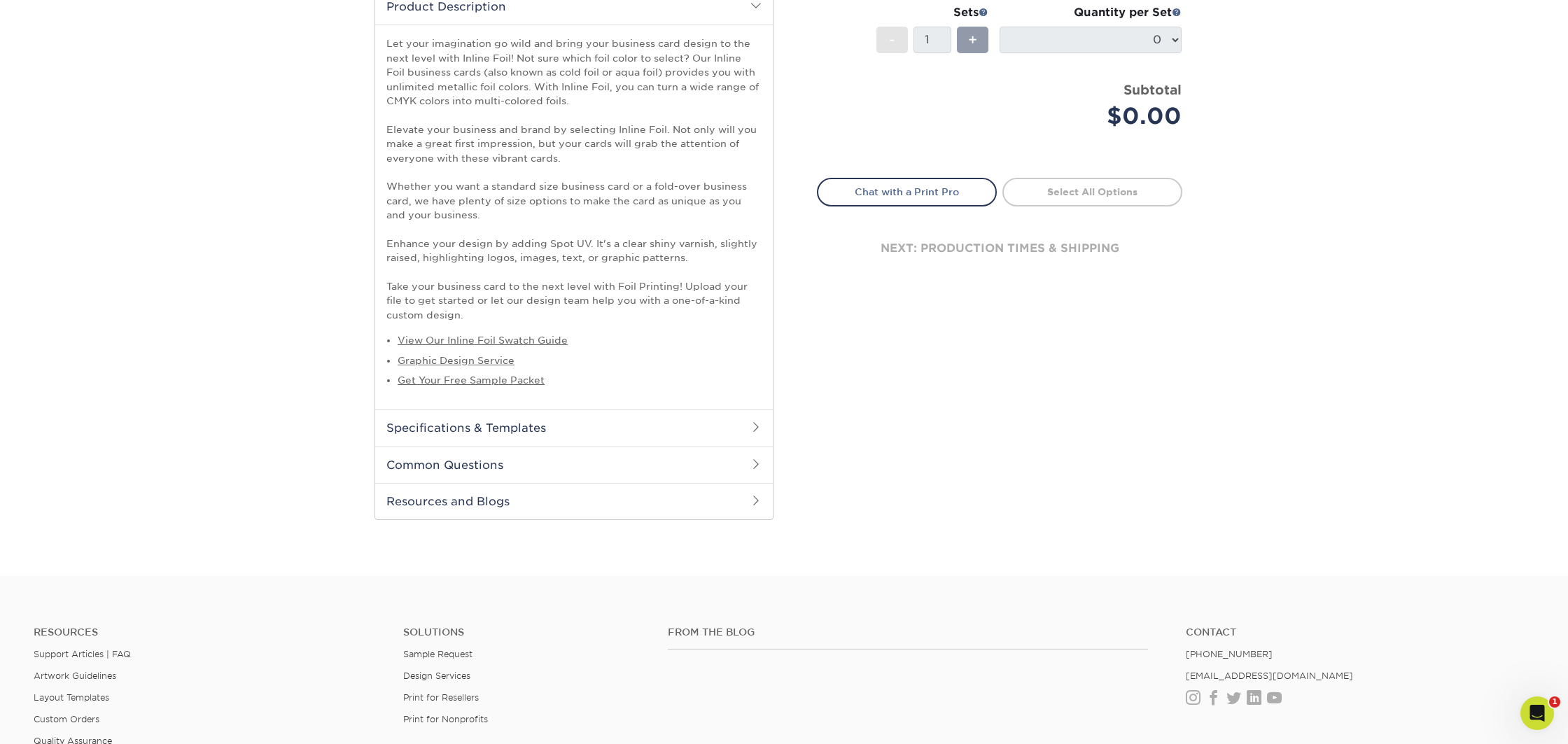
scroll to position [571, 0]
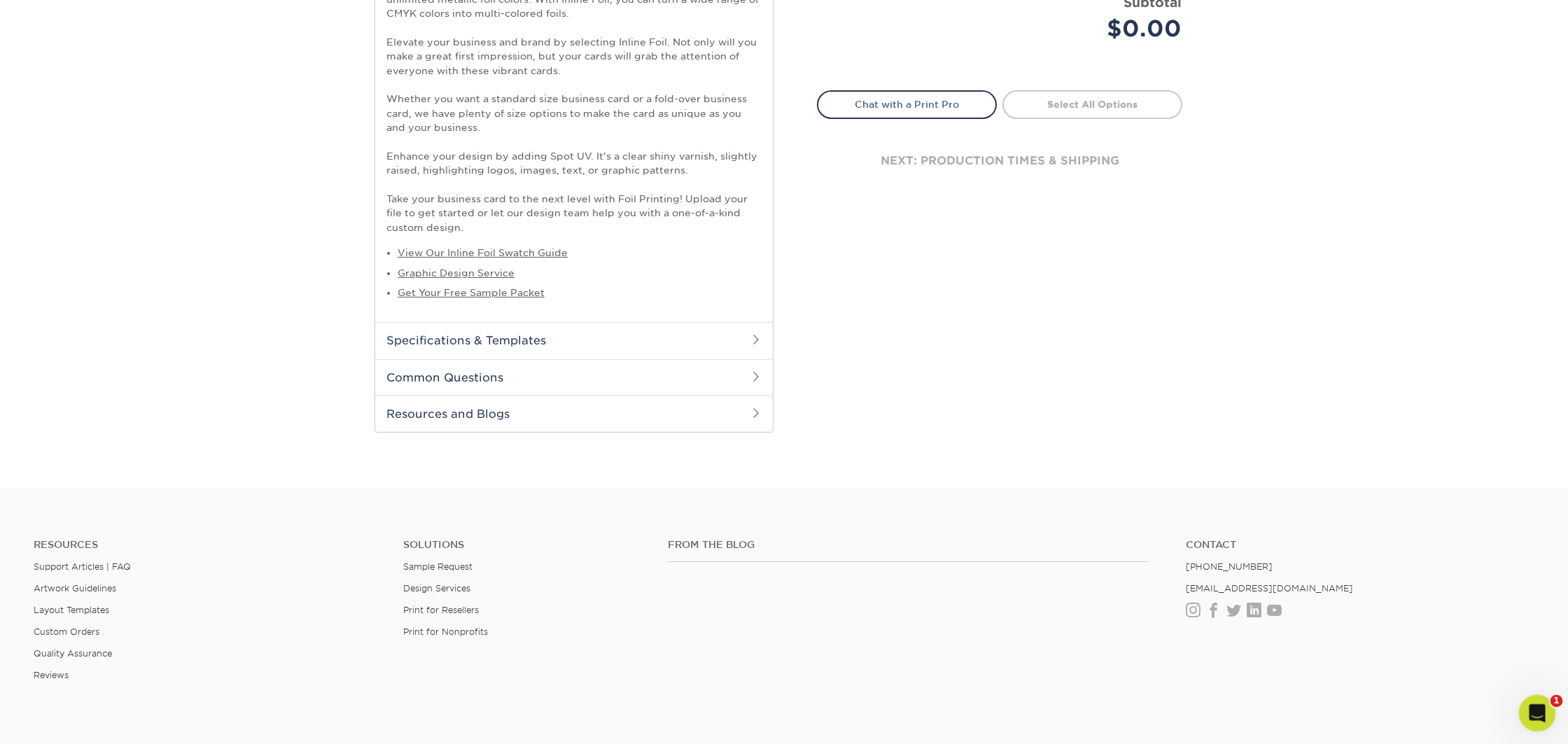
click at [1540, 712] on icon "Open Intercom Messenger" at bounding box center [1536, 712] width 23 height 23
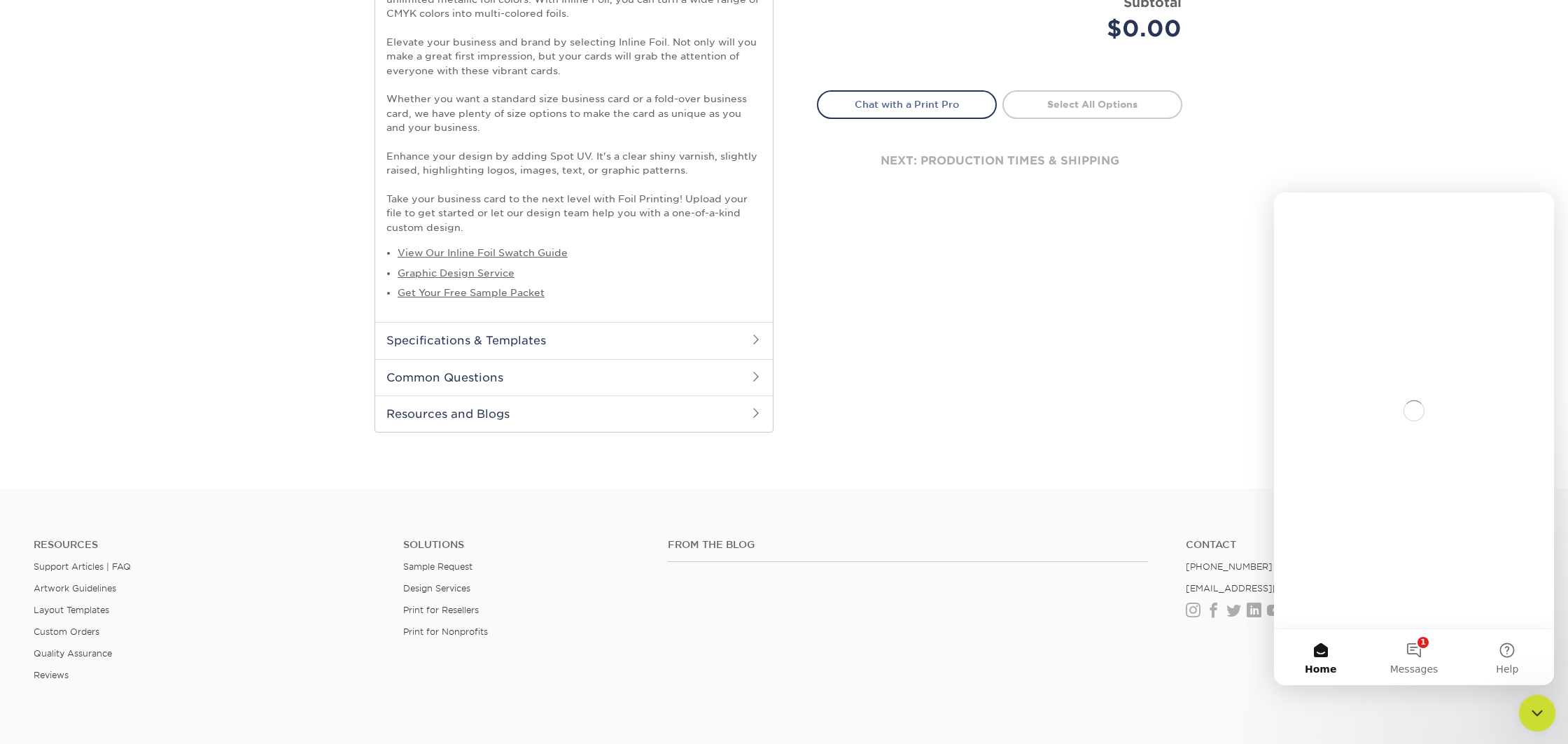
scroll to position [0, 0]
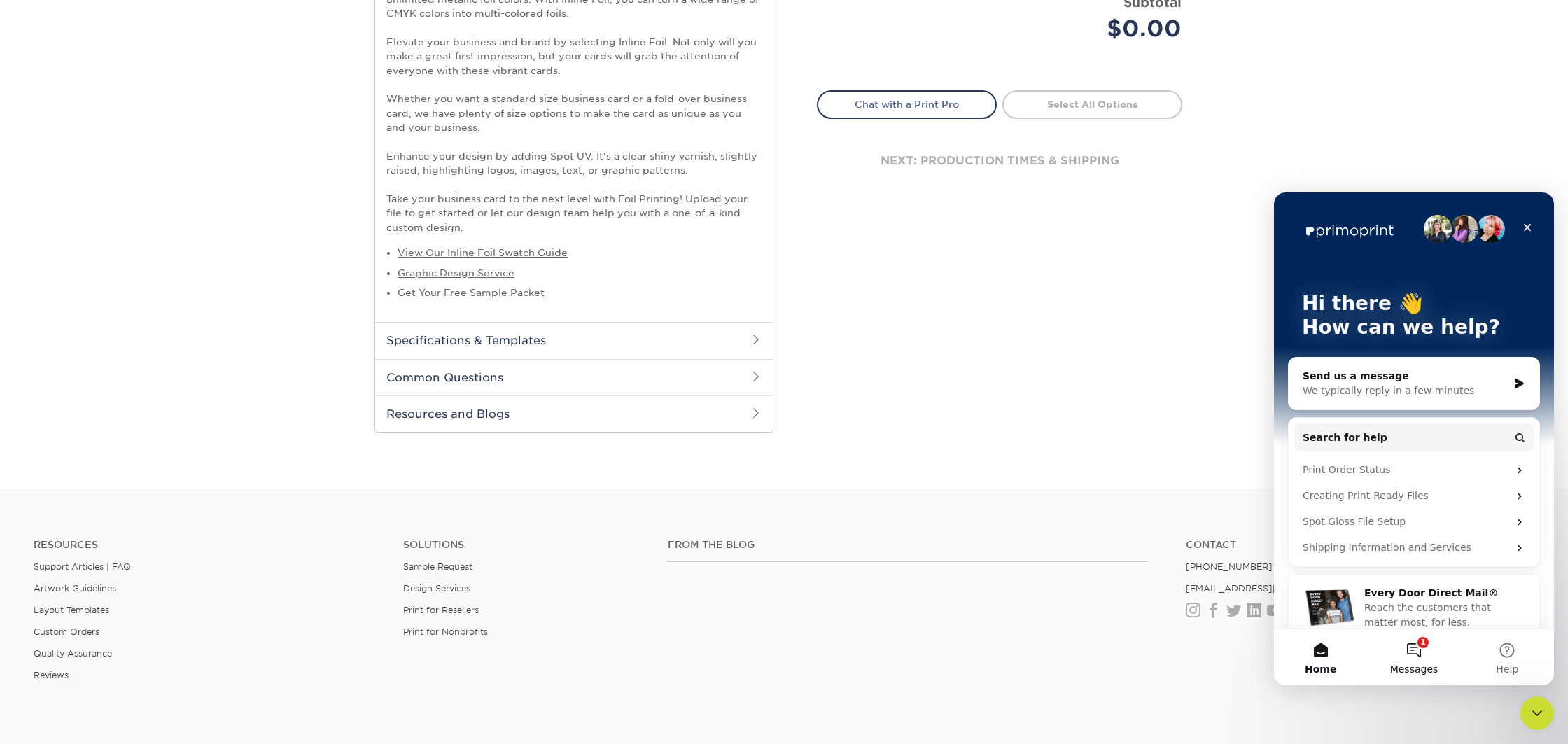
click at [1422, 651] on button "1 Messages" at bounding box center [1414, 657] width 93 height 56
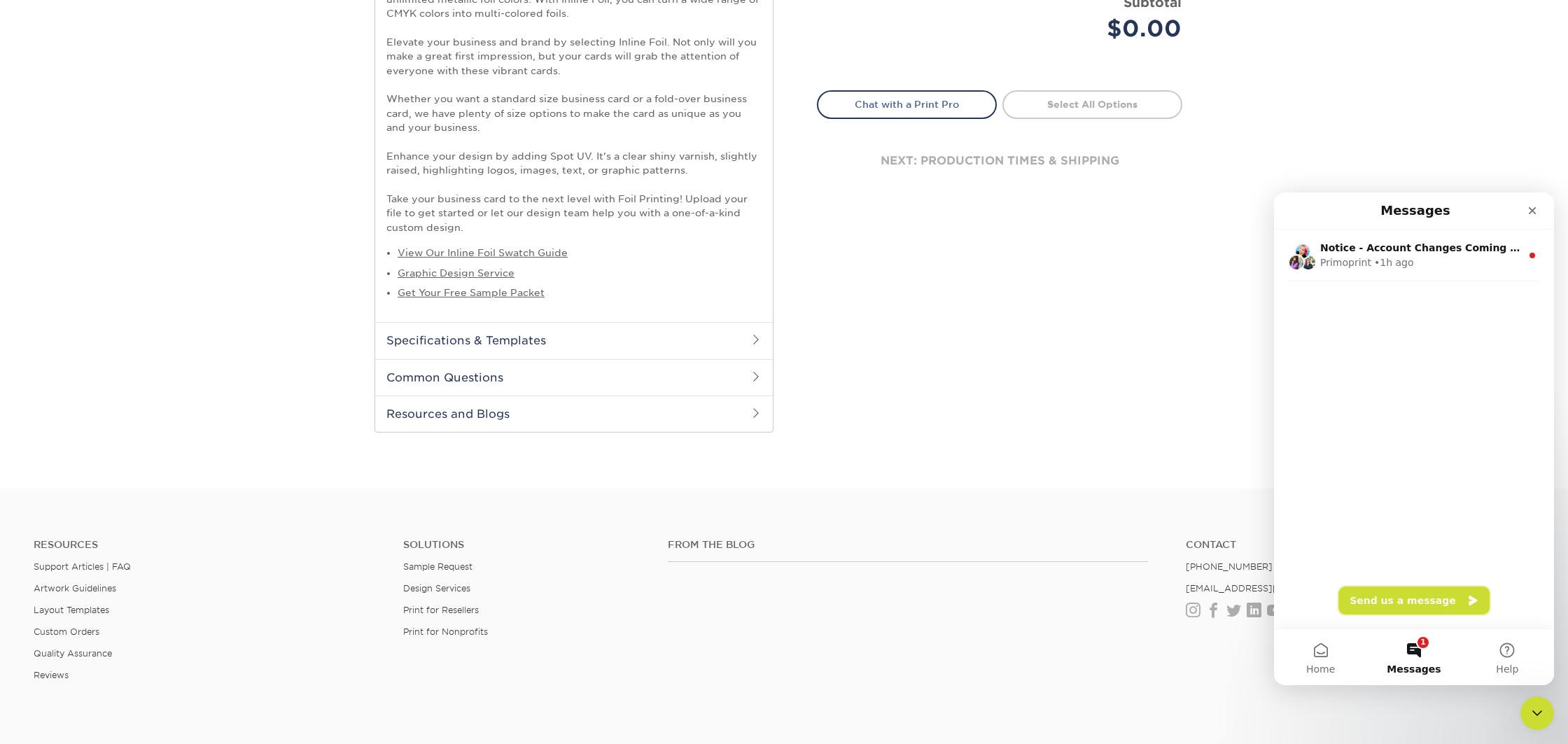
click at [1411, 603] on button "Send us a message" at bounding box center [1414, 601] width 151 height 28
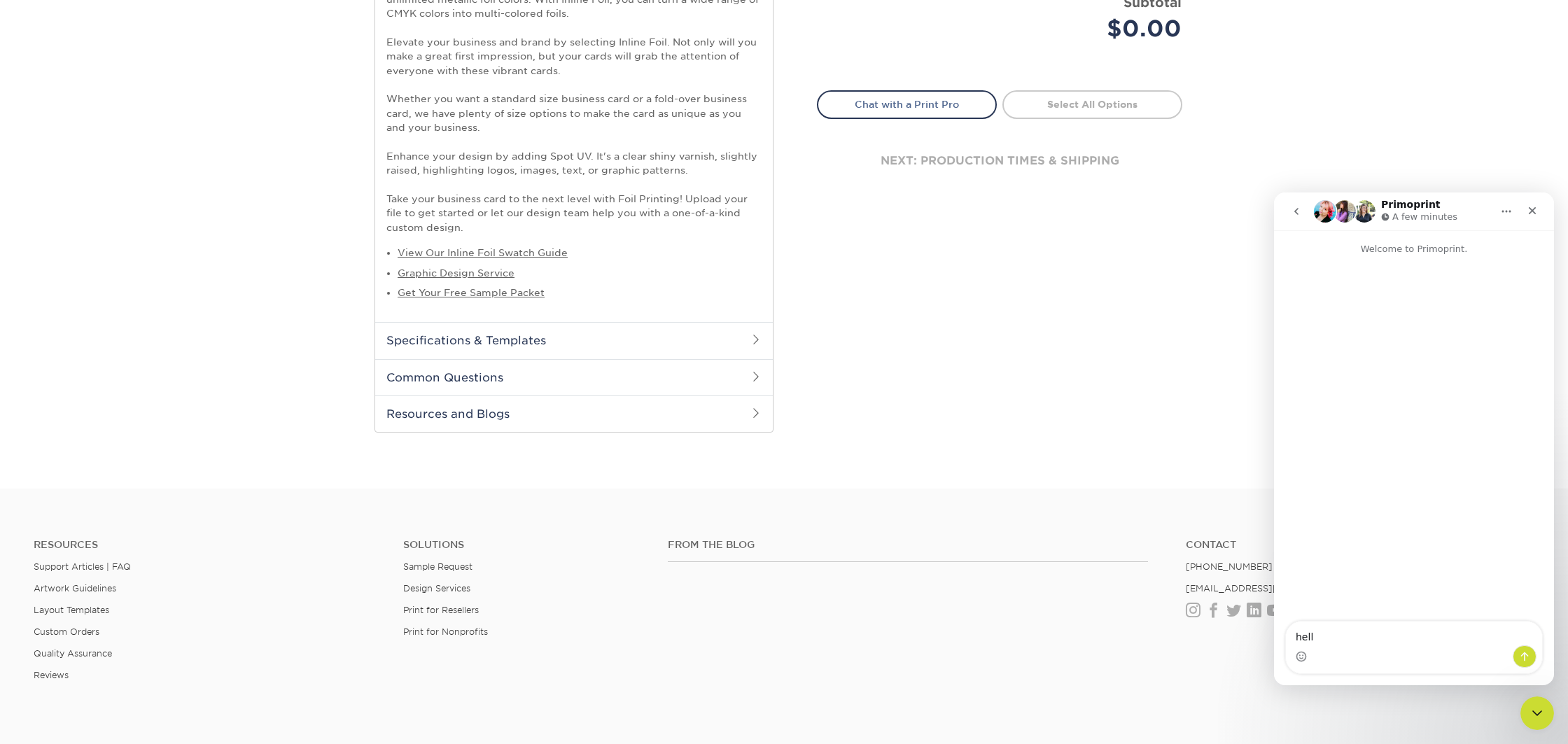
type textarea "hello"
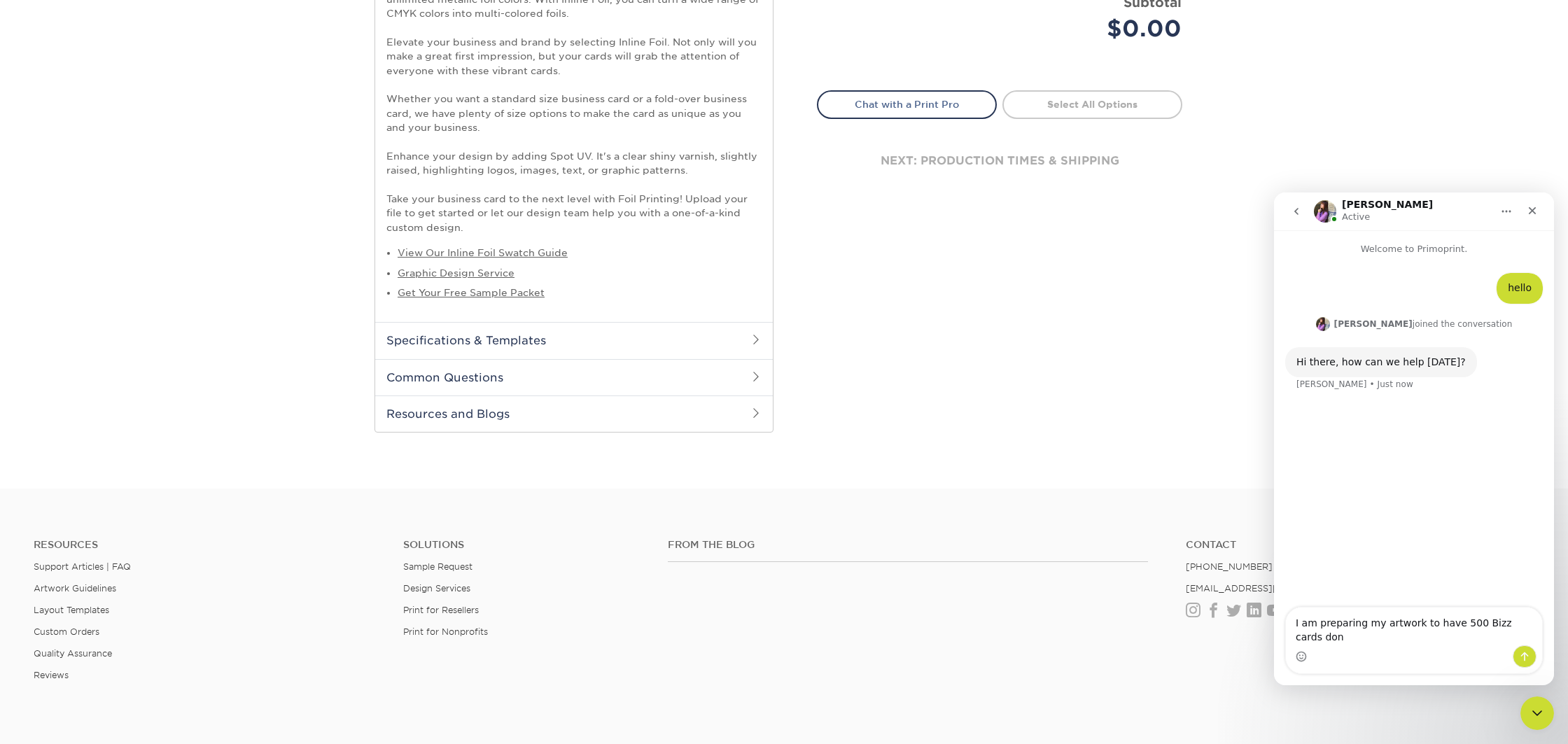
type textarea "I am preparing my artwork to have 500 Bizz cards done"
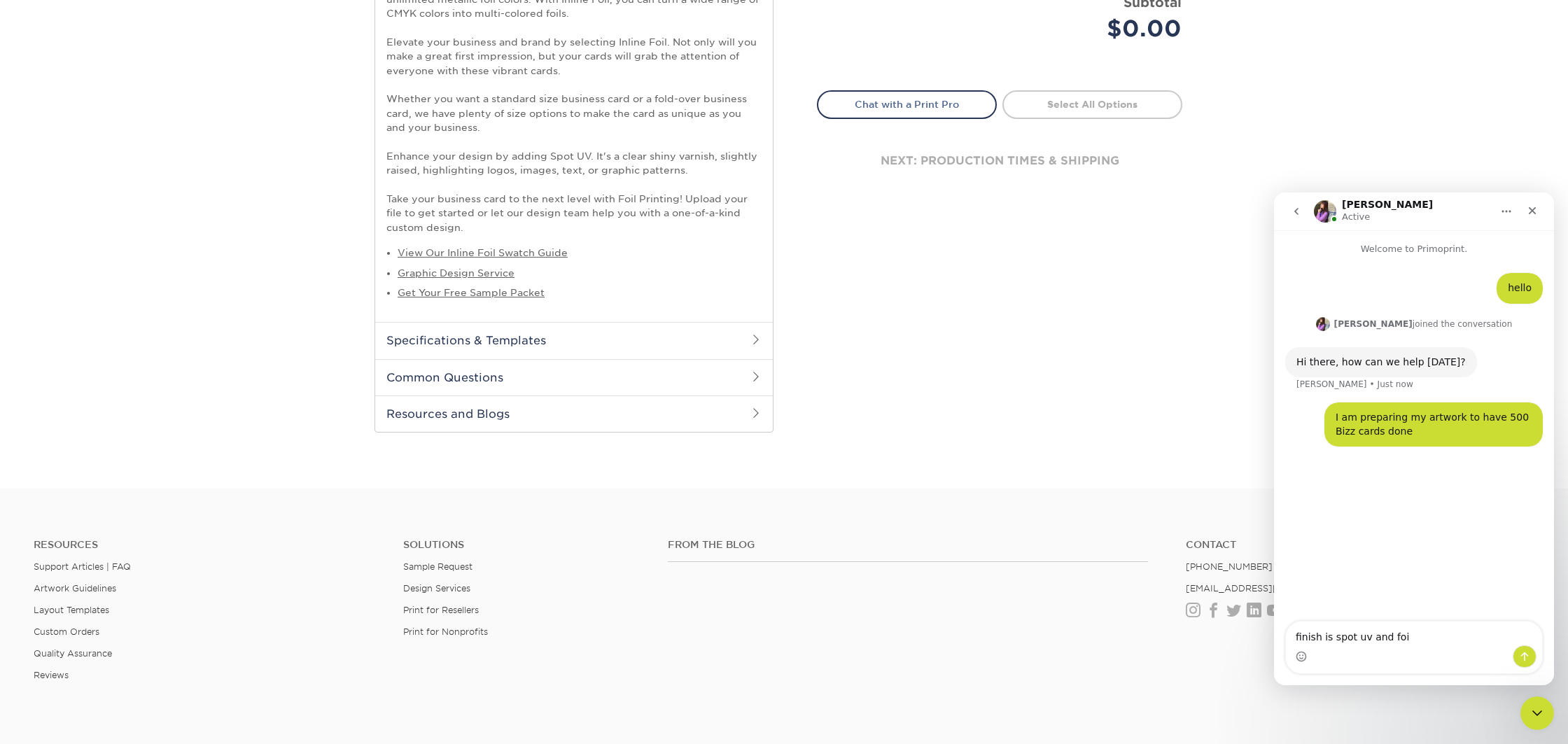
type textarea "finish is spot uv and foil"
click at [1330, 636] on textarea "for the foil color do you giuys only do the colors on the refference" at bounding box center [1414, 626] width 256 height 38
type textarea "for the foil color do you giuys only do the colors on the reference image?"
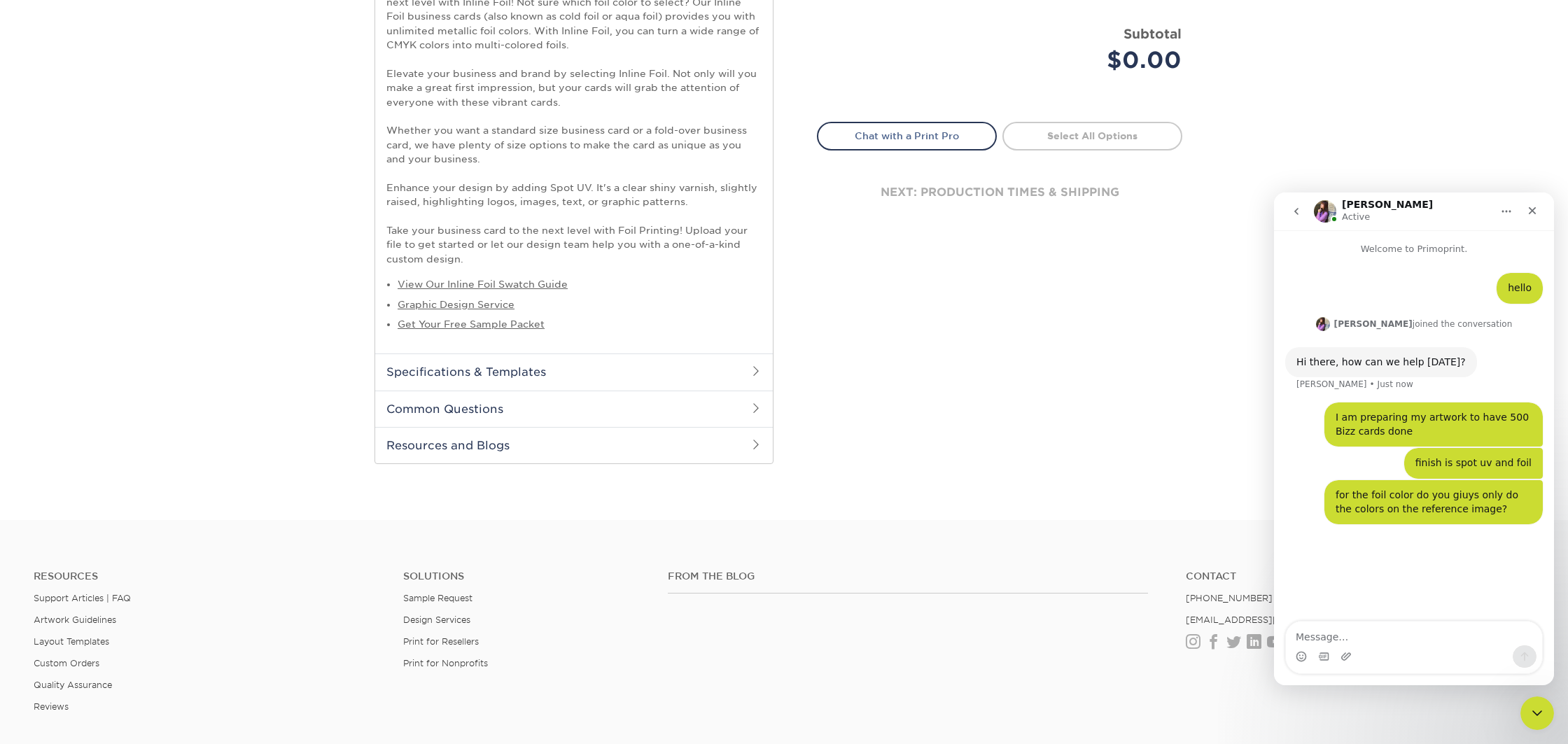
scroll to position [537, 0]
click at [1391, 633] on textarea "Message…" at bounding box center [1414, 633] width 256 height 24
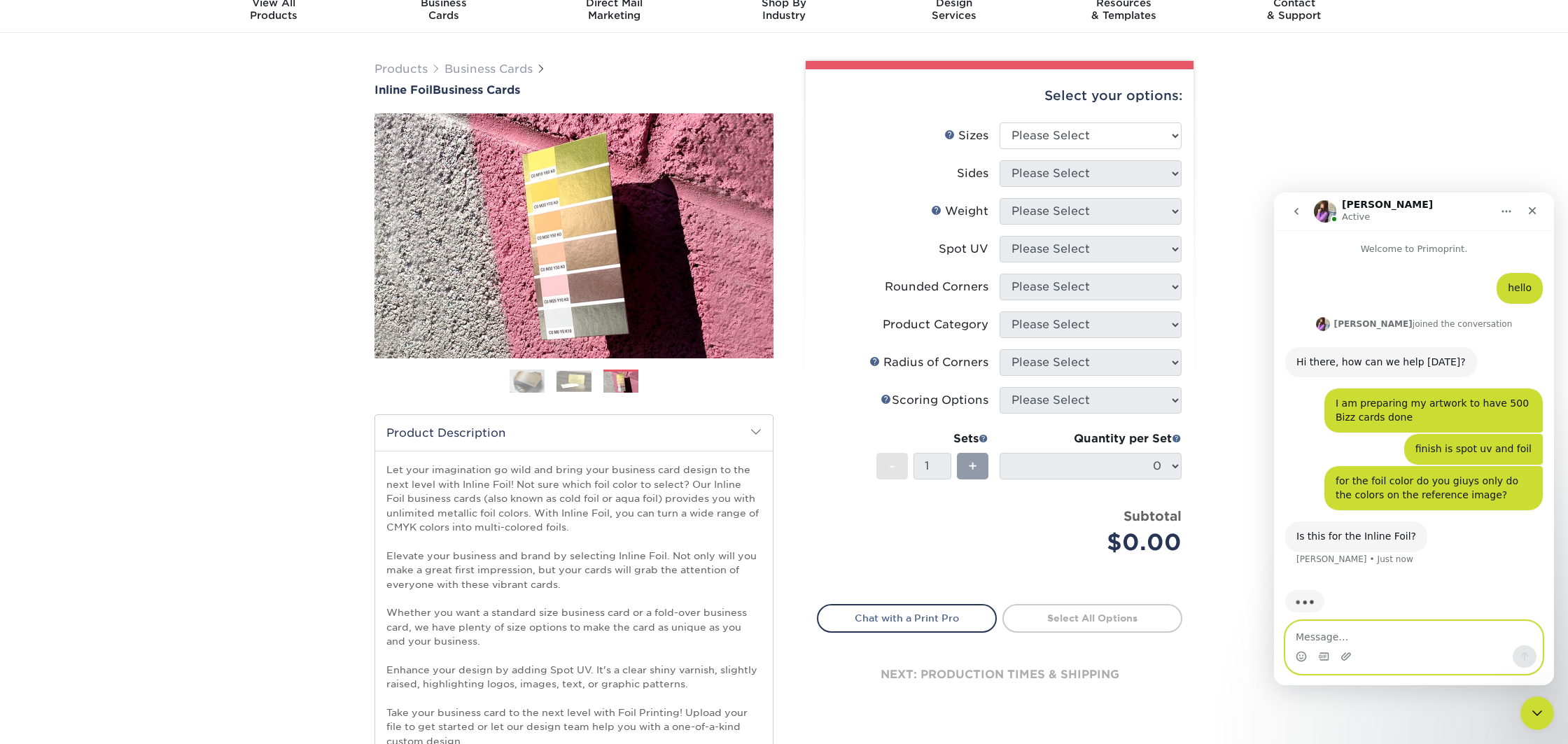
scroll to position [14, 0]
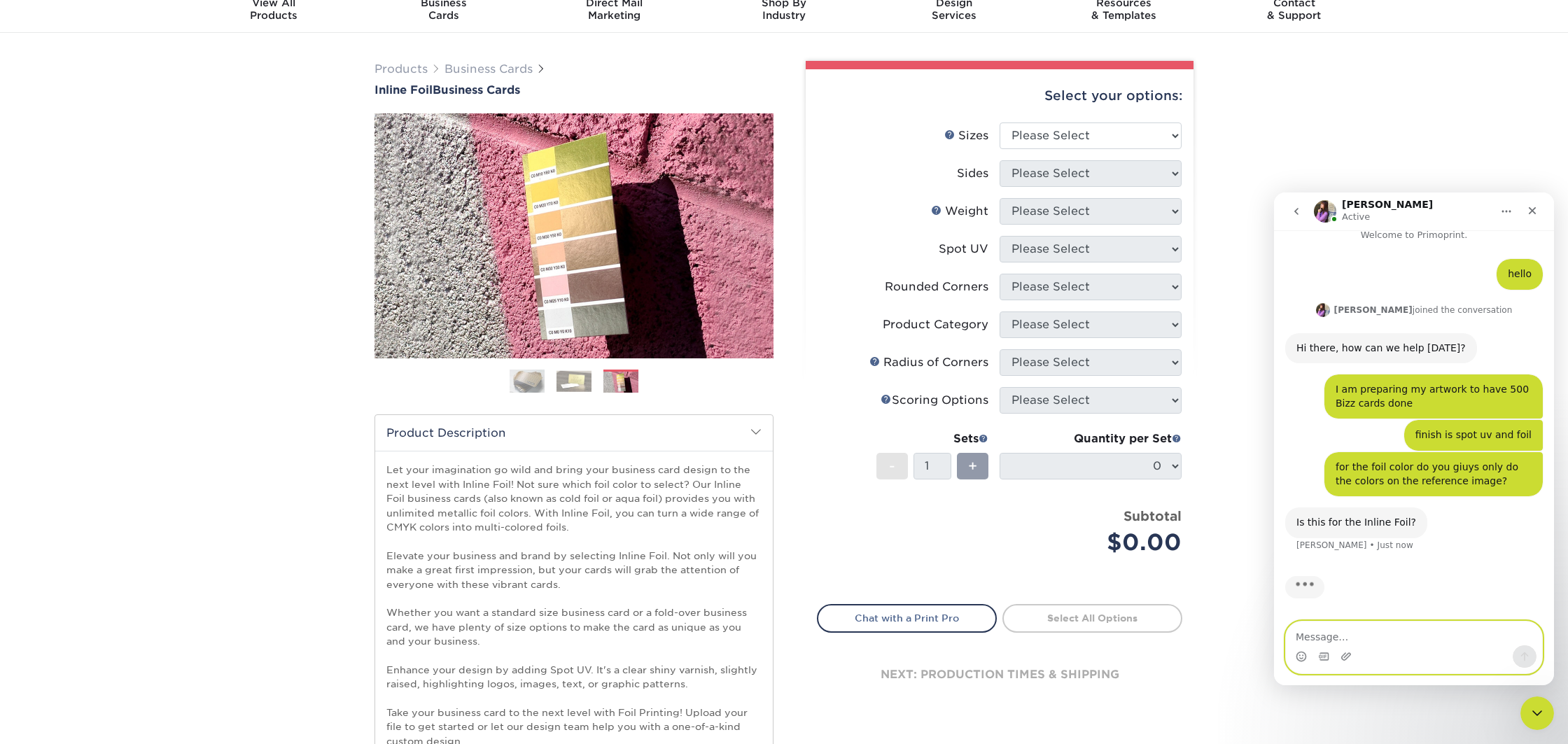
click at [1378, 633] on textarea "Message…" at bounding box center [1414, 633] width 256 height 24
type textarea "it is"
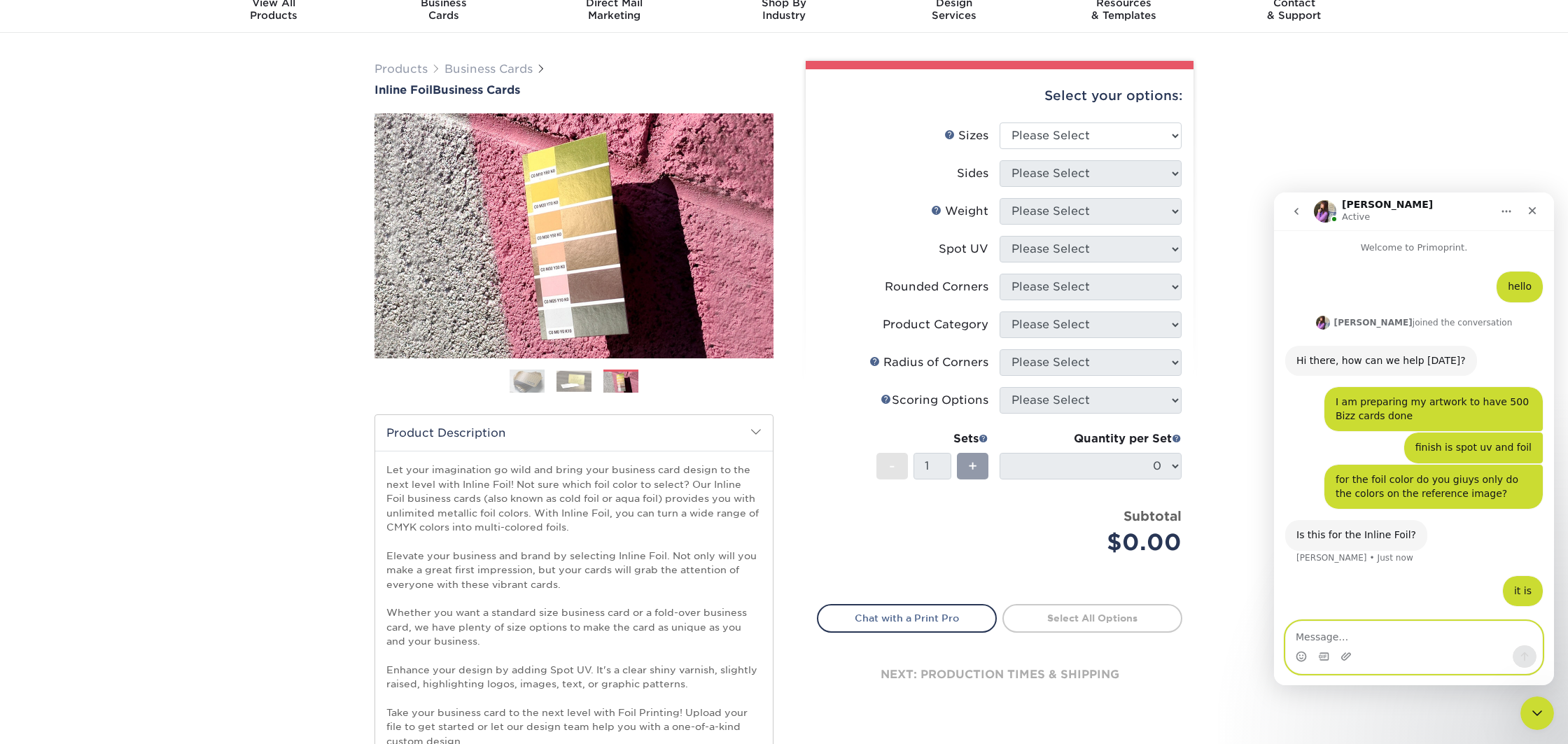
scroll to position [2, 0]
